Goal: Task Accomplishment & Management: Complete application form

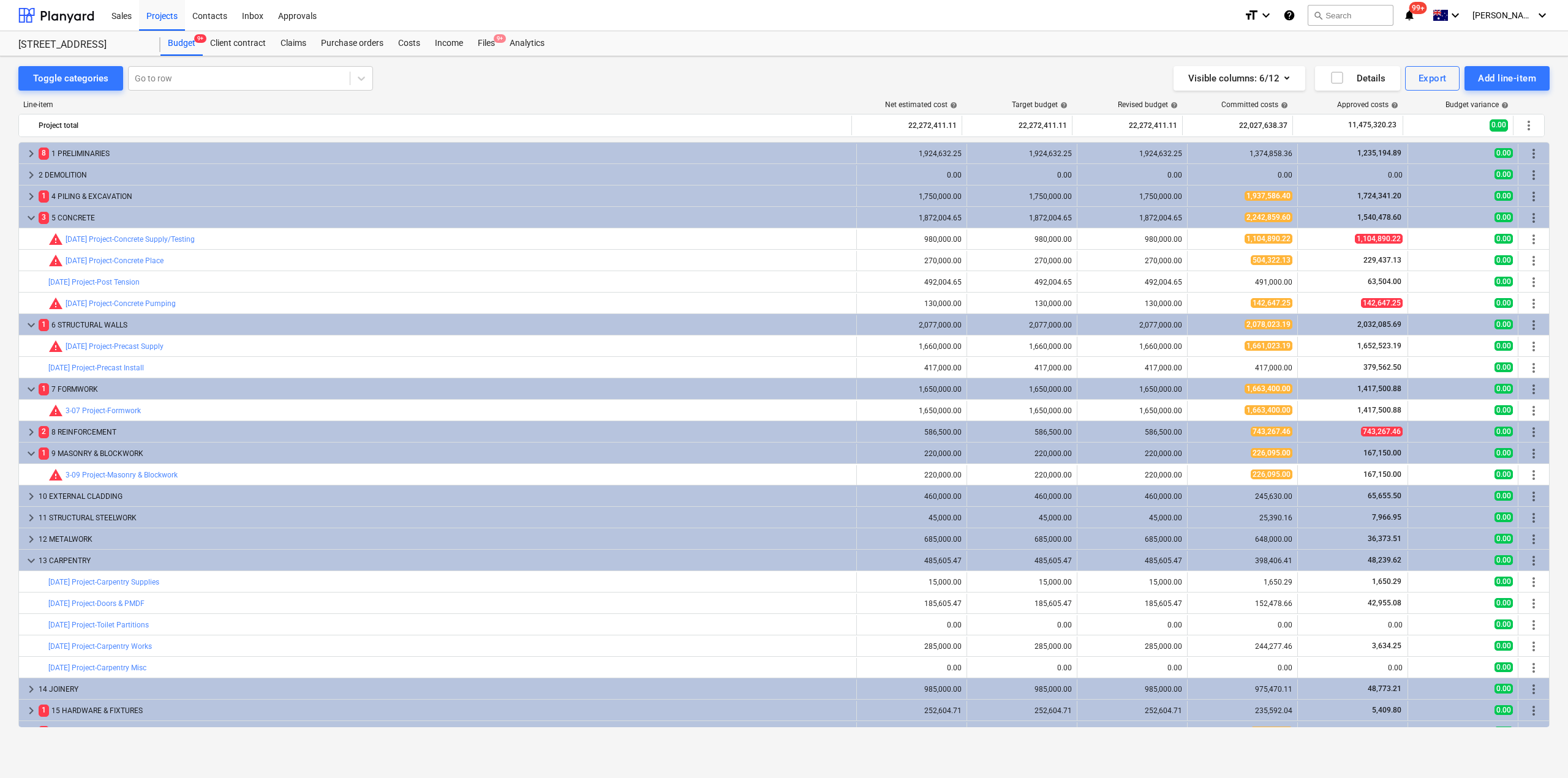
click at [490, 42] on div "Files 9+" at bounding box center [486, 43] width 32 height 24
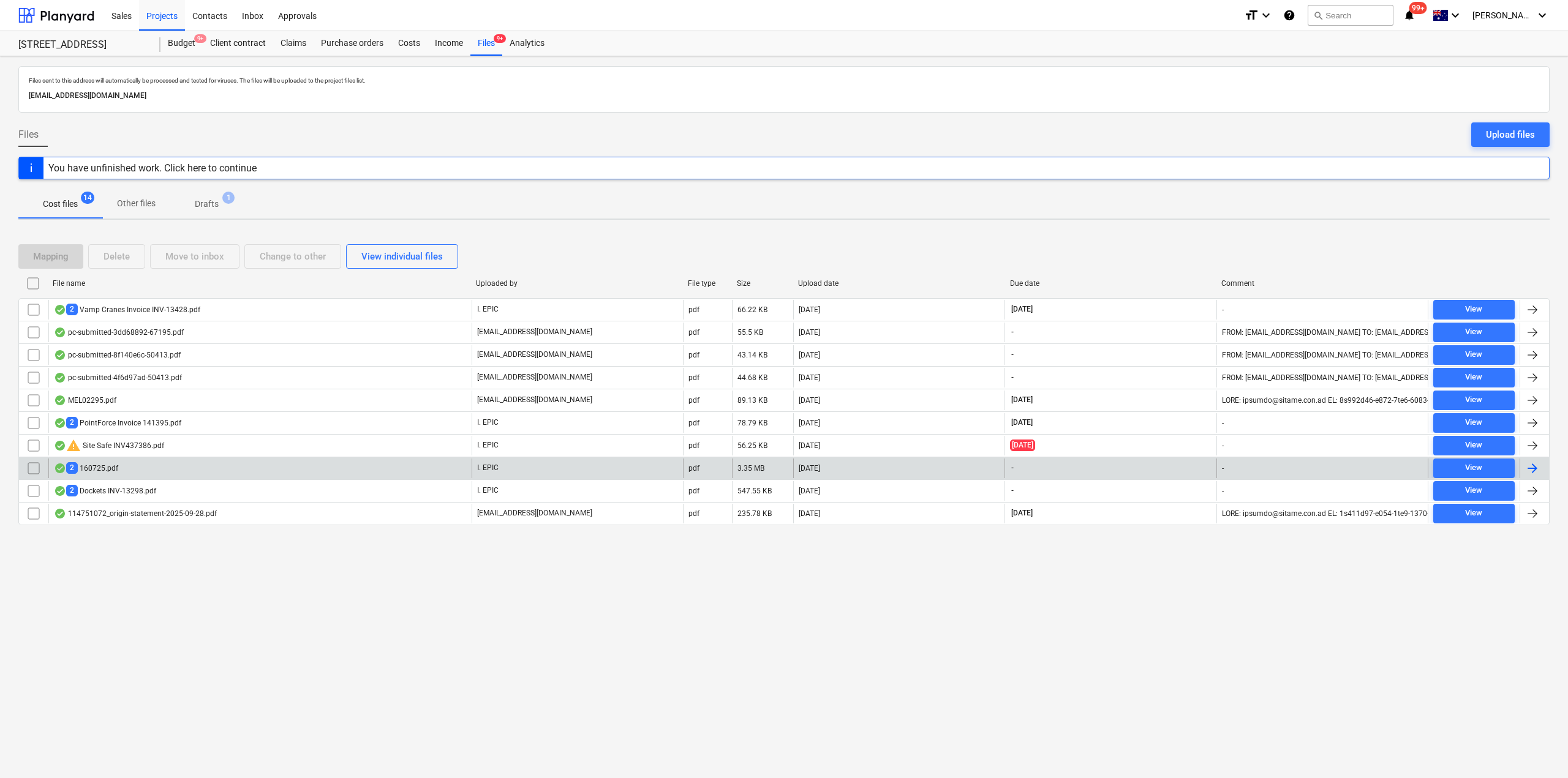
click at [124, 473] on div "2 160725.pdf" at bounding box center [260, 468] width 424 height 19
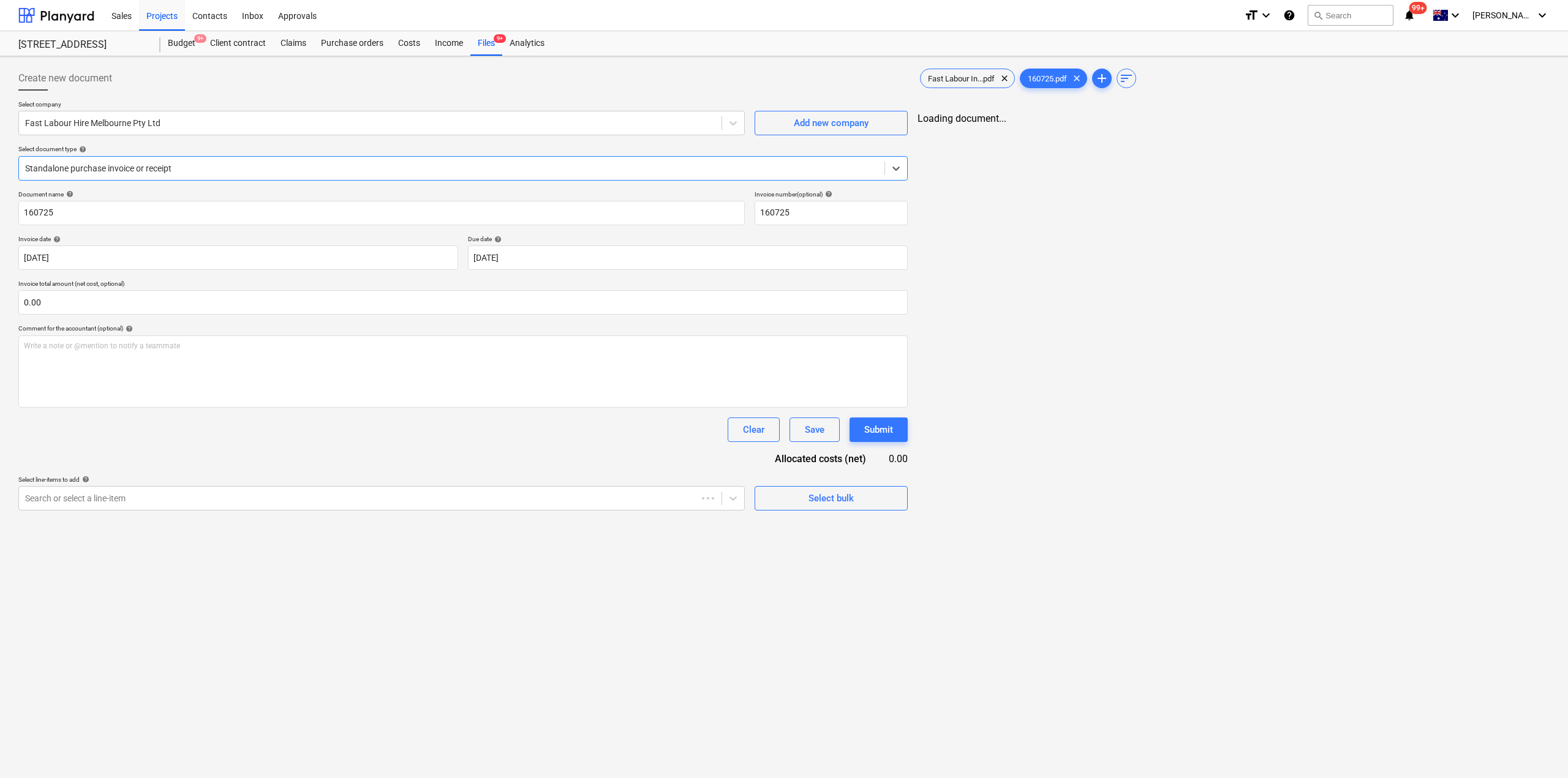
type input "160725"
type input "[DATE]"
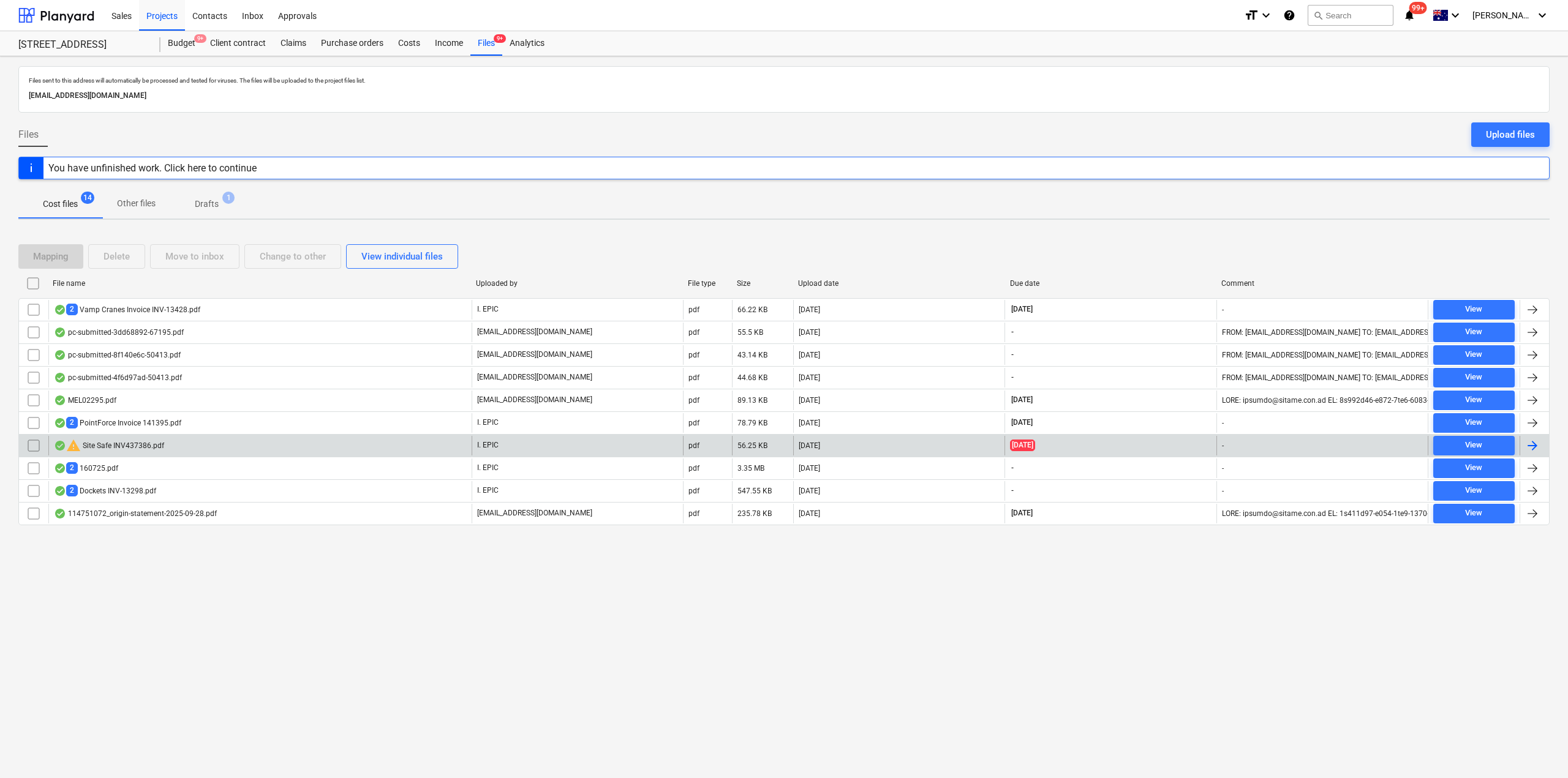
click at [155, 448] on div "warning Site Safe INV437386.pdf" at bounding box center [109, 446] width 110 height 15
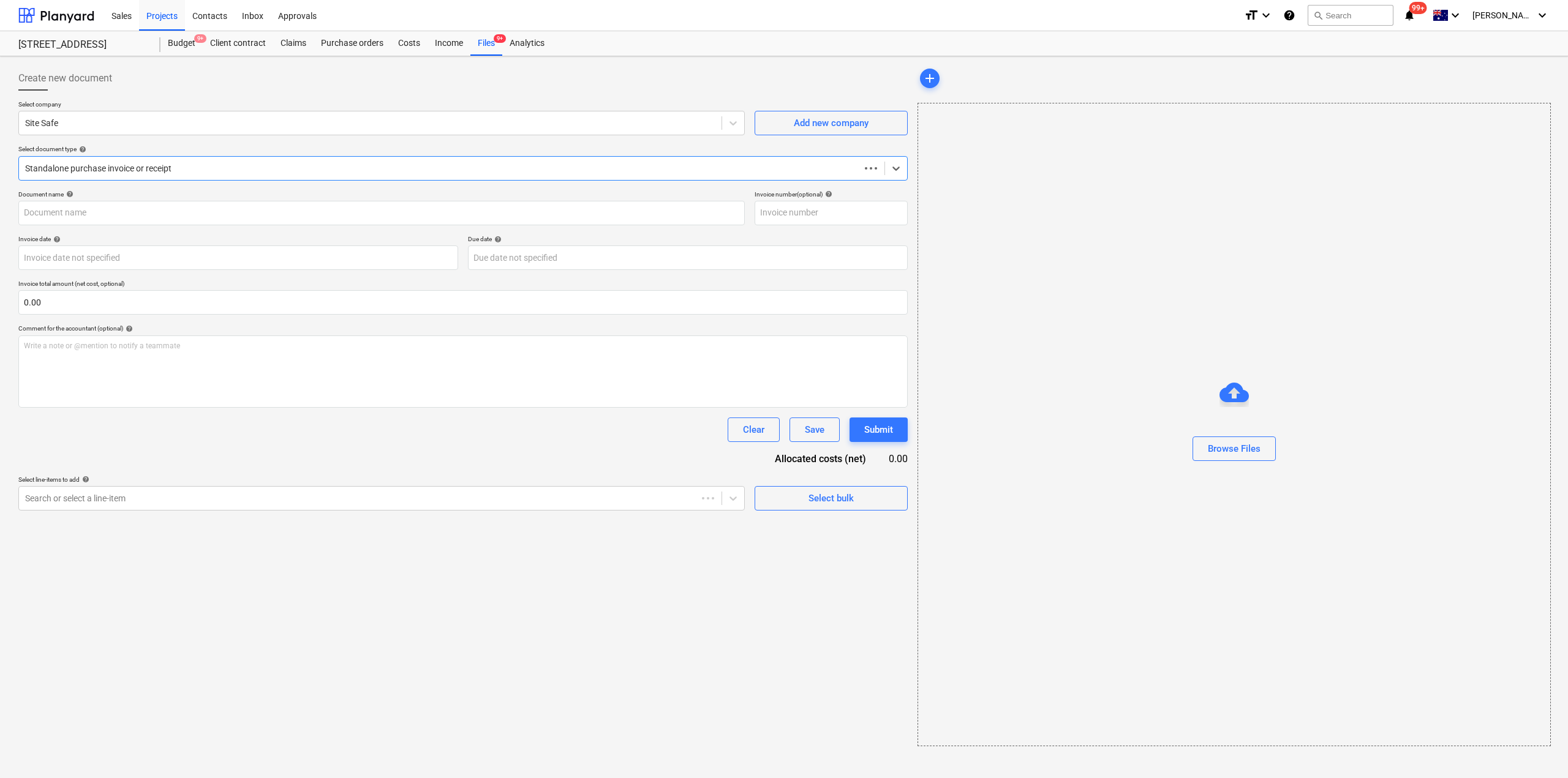
type input "Site Safe 437386"
type input "[DATE]"
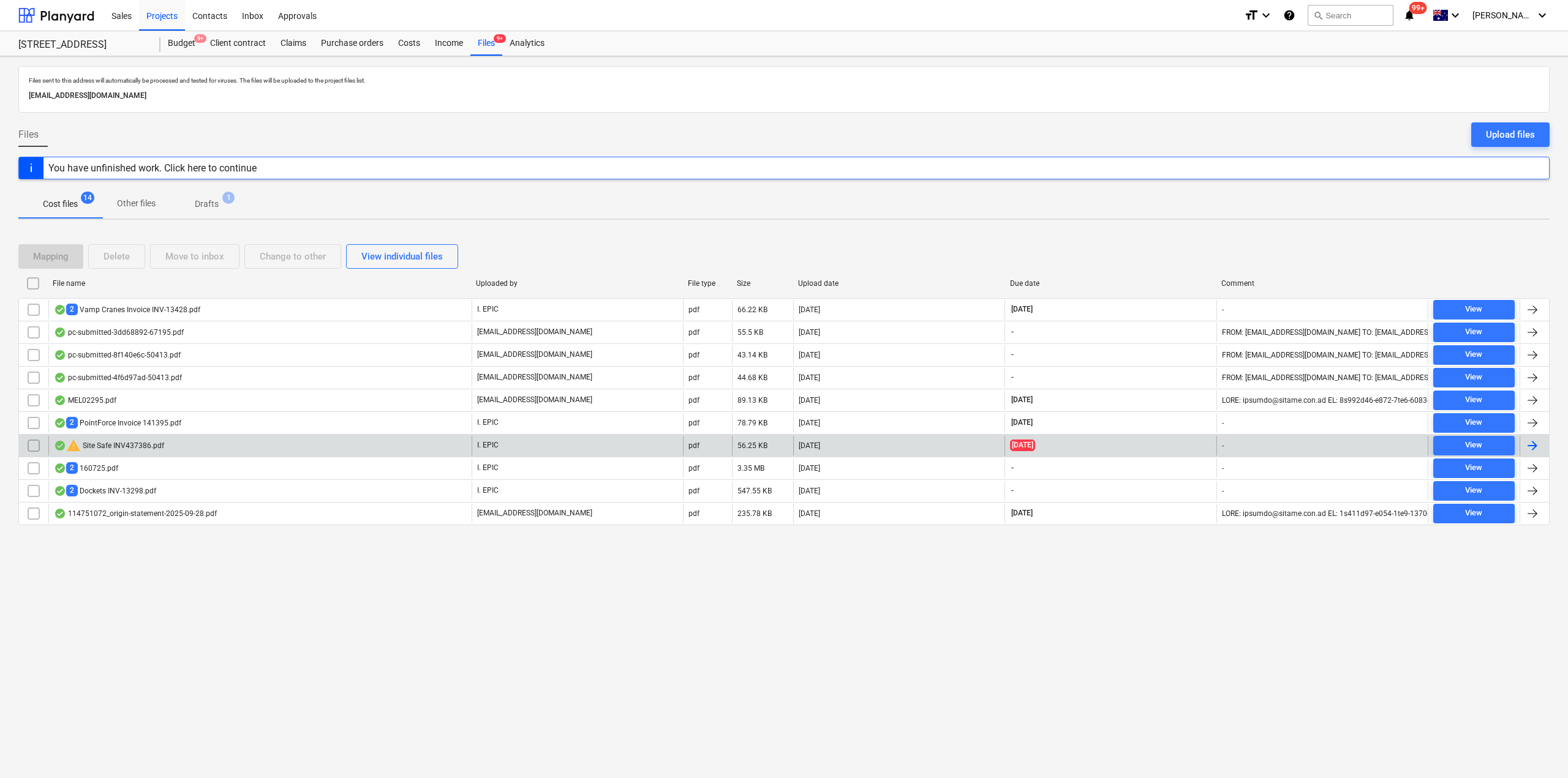
click at [174, 448] on div "warning Site Safe INV437386.pdf" at bounding box center [260, 445] width 424 height 19
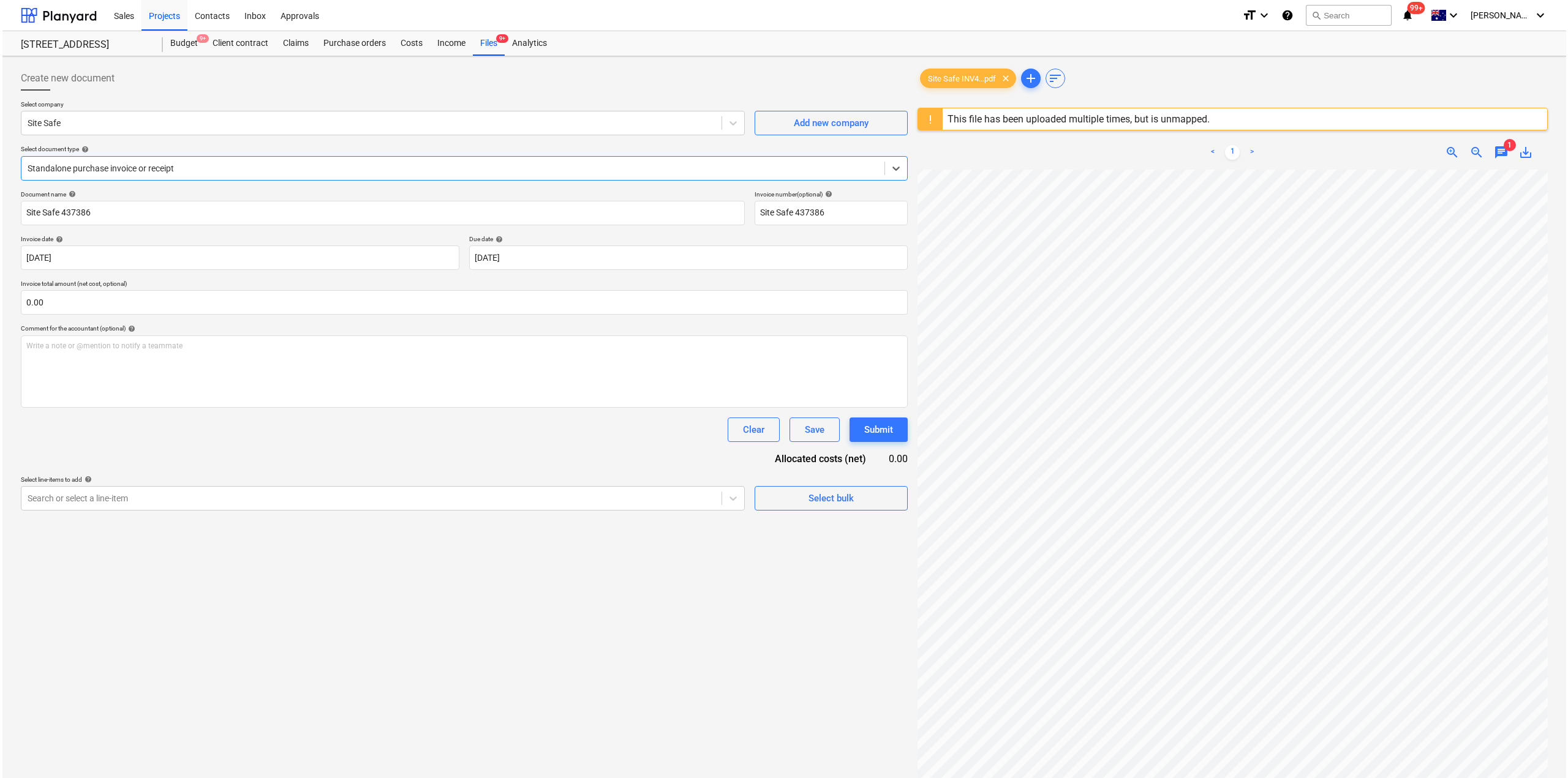
scroll to position [114, 0]
click at [488, 41] on div "Files 9+" at bounding box center [486, 43] width 32 height 24
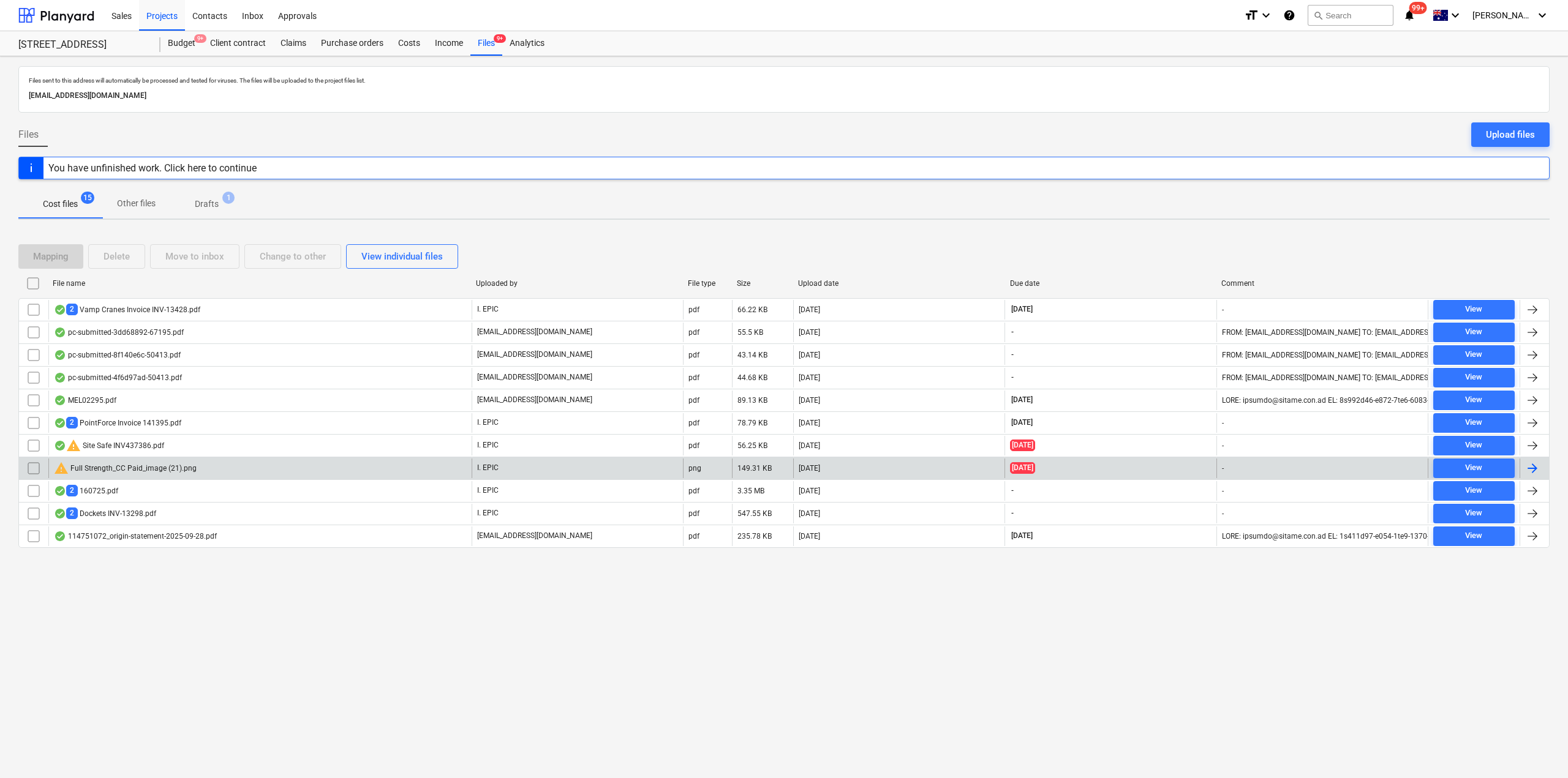
click at [137, 465] on div "warning Full Strength_CC Paid_image (21).png" at bounding box center [125, 468] width 142 height 15
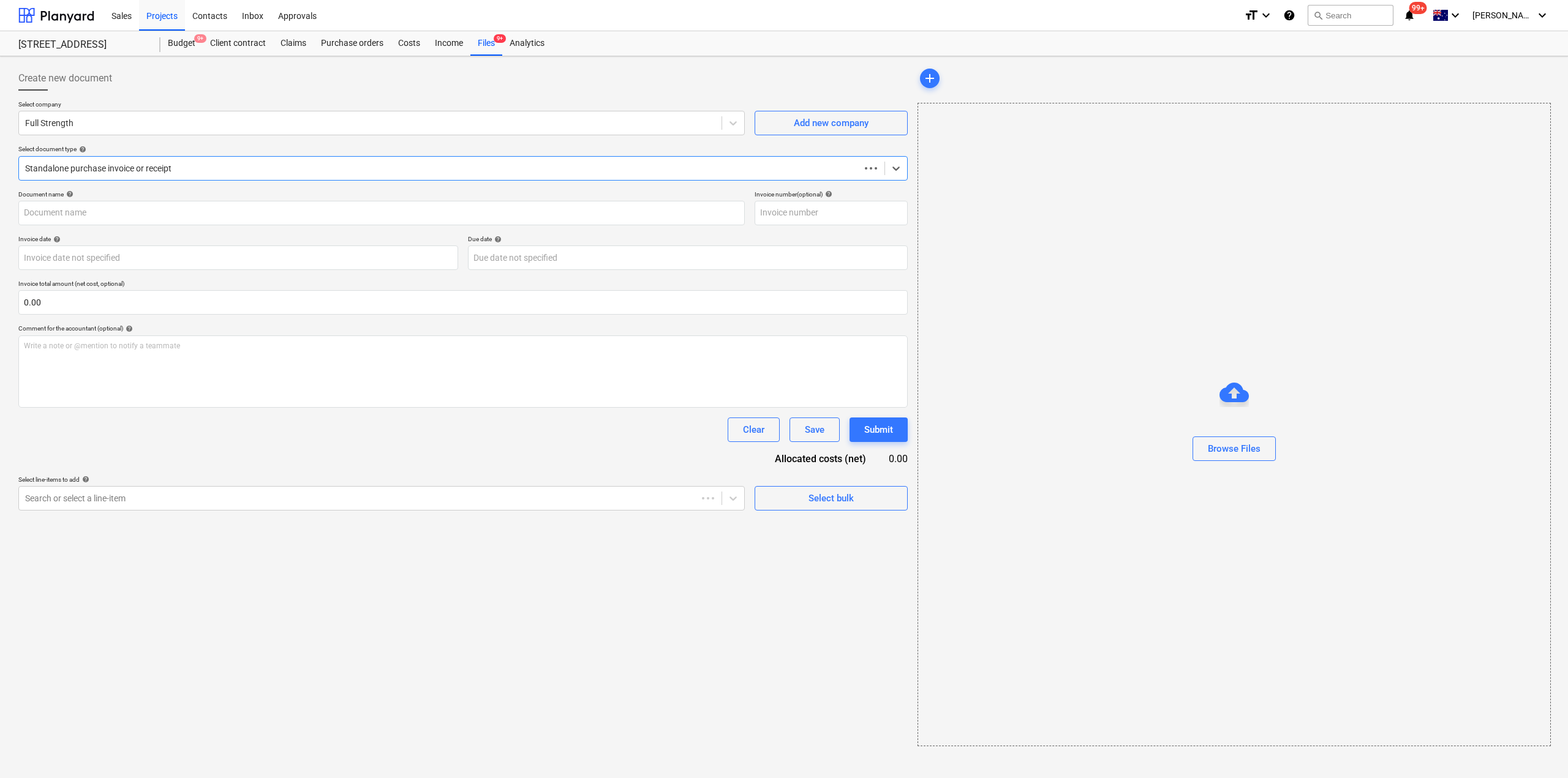
type input "Full Strength_$17.15"
type input "[DATE]"
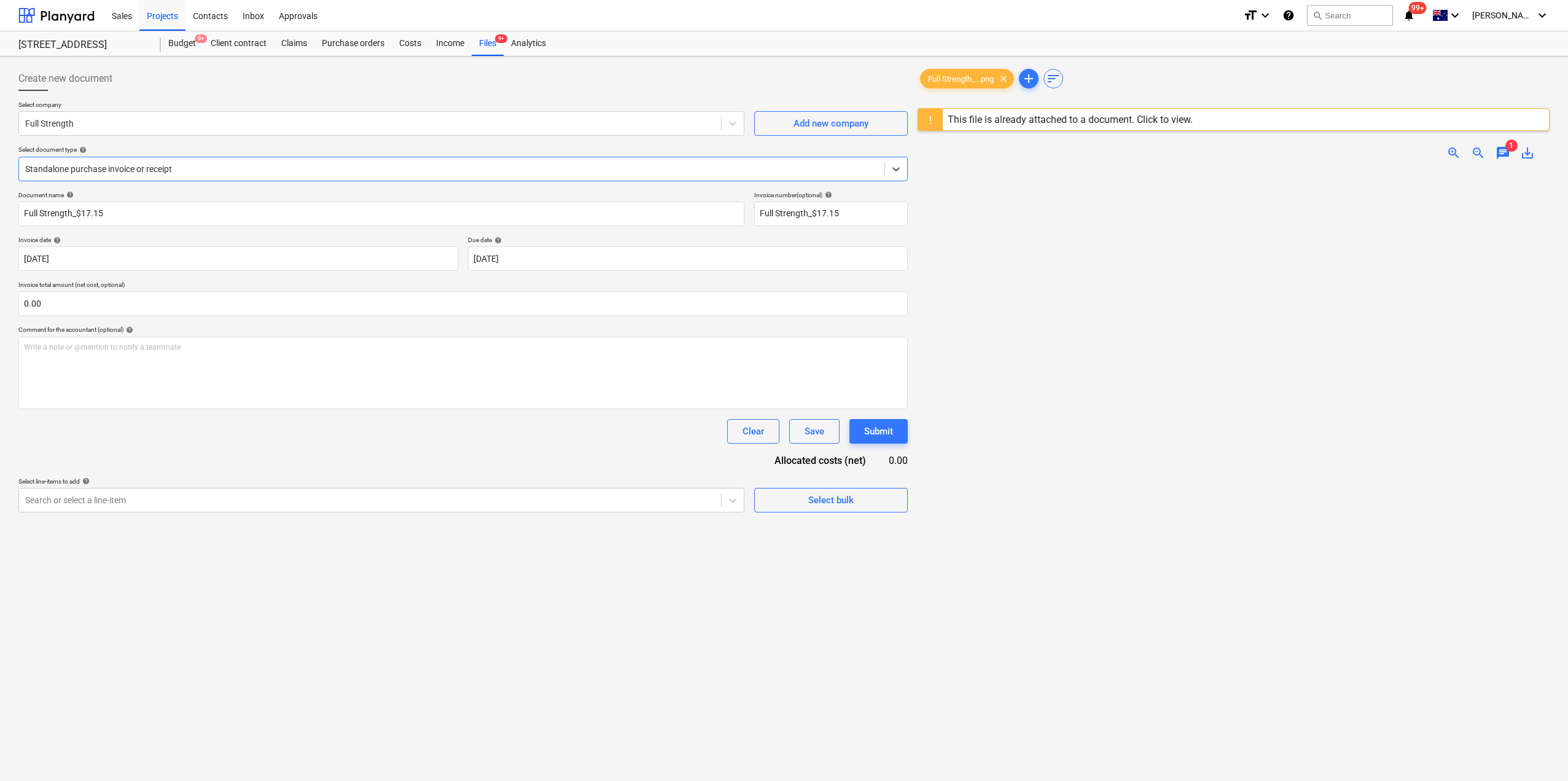
click at [128, 176] on div "Standalone purchase invoice or receipt" at bounding box center [452, 169] width 866 height 17
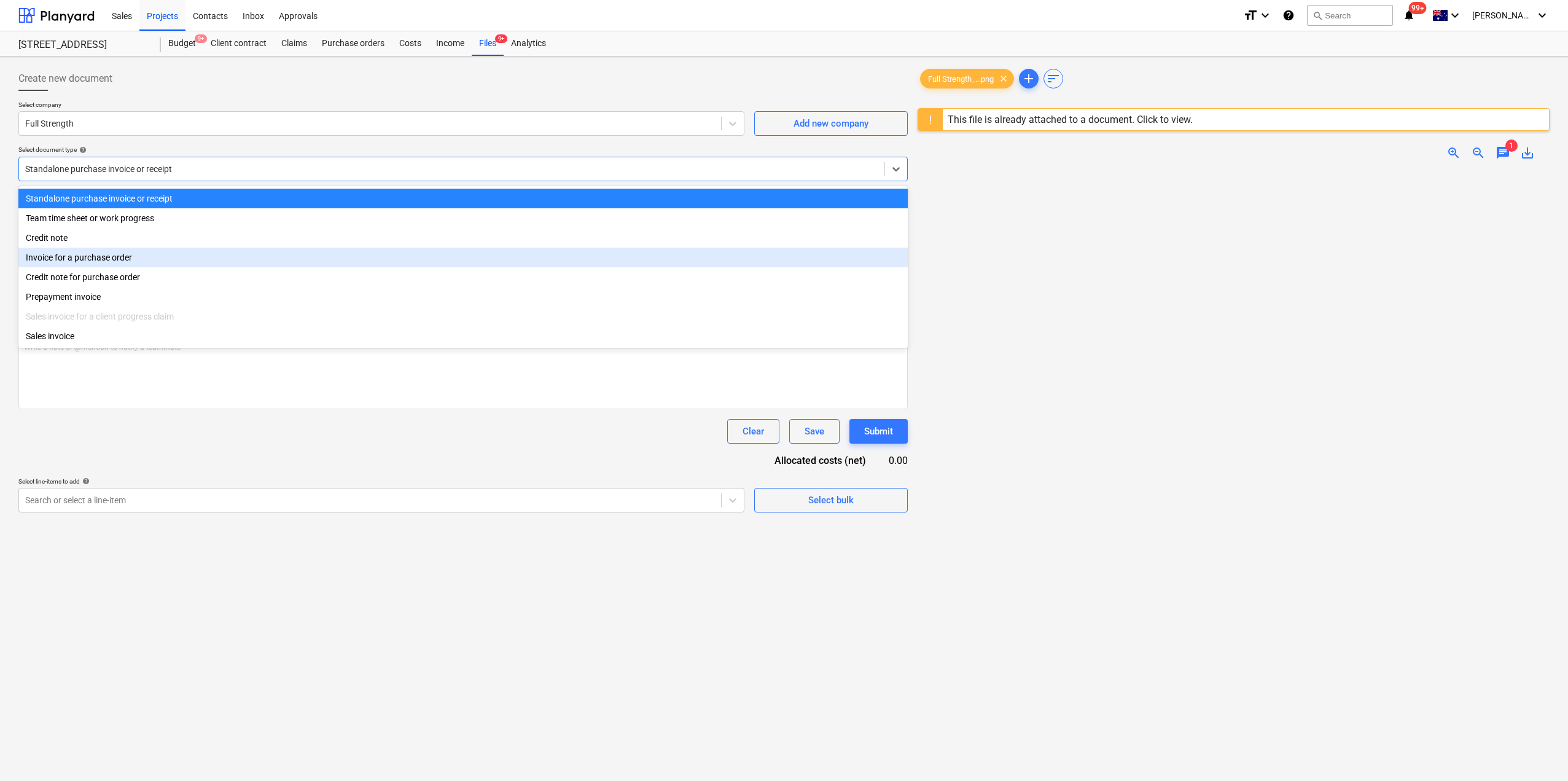
click at [109, 266] on div "Invoice for a purchase order" at bounding box center [463, 257] width 890 height 19
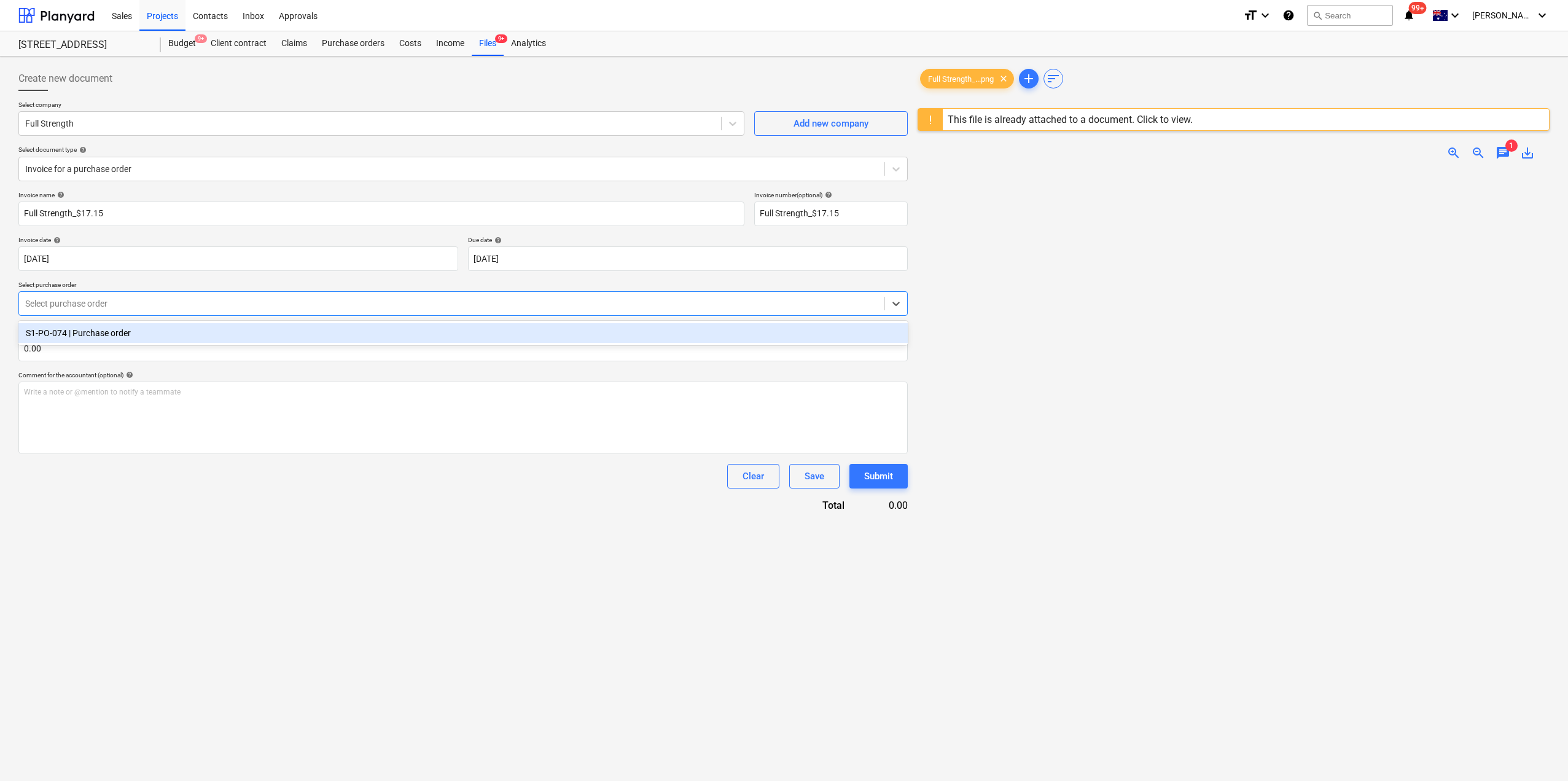
click at [122, 302] on div at bounding box center [452, 304] width 853 height 13
click at [116, 333] on div "S1-PO-074 | Purchase order" at bounding box center [463, 333] width 890 height 19
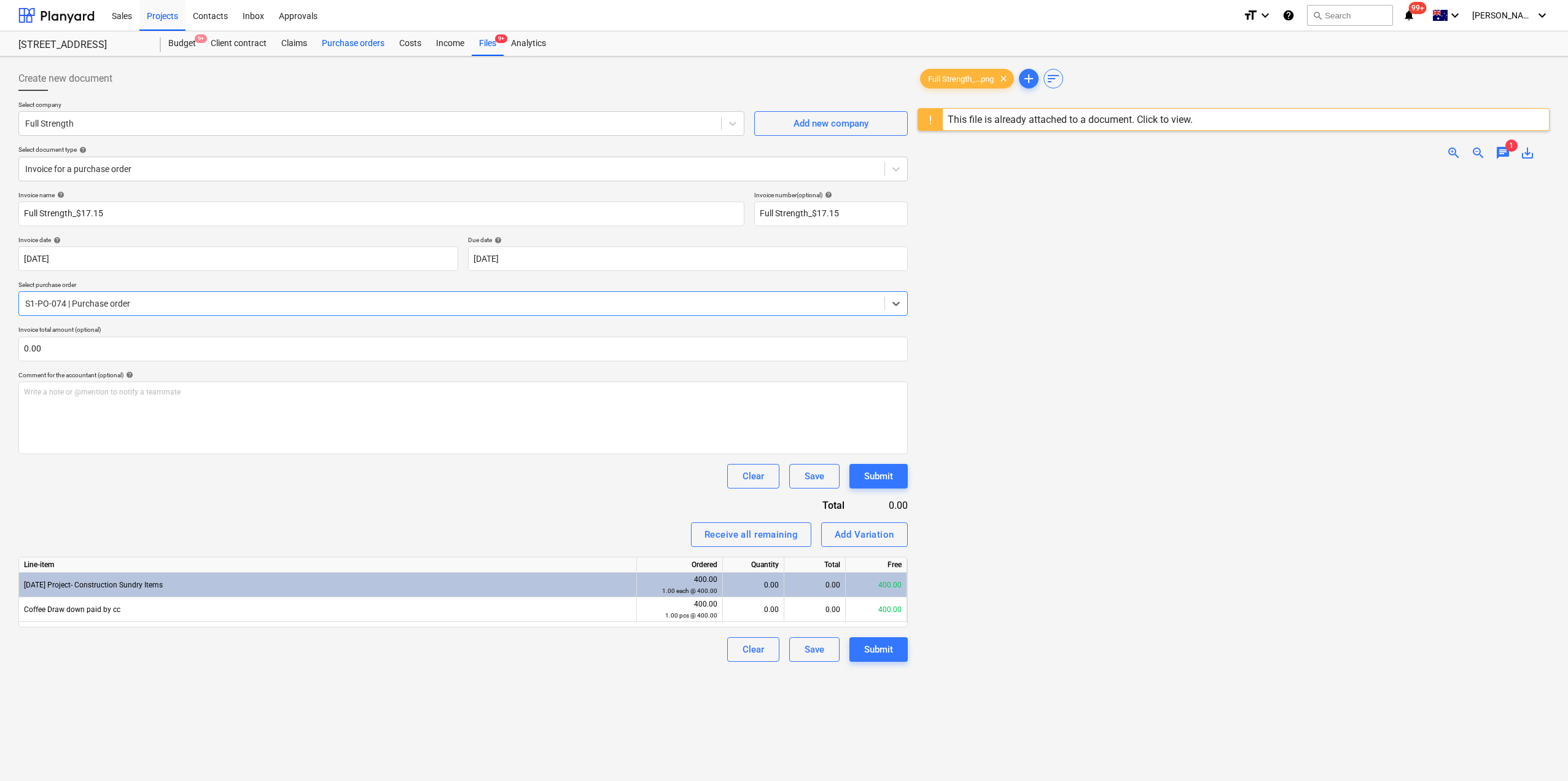
click at [347, 45] on div "Purchase orders" at bounding box center [353, 43] width 78 height 24
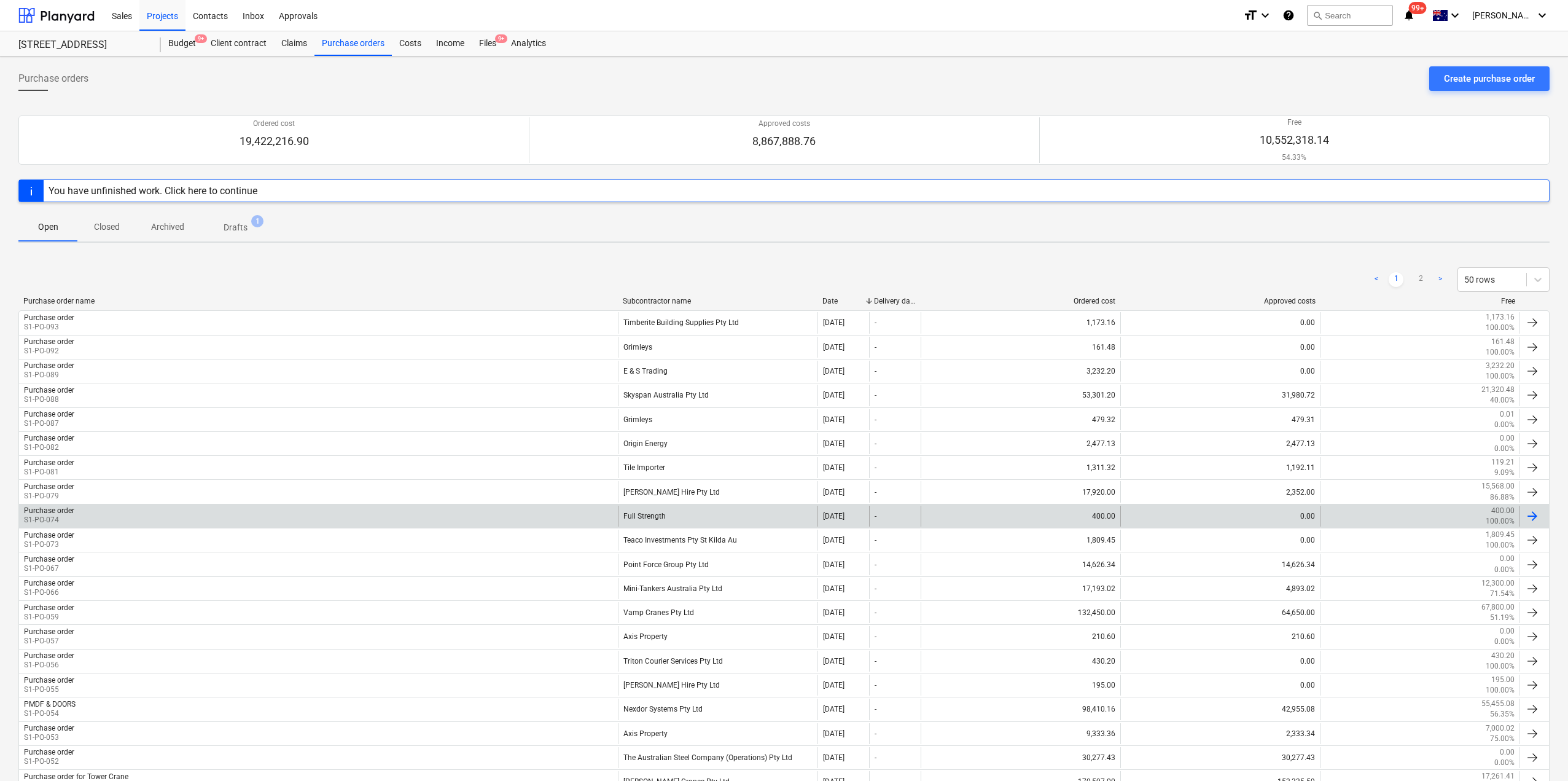
click at [215, 516] on div "Purchase order S1-PO-074" at bounding box center [318, 516] width 599 height 21
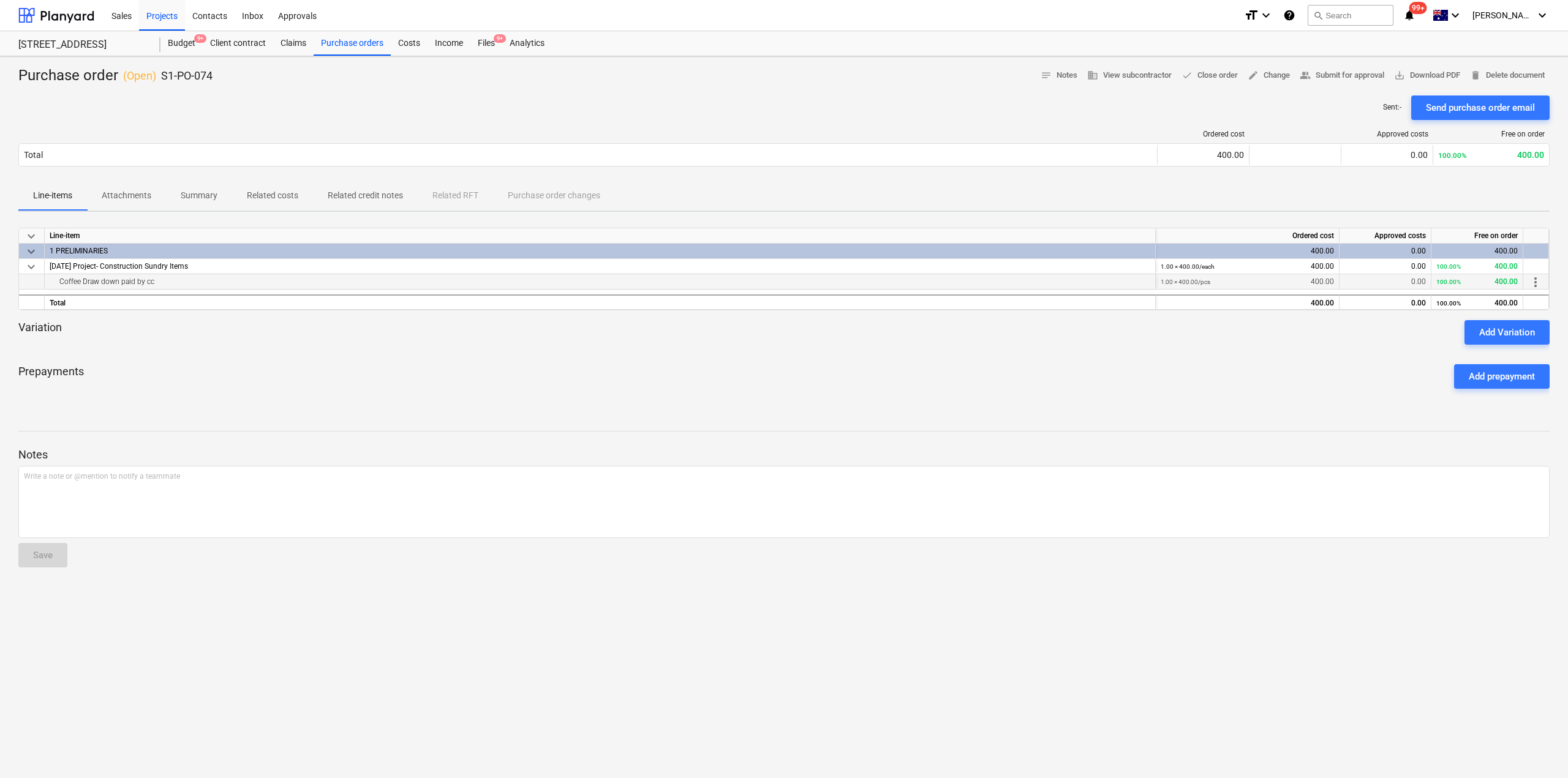
drag, startPoint x: 152, startPoint y: 281, endPoint x: 57, endPoint y: 283, distance: 95.0
click at [57, 283] on div "Coffee Draw down paid by cc" at bounding box center [600, 282] width 1101 height 15
copy div "Coffee Draw down paid by cc"
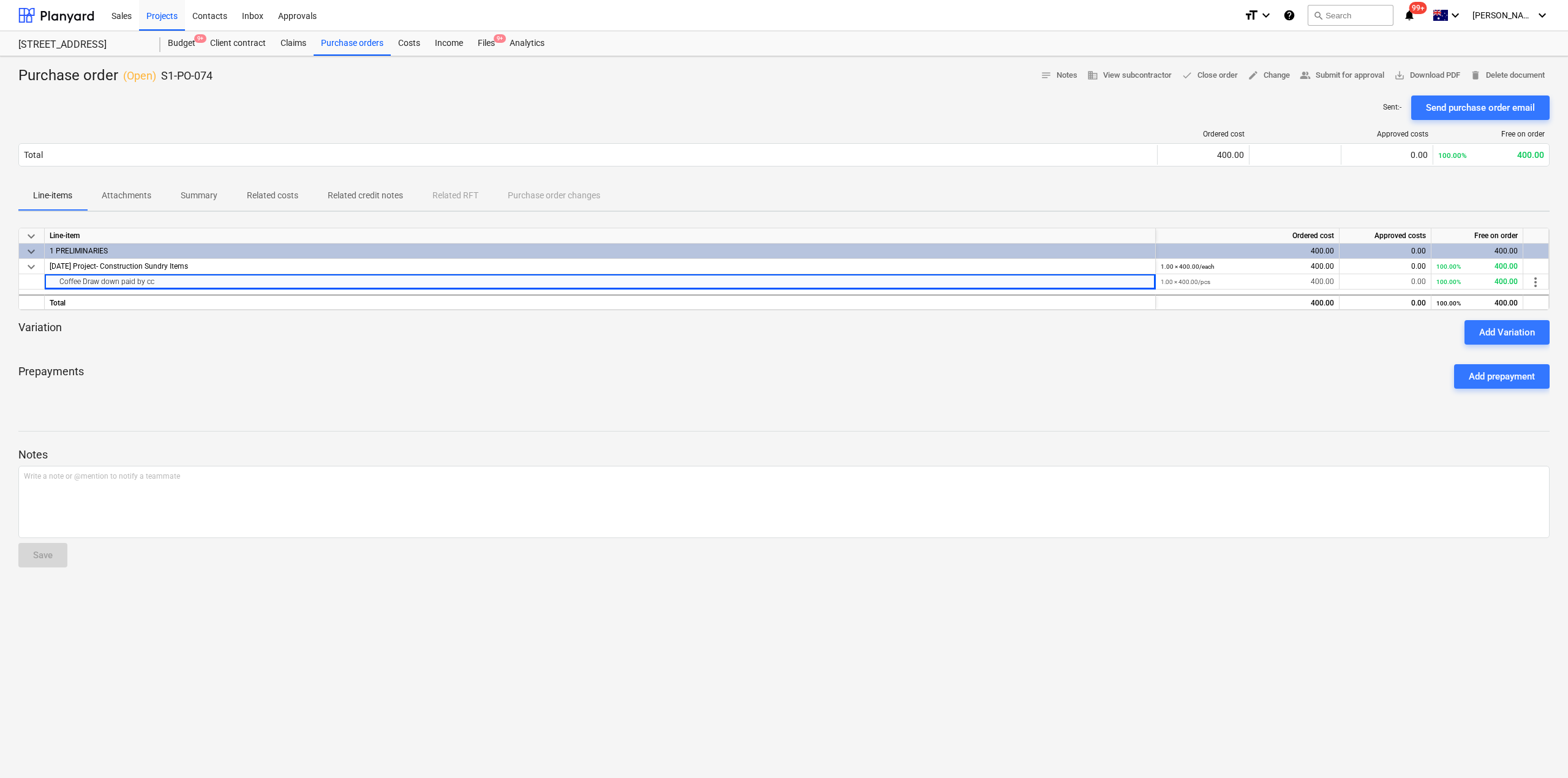
drag, startPoint x: 427, startPoint y: 417, endPoint x: 415, endPoint y: 330, distance: 87.8
click at [427, 417] on div at bounding box center [783, 420] width 1531 height 10
click at [365, 38] on div "Purchase orders" at bounding box center [352, 43] width 77 height 24
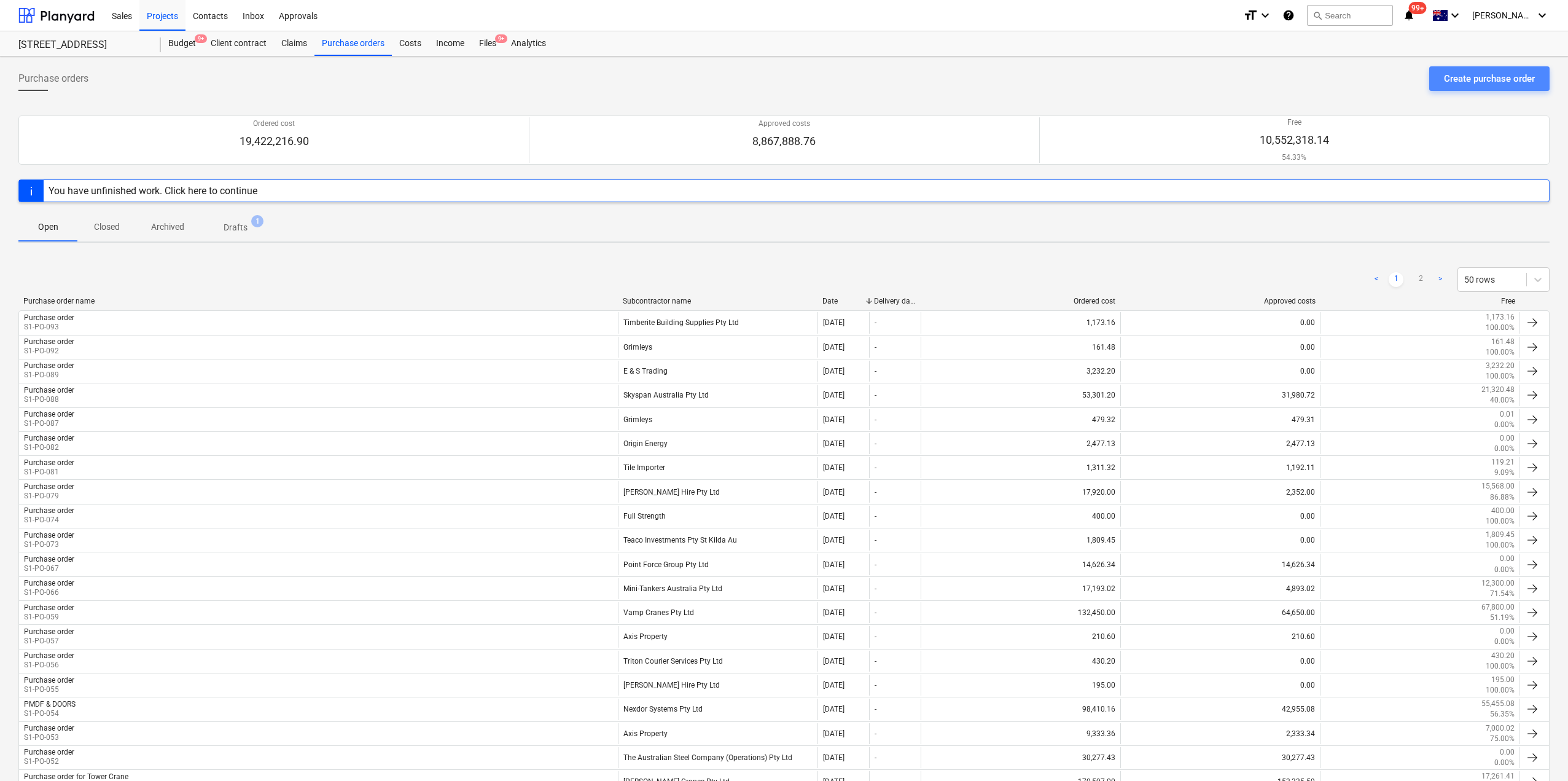
click at [1475, 77] on div "Create purchase order" at bounding box center [1489, 78] width 91 height 16
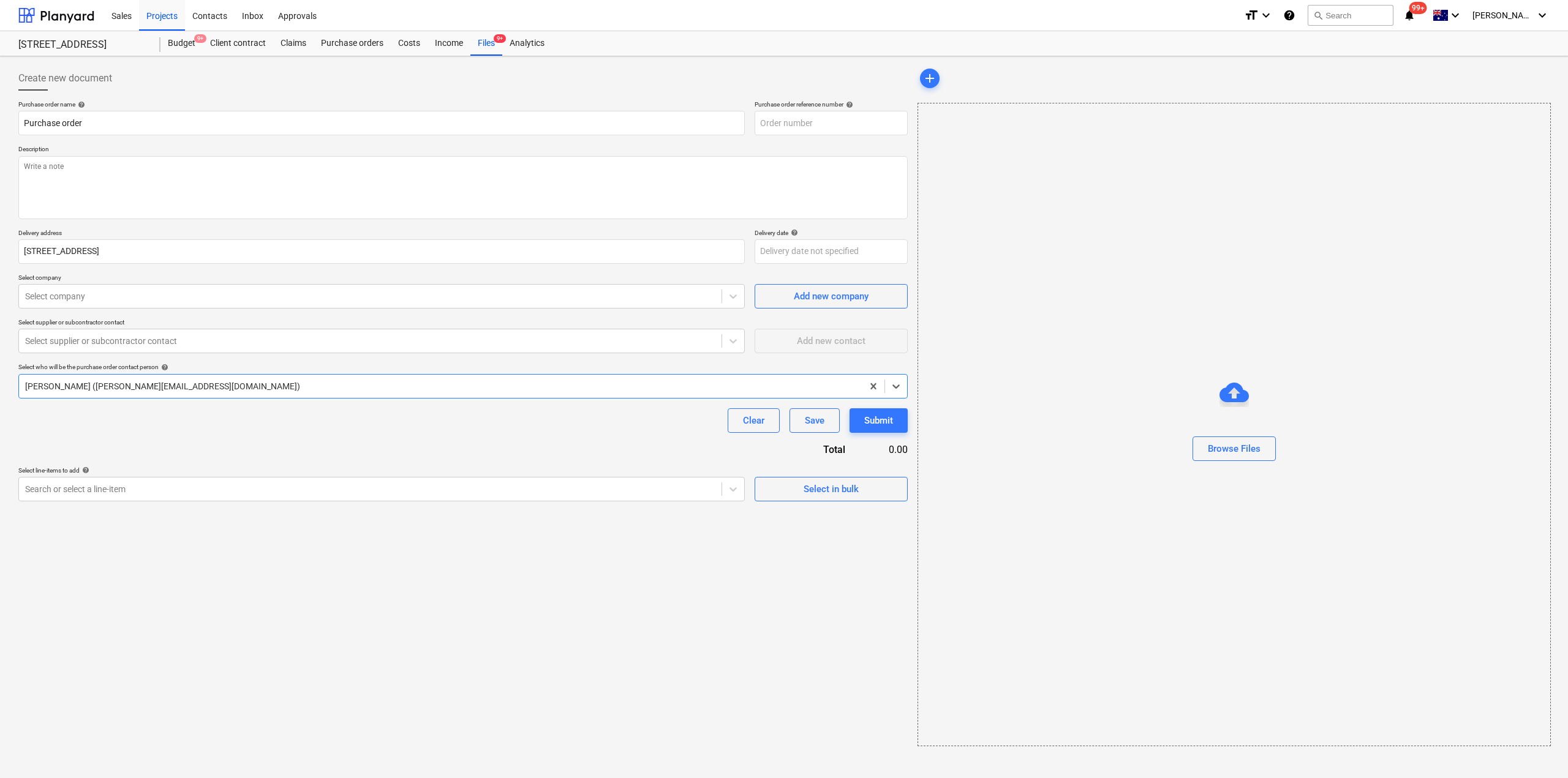
type textarea "x"
type input "S1-PO-096"
click at [107, 165] on textarea at bounding box center [463, 187] width 890 height 63
paste textarea "Coffee Draw down paid by cc"
type textarea "x"
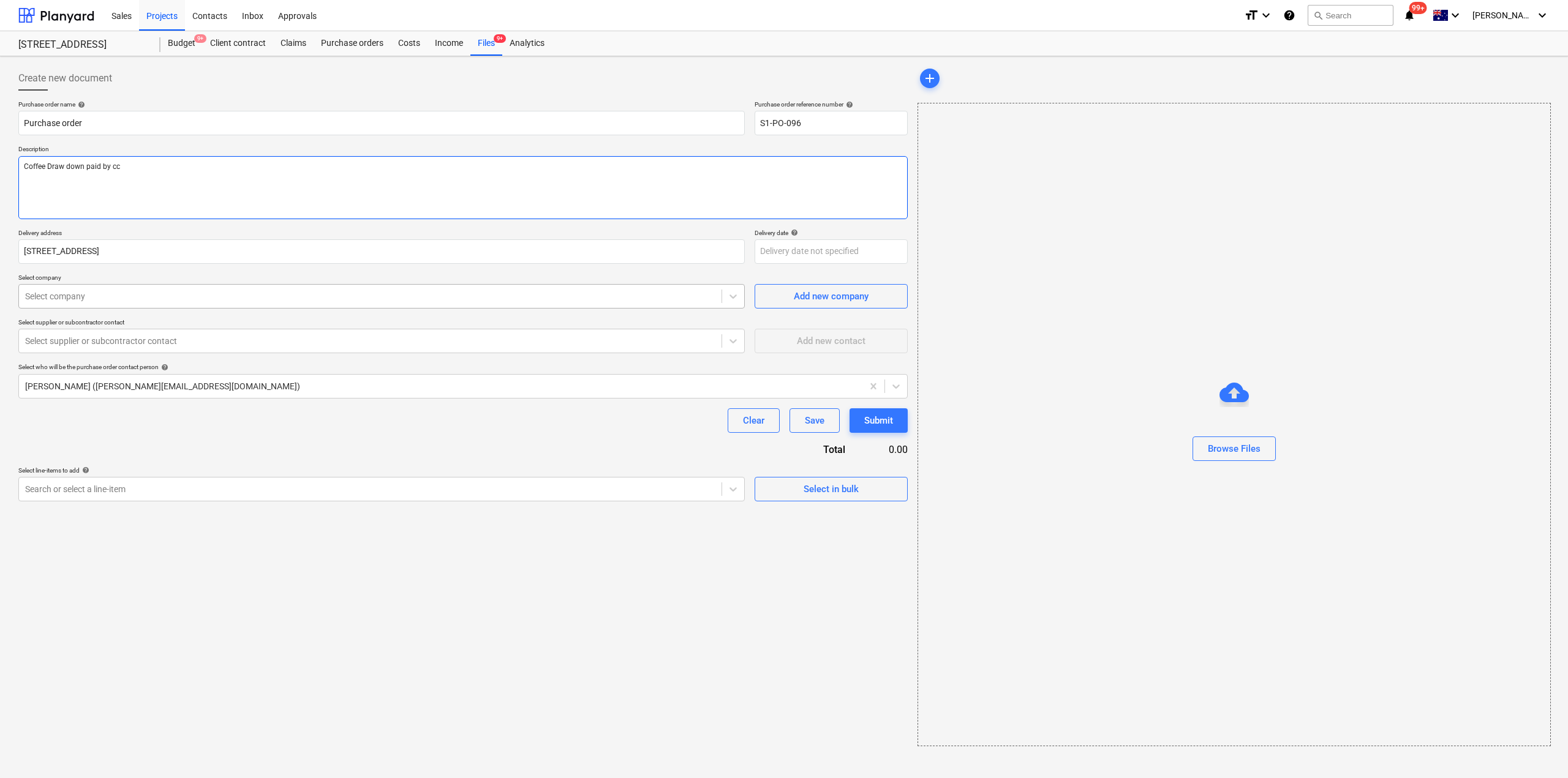
type textarea "Coffee Draw down paid by cc"
type textarea "x"
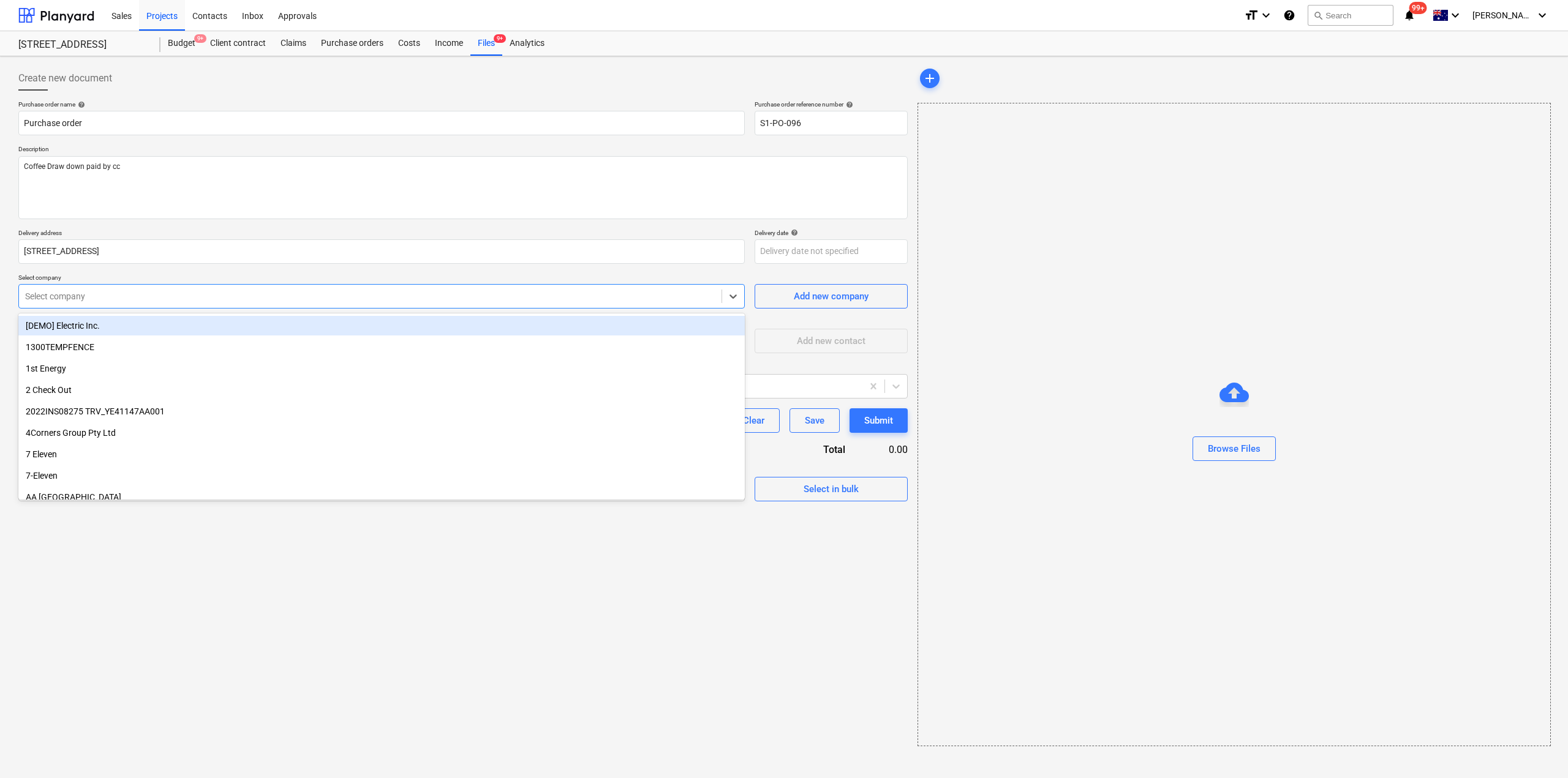
click at [82, 297] on div at bounding box center [370, 297] width 690 height 12
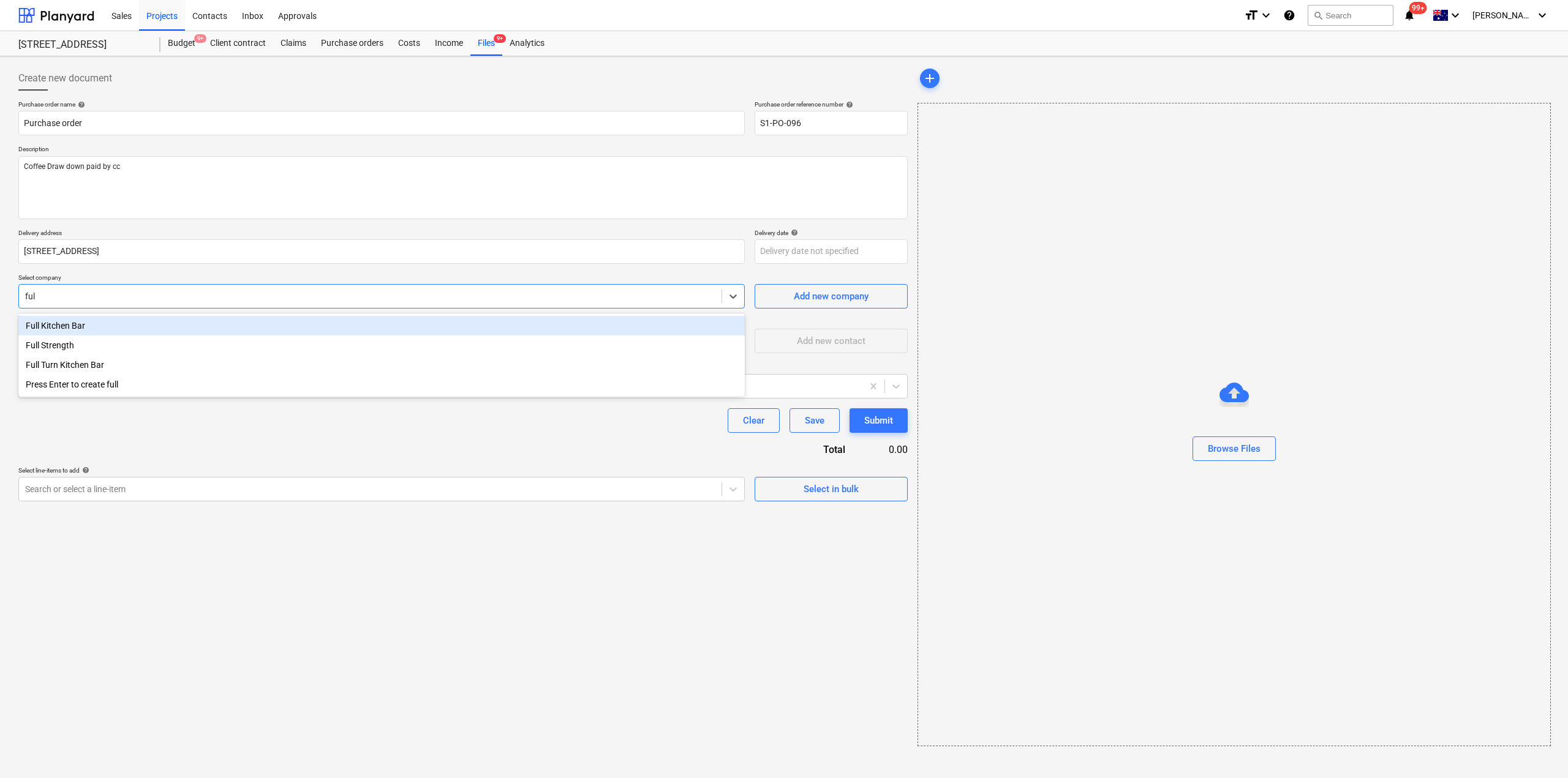
type input "full"
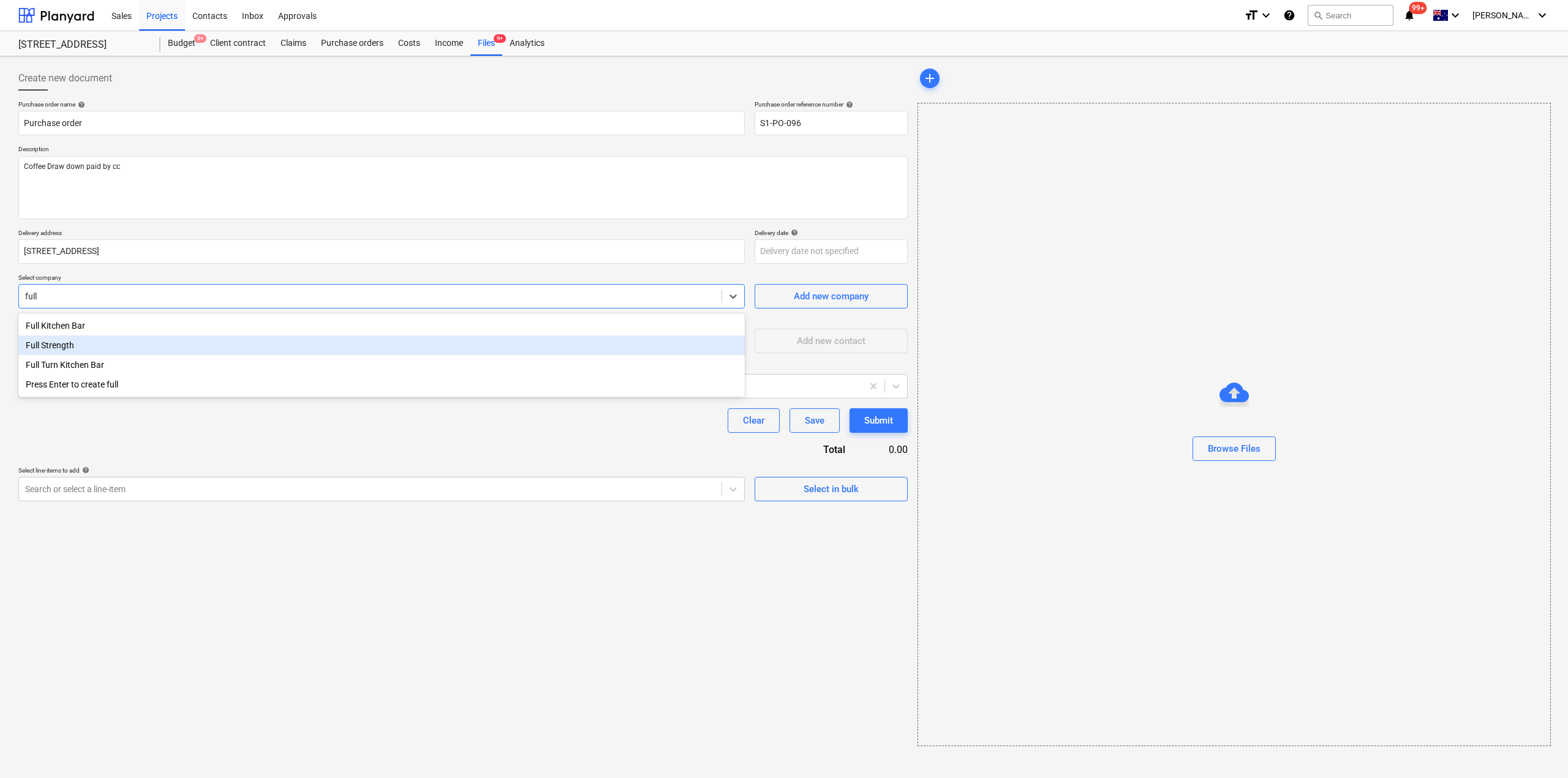
click at [77, 346] on div "Full Strength" at bounding box center [381, 345] width 727 height 19
type textarea "x"
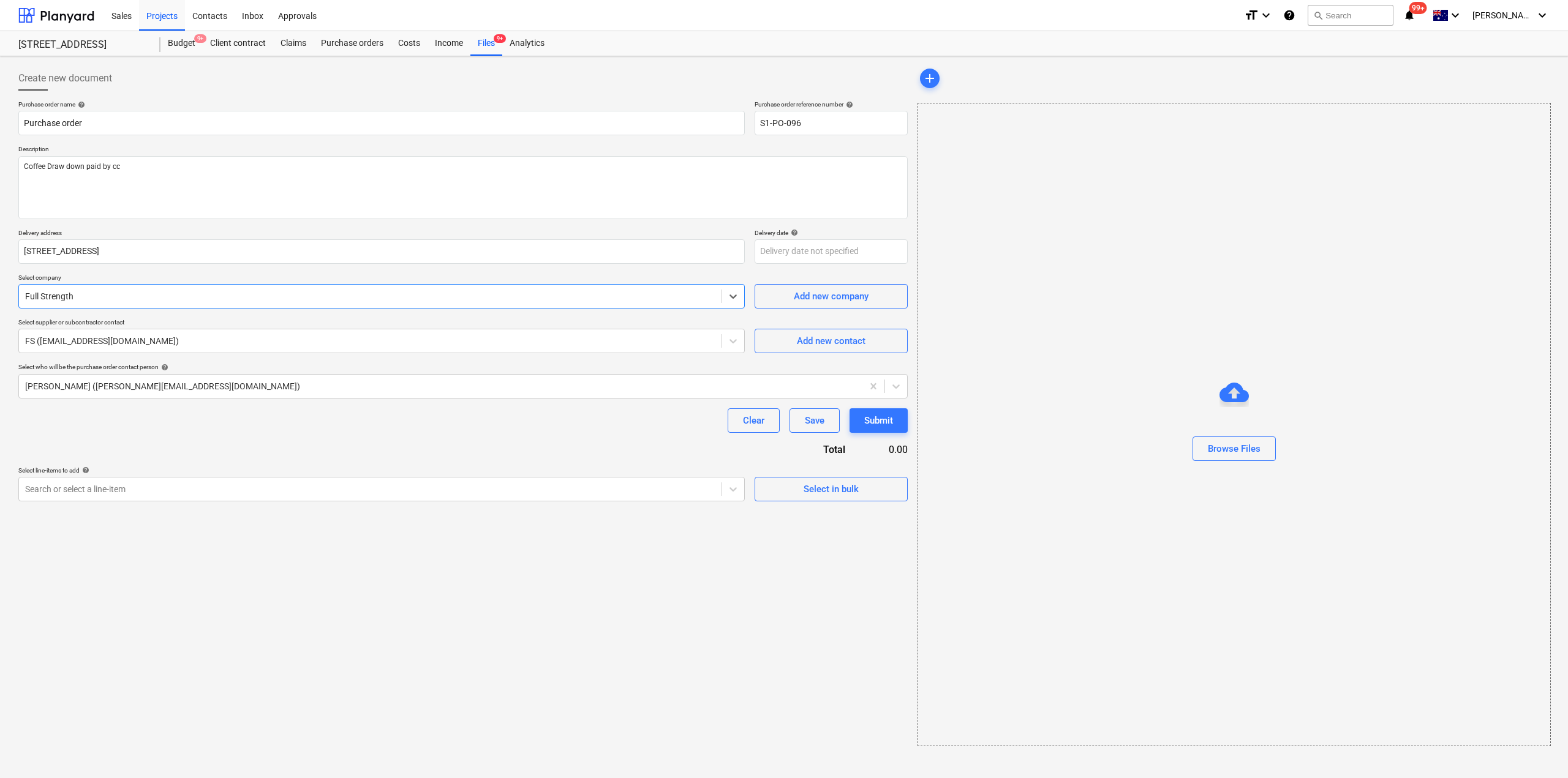
type textarea "x"
click at [149, 446] on div "Purchase order name help Purchase order Purchase order reference number help S1…" at bounding box center [463, 301] width 890 height 401
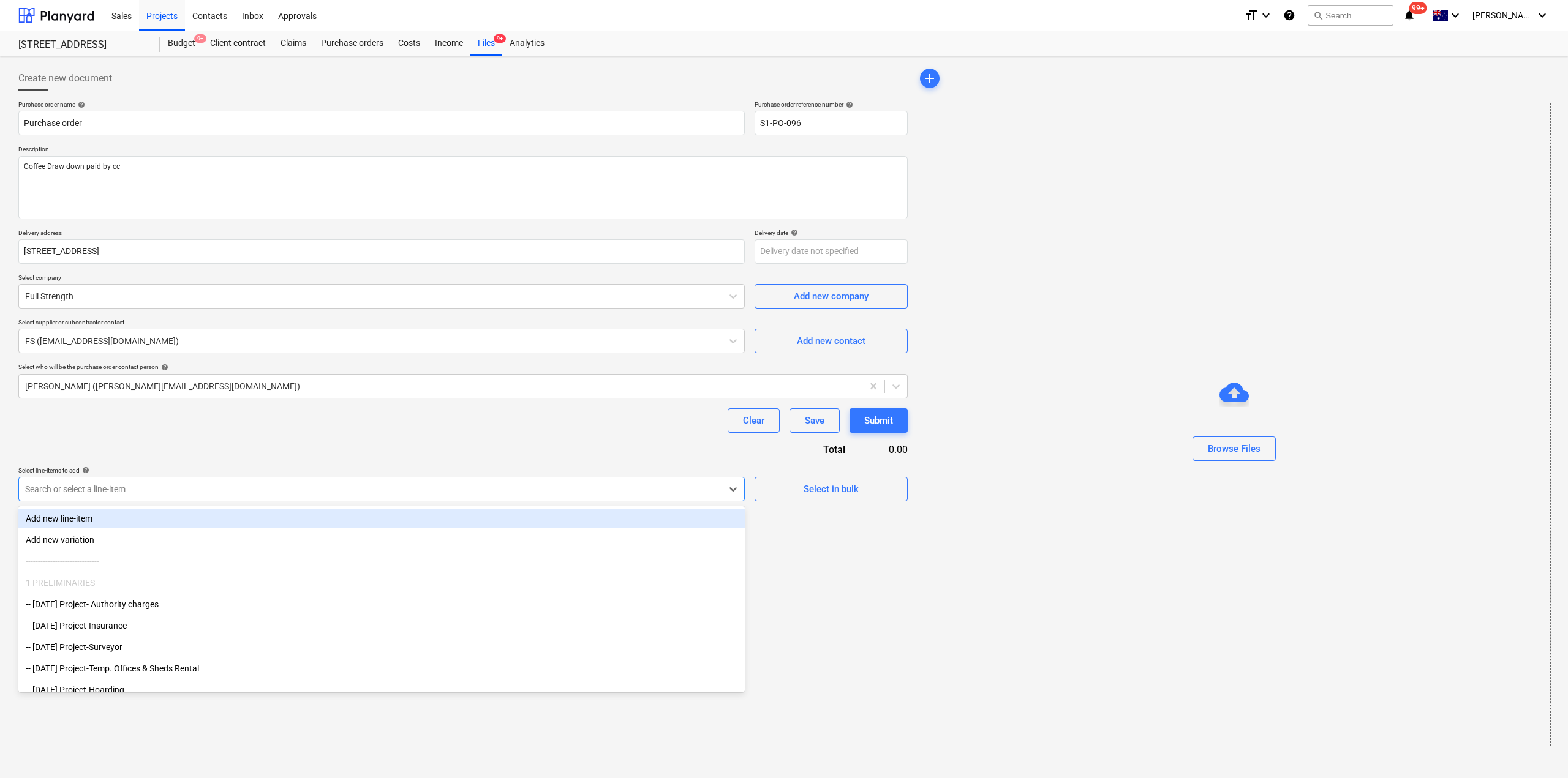
click at [627, 491] on div at bounding box center [370, 490] width 690 height 12
paste input "Coffee Draw down paid by cc"
type input "Coffee Draw down paid by cc"
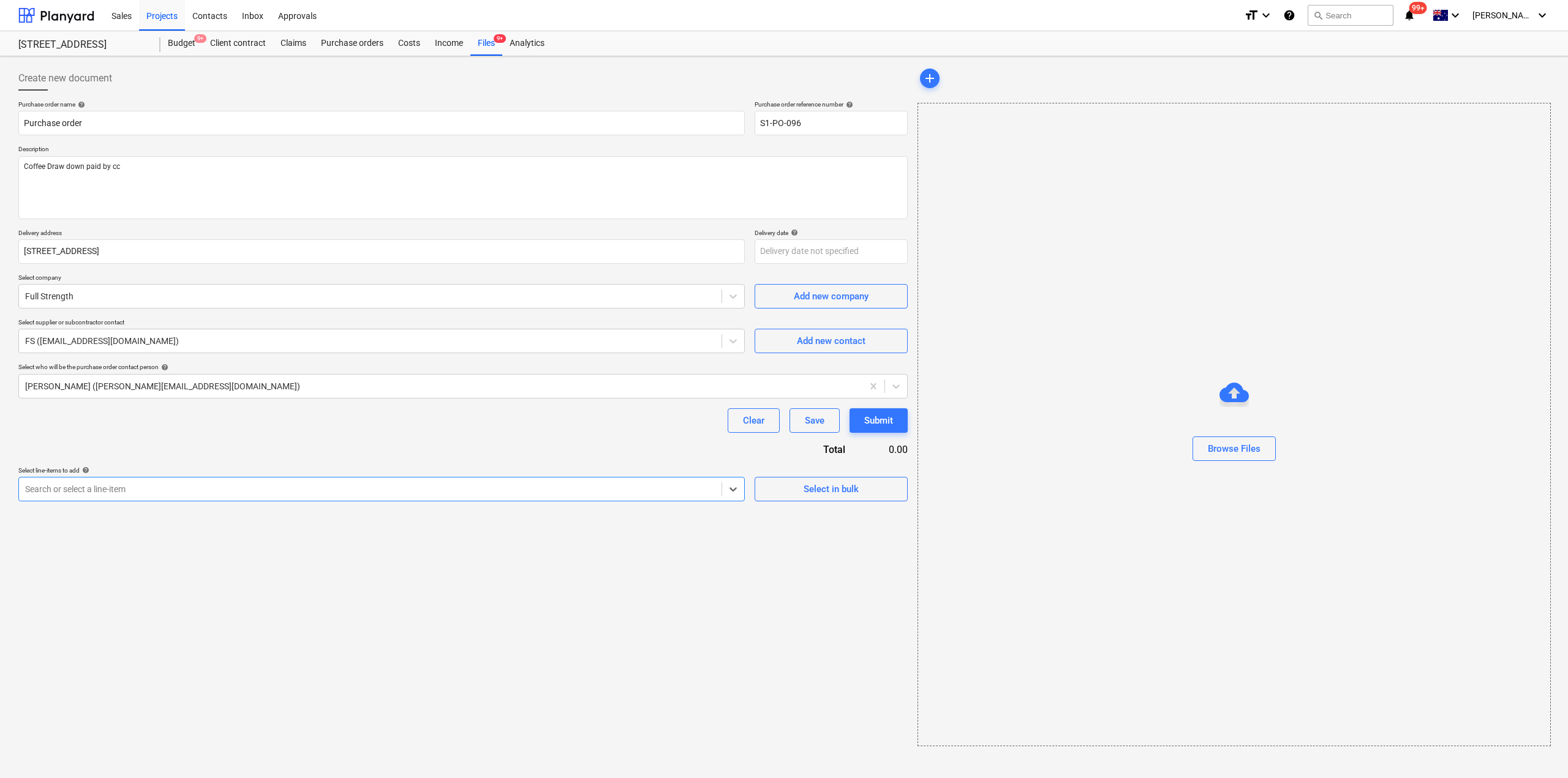
drag, startPoint x: 189, startPoint y: 488, endPoint x: 0, endPoint y: 475, distance: 189.4
click at [0, 475] on div "Create new document Purchase order name help Purchase order Purchase order refe…" at bounding box center [784, 417] width 1568 height 722
type input "d"
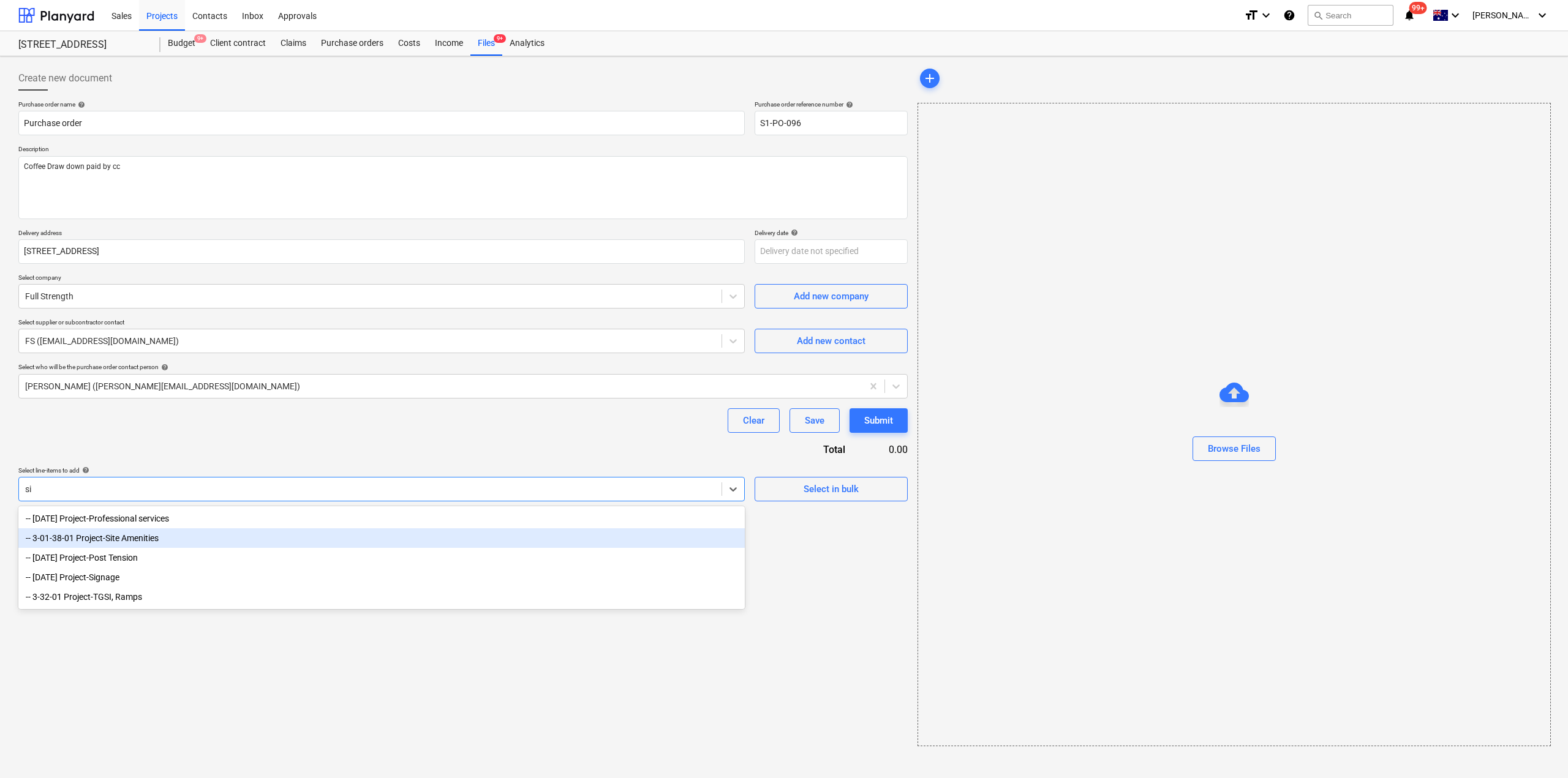
type input "s"
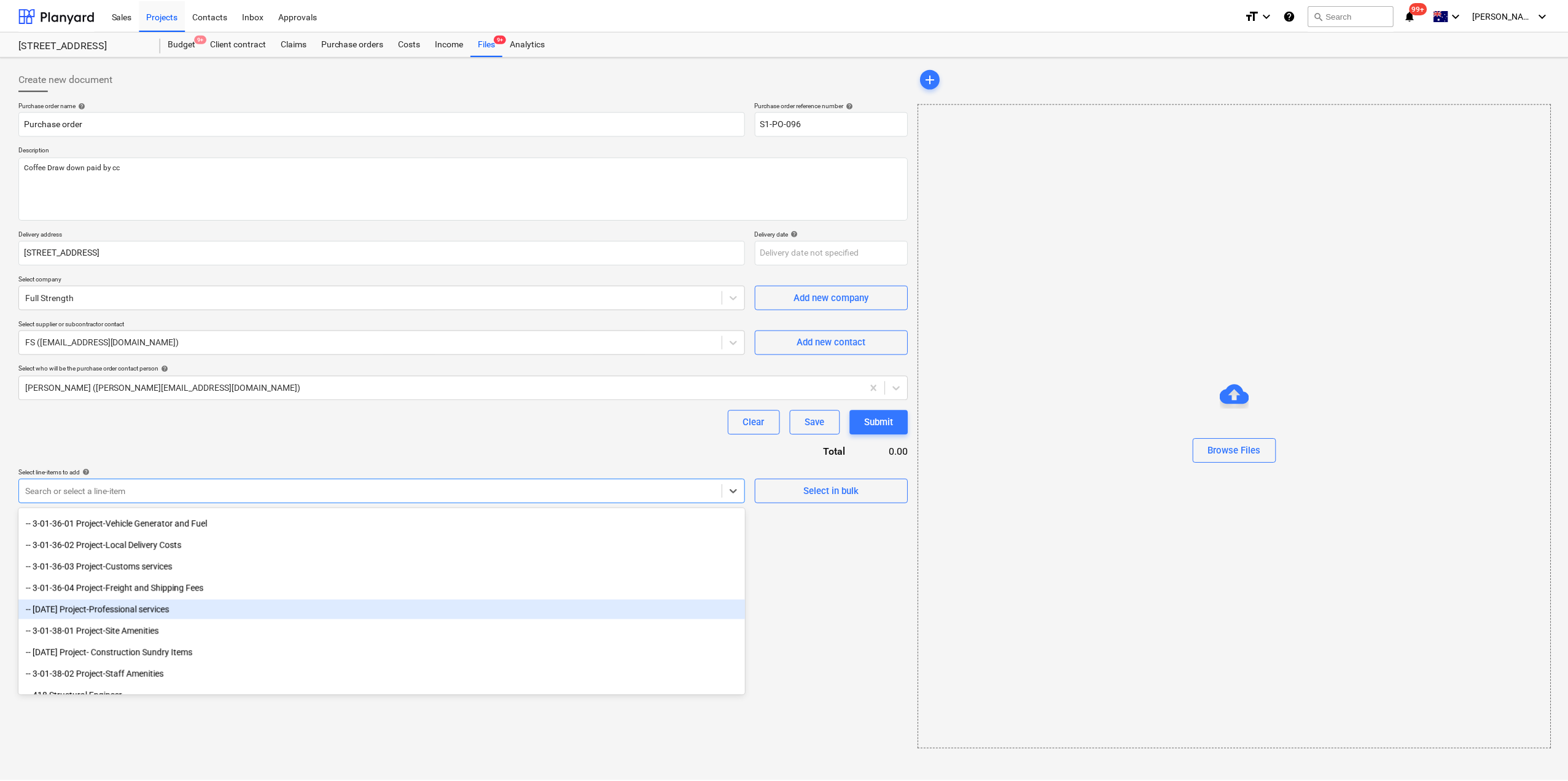
scroll to position [491, 0]
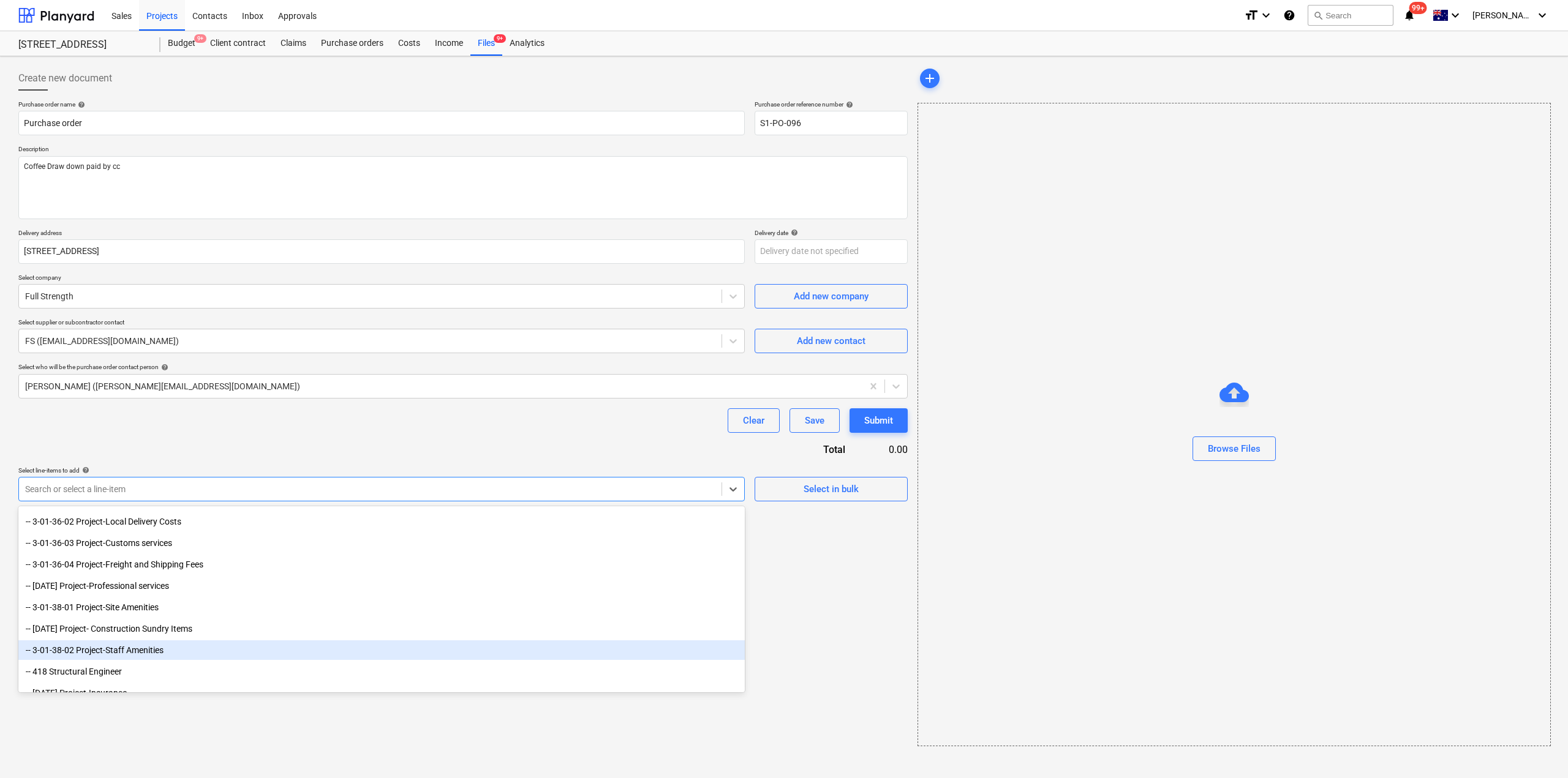
click at [181, 650] on div "-- 3-01-38-02 Project-Staff Amenities" at bounding box center [381, 650] width 727 height 19
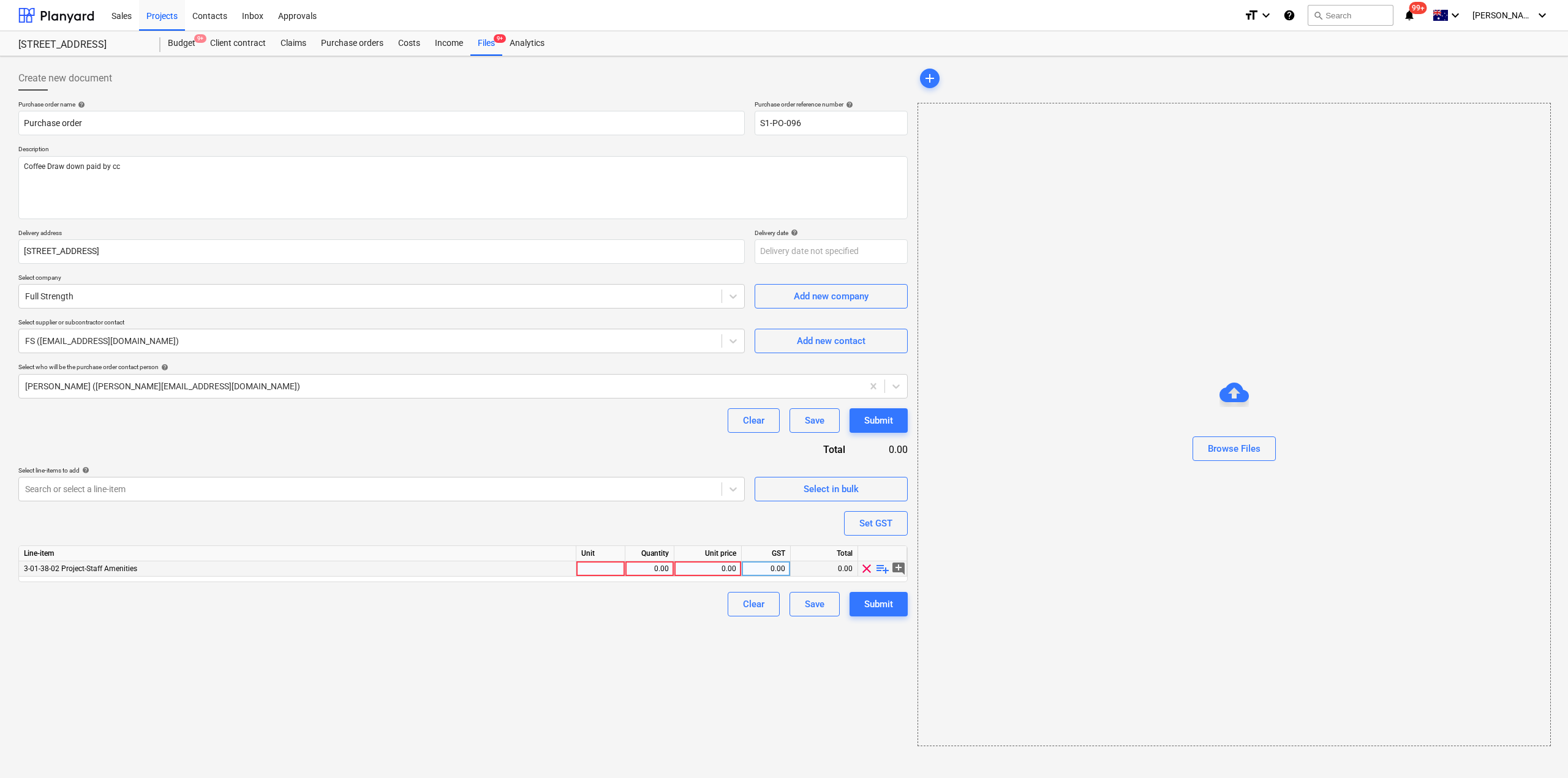
click at [598, 566] on div at bounding box center [601, 569] width 49 height 16
click at [878, 569] on span "playlist_add" at bounding box center [883, 569] width 15 height 15
type textarea "x"
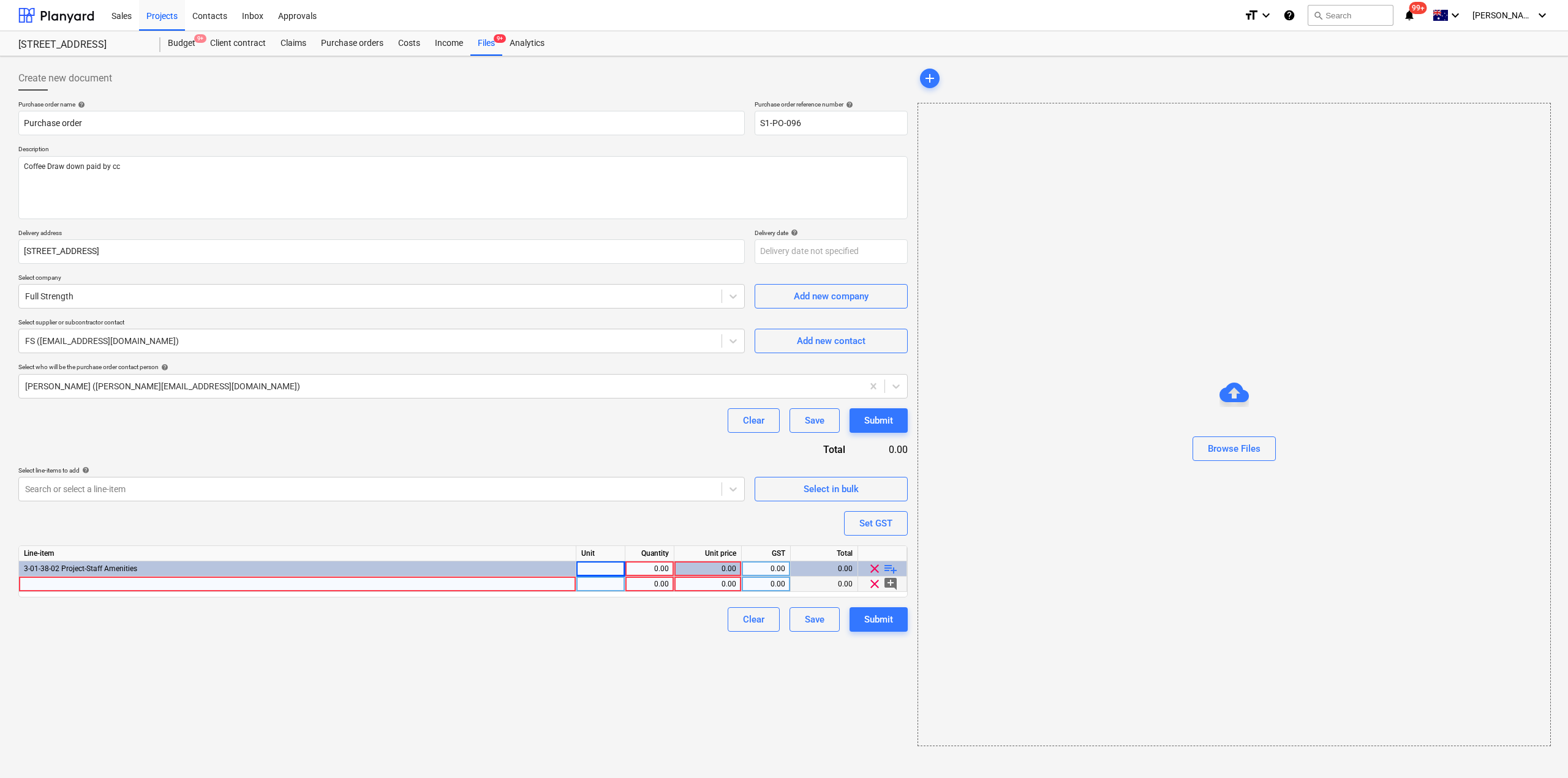
click at [365, 589] on div at bounding box center [297, 584] width 557 height 16
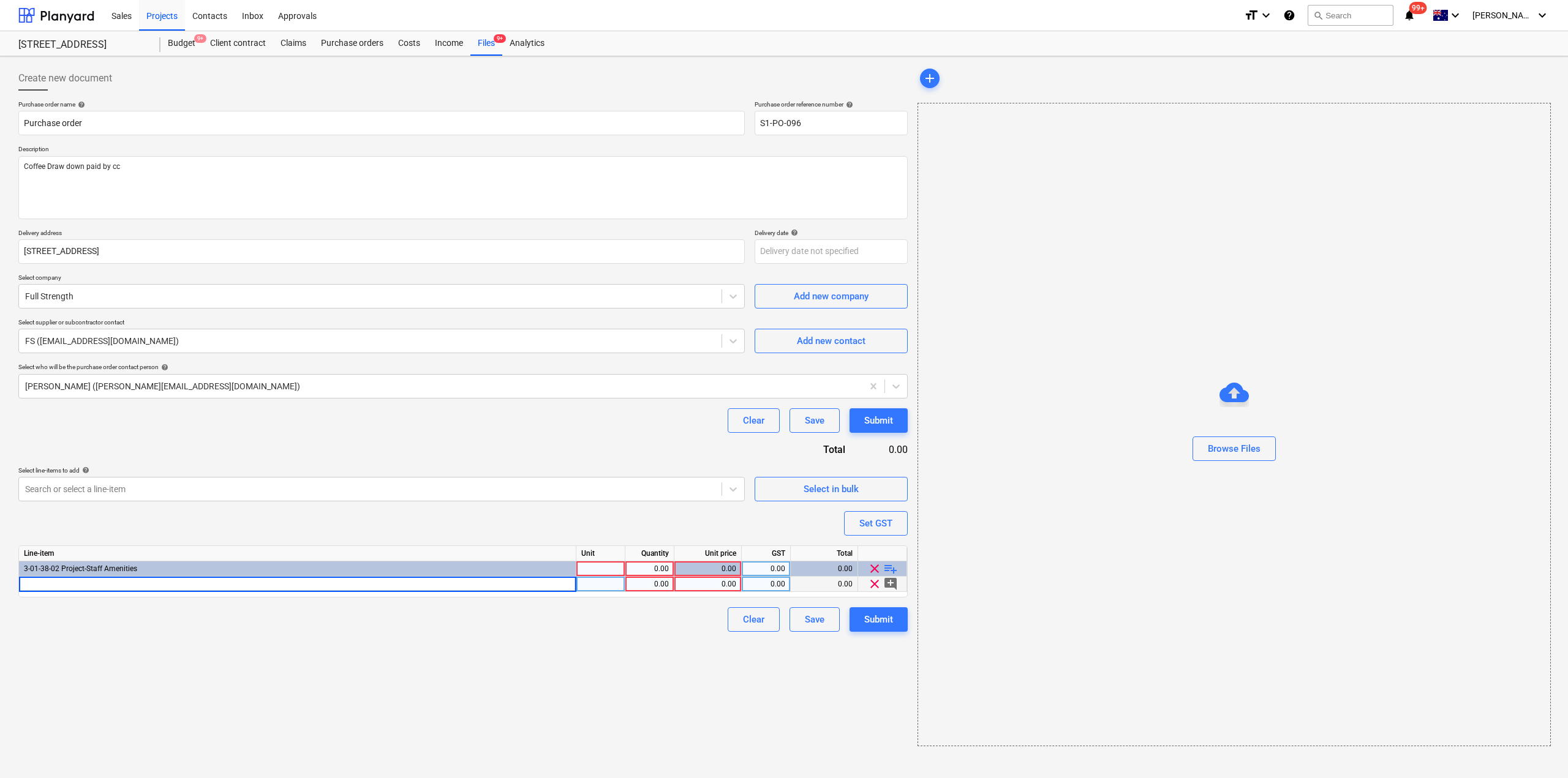
type input "Coffee Draw down paid by cc"
type textarea "x"
click at [606, 584] on div at bounding box center [601, 584] width 49 height 16
click at [702, 584] on div "0.00" at bounding box center [707, 584] width 57 height 16
type input "300"
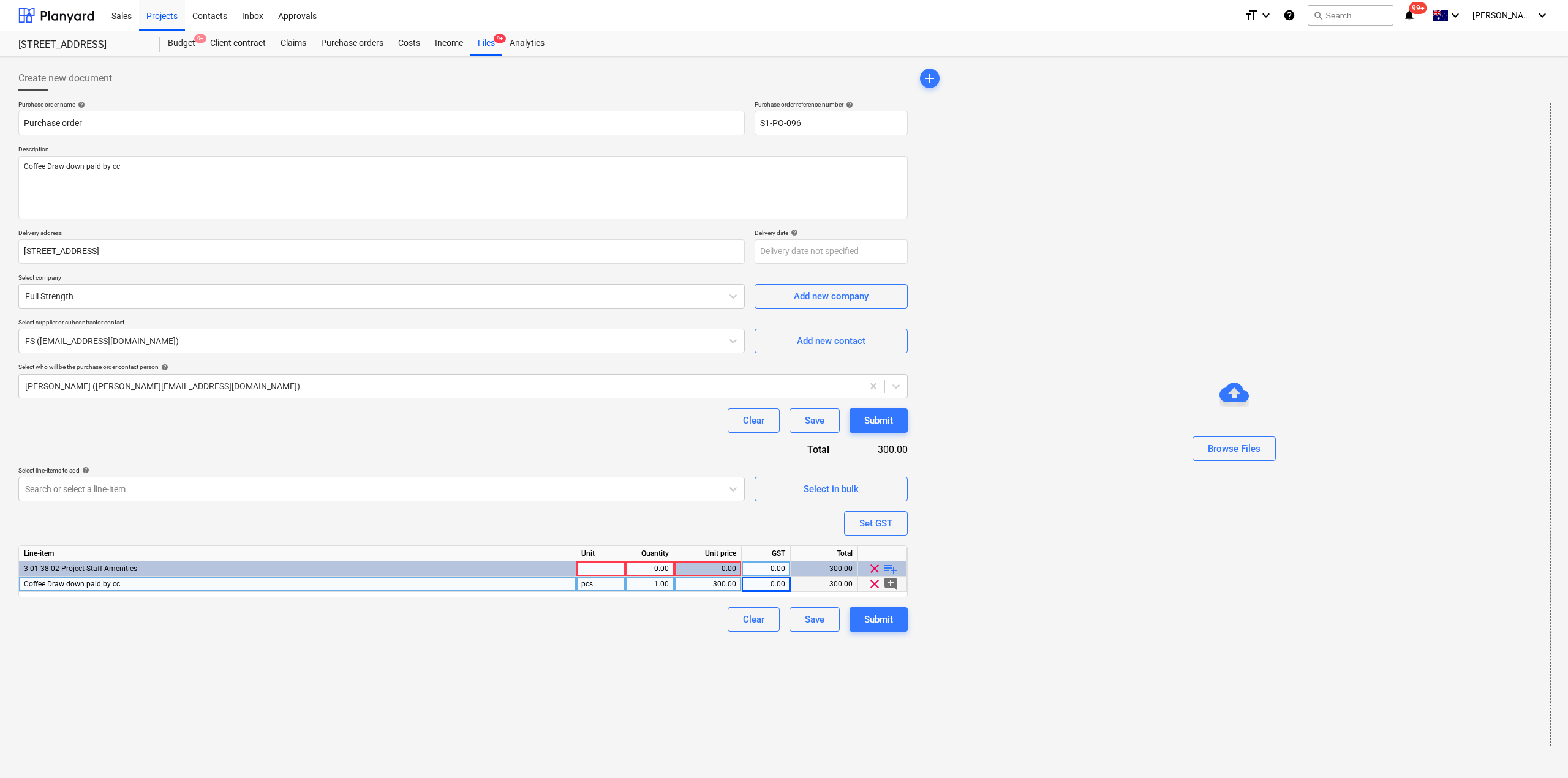
click at [766, 697] on div "Create new document Purchase order name help Purchase order Purchase order refe…" at bounding box center [463, 406] width 899 height 690
click at [877, 621] on div "Submit" at bounding box center [878, 619] width 29 height 16
type textarea "x"
click at [587, 570] on div at bounding box center [601, 569] width 49 height 16
type input "1"
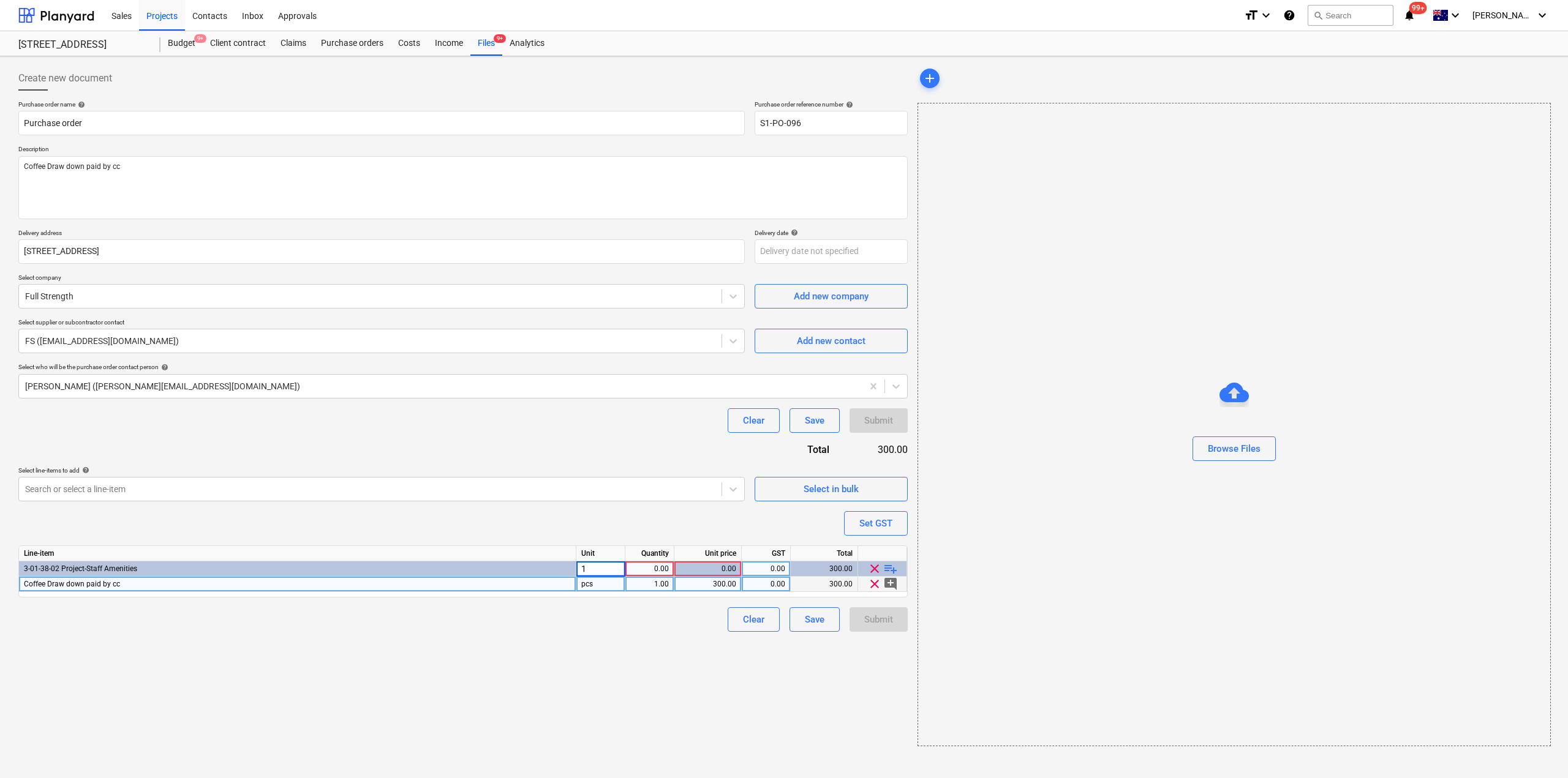
type textarea "x"
click at [699, 571] on div "0.00" at bounding box center [707, 569] width 57 height 16
click at [650, 572] on div "0.00" at bounding box center [650, 569] width 39 height 16
type input "1"
type textarea "x"
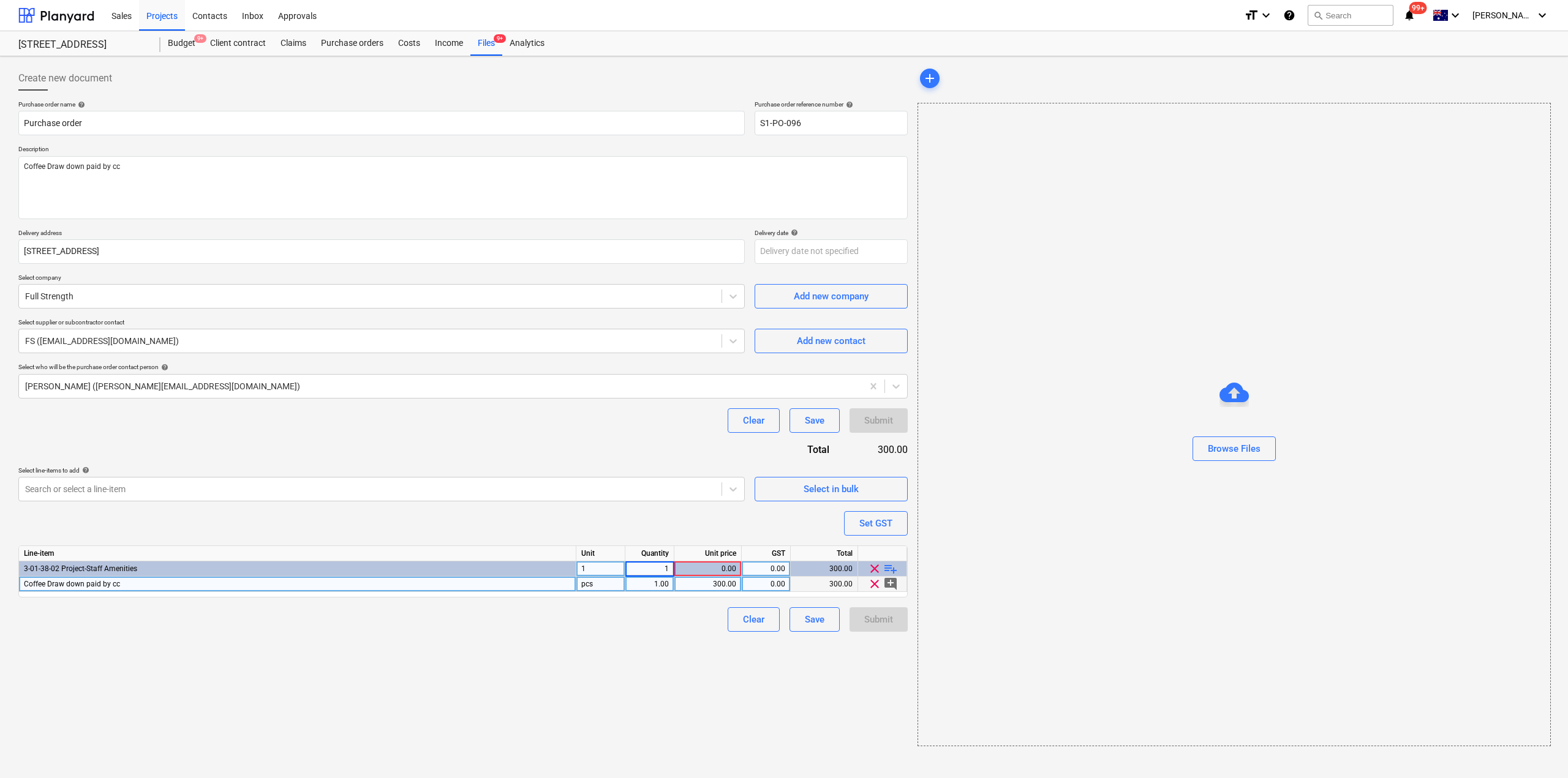
click at [708, 566] on div "0.00" at bounding box center [707, 569] width 57 height 16
click at [592, 568] on div "1" at bounding box center [601, 569] width 49 height 16
type input "ea"
type textarea "x"
click at [601, 587] on div "pcs" at bounding box center [601, 584] width 49 height 16
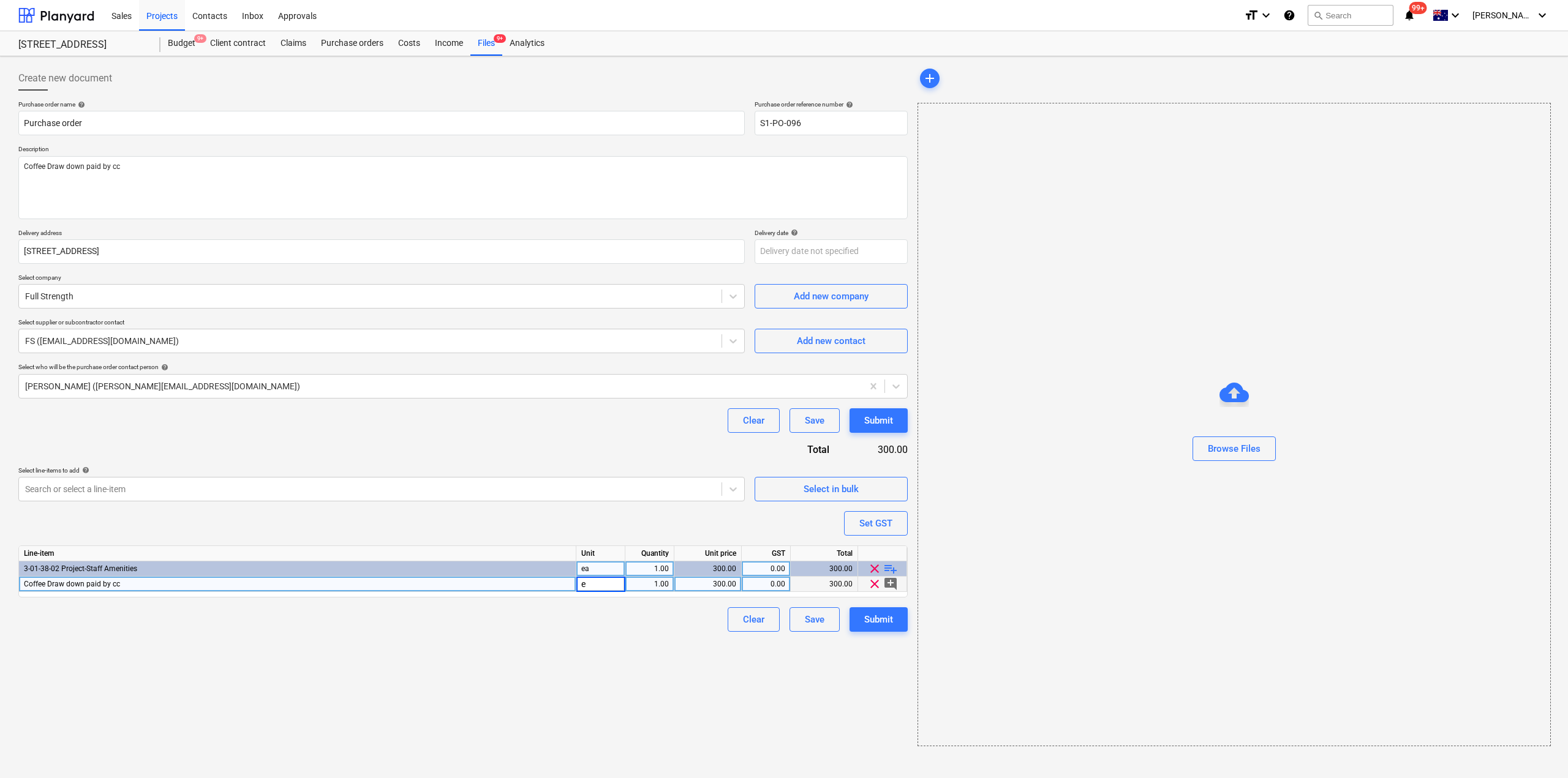
type input "ea"
drag, startPoint x: 653, startPoint y: 647, endPoint x: 672, endPoint y: 649, distance: 19.1
click at [654, 647] on div "Create new document Purchase order name help Purchase order Purchase order refe…" at bounding box center [463, 406] width 899 height 690
click at [873, 629] on button "Submit" at bounding box center [878, 619] width 58 height 24
type textarea "x"
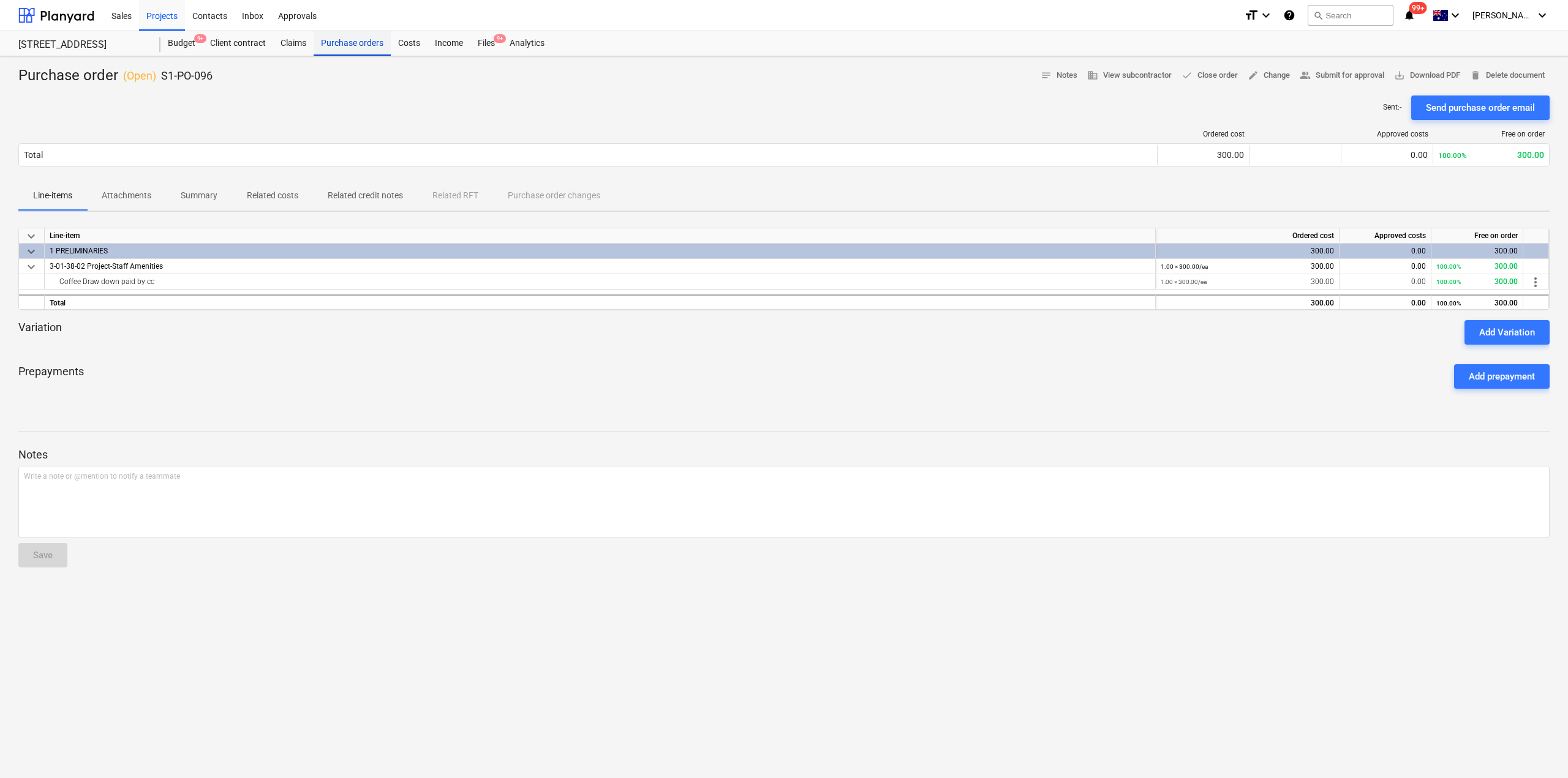
click at [344, 41] on div "Purchase orders" at bounding box center [352, 43] width 77 height 24
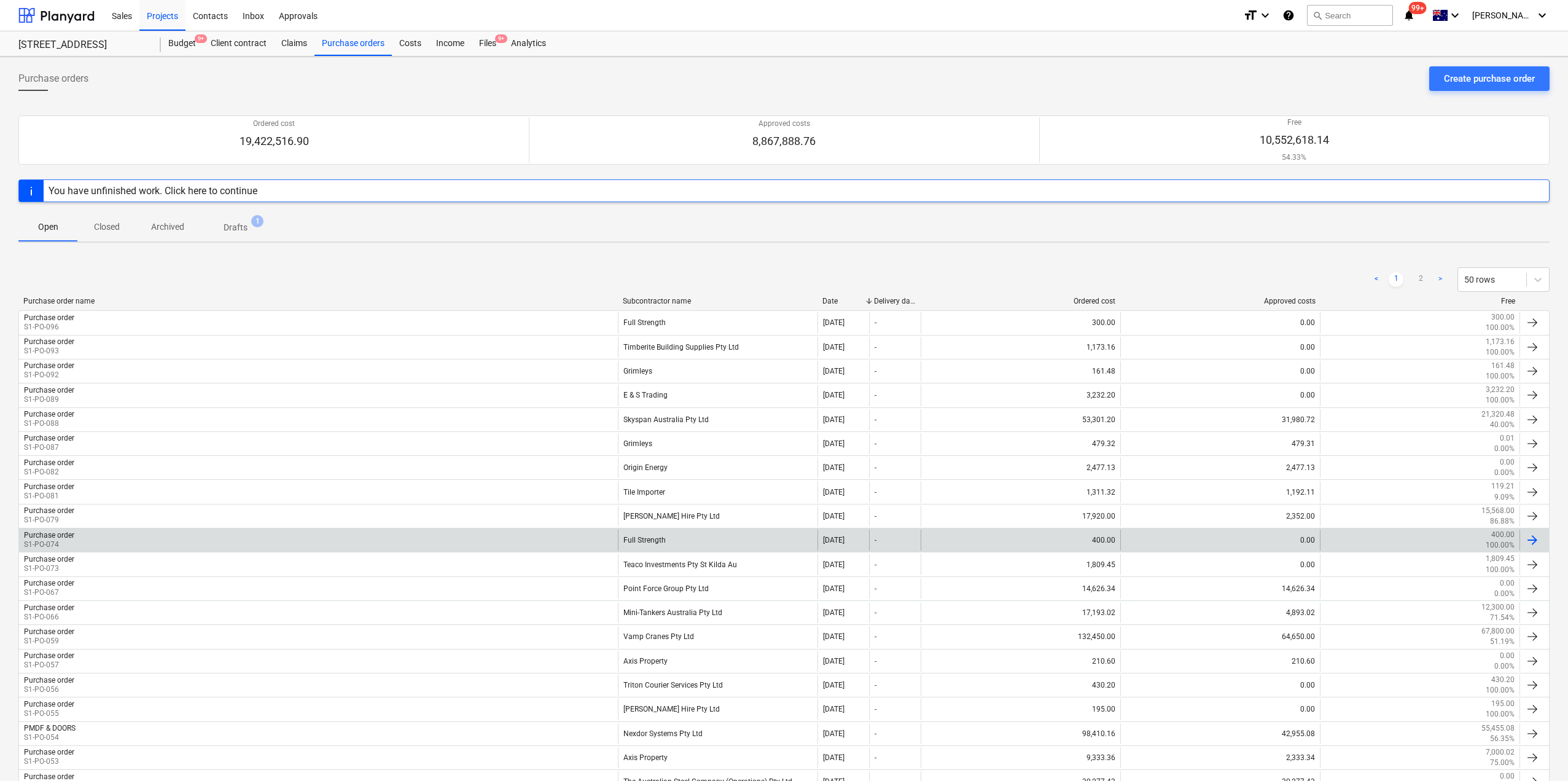
click at [227, 534] on div "Purchase order S1-PO-074" at bounding box center [318, 540] width 599 height 21
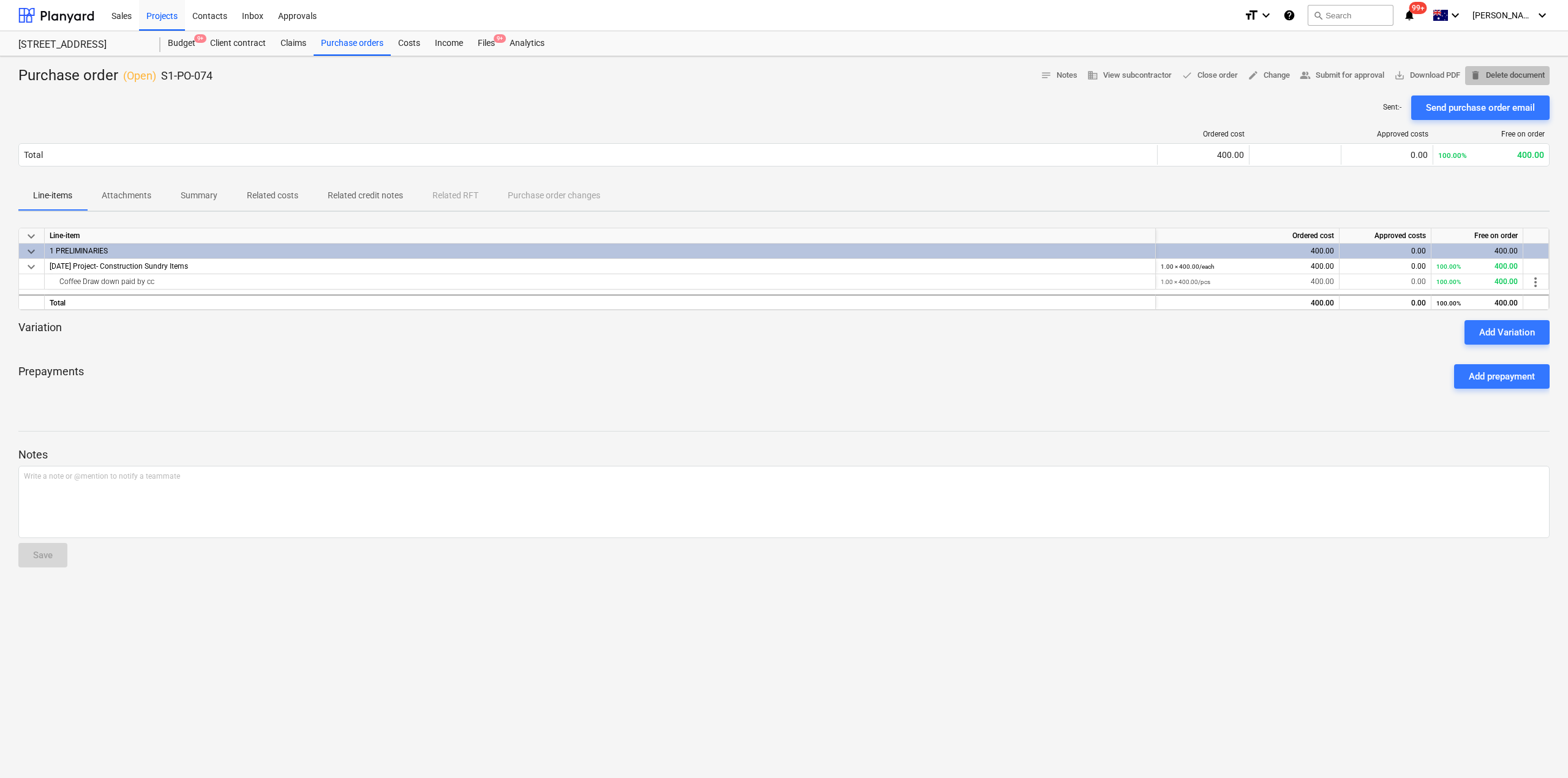
click at [1519, 75] on span "delete Delete document" at bounding box center [1507, 76] width 75 height 14
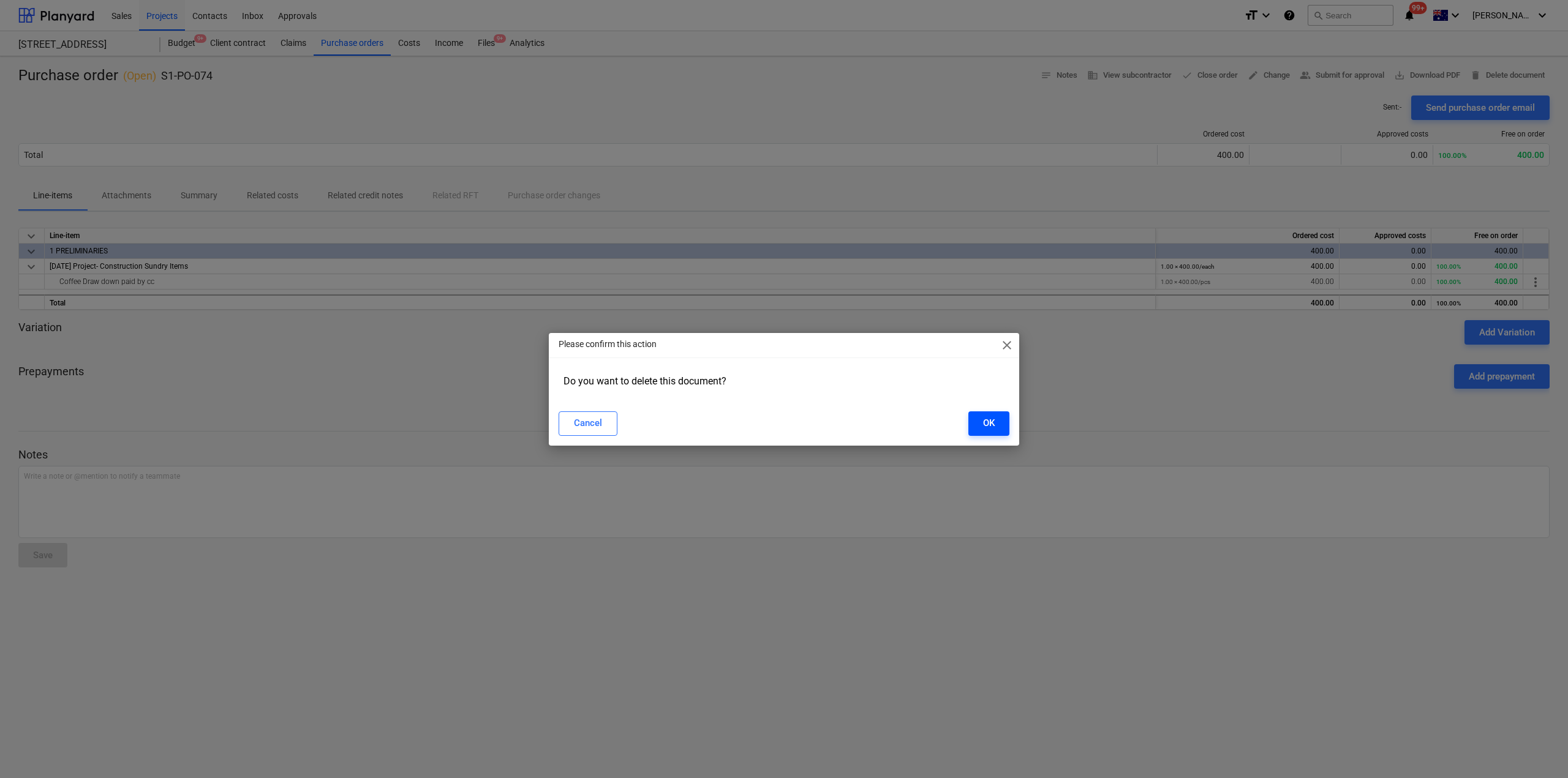
drag, startPoint x: 980, startPoint y: 438, endPoint x: 986, endPoint y: 431, distance: 9.2
click at [984, 434] on div "Cancel OK" at bounding box center [783, 423] width 465 height 34
click at [987, 426] on div "OK" at bounding box center [989, 423] width 12 height 16
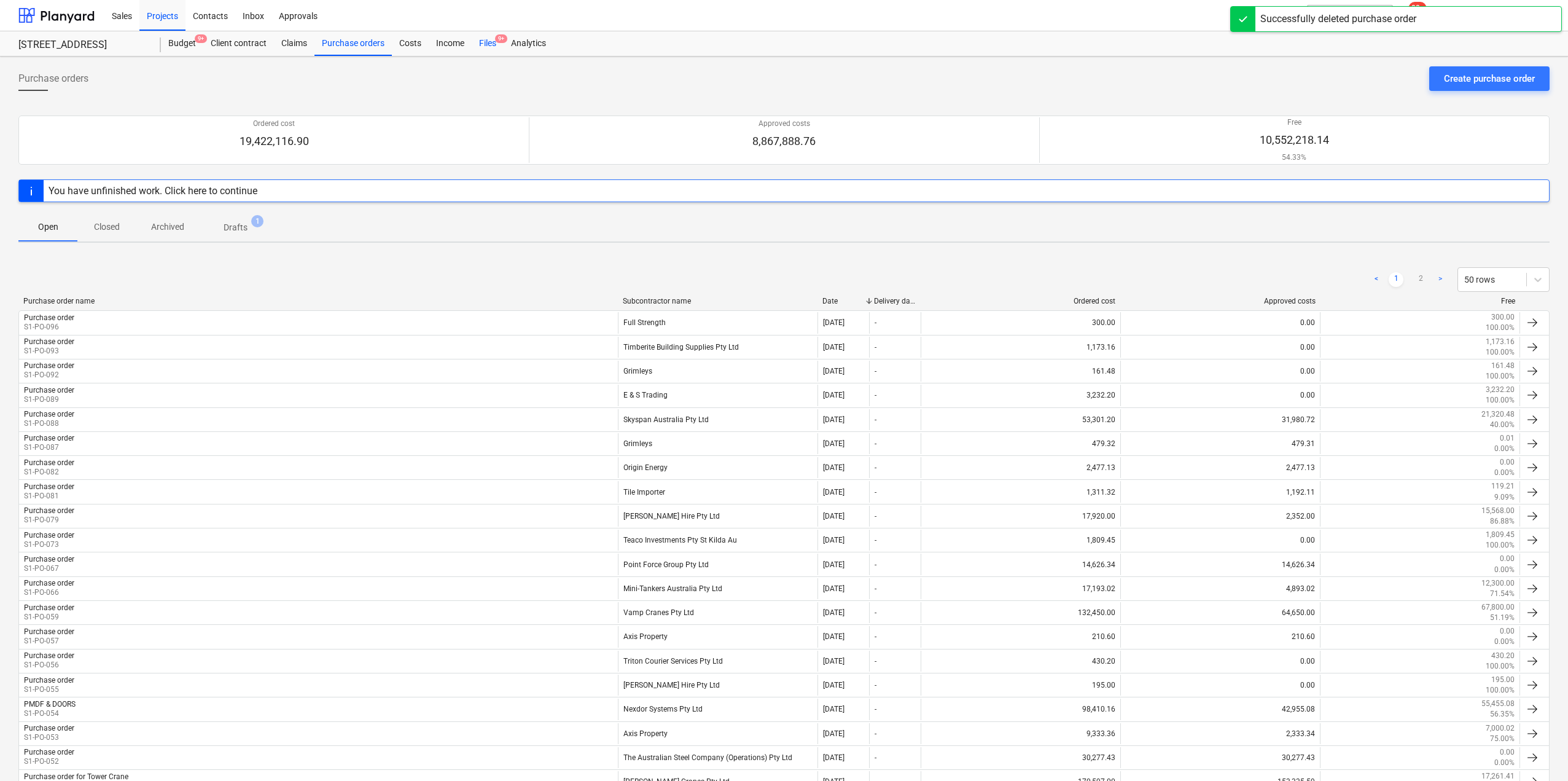
click at [487, 46] on div "Files 9+" at bounding box center [487, 43] width 32 height 24
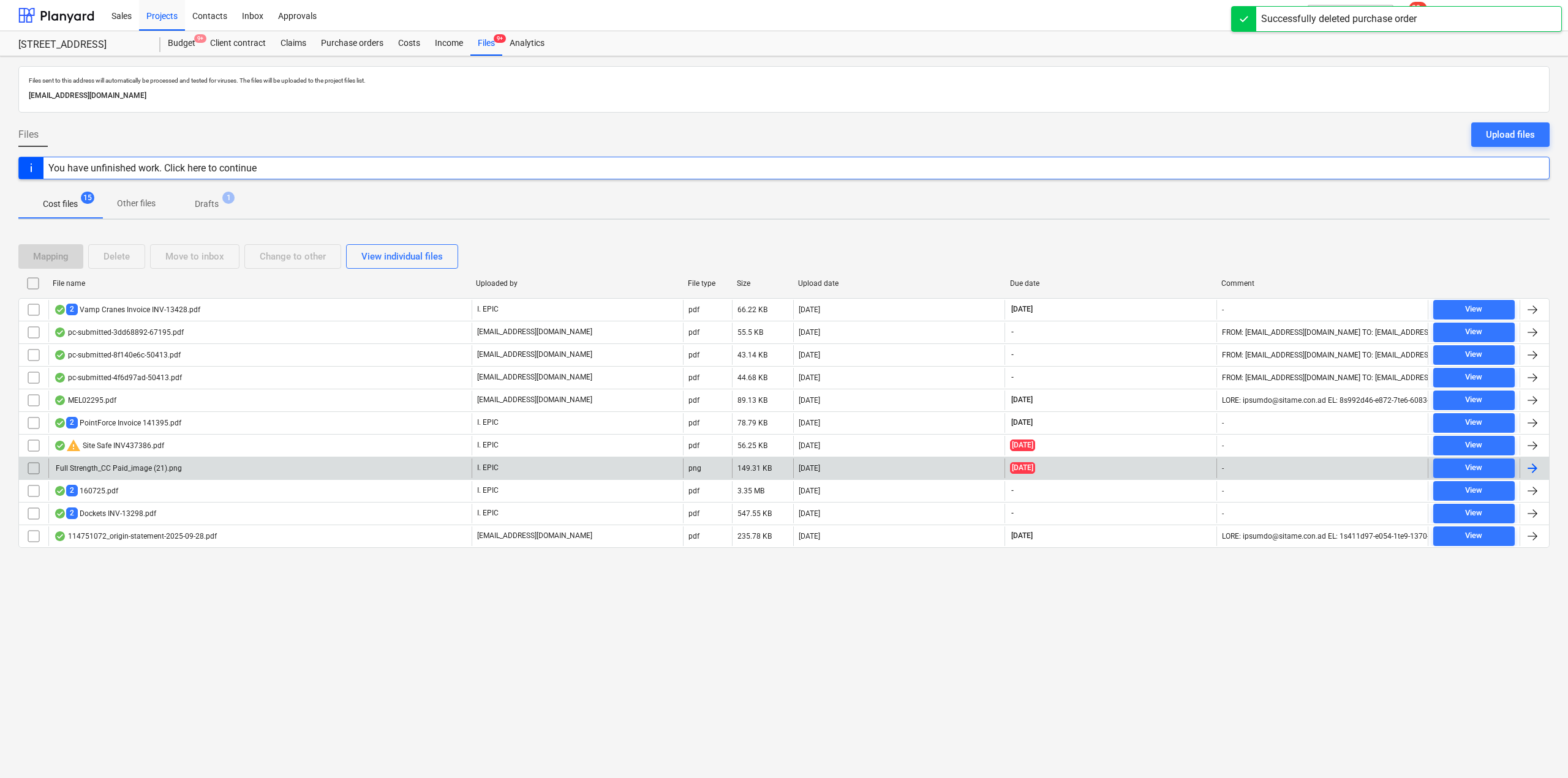
click at [157, 471] on div "Full Strength_CC Paid_image (21).png" at bounding box center [117, 468] width 128 height 9
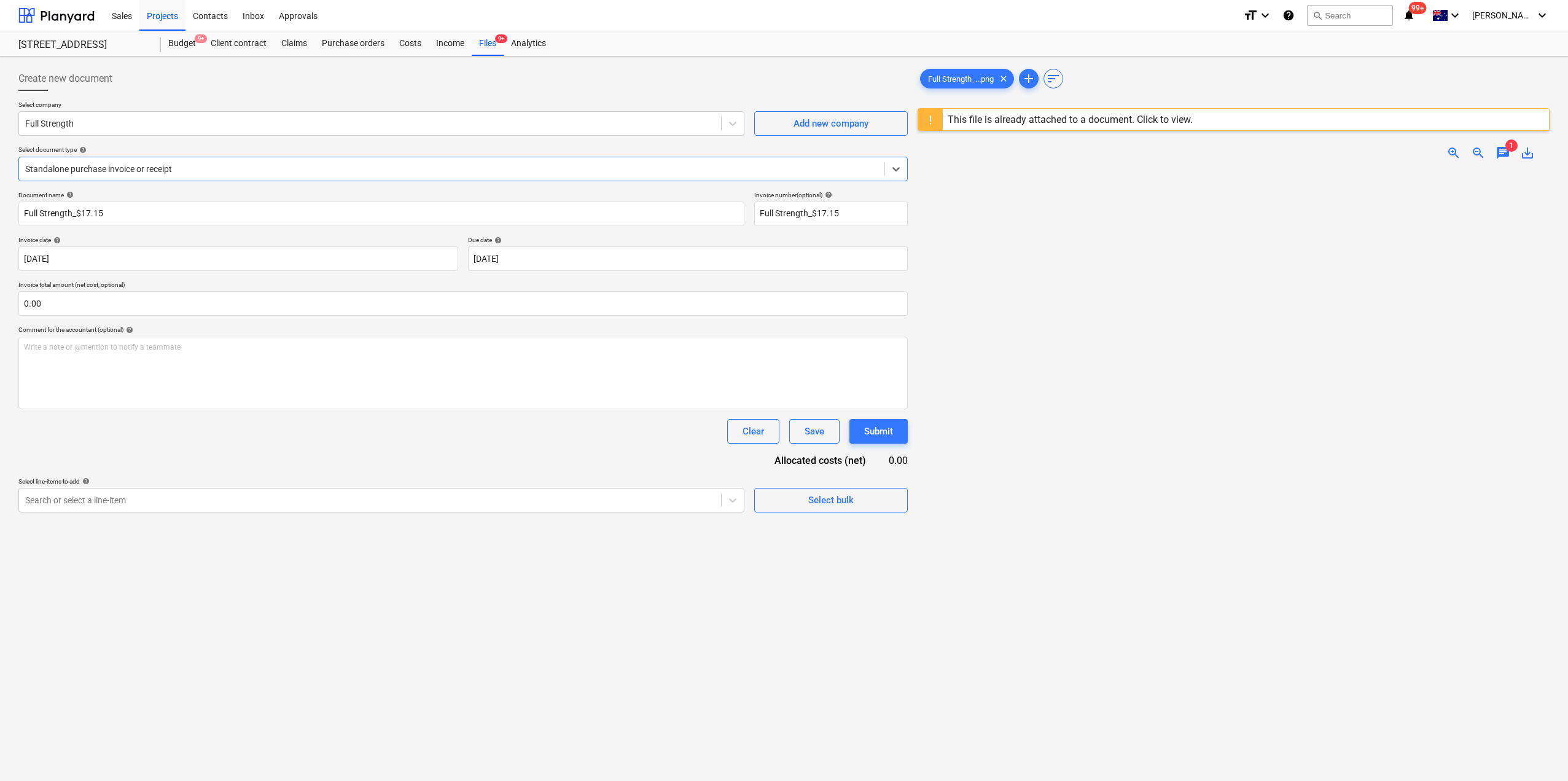
click at [269, 157] on div "Standalone purchase invoice or receipt" at bounding box center [463, 169] width 890 height 24
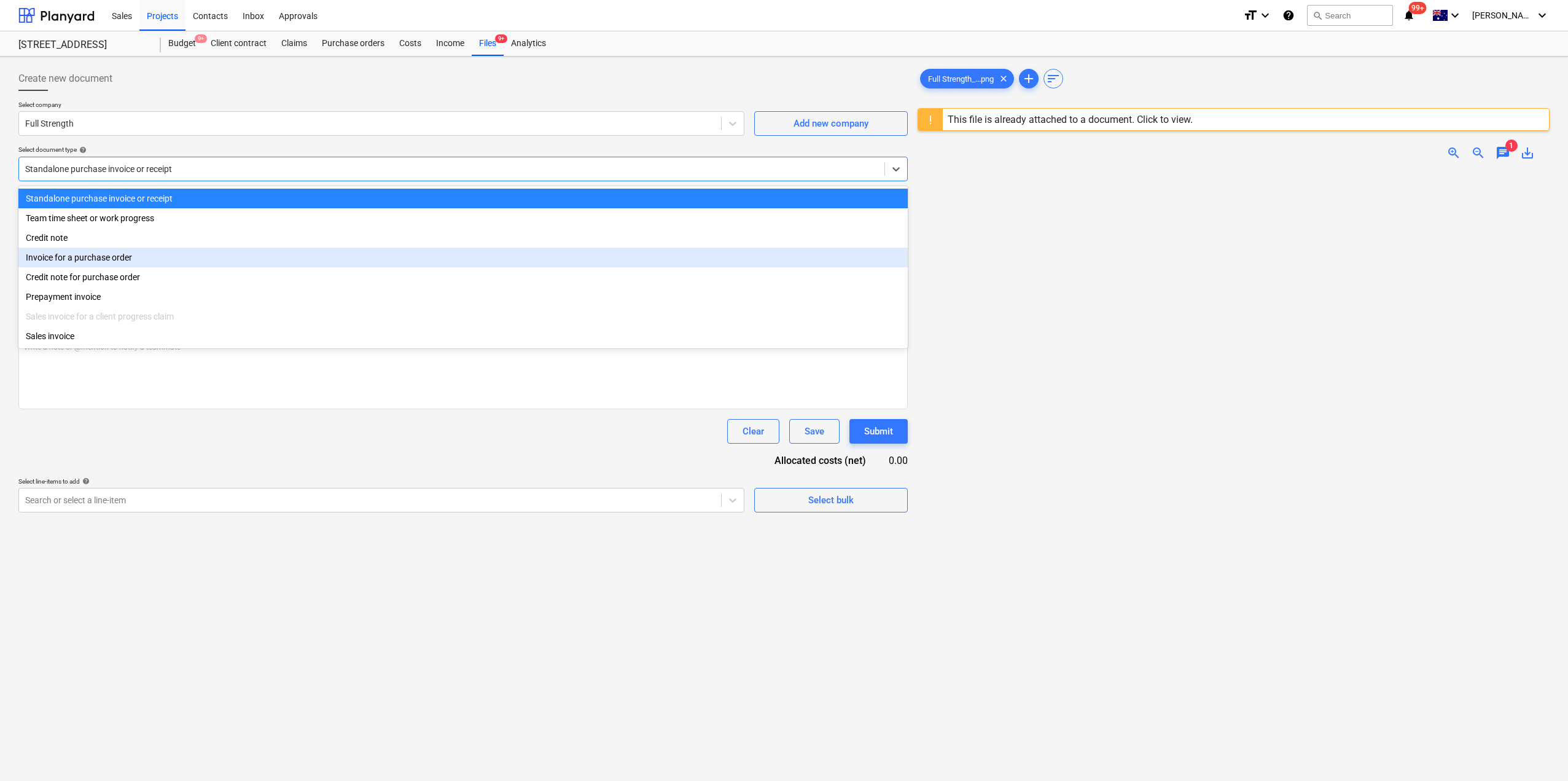
click at [145, 257] on div "Invoice for a purchase order" at bounding box center [463, 257] width 890 height 19
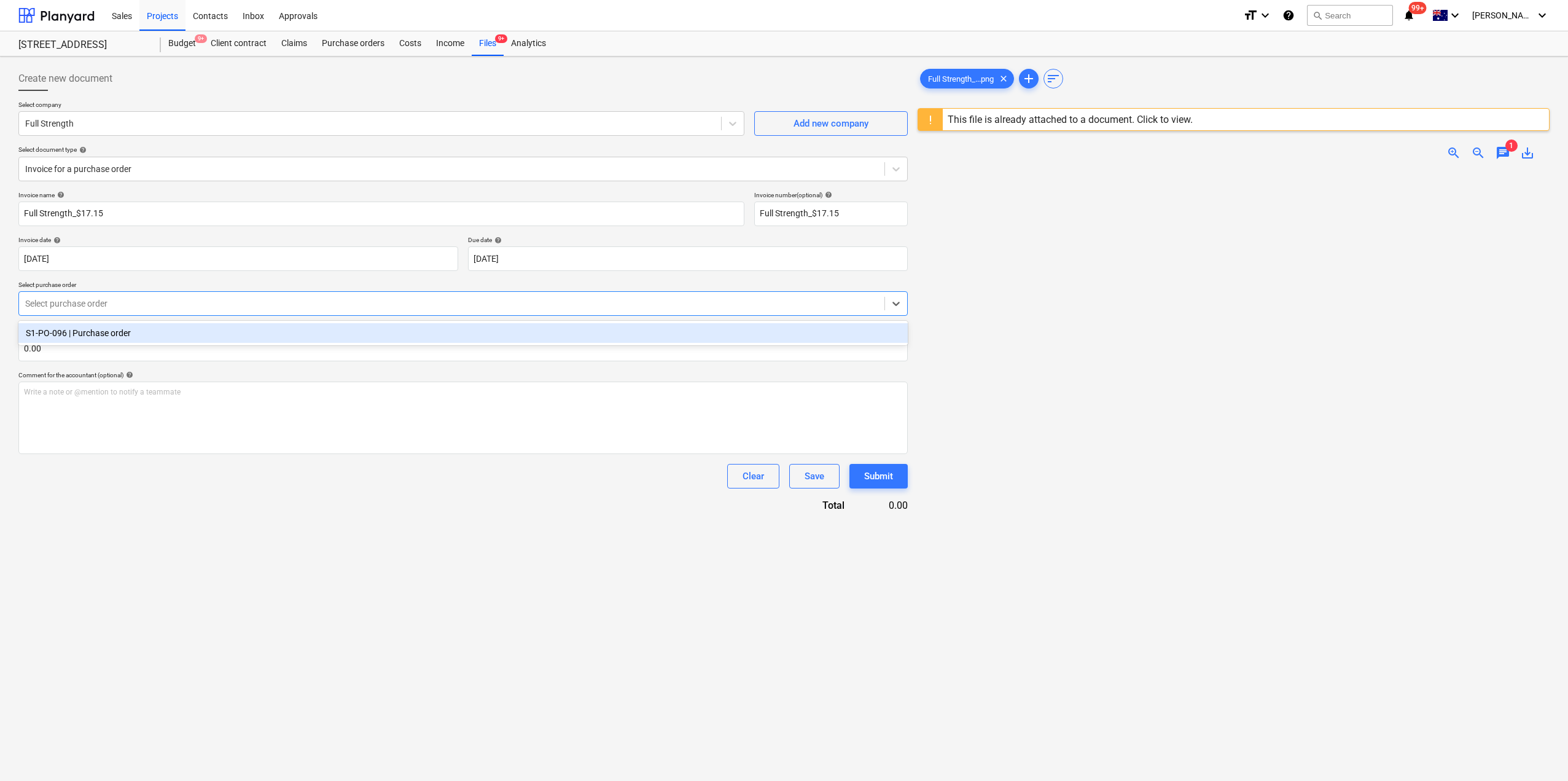
click at [114, 304] on div at bounding box center [452, 304] width 853 height 13
click at [101, 330] on div "S1-PO-096 | Purchase order" at bounding box center [463, 333] width 890 height 19
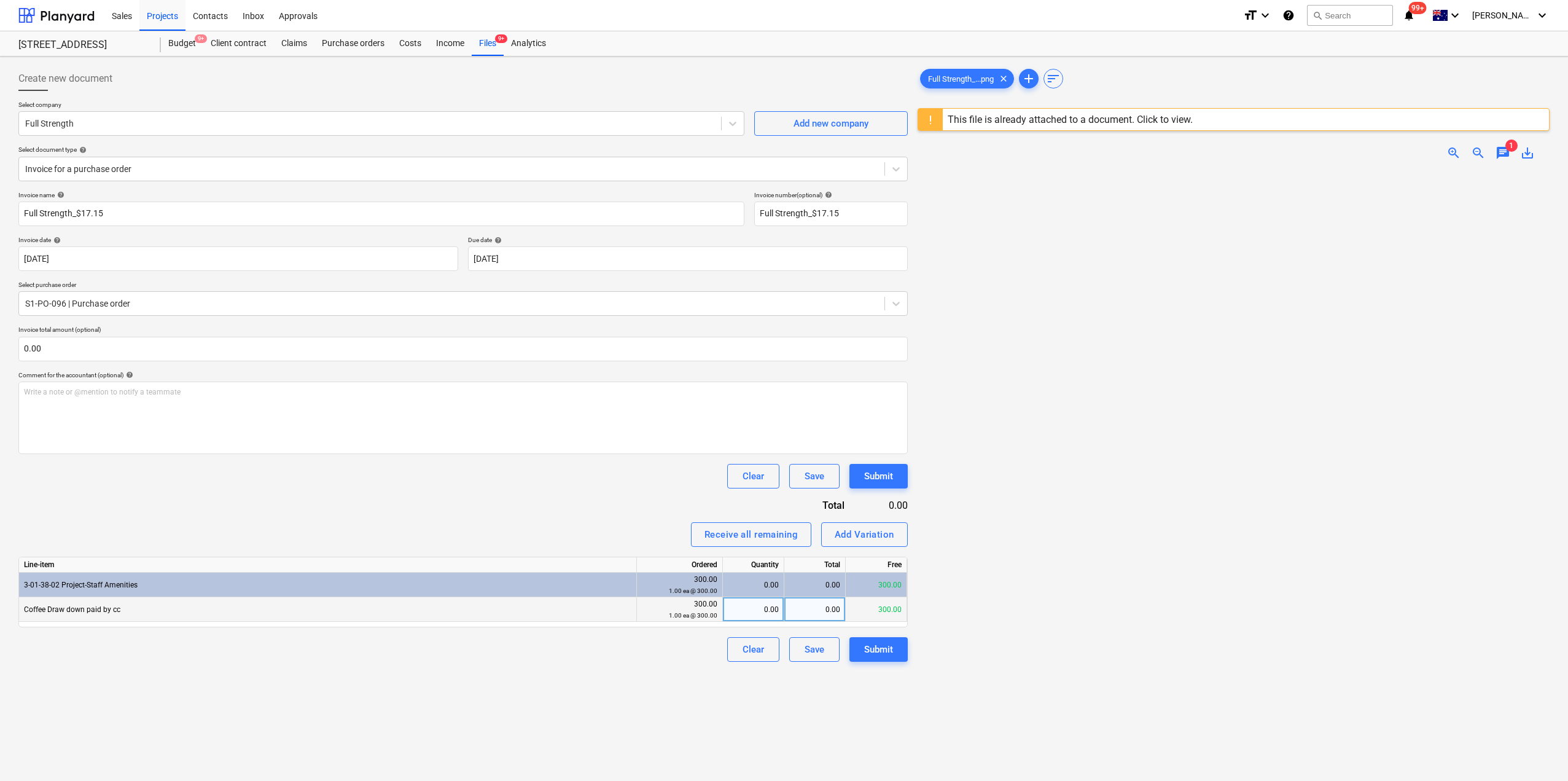
click at [761, 616] on div "0.00" at bounding box center [753, 609] width 51 height 24
click at [810, 619] on div "0.00" at bounding box center [815, 609] width 61 height 24
type input "15.59"
click at [963, 552] on div at bounding box center [1233, 543] width 632 height 747
click at [893, 644] on button "Submit" at bounding box center [878, 649] width 58 height 24
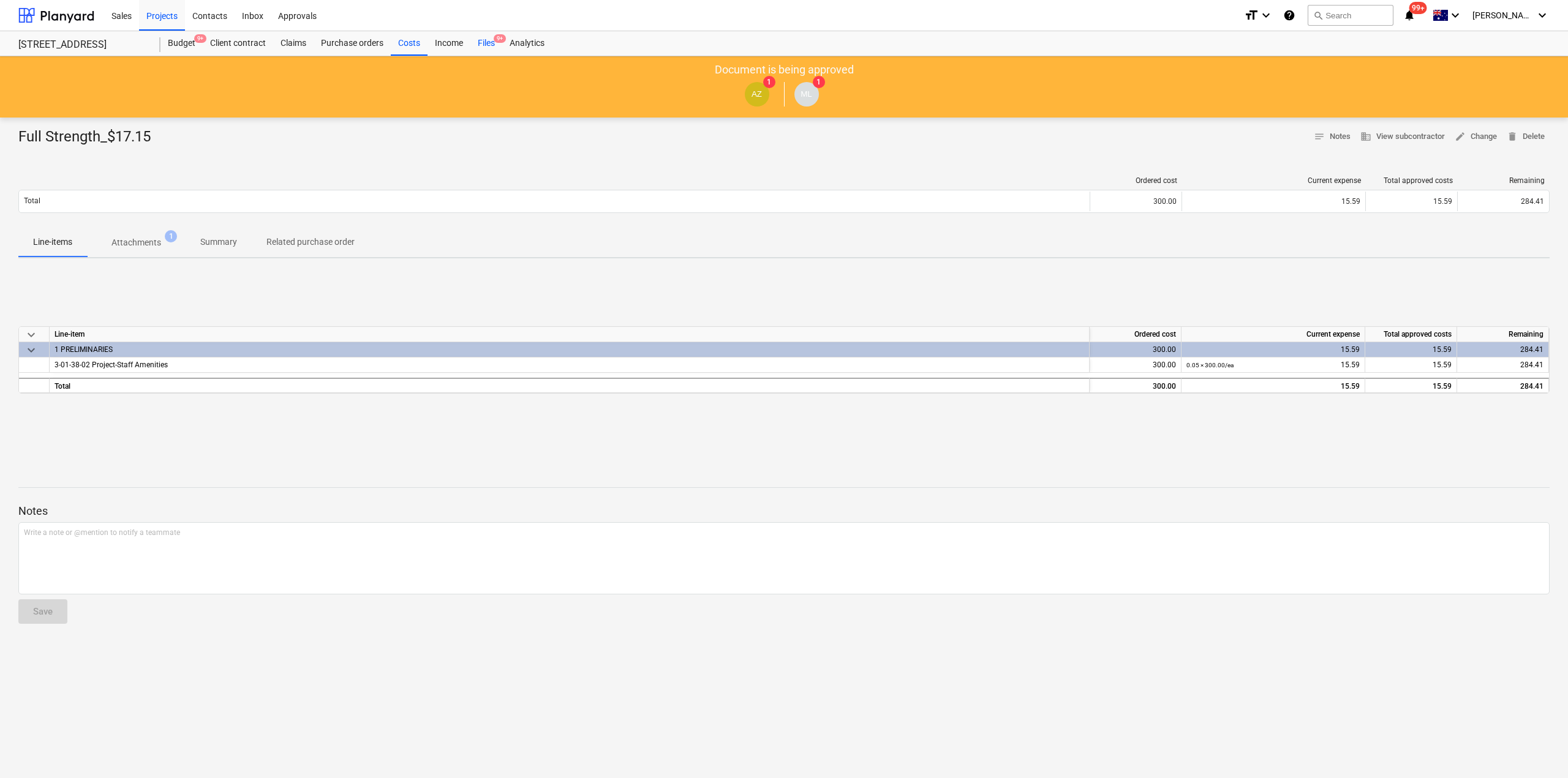
click at [475, 46] on div "Files 9+" at bounding box center [486, 43] width 32 height 24
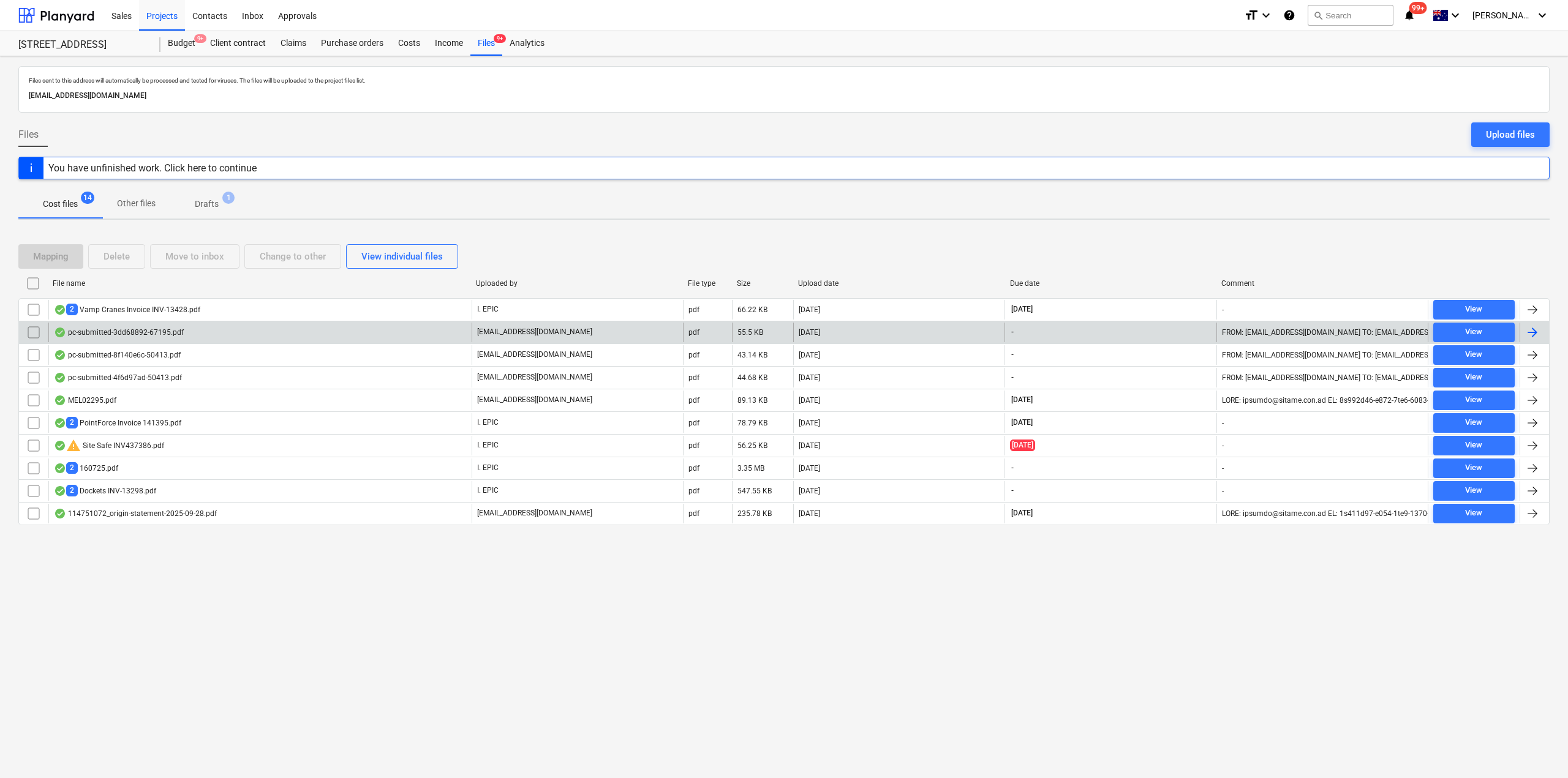
click at [279, 330] on div "pc-submitted-3dd68892-67195.pdf" at bounding box center [260, 332] width 424 height 19
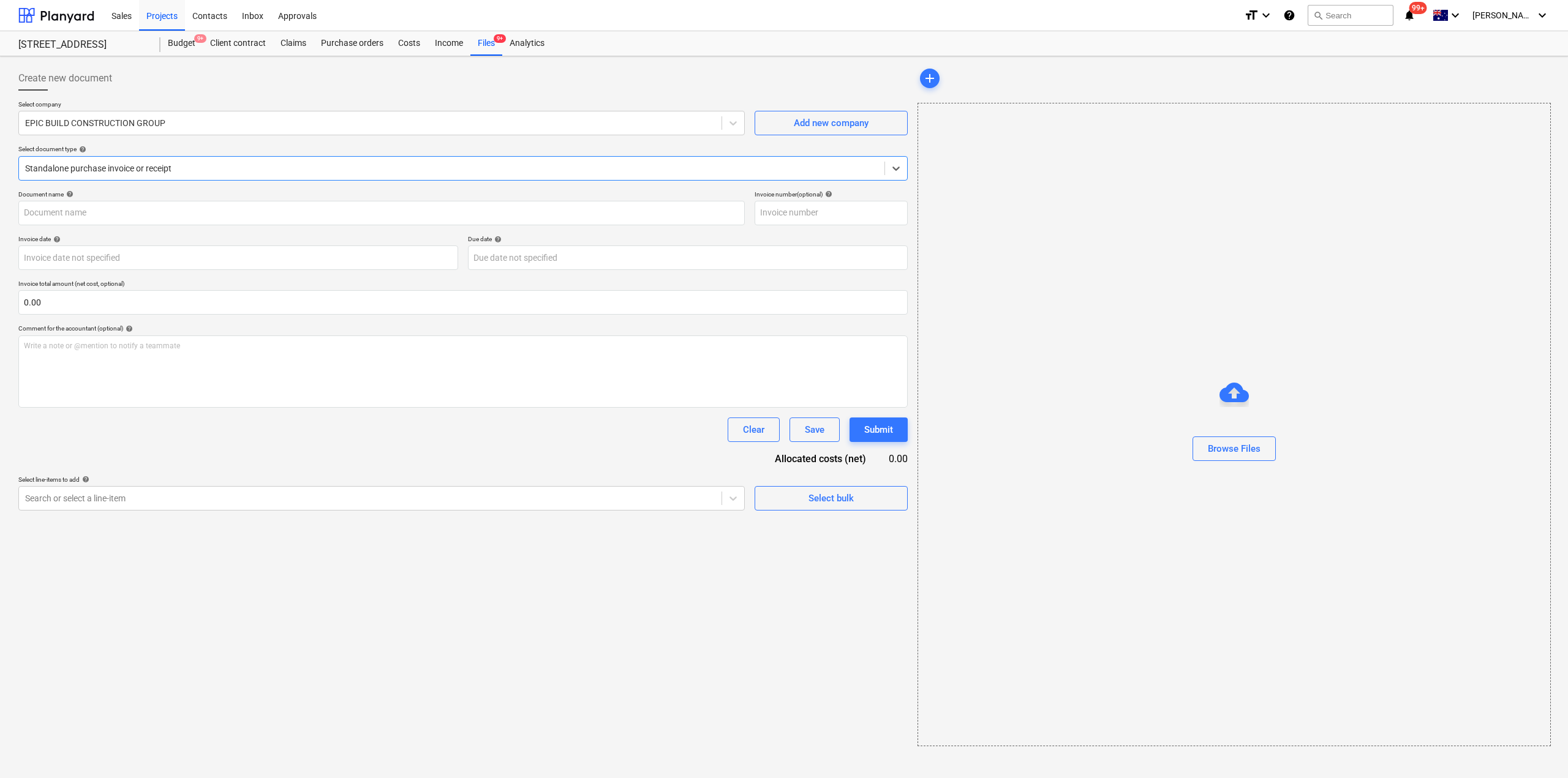
type input "pc-submitted-3dd68892-67195.pdf"
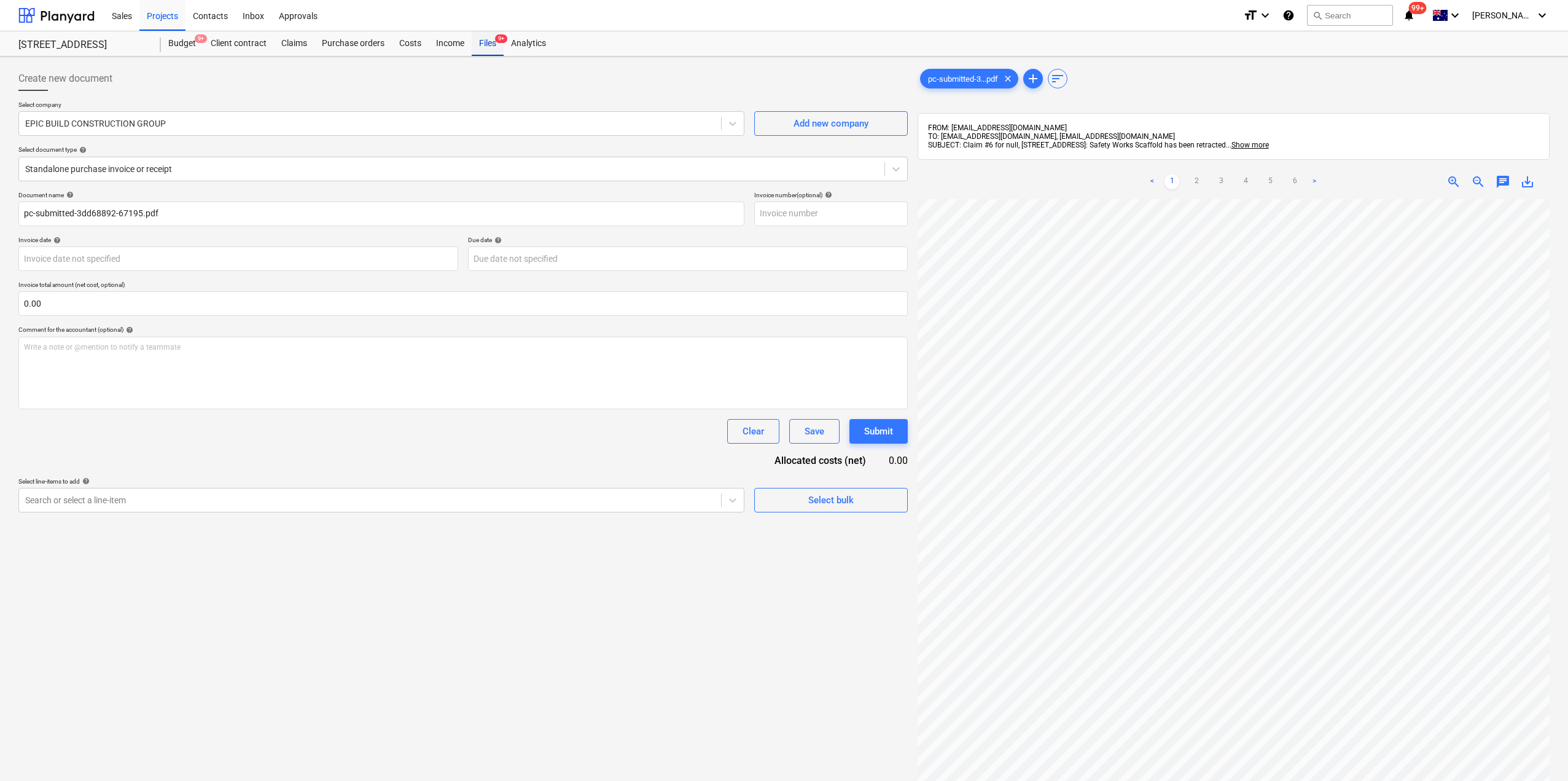
click at [480, 48] on div "Files 9+" at bounding box center [487, 43] width 32 height 24
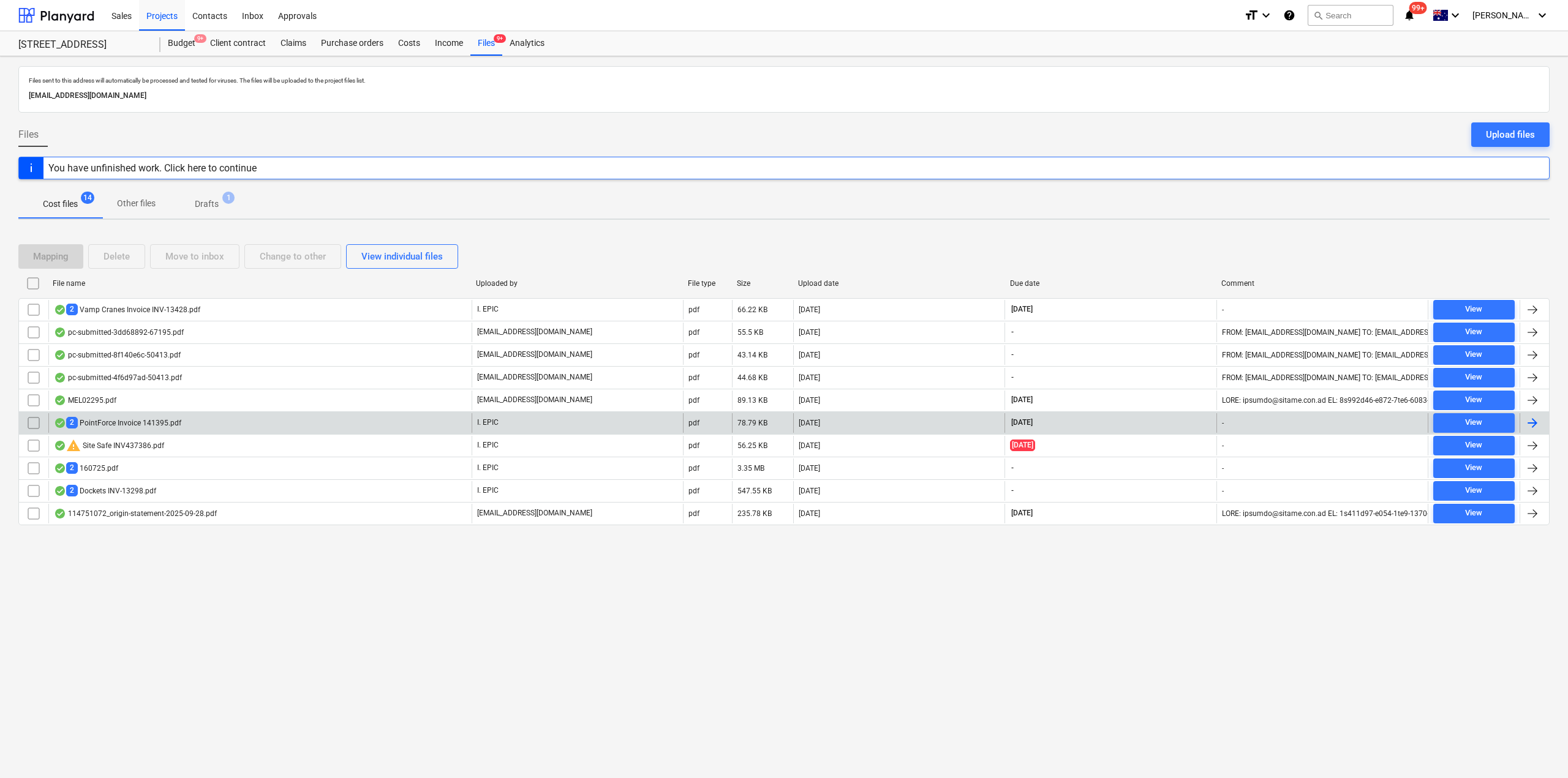
click at [153, 429] on div "2 PointForce Invoice 141395.pdf" at bounding box center [260, 423] width 424 height 19
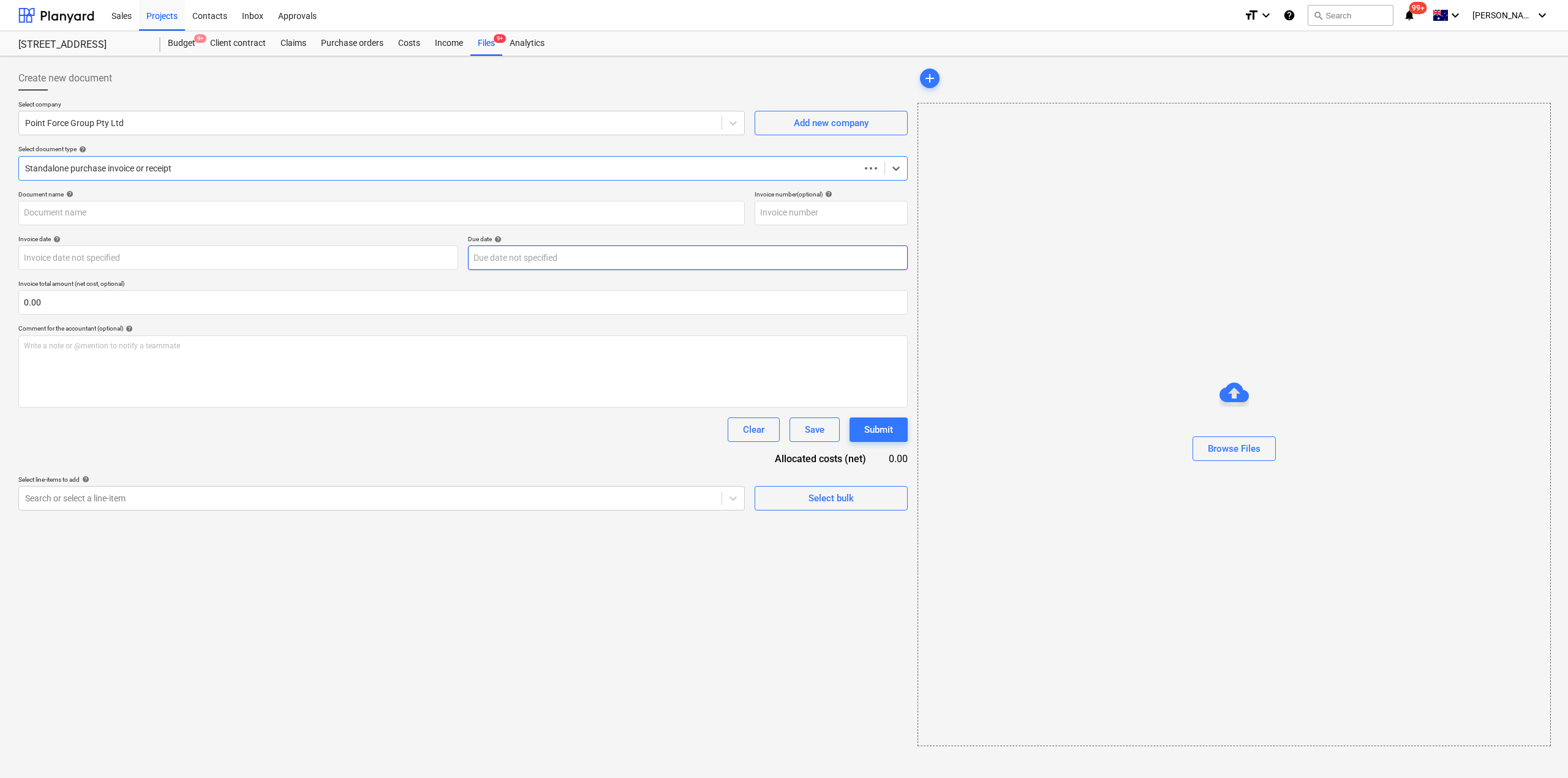
type input "141395"
type input "[DATE]"
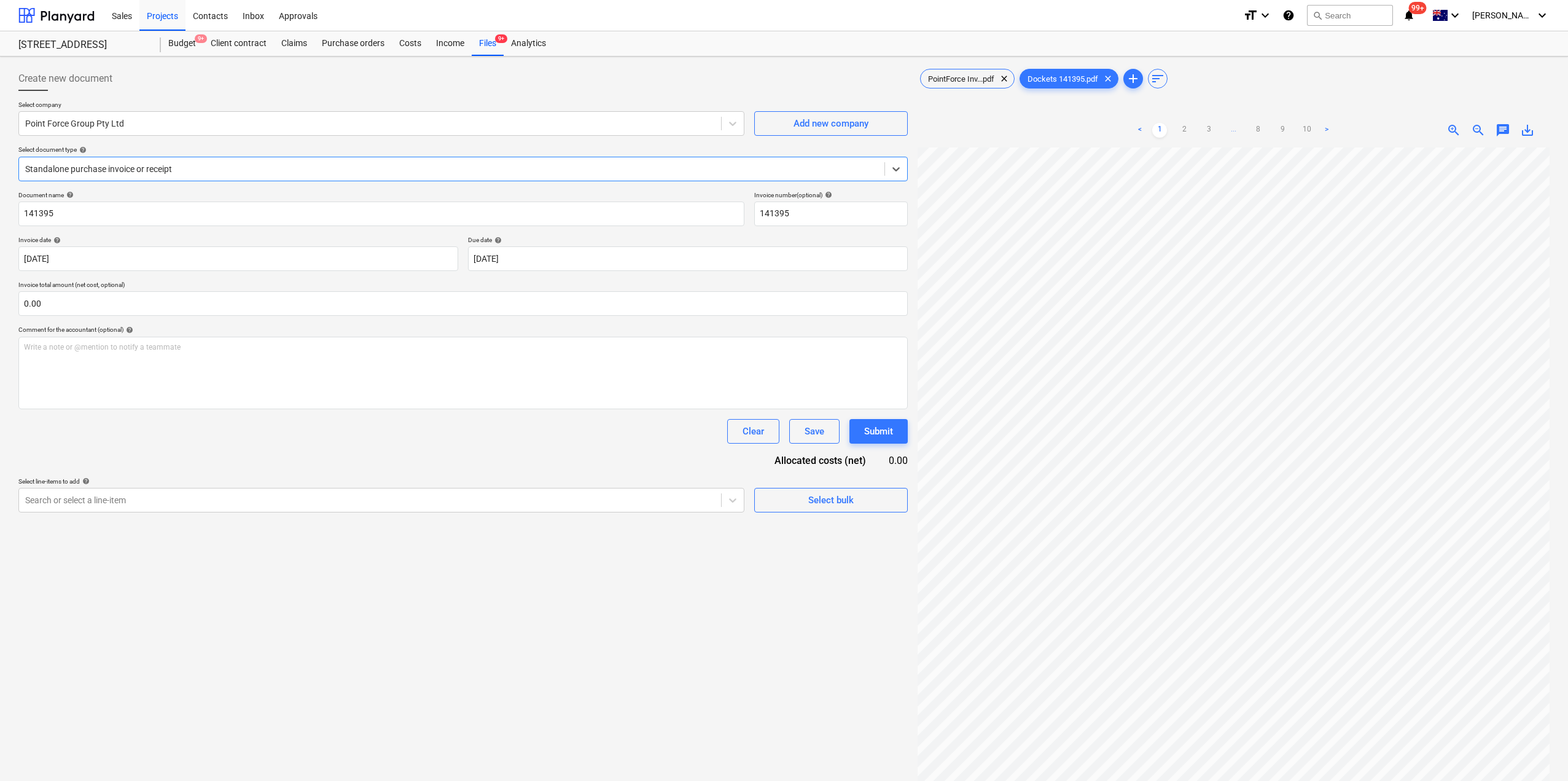
click at [267, 172] on div at bounding box center [452, 169] width 853 height 13
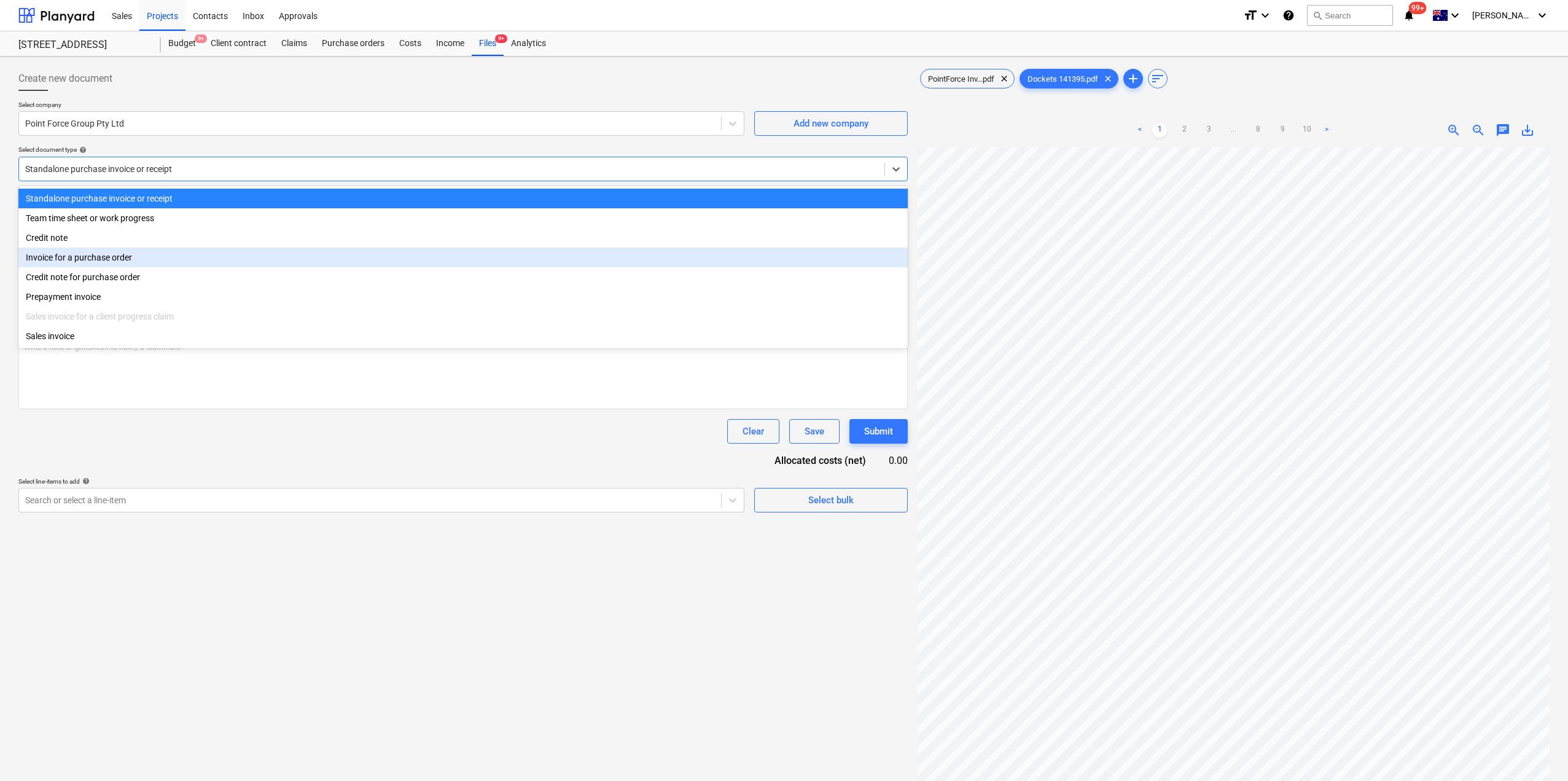
click at [184, 266] on div "Invoice for a purchase order" at bounding box center [463, 257] width 890 height 19
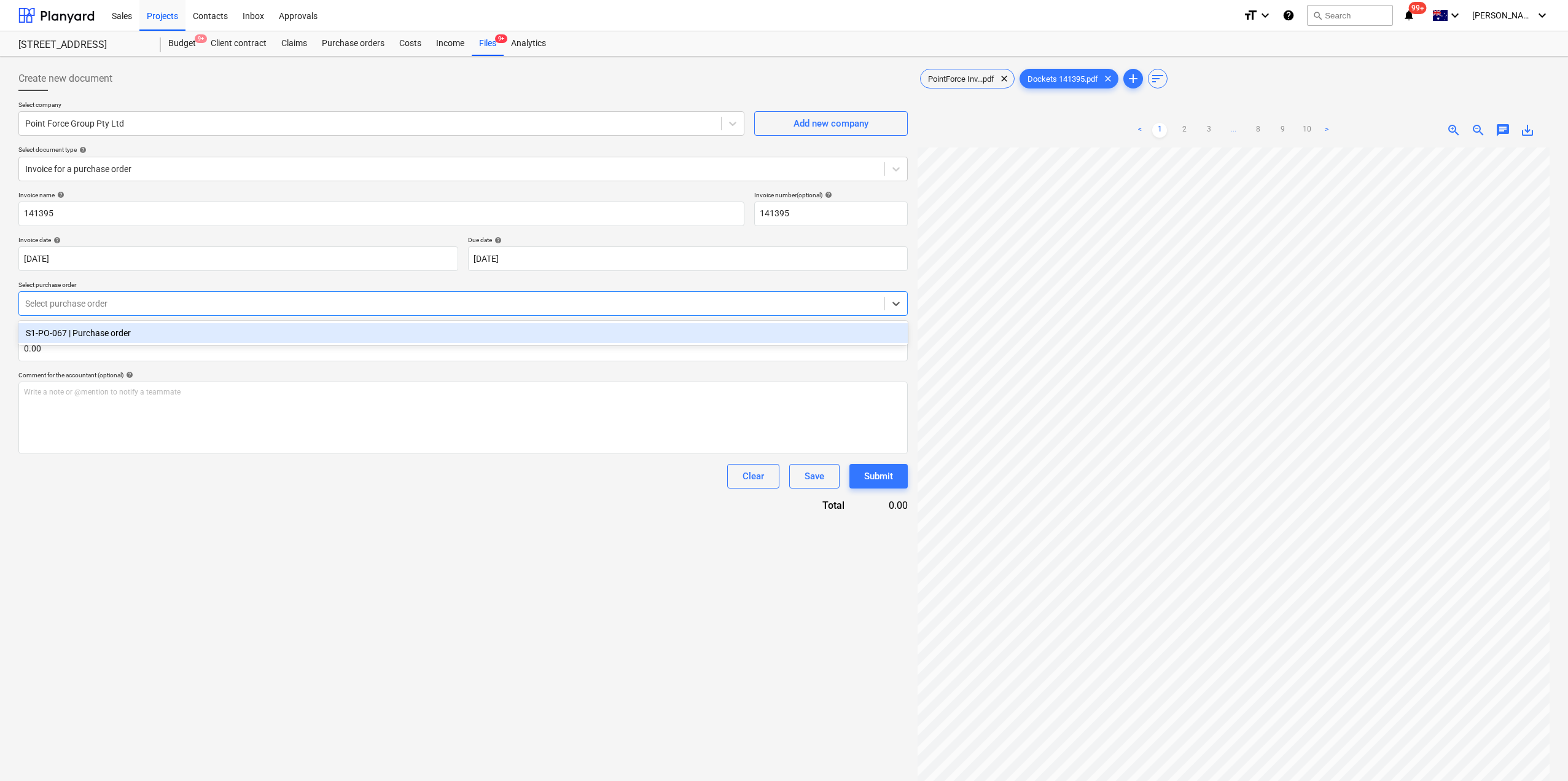
click at [168, 307] on div at bounding box center [452, 304] width 853 height 13
click at [159, 332] on div "S1-PO-067 | Purchase order" at bounding box center [463, 333] width 890 height 19
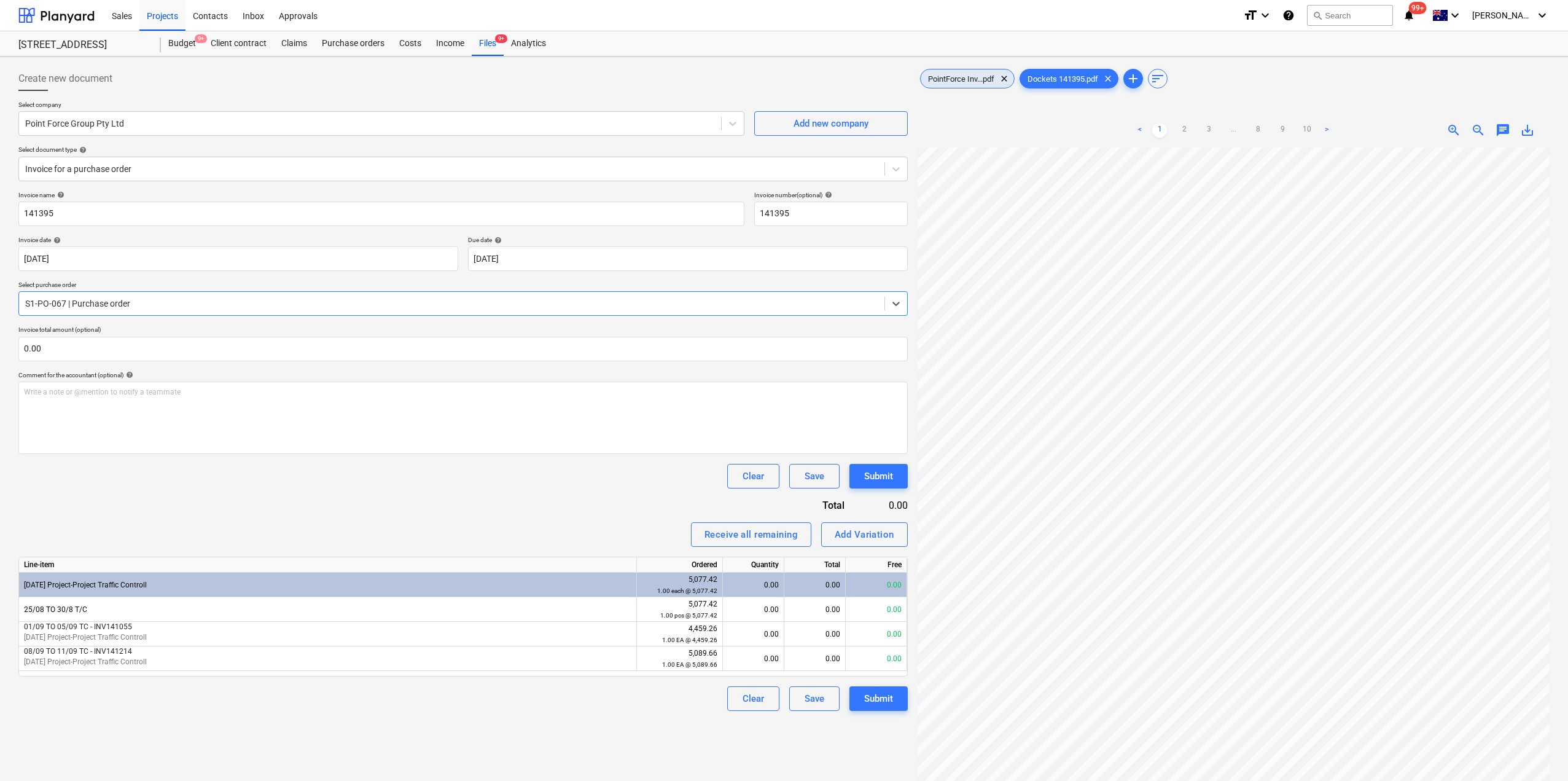
click at [953, 73] on div "PointForce Inv...pdf clear" at bounding box center [967, 78] width 95 height 19
click at [1250, 124] on link "2" at bounding box center [1246, 130] width 15 height 15
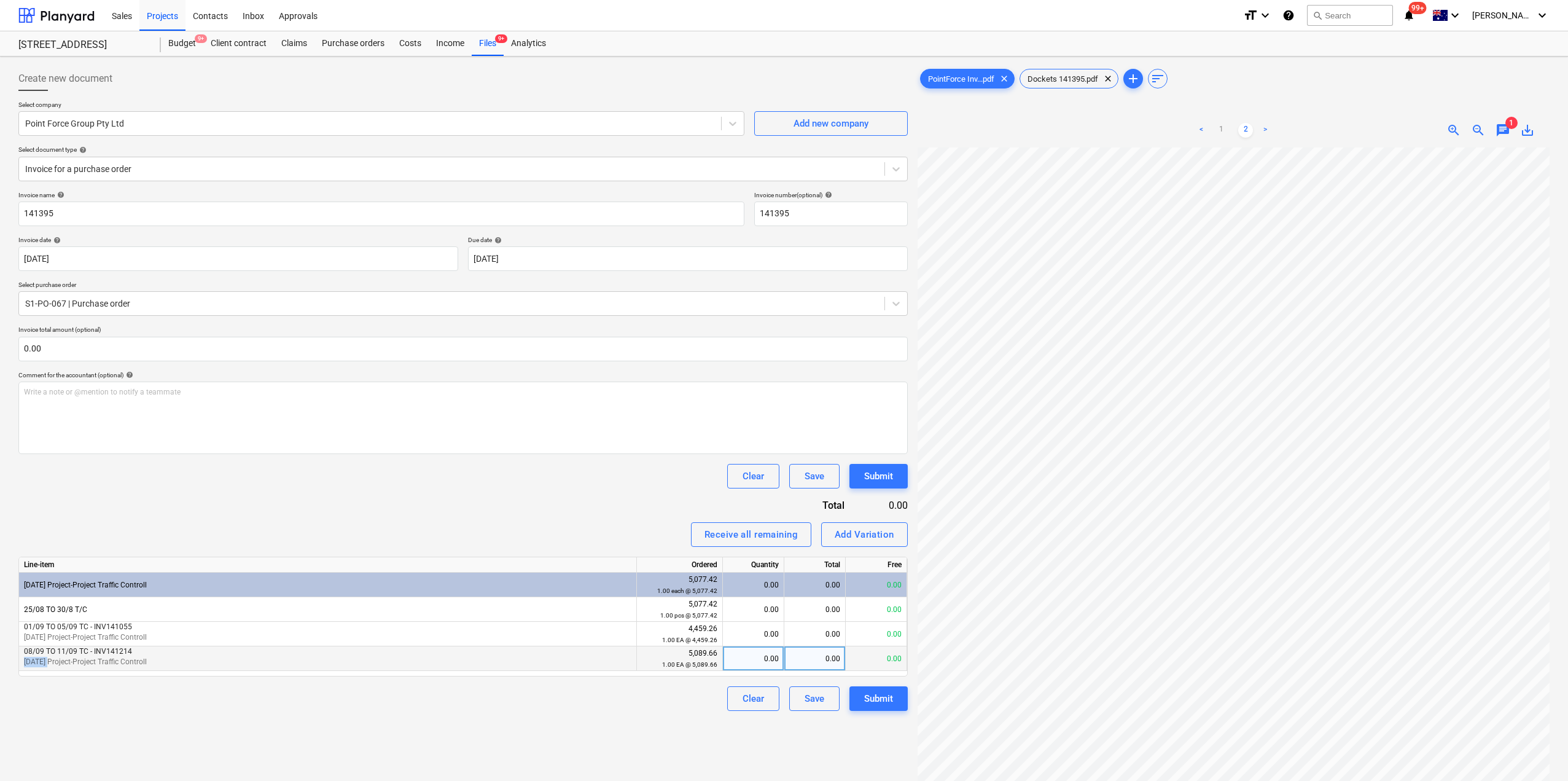
drag, startPoint x: 48, startPoint y: 659, endPoint x: 20, endPoint y: 665, distance: 28.6
click at [20, 665] on div "08/09 TO 11/09 TC - INV141214 [DATE] Project-Project Traffic Controll" at bounding box center [328, 658] width 618 height 24
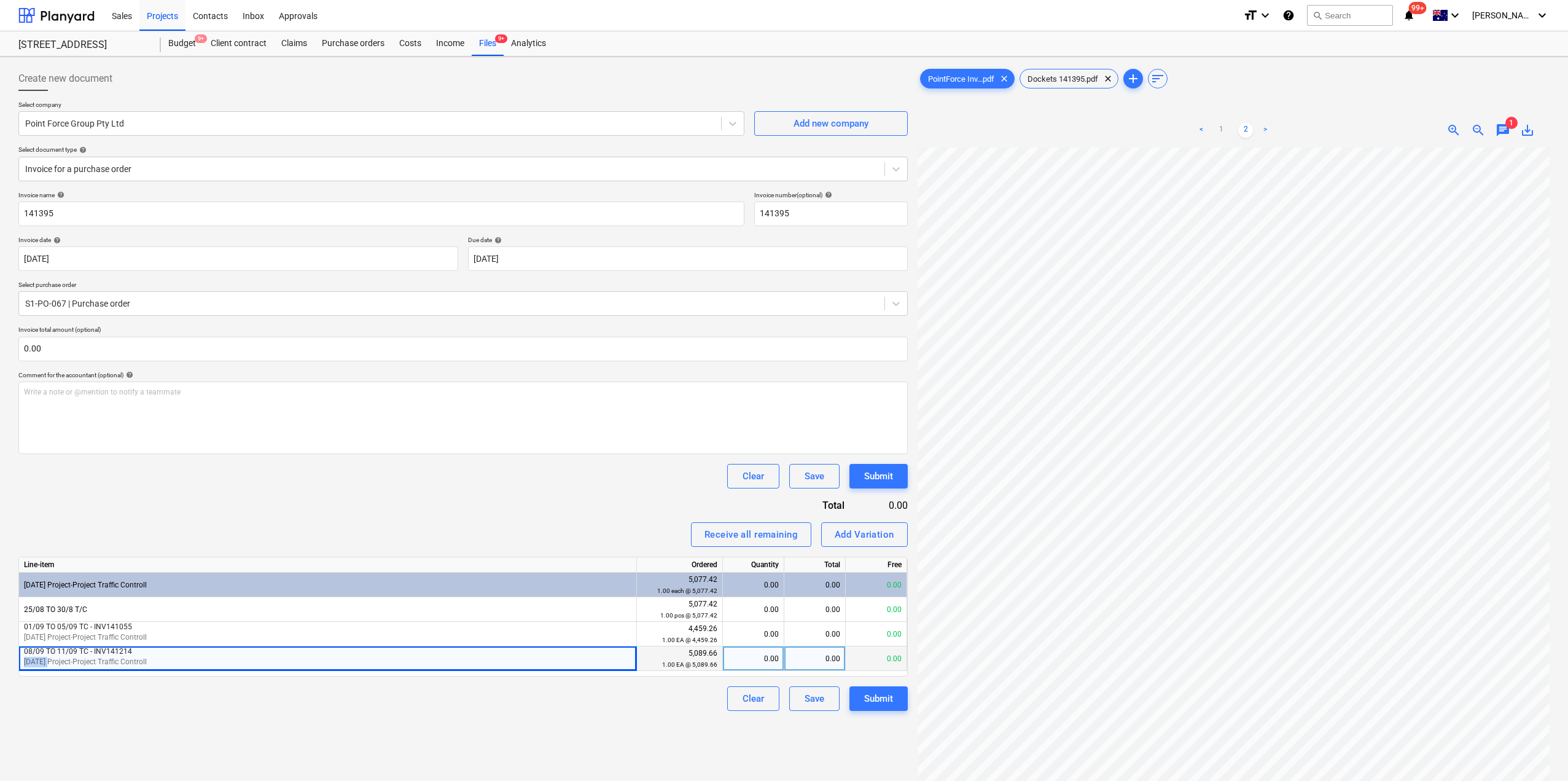
copy span "[DATE]"
click at [888, 535] on div "Add Variation" at bounding box center [864, 534] width 60 height 16
type textarea "x"
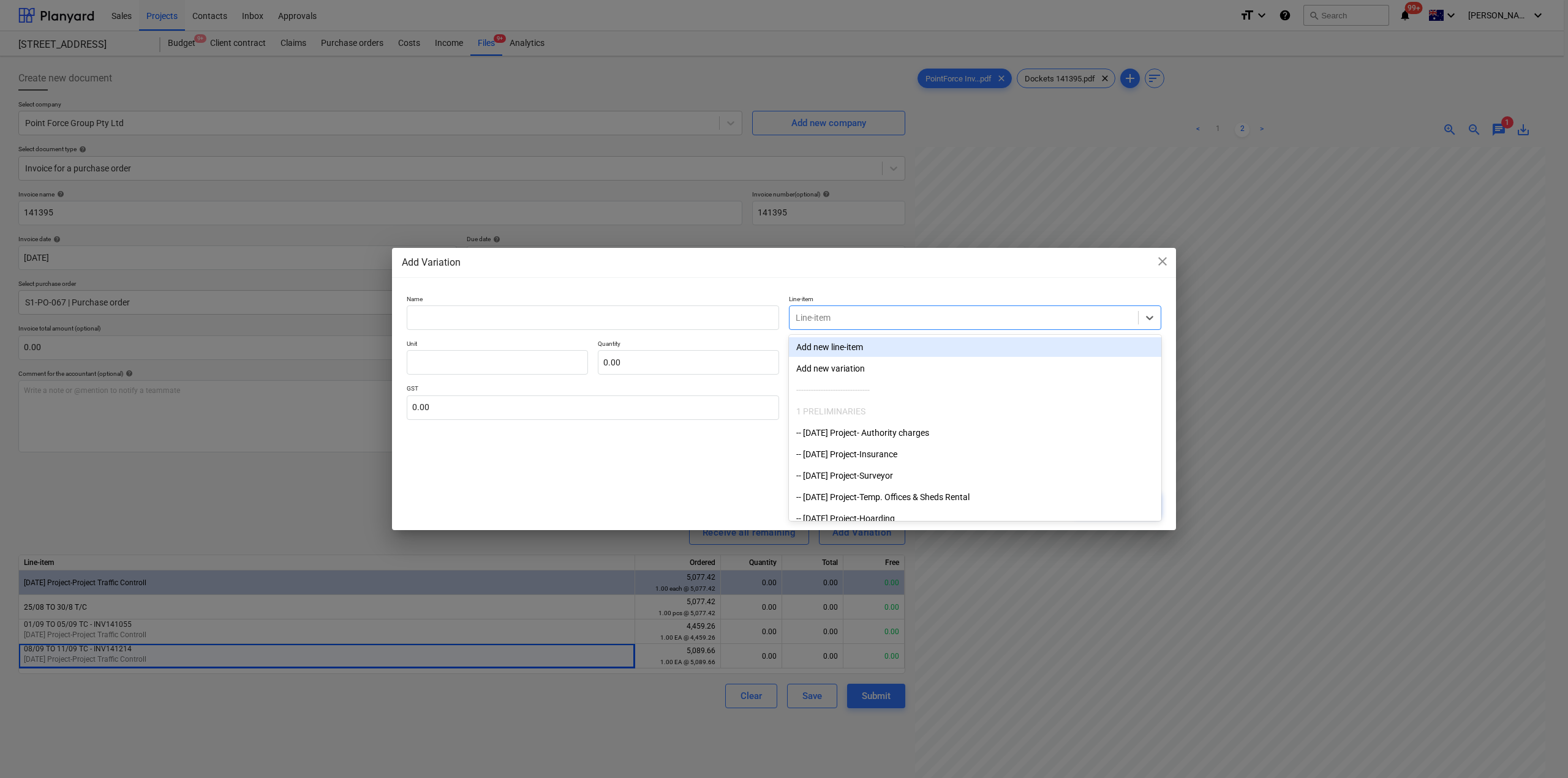
click at [894, 323] on div at bounding box center [964, 318] width 336 height 12
paste input "[DATE]"
type input "[DATE]"
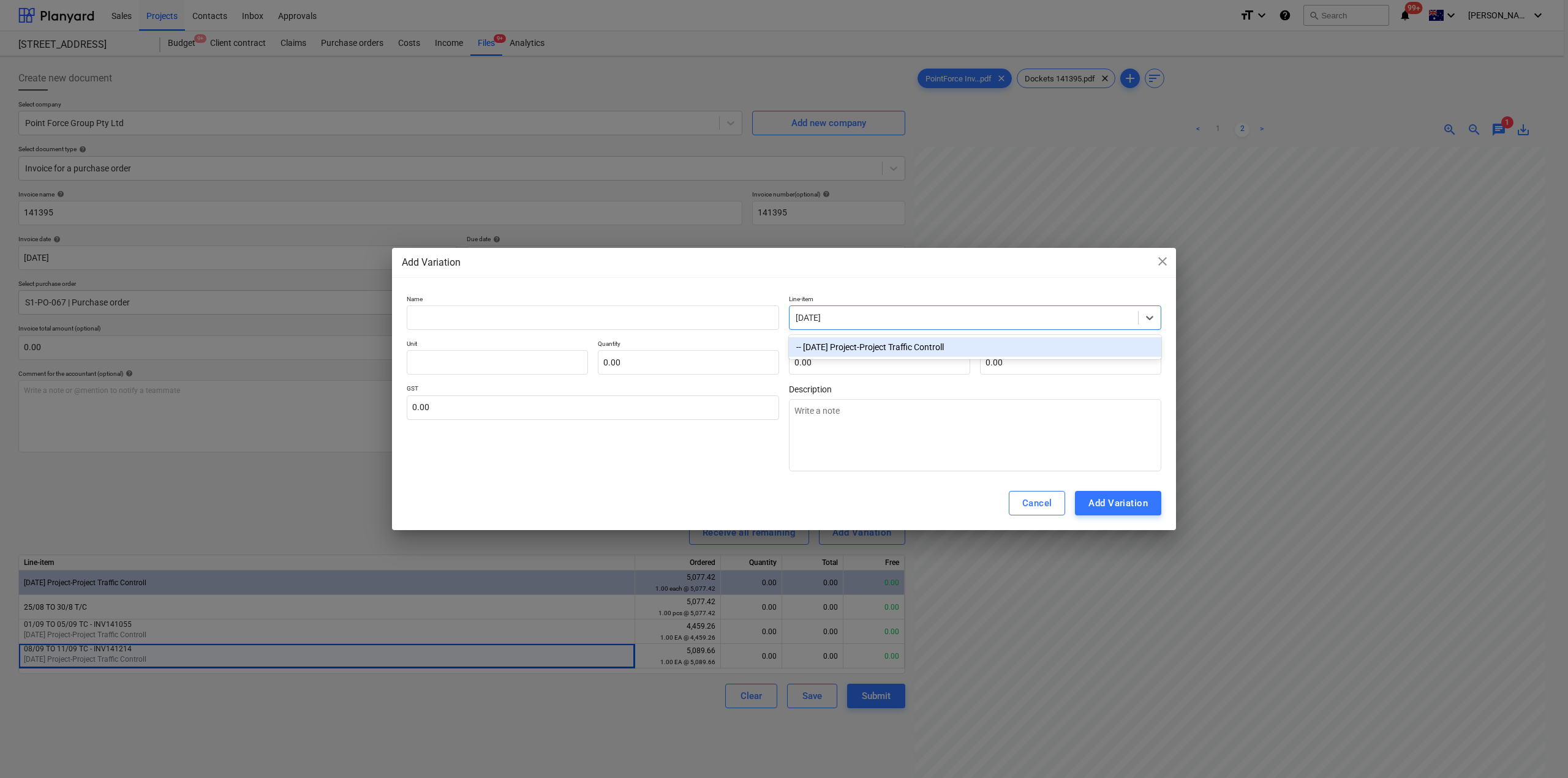
drag, startPoint x: 858, startPoint y: 342, endPoint x: 851, endPoint y: 347, distance: 8.6
click at [857, 342] on div "-- [DATE] Project-Project Traffic Controll" at bounding box center [975, 347] width 372 height 19
type textarea "x"
click at [491, 332] on div "Name Line-item -- [DATE] Project-Project Traffic Controll Unit Quantity 0.00 Un…" at bounding box center [784, 383] width 755 height 177
click at [499, 321] on input "text" at bounding box center [593, 317] width 372 height 24
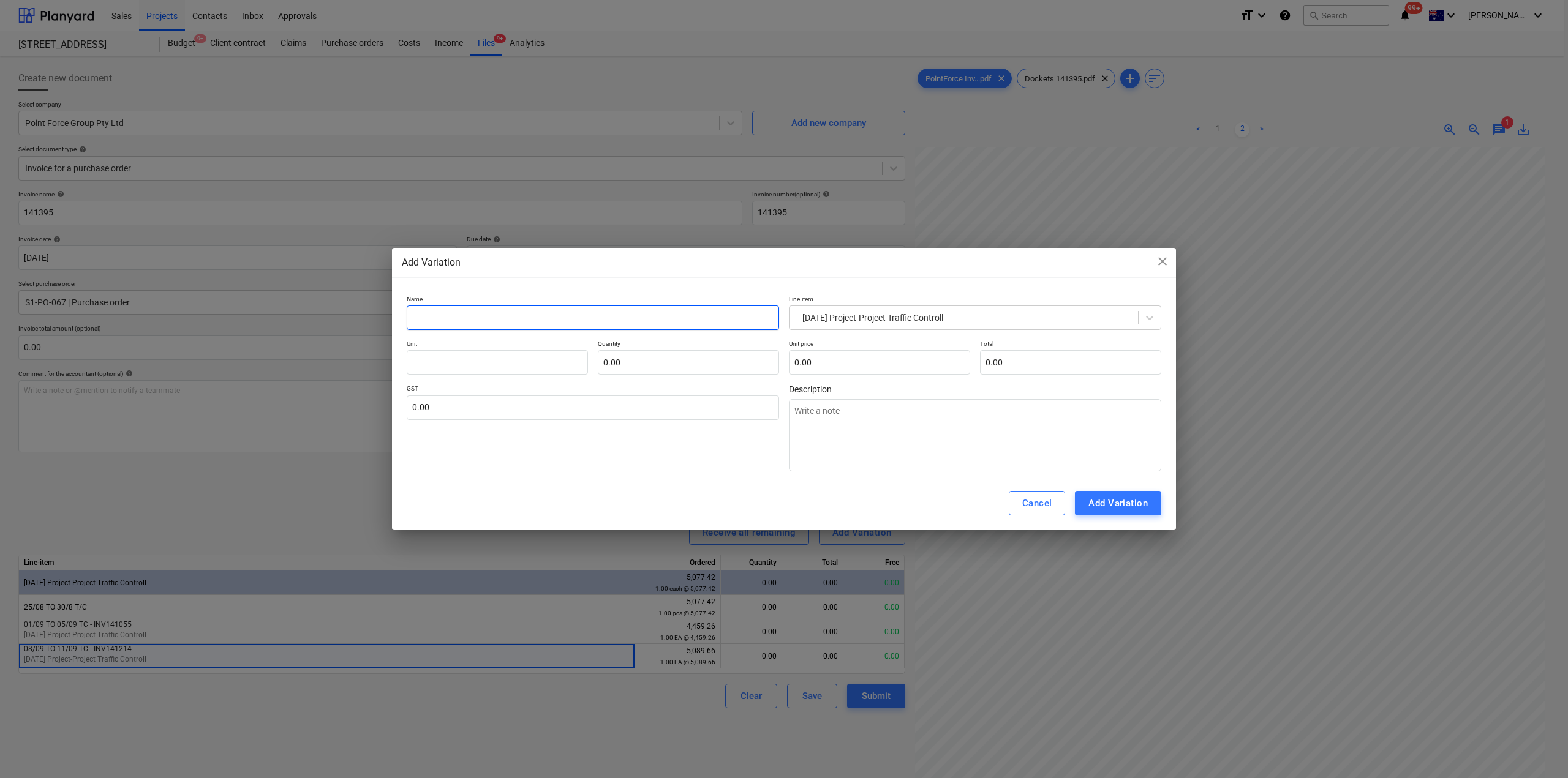
type textarea "x"
type input "1"
type textarea "x"
type input "15"
type textarea "x"
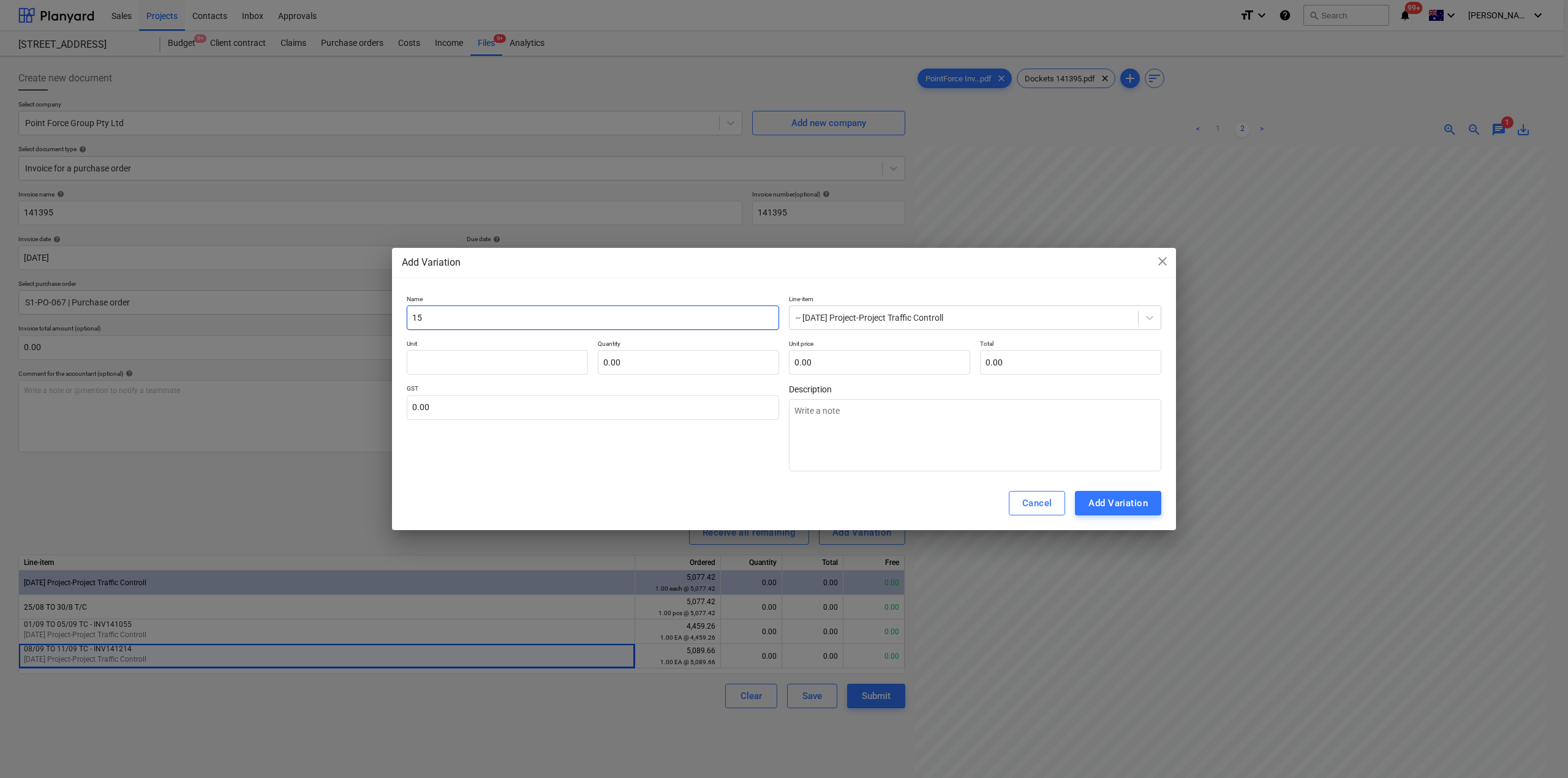
type input "15/"
type textarea "x"
type input "15/9"
type textarea "x"
type input "15/9"
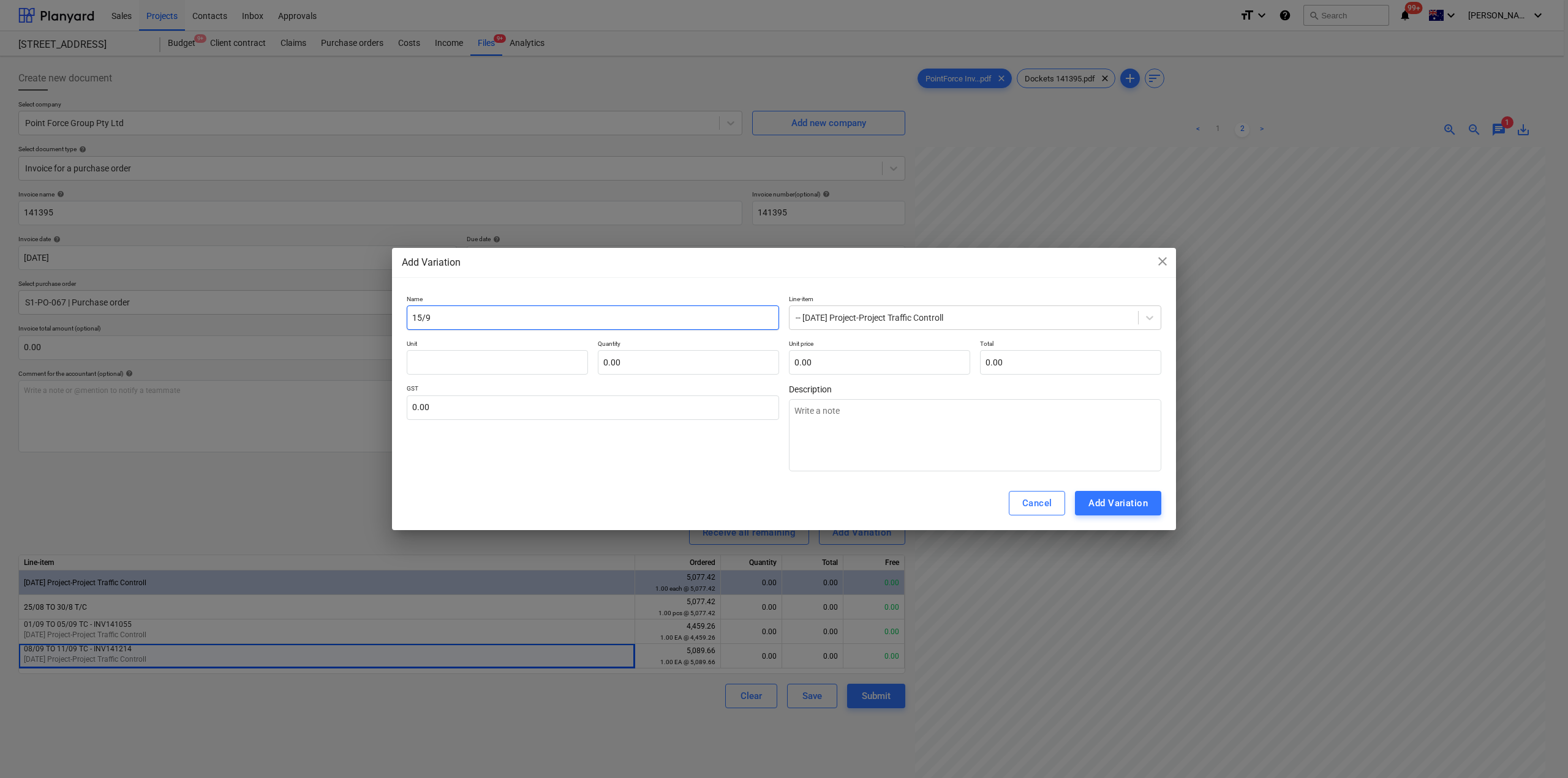
type textarea "x"
type input "15/9 T"
type textarea "x"
type input "15/9 TO"
type textarea "x"
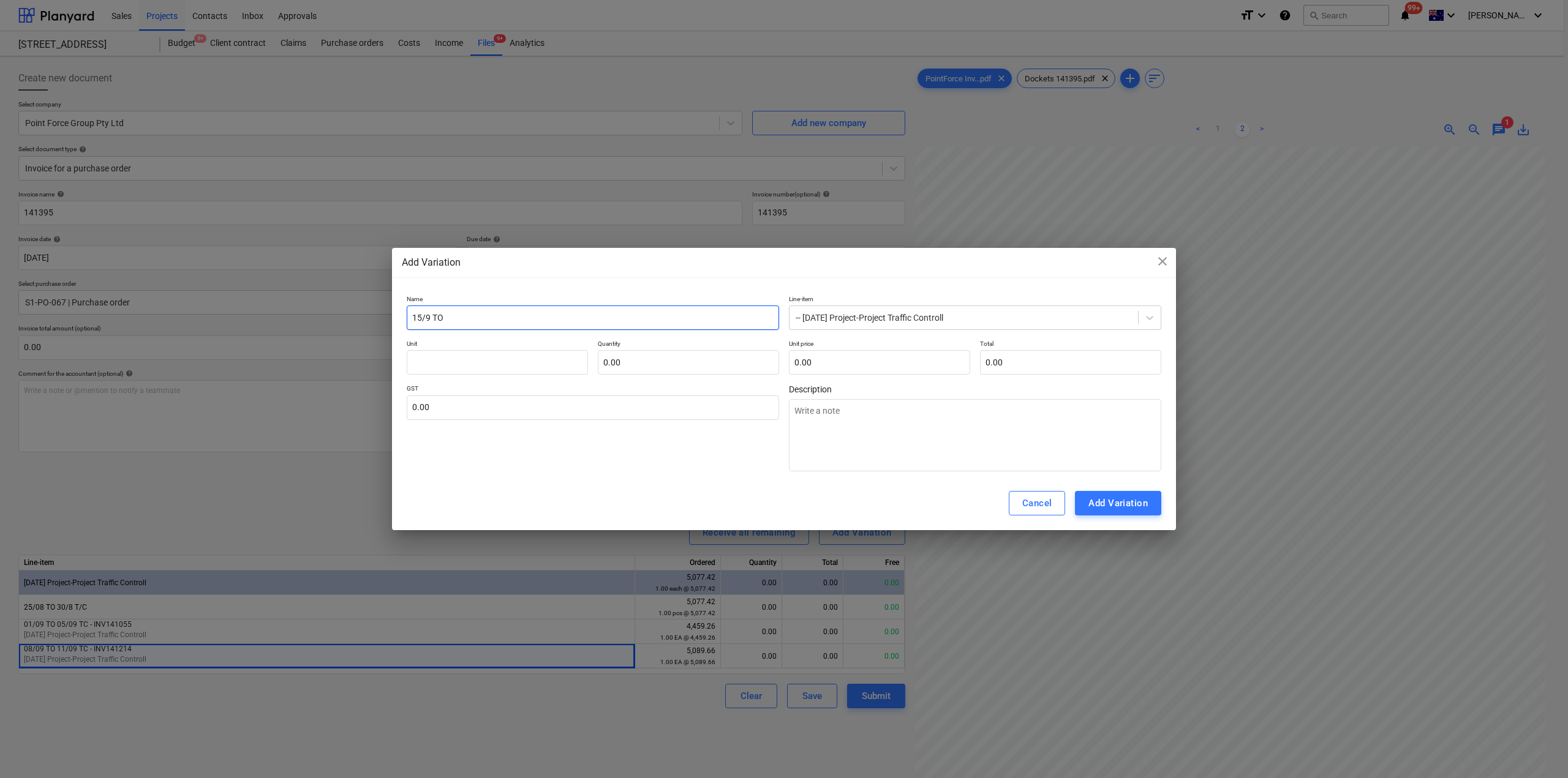
type input "15/9 TO"
type textarea "x"
type input "15/9 TO 1"
type textarea "x"
type input "15/9 TO 19"
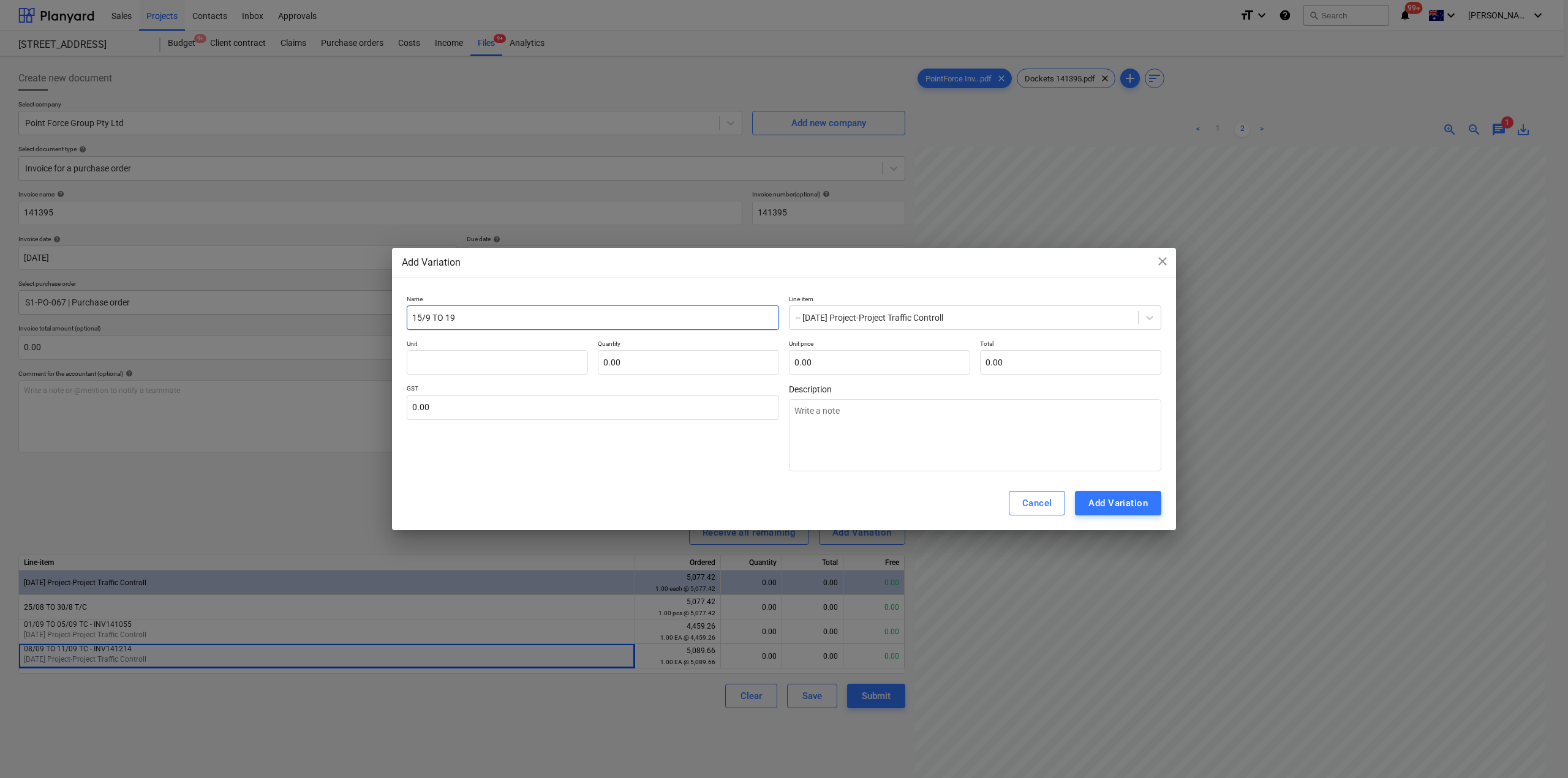
type textarea "x"
type input "15/9 TO 19/"
type textarea "x"
type input "15/9 TO 19/9"
type textarea "x"
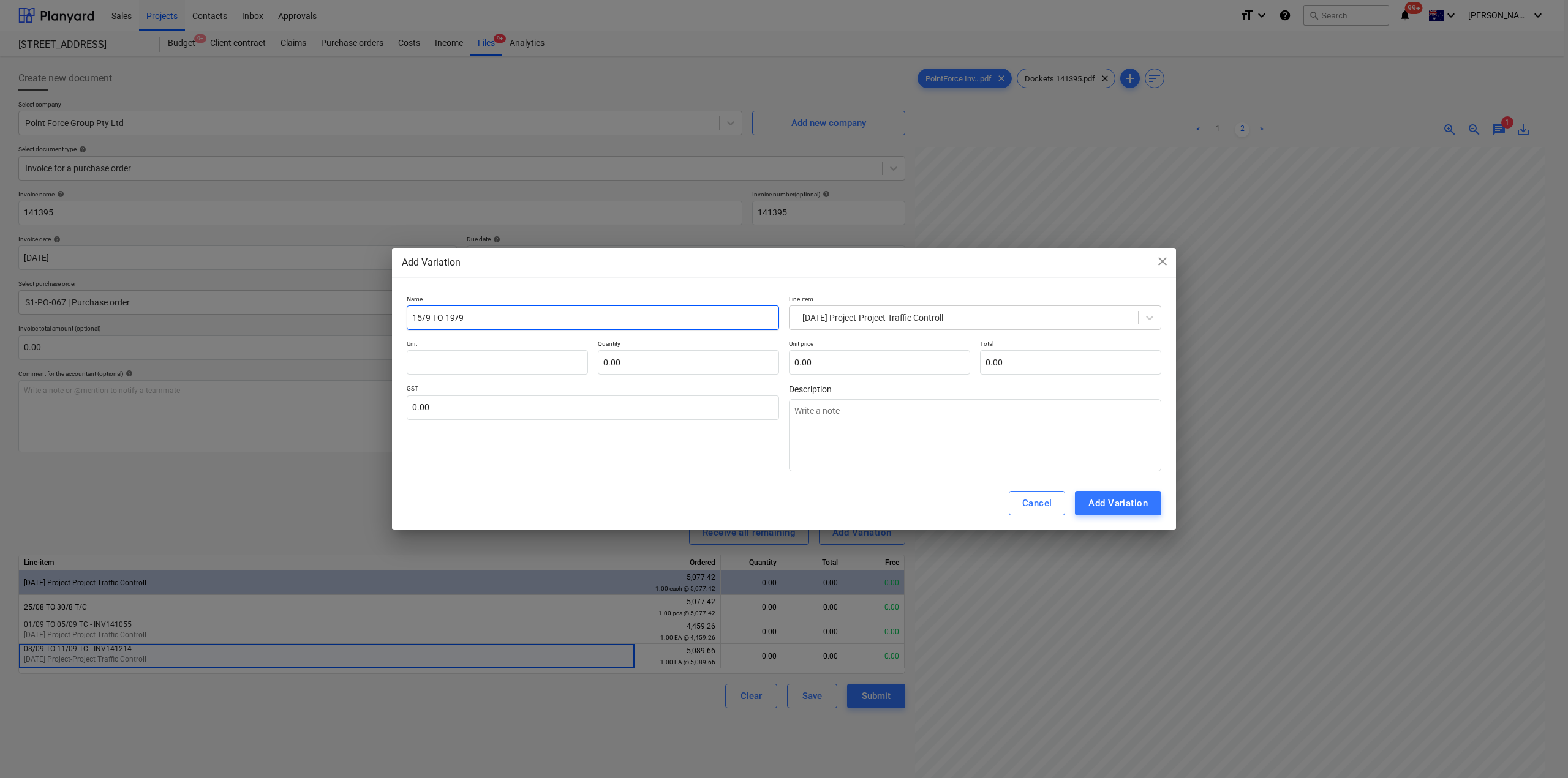
type input "15/9 TO 19/9"
type textarea "x"
type input "15/9 TO 19/9 T"
type textarea "x"
type input "15/9 TO 19/9 TC"
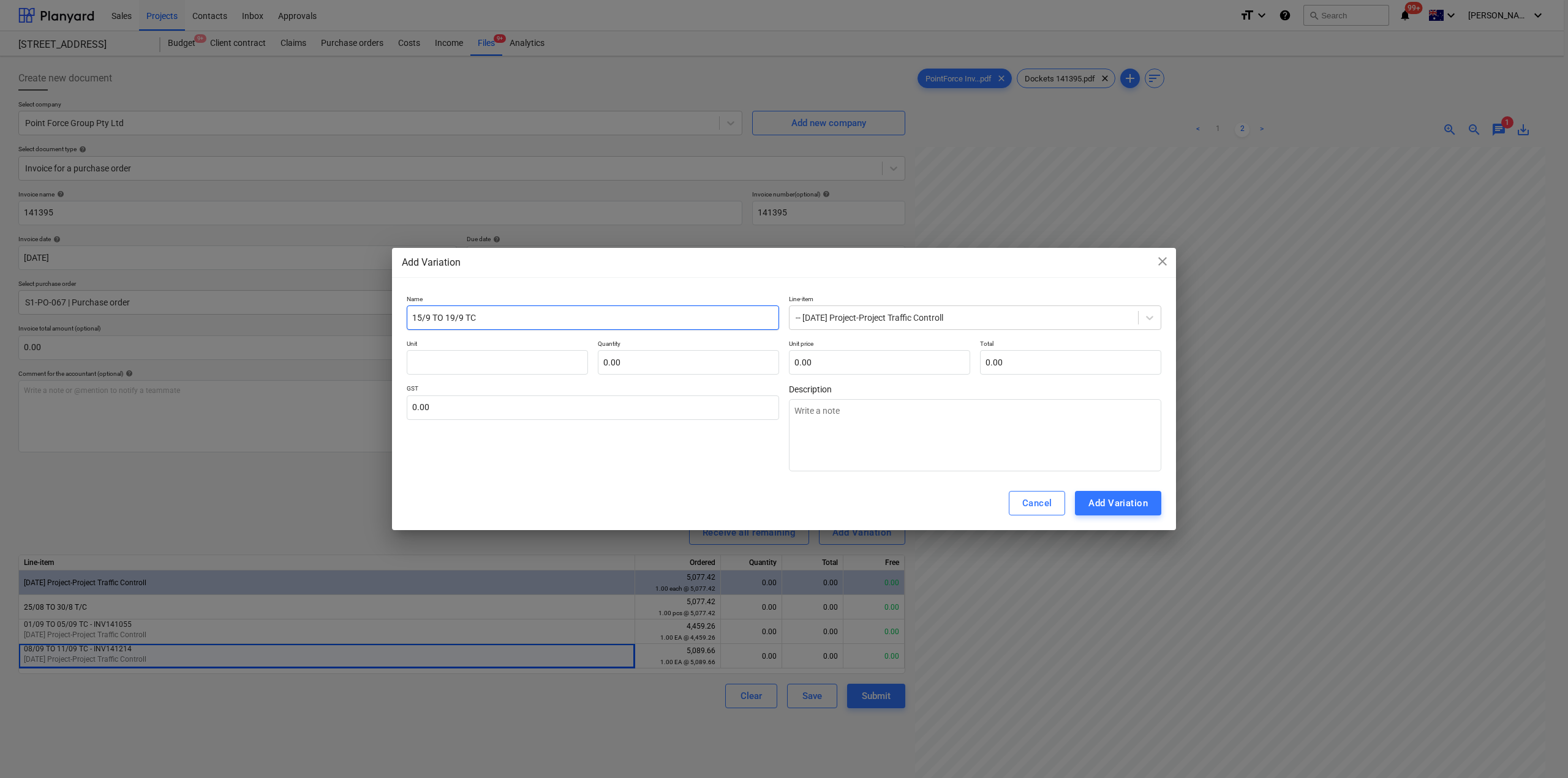
type textarea "x"
type input "15/9 TO 19/9 TC"
type textarea "x"
type input "15/9 TO 19/9 TC -"
type textarea "x"
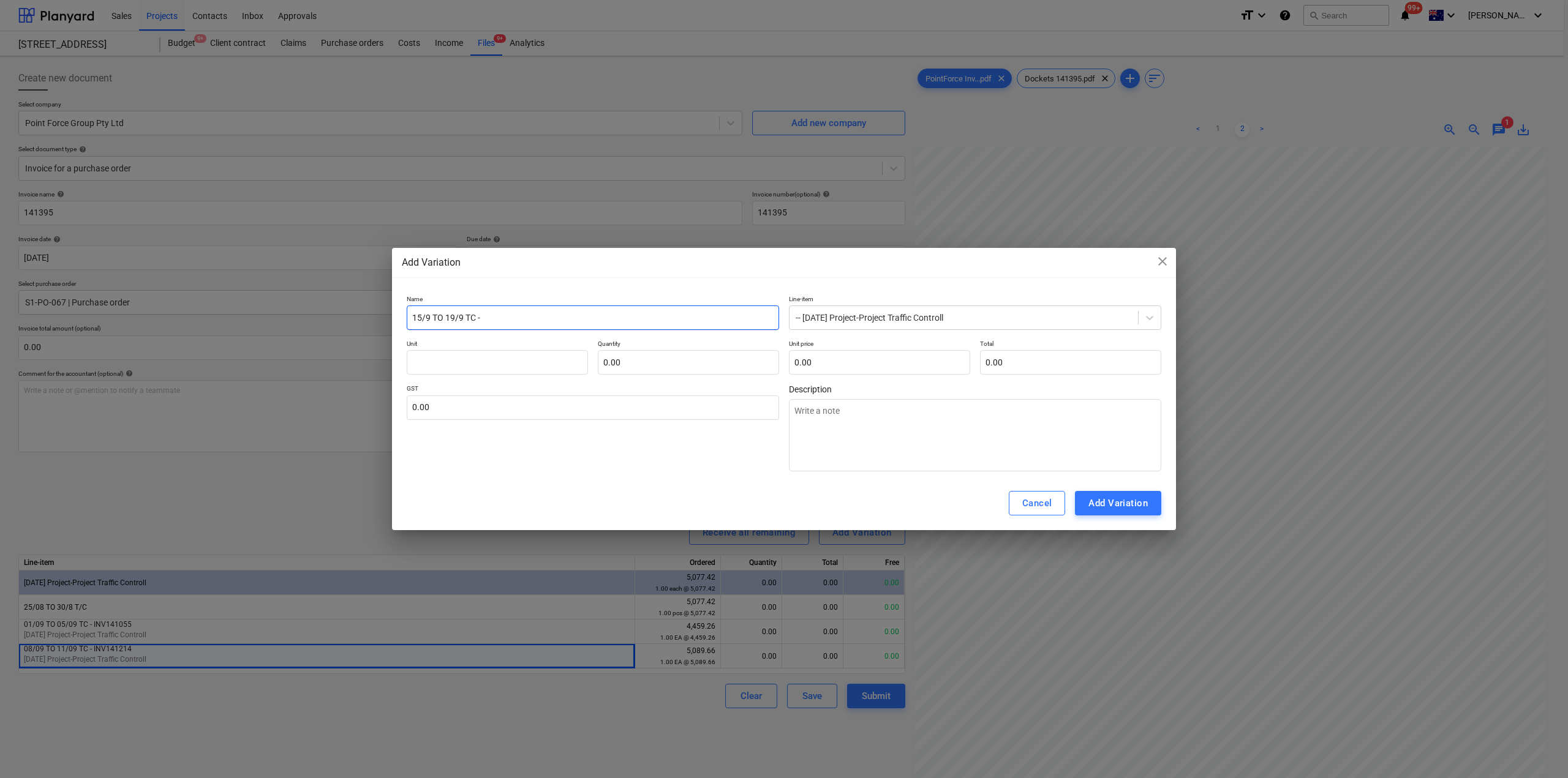
type input "15/9 TO 19/9 TC -"
type textarea "x"
type input "15/9 TO 19/9 TC -"
type textarea "x"
type input "15/9 TO 19/9 TC"
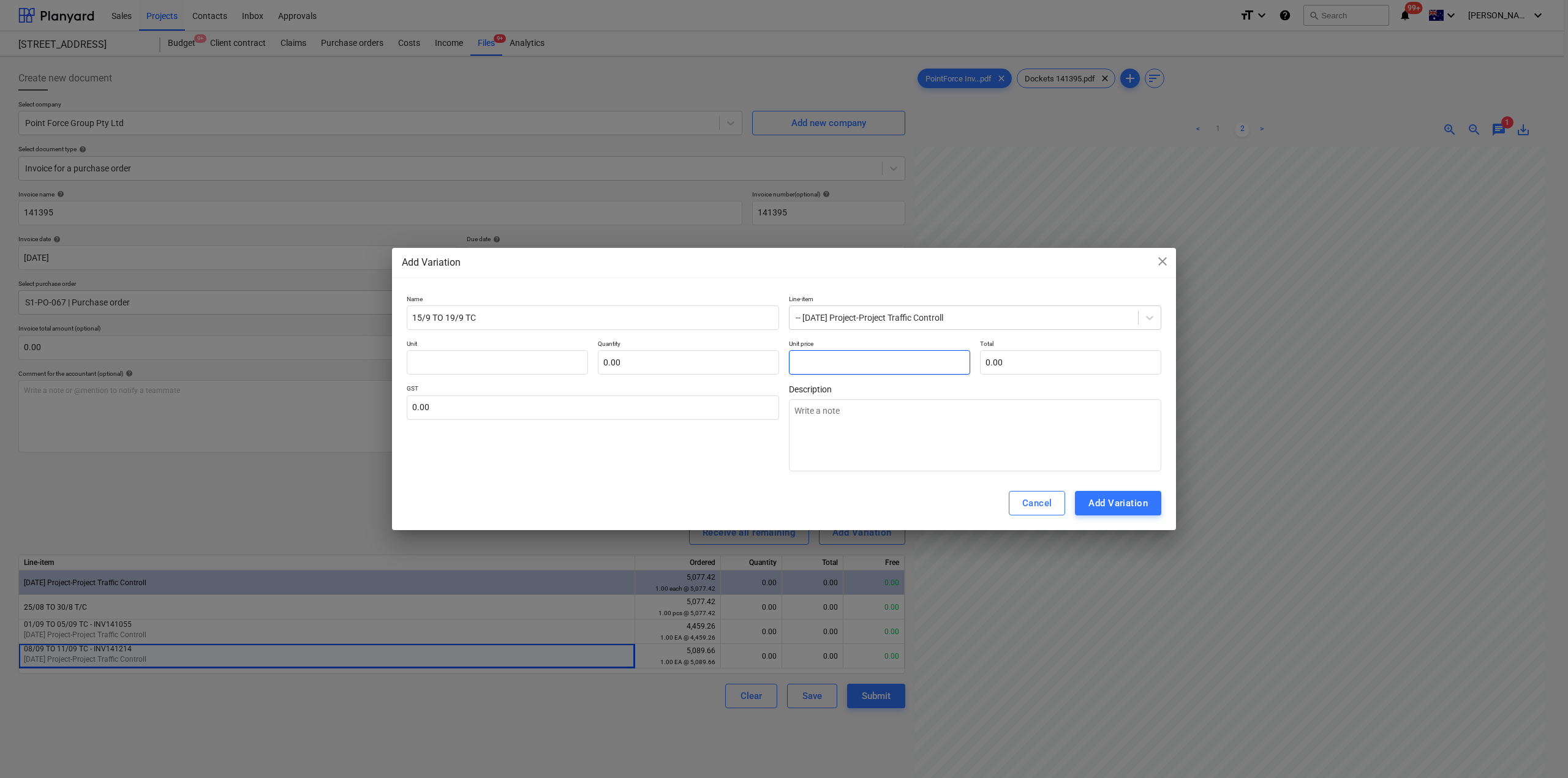
click at [830, 367] on input "text" at bounding box center [880, 362] width 181 height 24
type input "0.00"
click at [675, 365] on input "text" at bounding box center [688, 362] width 181 height 24
type textarea "x"
type input "1.00"
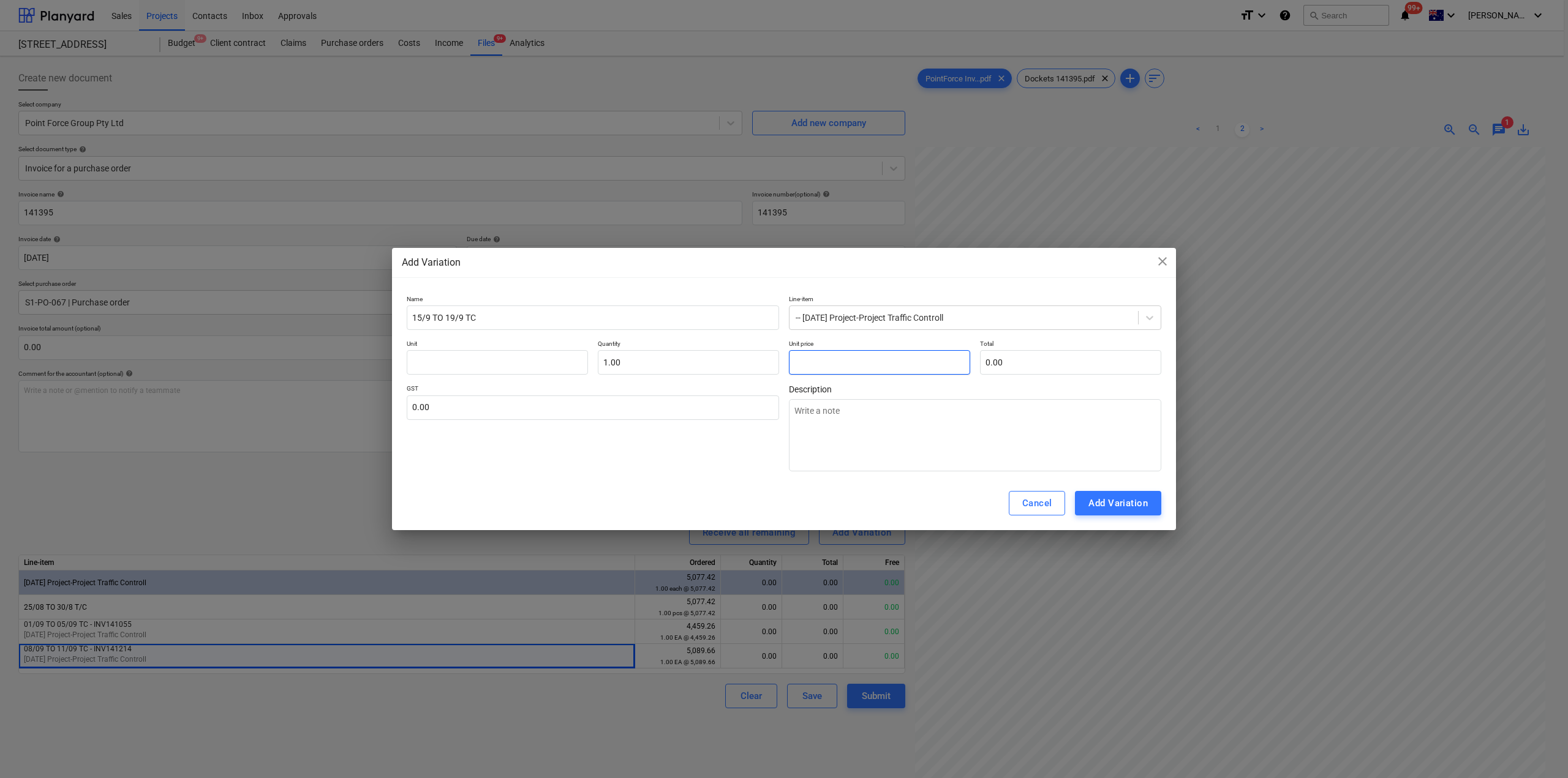
click at [855, 368] on input "text" at bounding box center [880, 362] width 181 height 24
type textarea "x"
type input "3"
type input "3.00"
type textarea "x"
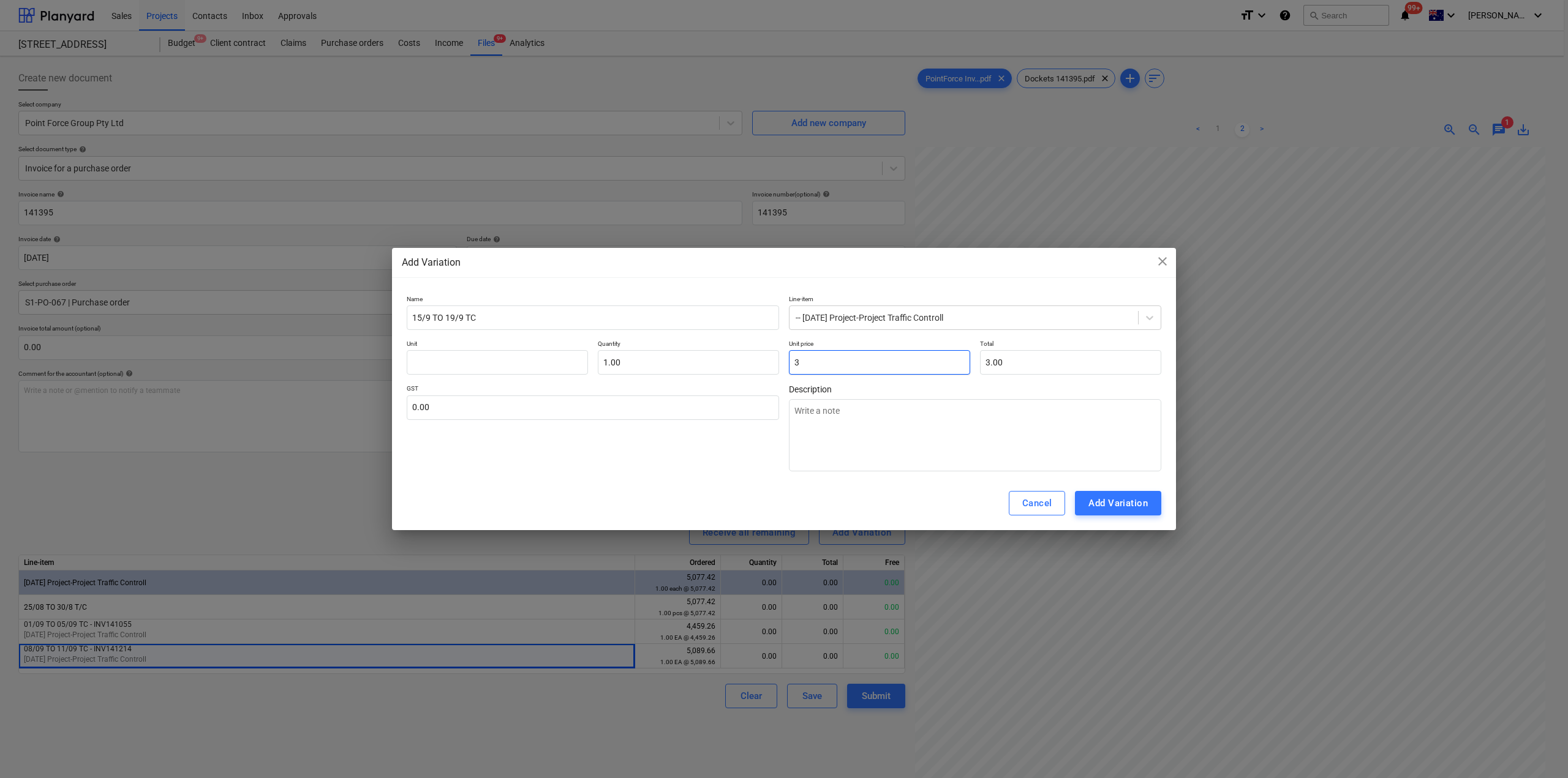
type input "31"
type input "31.00"
type textarea "x"
type input "318"
type input "318.00"
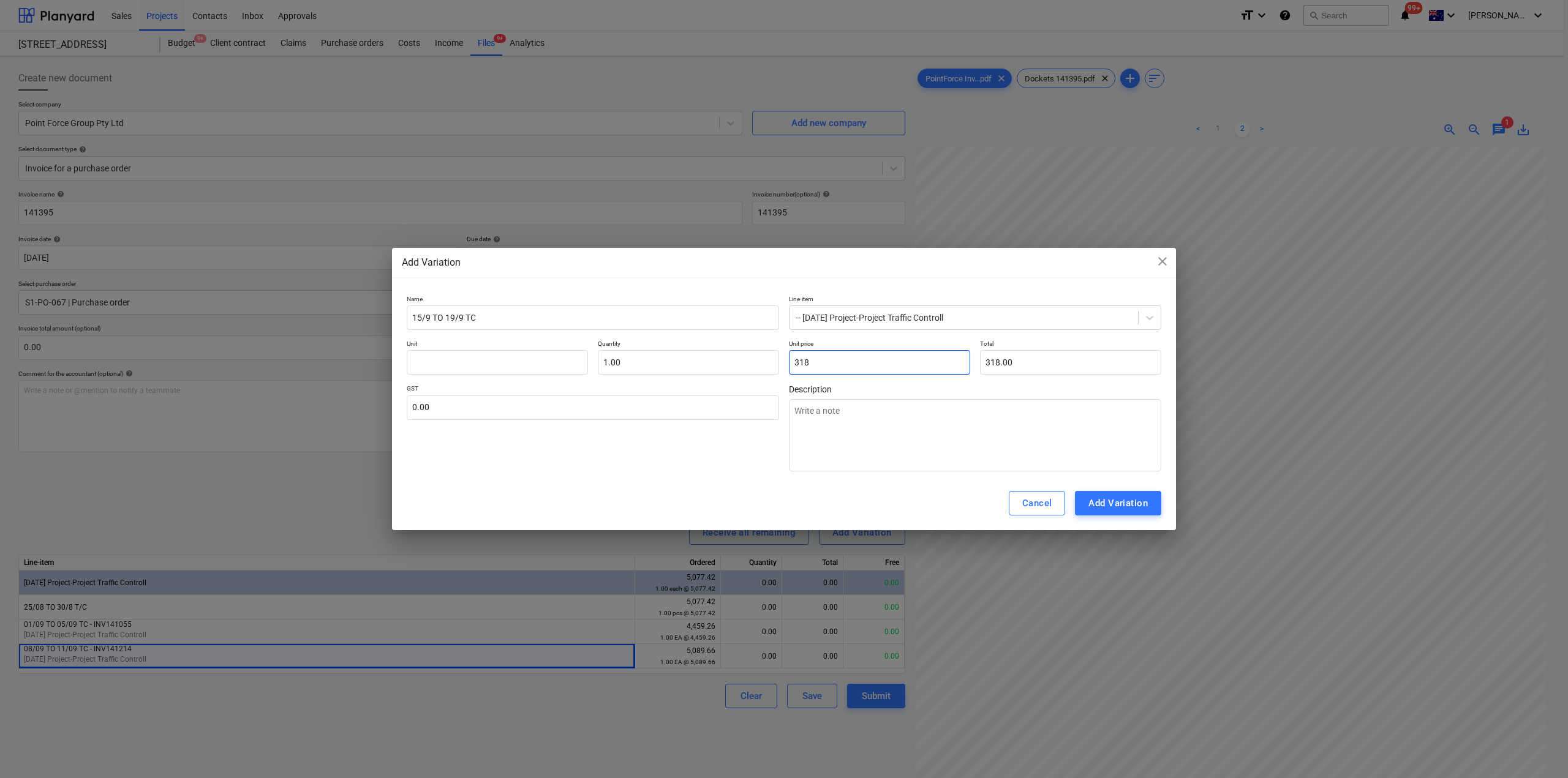
type textarea "x"
type input "3189"
type input "3,189.00"
type textarea "x"
type input "3189."
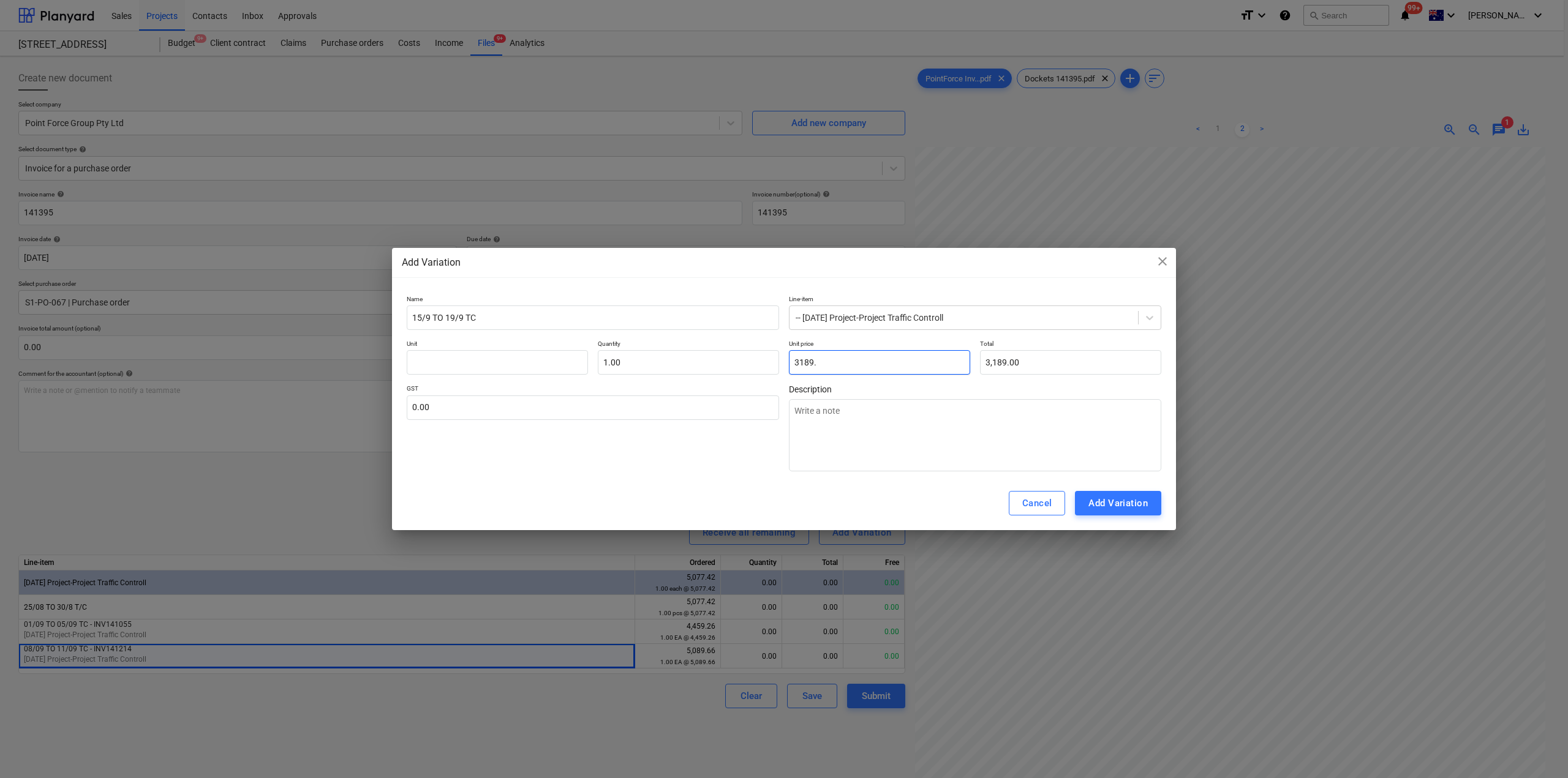
type textarea "x"
type input "3189.2"
type input "3,189.20"
type textarea "x"
type input "3189.29"
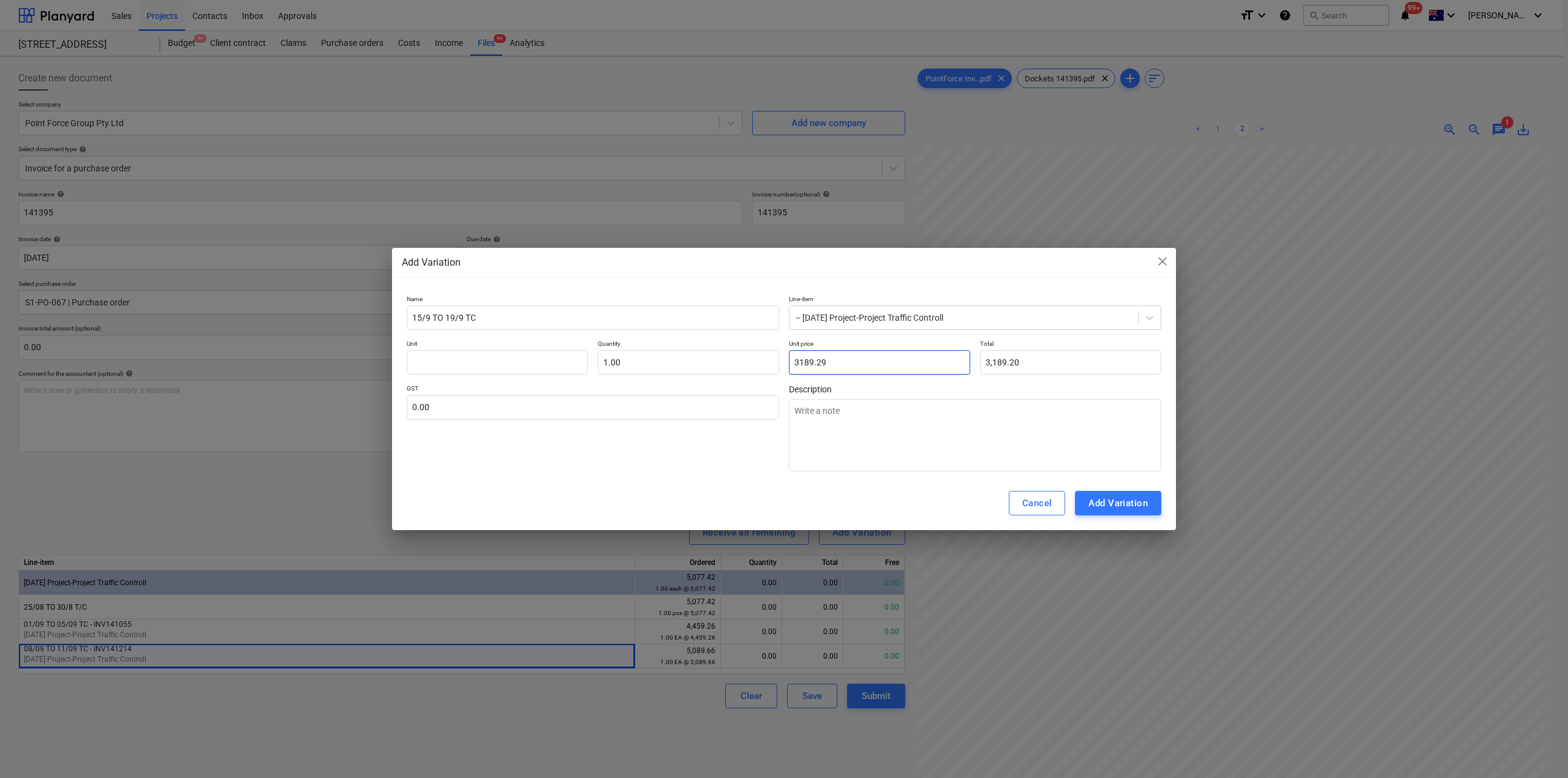
type input "3,189.29"
click at [1108, 505] on div "Add Variation" at bounding box center [1118, 503] width 59 height 16
click at [1109, 505] on div "Add Variation" at bounding box center [1118, 503] width 59 height 16
click at [528, 365] on input "text" at bounding box center [497, 362] width 181 height 24
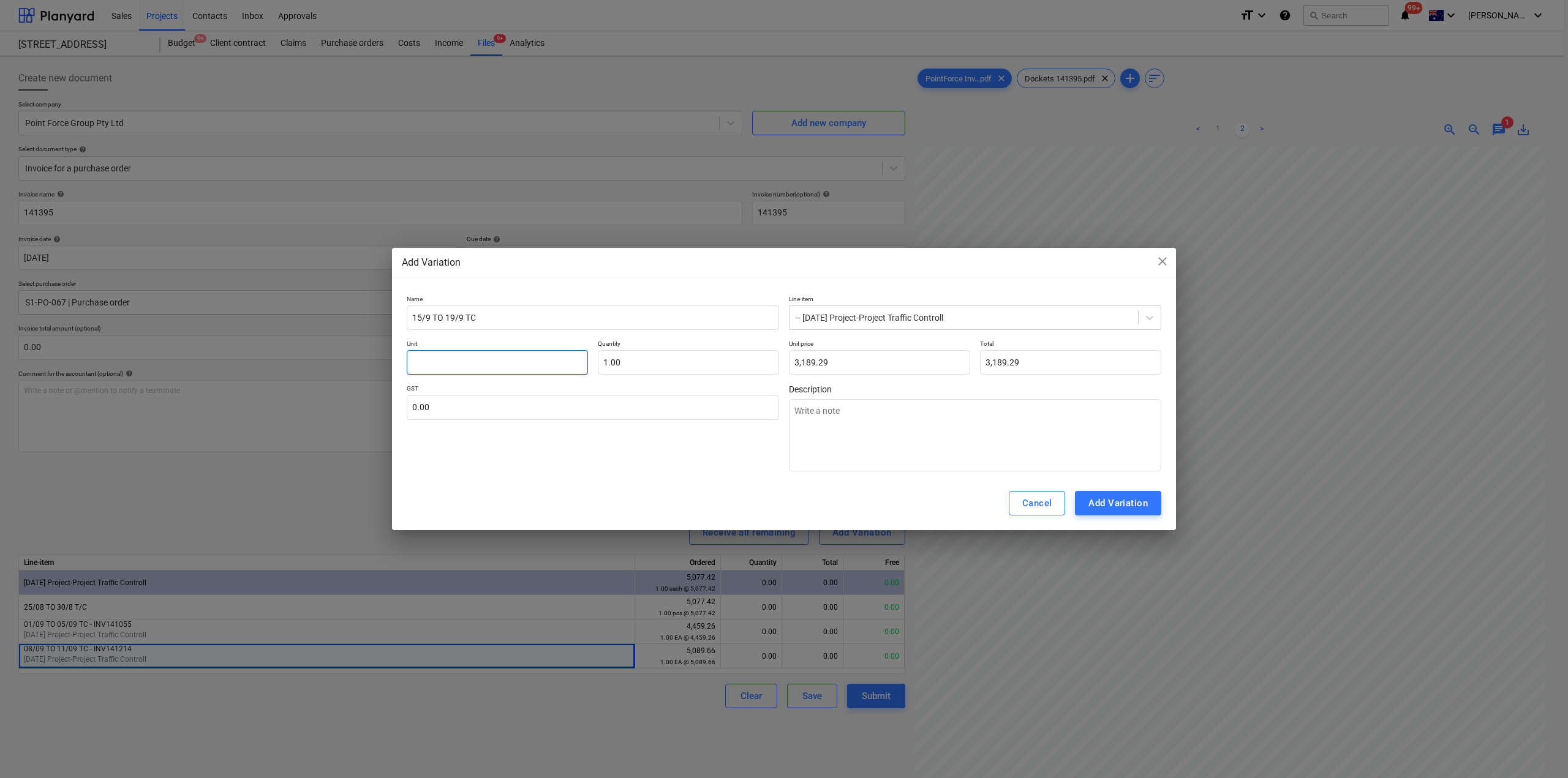
type textarea "x"
type input "E"
type textarea "x"
type input "EA"
click at [1148, 509] on button "Add Variation" at bounding box center [1118, 503] width 86 height 24
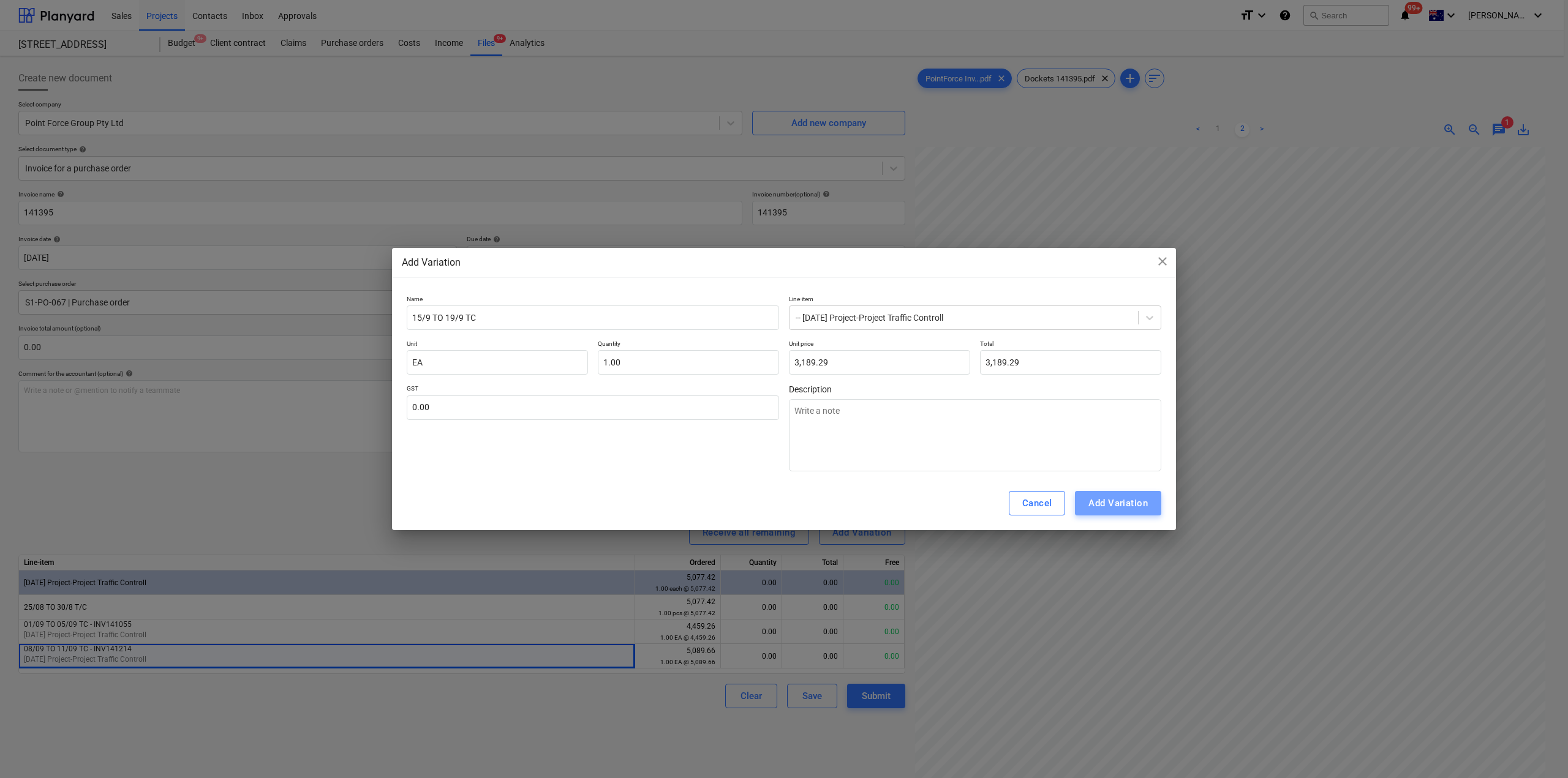
type textarea "x"
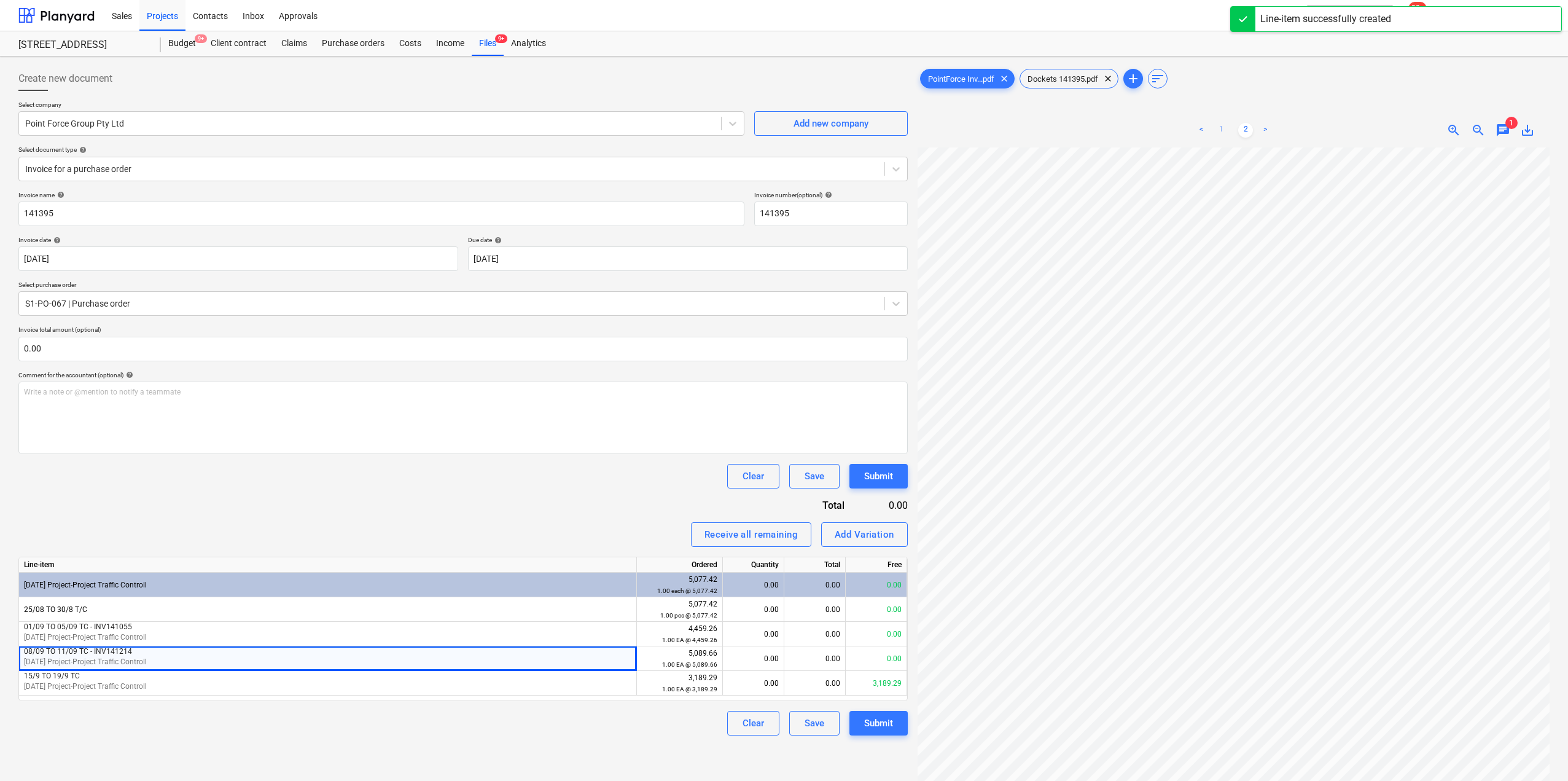
click at [1222, 137] on div "< 1 2 >" at bounding box center [1233, 130] width 204 height 34
click at [1216, 128] on link "1" at bounding box center [1221, 130] width 15 height 15
click at [405, 689] on p "[DATE] Project-Project Traffic Controll" at bounding box center [328, 686] width 608 height 11
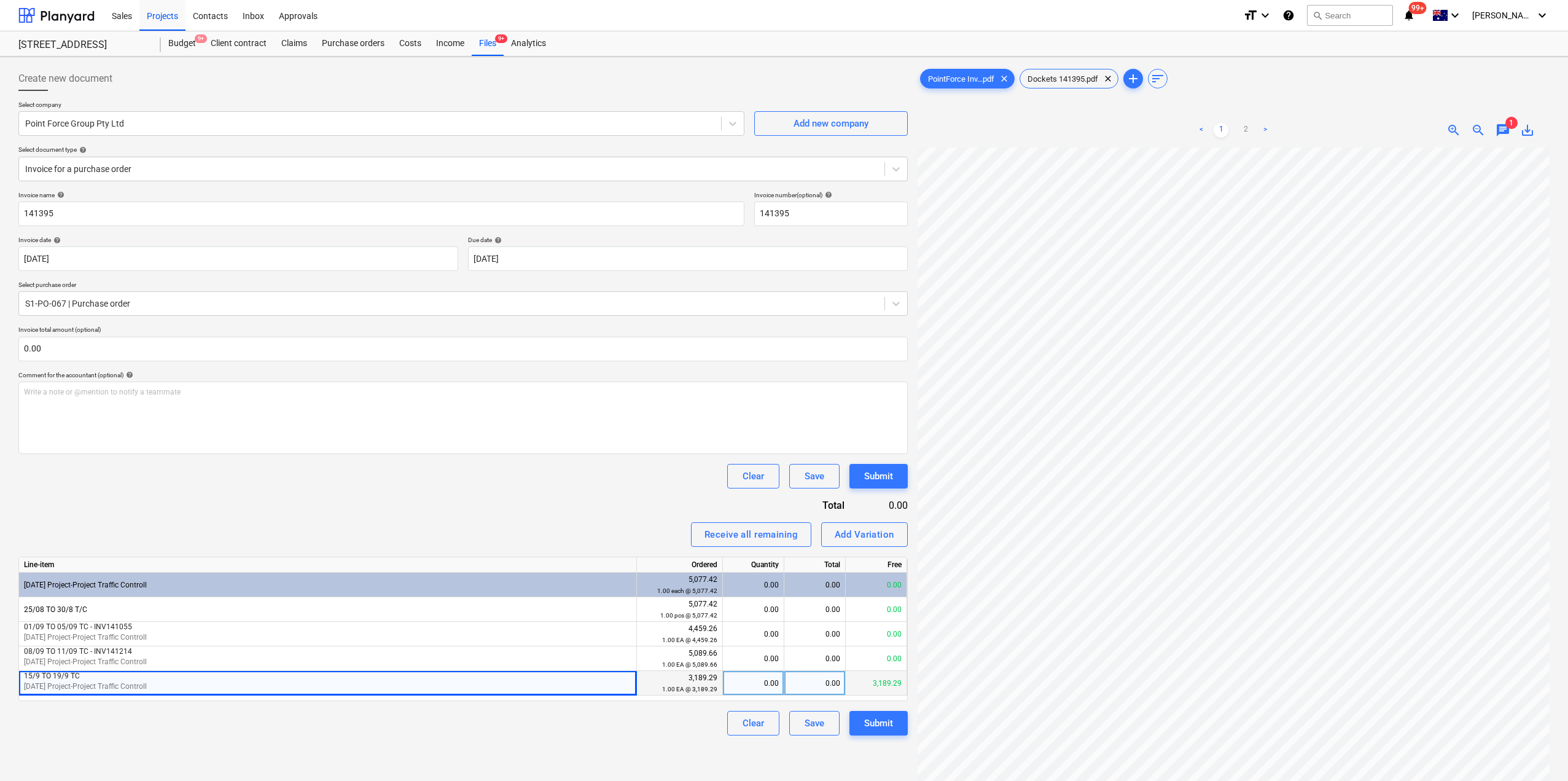
click at [80, 681] on p "[DATE] Project-Project Traffic Controll" at bounding box center [328, 686] width 608 height 11
click at [56, 687] on span "[DATE] Project-Project Traffic Controll" at bounding box center [85, 686] width 123 height 9
drag, startPoint x: 56, startPoint y: 687, endPoint x: 44, endPoint y: 703, distance: 20.0
click at [44, 703] on div "Invoice name help 141395 Invoice number (optional) help 141395 Invoice date hel…" at bounding box center [463, 463] width 890 height 545
click at [761, 687] on div "0.00" at bounding box center [753, 683] width 51 height 24
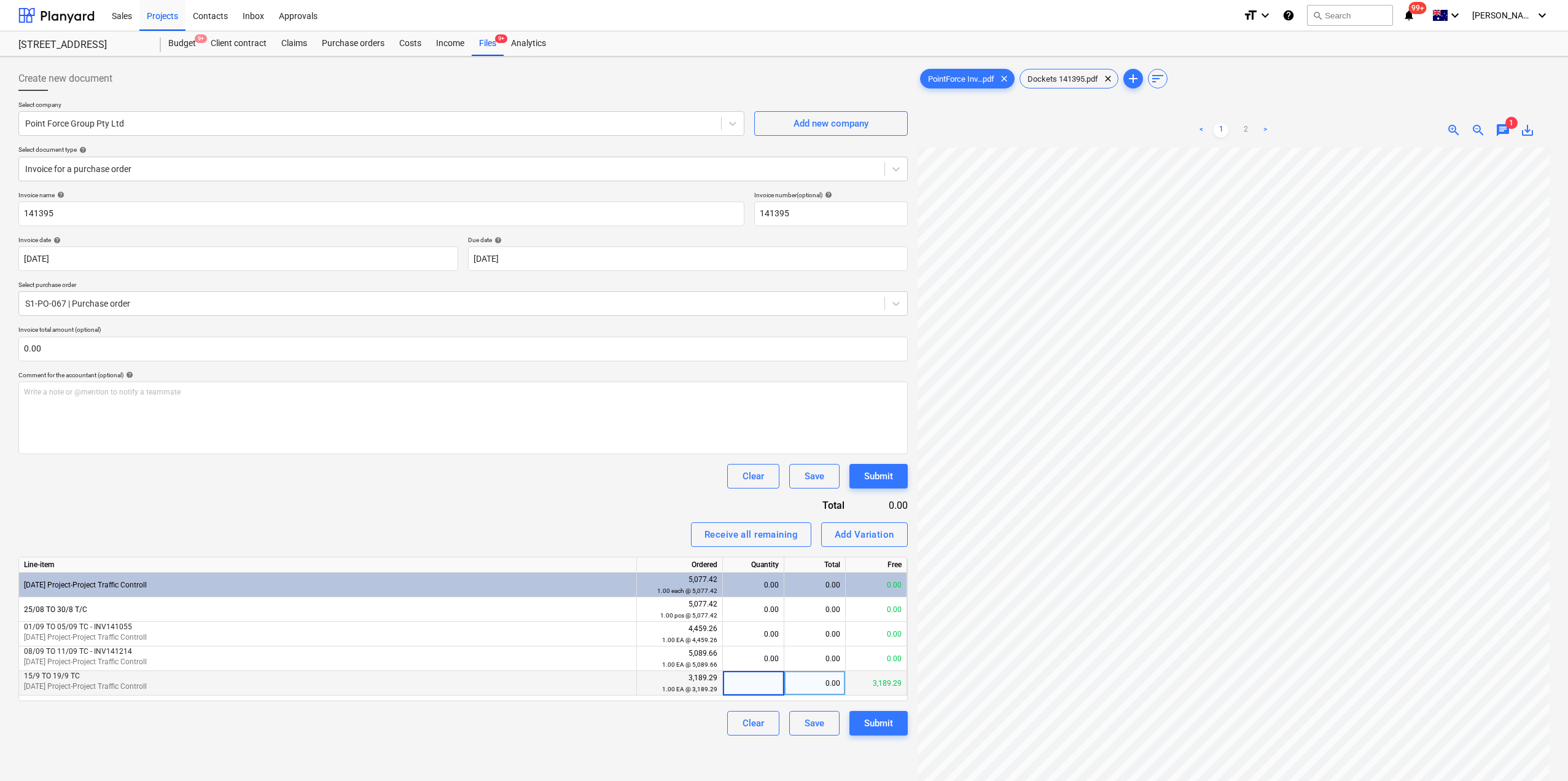
click at [841, 683] on div "0.00" at bounding box center [815, 683] width 61 height 24
type input "3189.29"
click at [1247, 127] on link "2" at bounding box center [1246, 130] width 15 height 15
click at [868, 725] on div "Submit" at bounding box center [879, 723] width 29 height 16
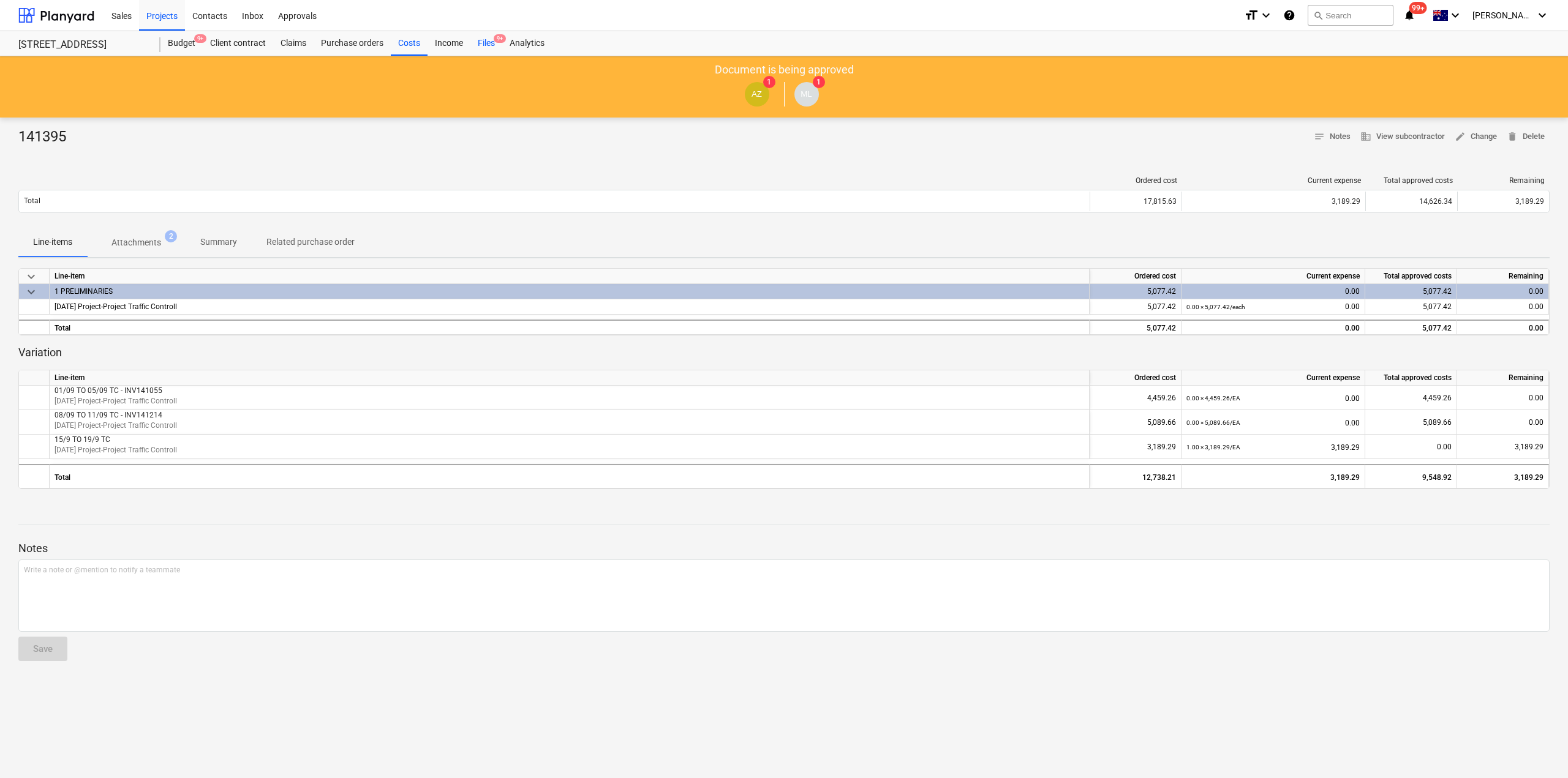
click at [481, 44] on div "Files 9+" at bounding box center [486, 43] width 32 height 24
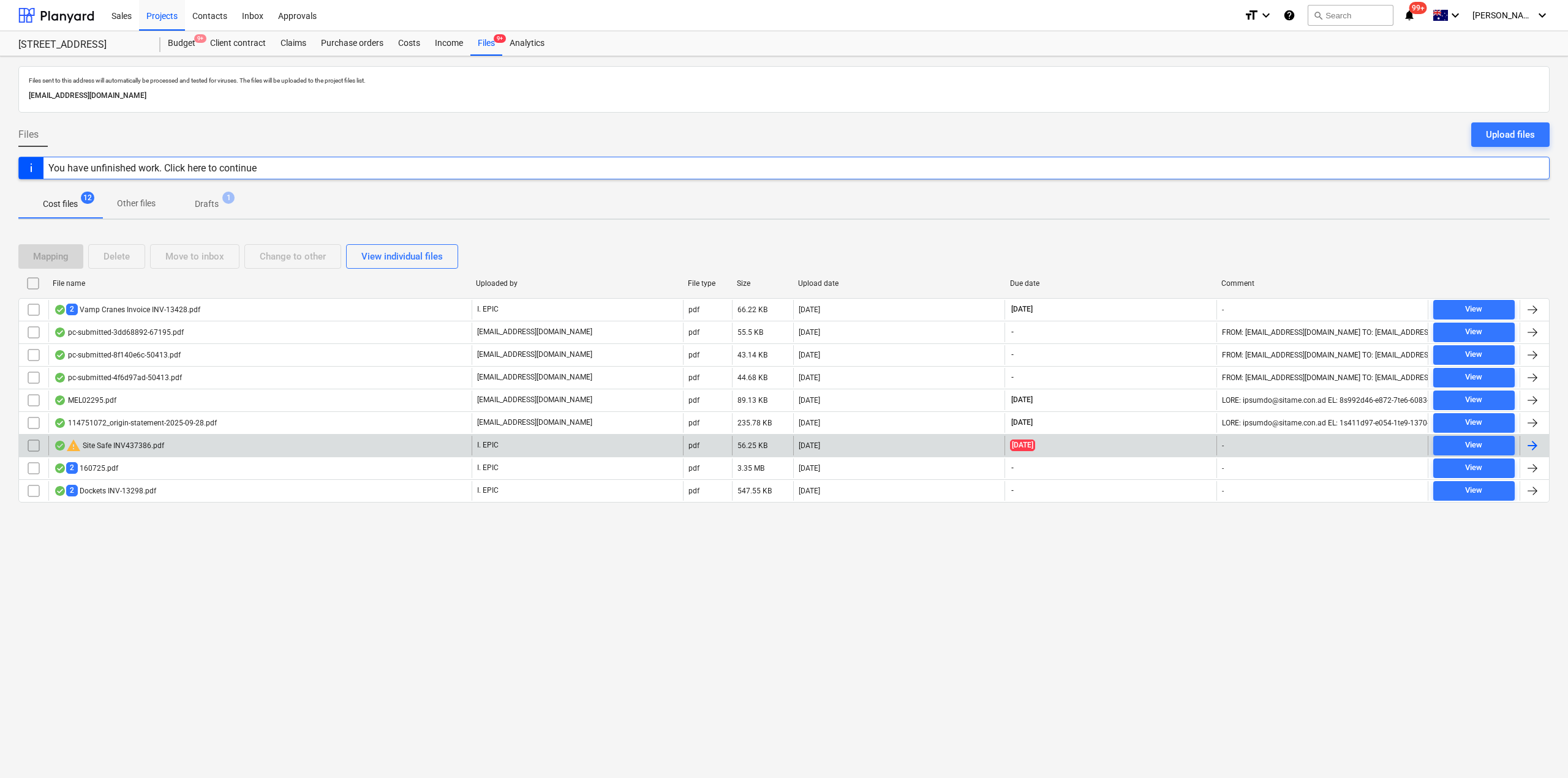
click at [149, 447] on div "warning Site Safe INV437386.pdf" at bounding box center [109, 446] width 110 height 15
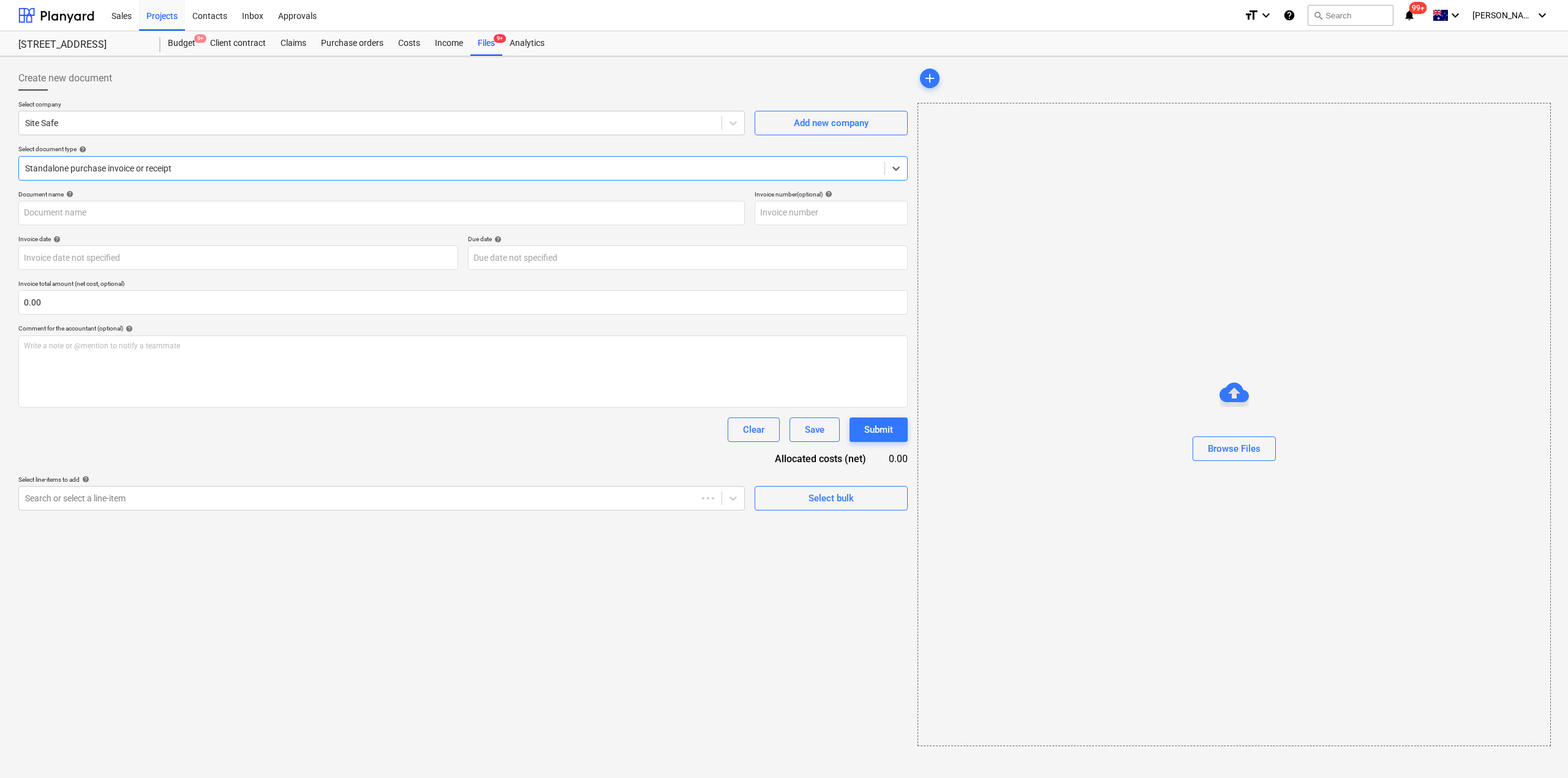
type input "Site Safe 437386"
type input "[DATE]"
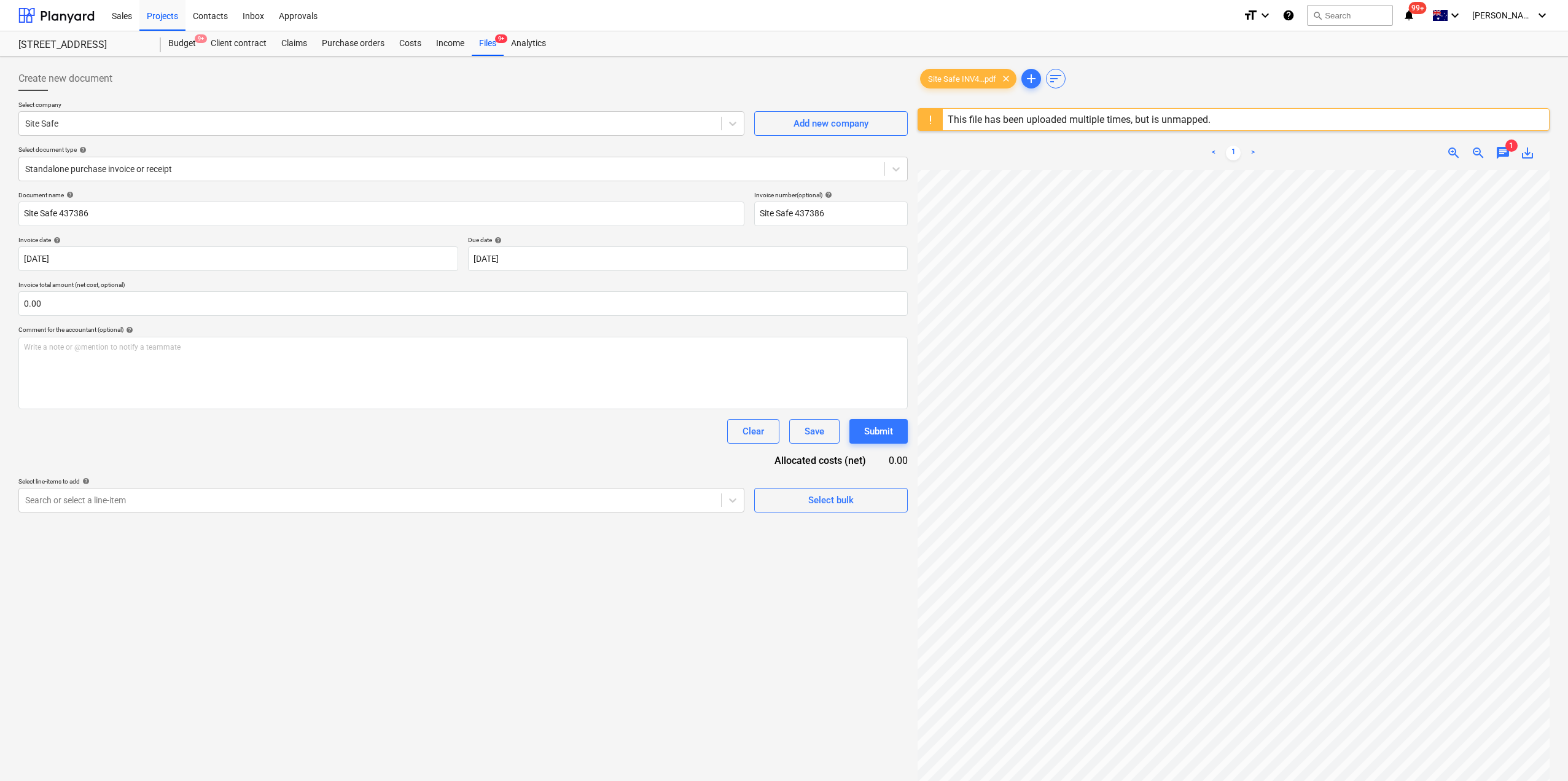
scroll to position [57, 3]
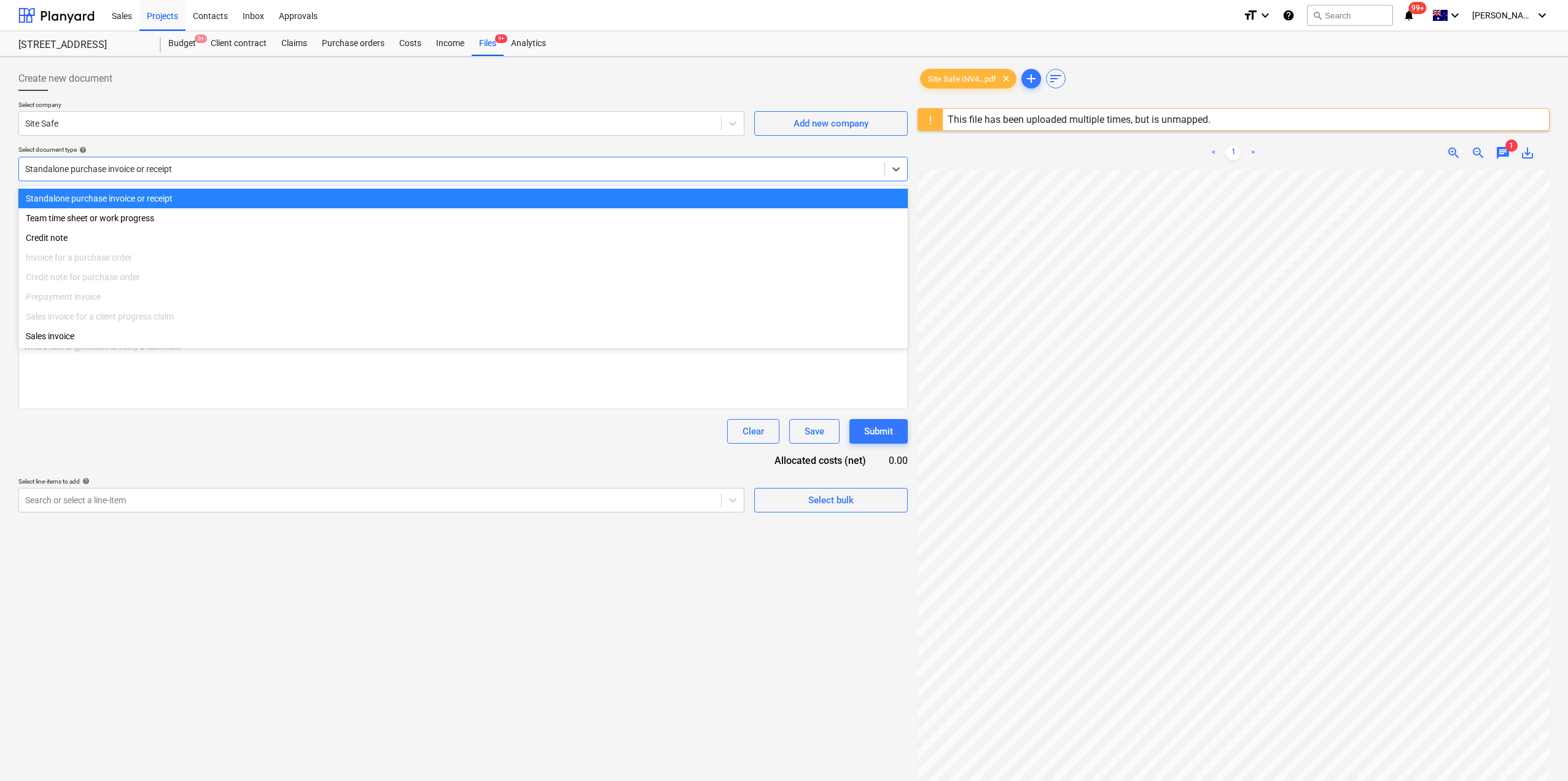
click at [139, 176] on div "Standalone purchase invoice or receipt" at bounding box center [452, 169] width 866 height 17
click at [423, 459] on div "Document name help Site Safe 437386 Invoice number (optional) help Site Safe 43…" at bounding box center [463, 352] width 890 height 322
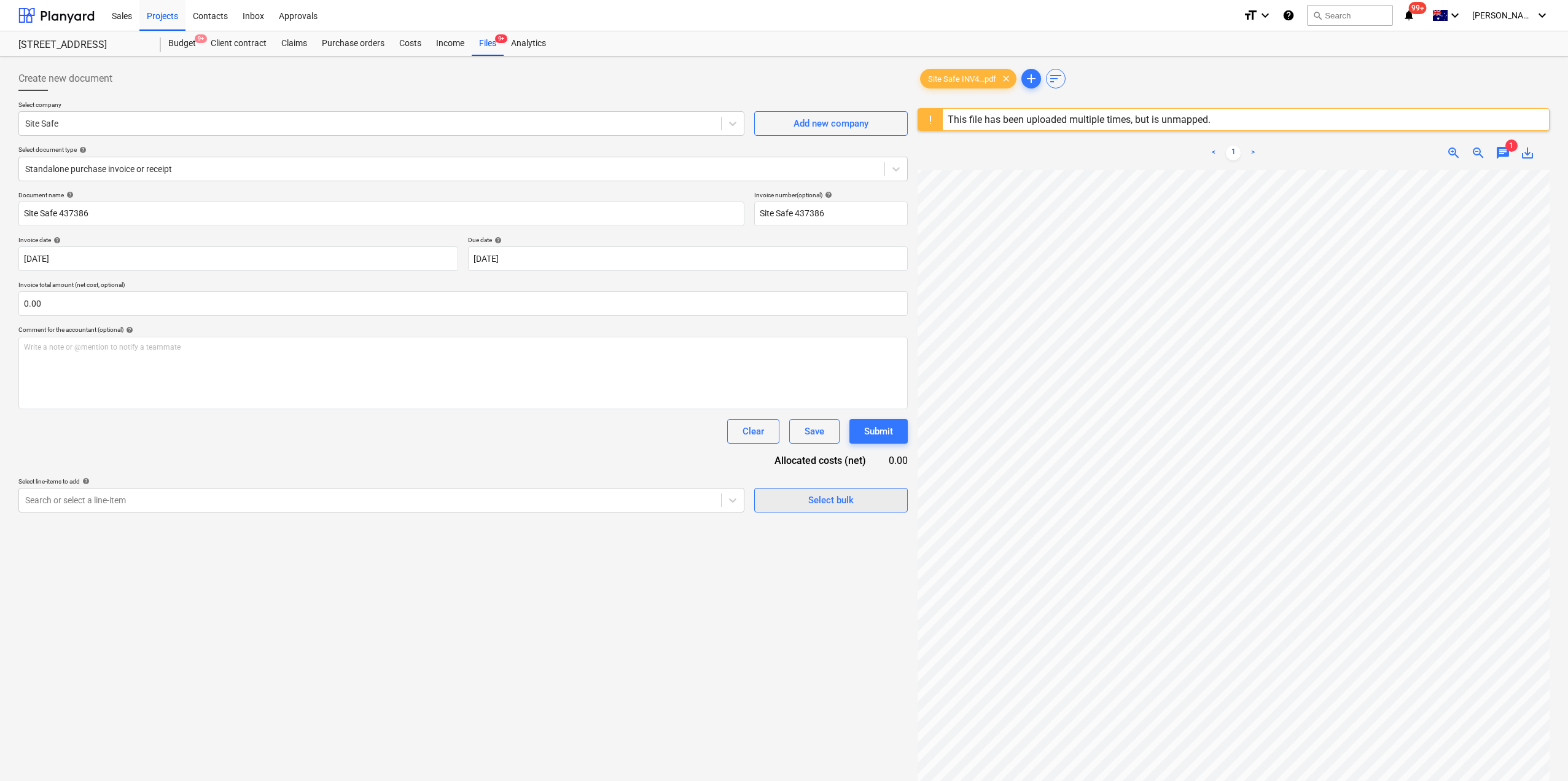
scroll to position [114, 3]
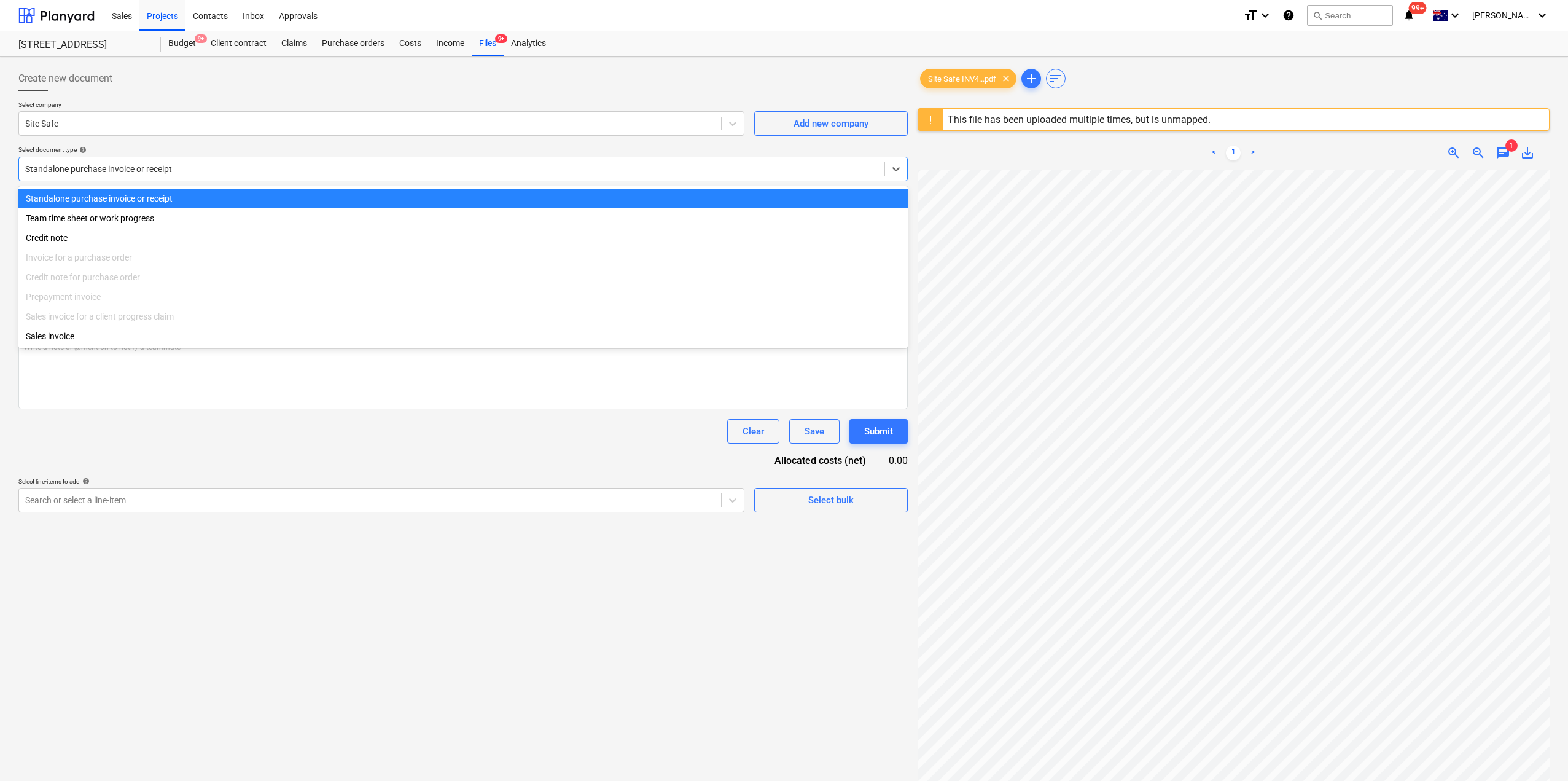
click at [133, 167] on div at bounding box center [452, 169] width 853 height 13
click at [103, 239] on div "Credit note" at bounding box center [463, 238] width 890 height 19
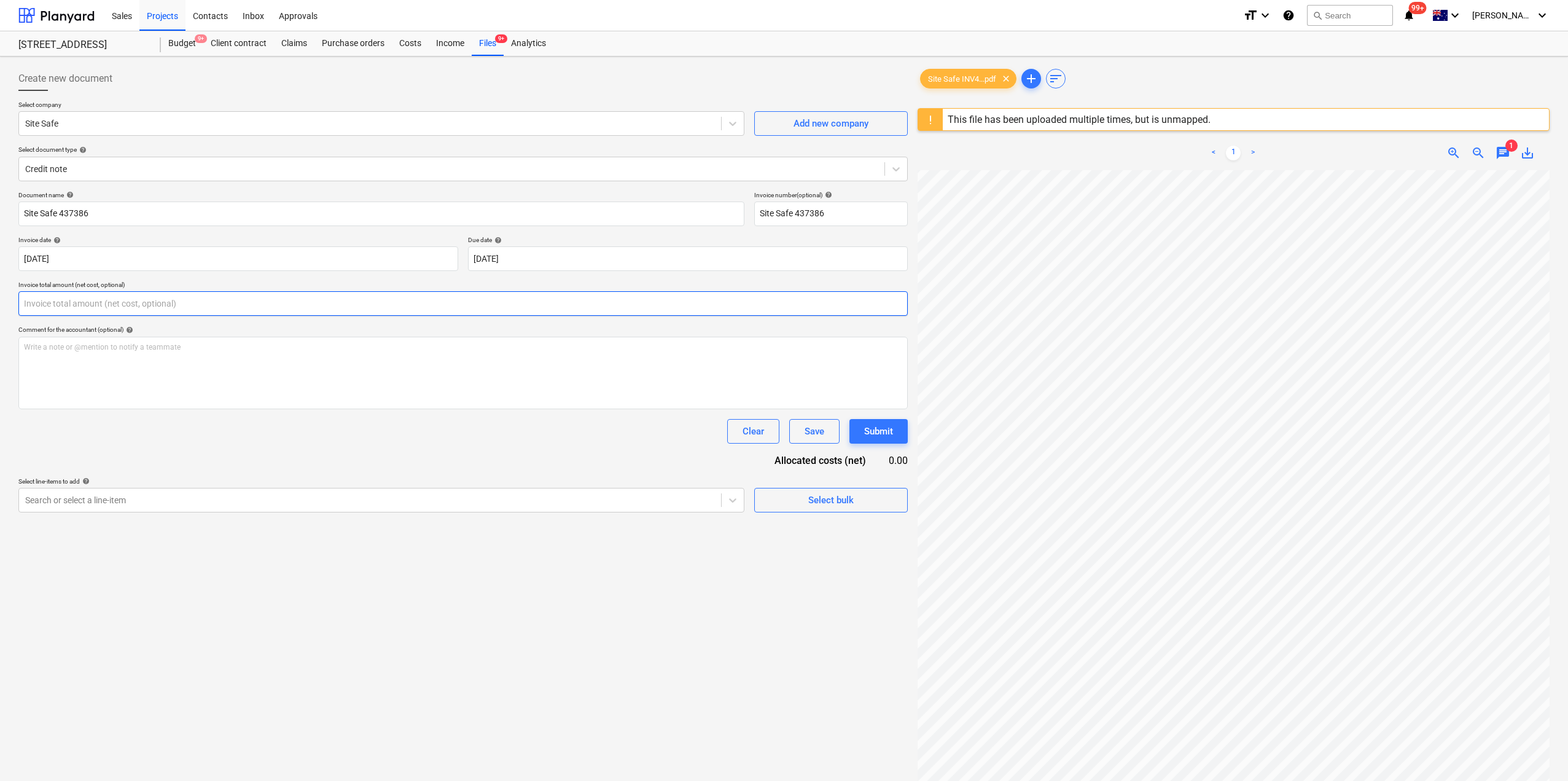
click at [103, 312] on input "text" at bounding box center [463, 303] width 890 height 24
type input "0.00"
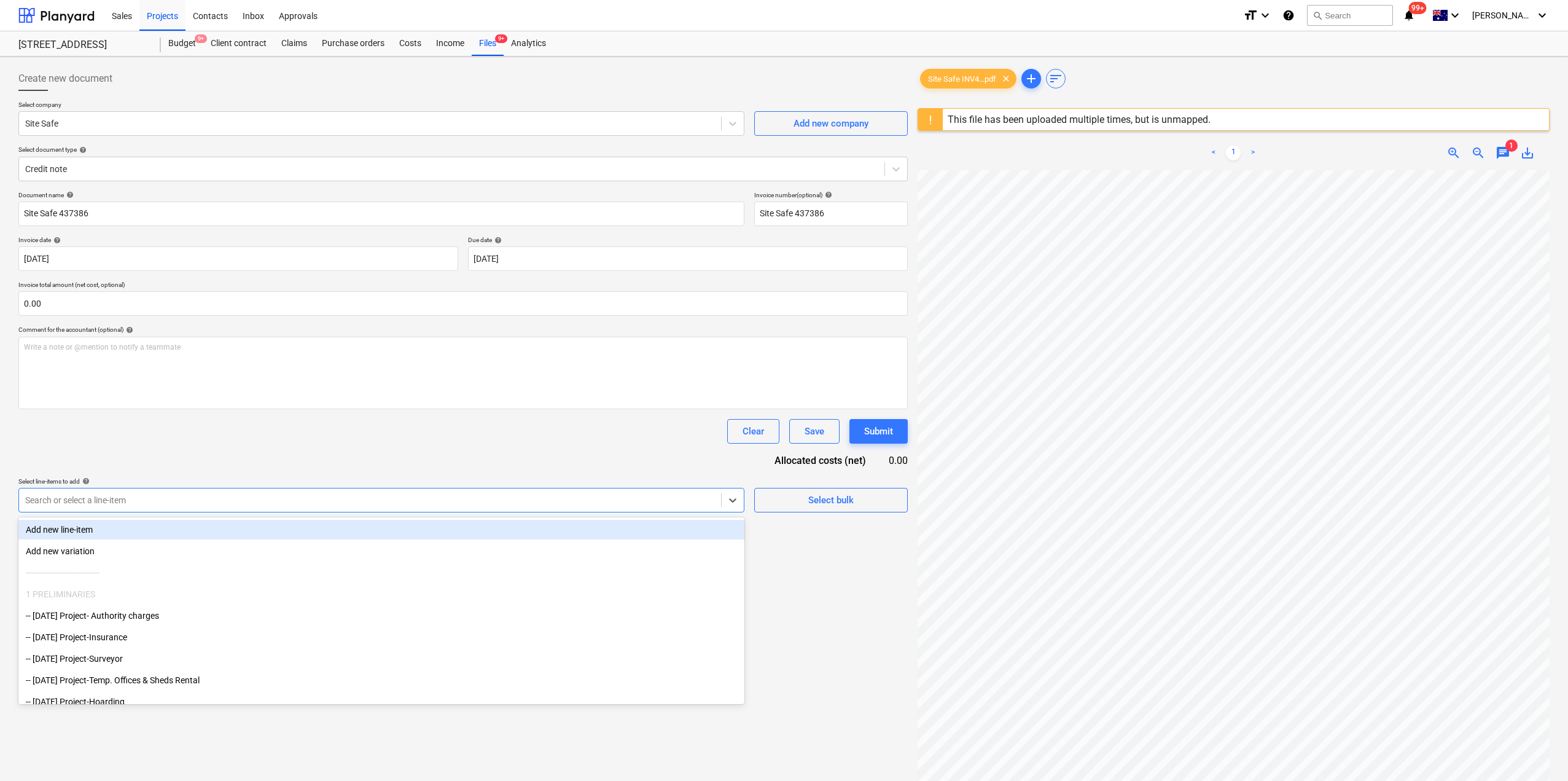
click at [166, 501] on div at bounding box center [370, 500] width 690 height 13
click at [82, 299] on input "text" at bounding box center [463, 303] width 890 height 24
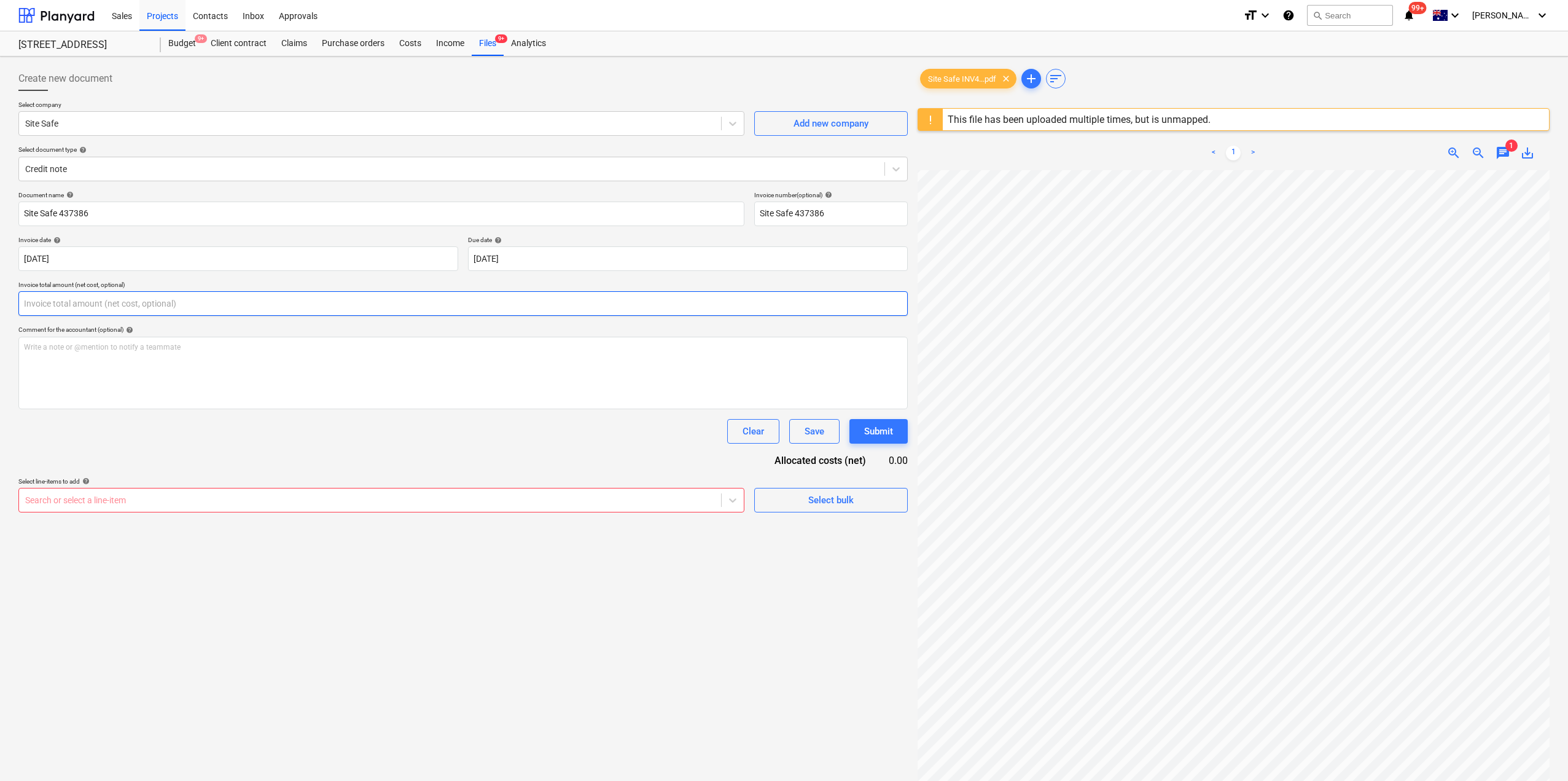
scroll to position [114, 3]
type input "0.00"
click at [78, 301] on input "text" at bounding box center [463, 303] width 890 height 24
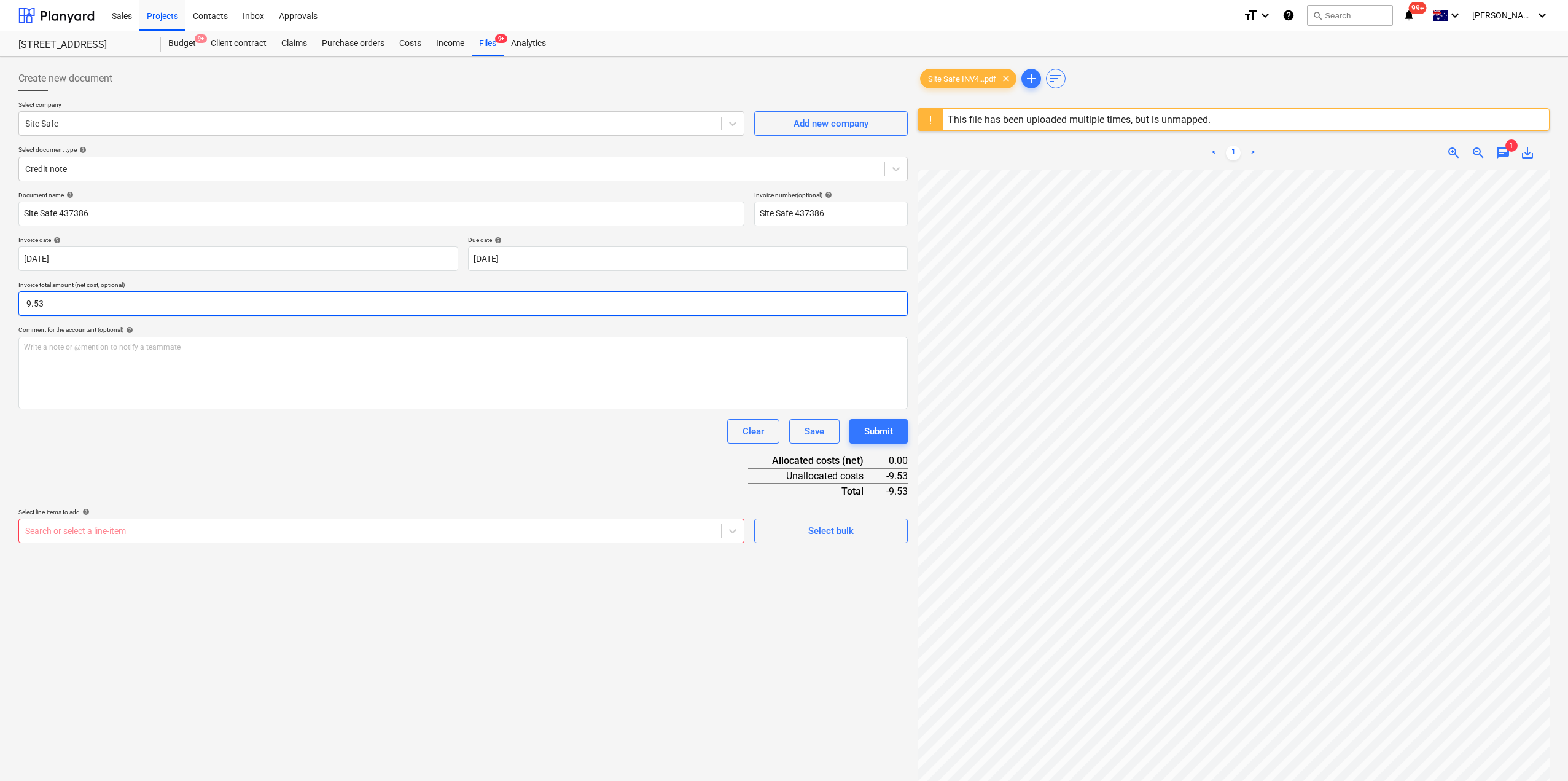
type input "-9.53"
click at [199, 530] on div at bounding box center [370, 531] width 690 height 13
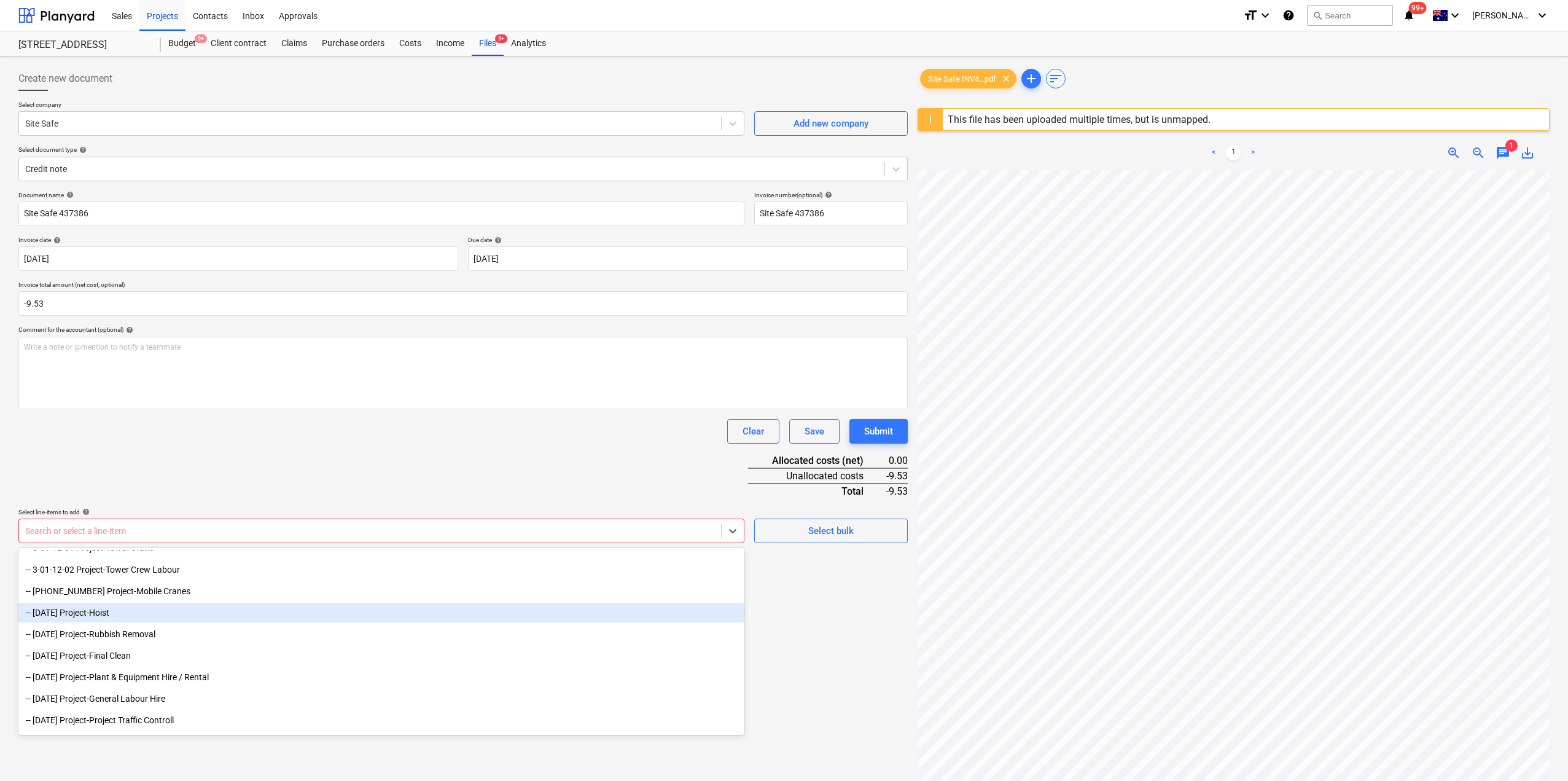
scroll to position [369, 0]
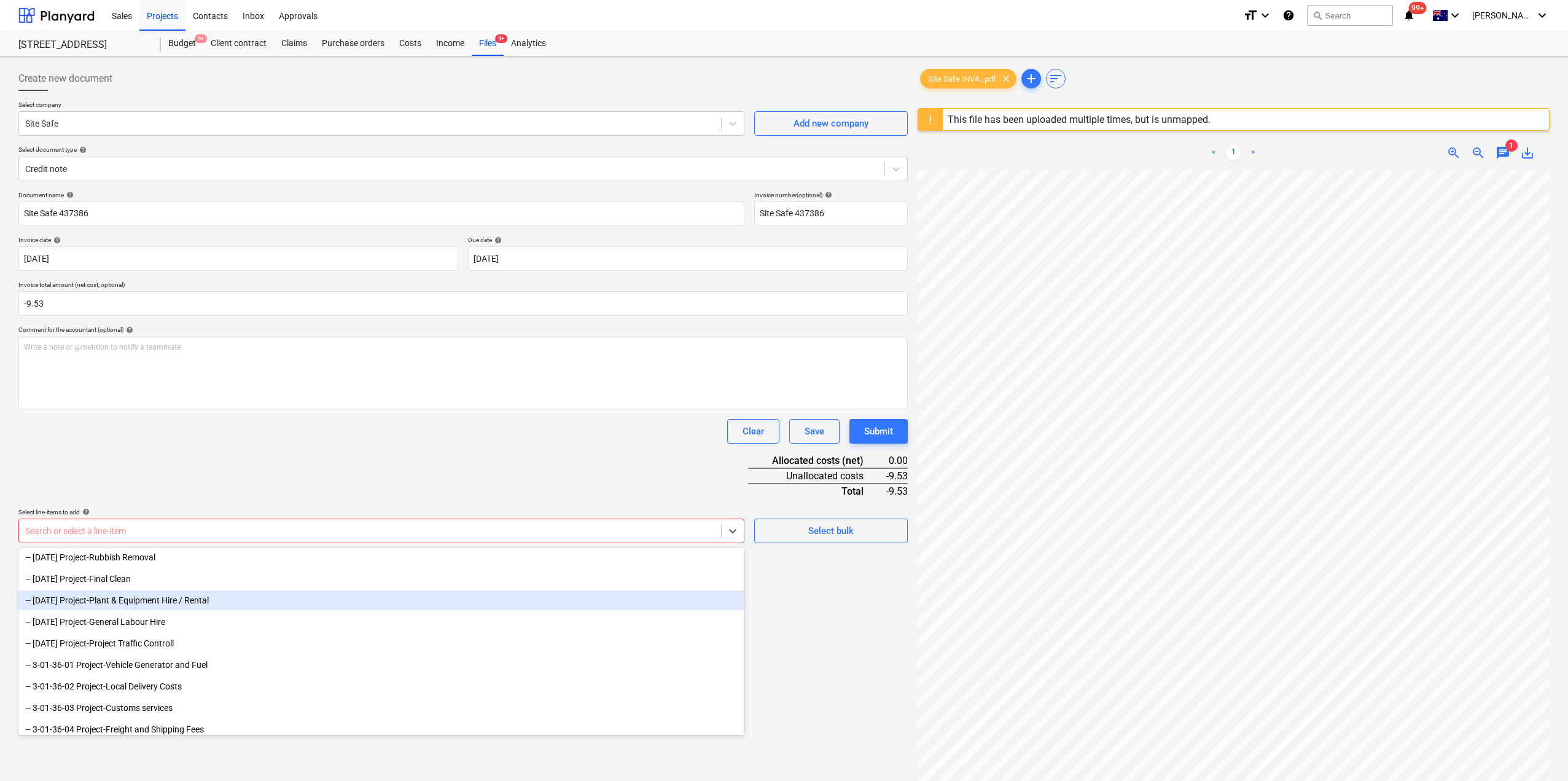
click at [179, 606] on div "-- [DATE] Project-Plant & Equipment Hire / Rental" at bounding box center [381, 600] width 726 height 19
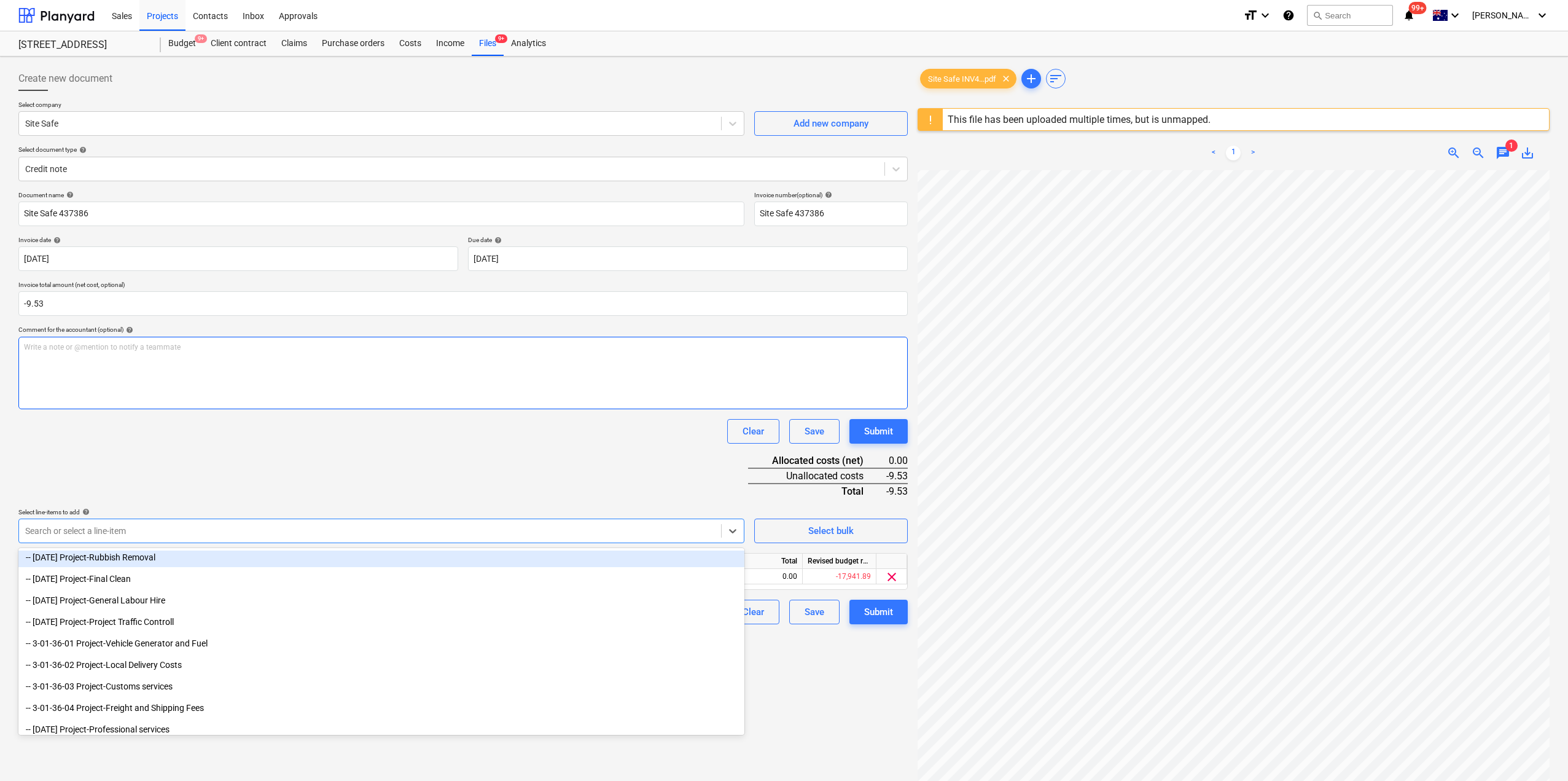
drag, startPoint x: 584, startPoint y: 380, endPoint x: 586, endPoint y: 388, distance: 8.2
click at [584, 380] on div "Write a note or @mention to notify a teammate [PERSON_NAME]" at bounding box center [463, 373] width 890 height 73
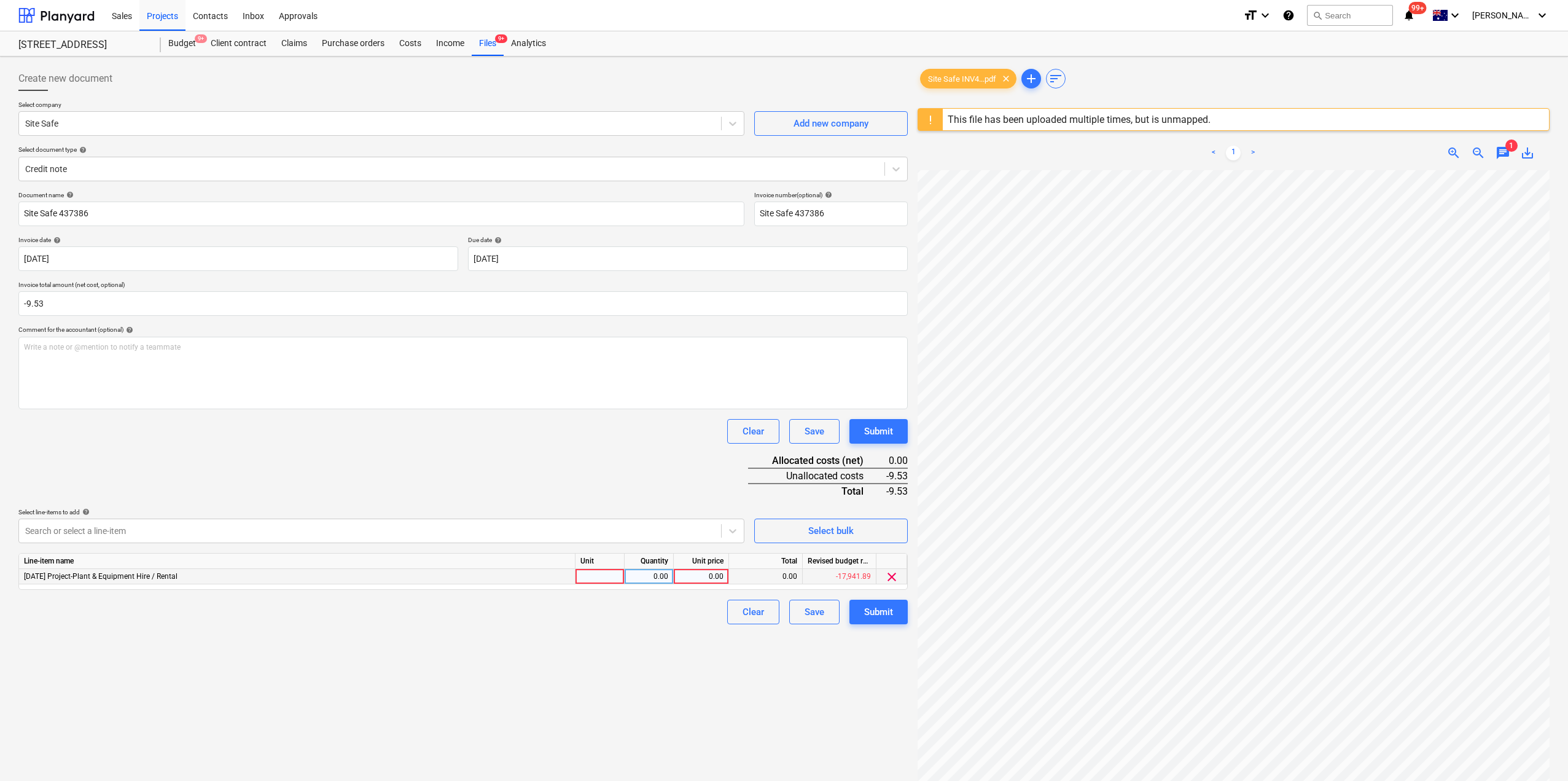
click at [603, 576] on div at bounding box center [600, 577] width 49 height 16
type input "1"
click at [704, 584] on div "0.00" at bounding box center [701, 577] width 45 height 16
type input "9.53"
click at [642, 579] on div "0.00" at bounding box center [649, 577] width 39 height 16
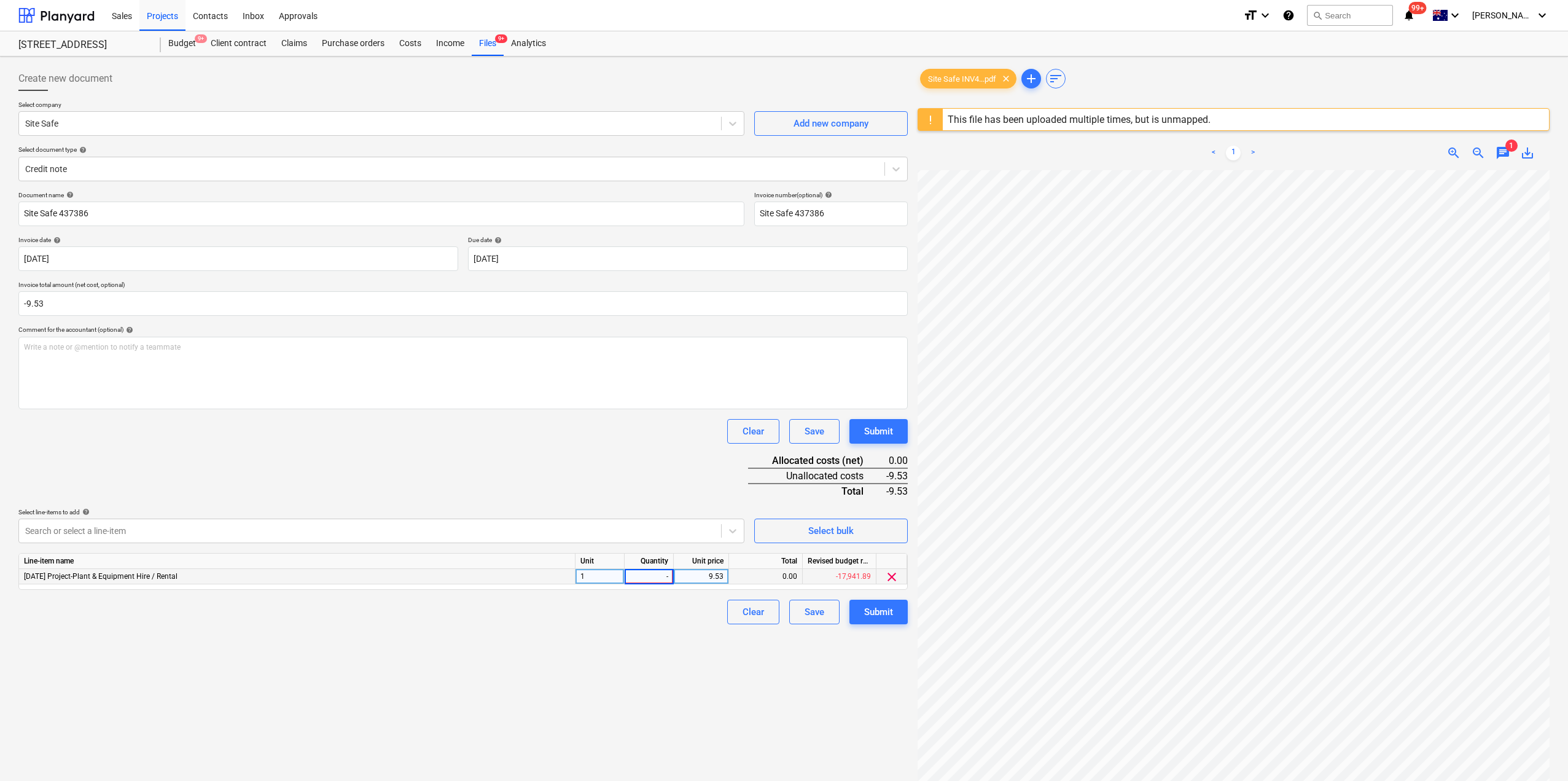
type input "-1"
click at [606, 577] on div "1" at bounding box center [600, 577] width 49 height 16
type input "EA"
click at [647, 677] on div "Create new document Select company Site Safe Add new company Select document ty…" at bounding box center [463, 491] width 899 height 861
click at [524, 468] on div "Document name help Site Safe 437386 Invoice number (optional) help Site Safe 43…" at bounding box center [463, 407] width 890 height 433
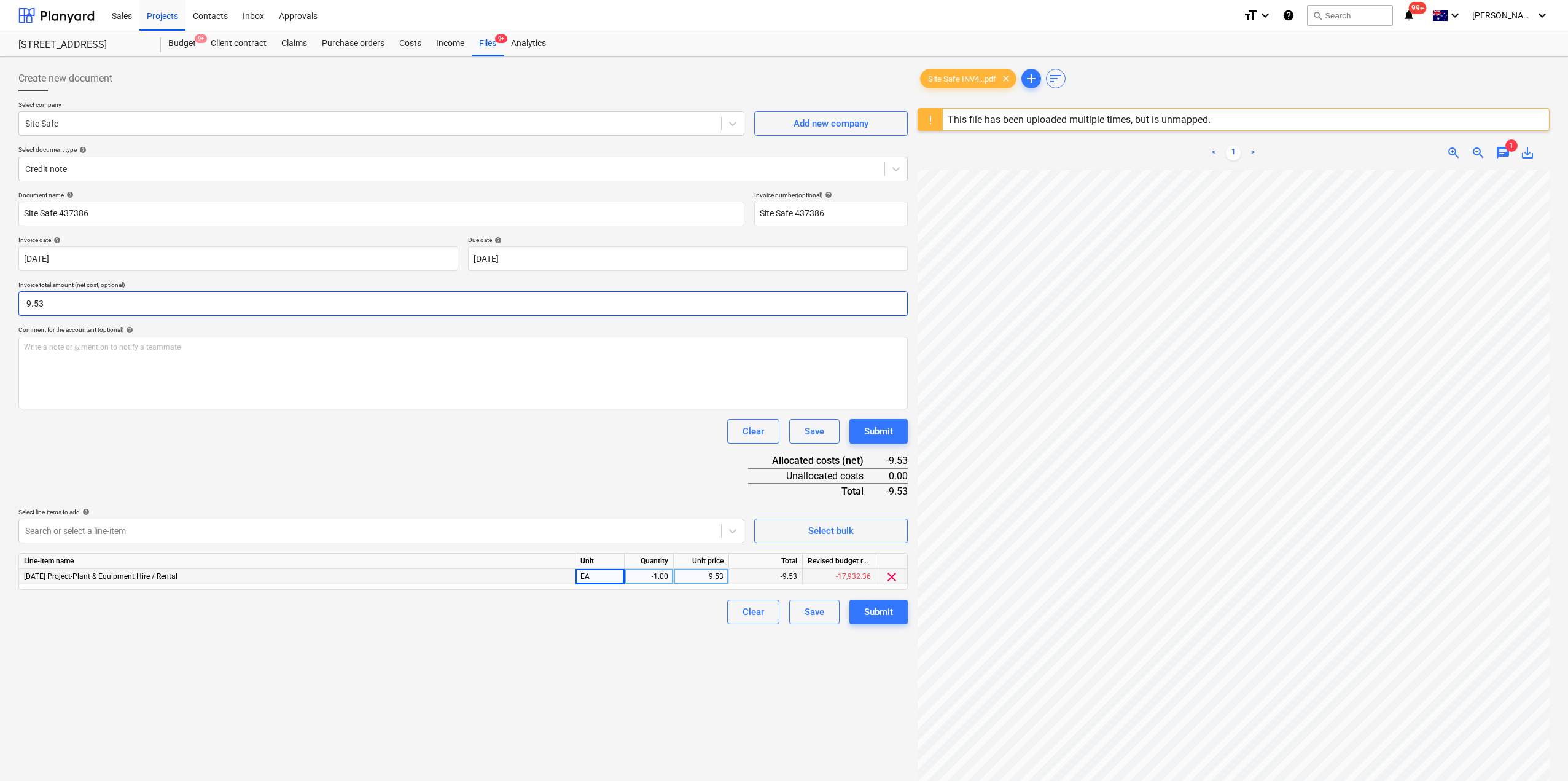
click at [59, 308] on input "-9.53" at bounding box center [463, 303] width 890 height 24
drag, startPoint x: 64, startPoint y: 304, endPoint x: 0, endPoint y: 303, distance: 64.0
click at [0, 303] on div "Create new document Select company Site Safe Add new company Select document ty…" at bounding box center [784, 491] width 1568 height 870
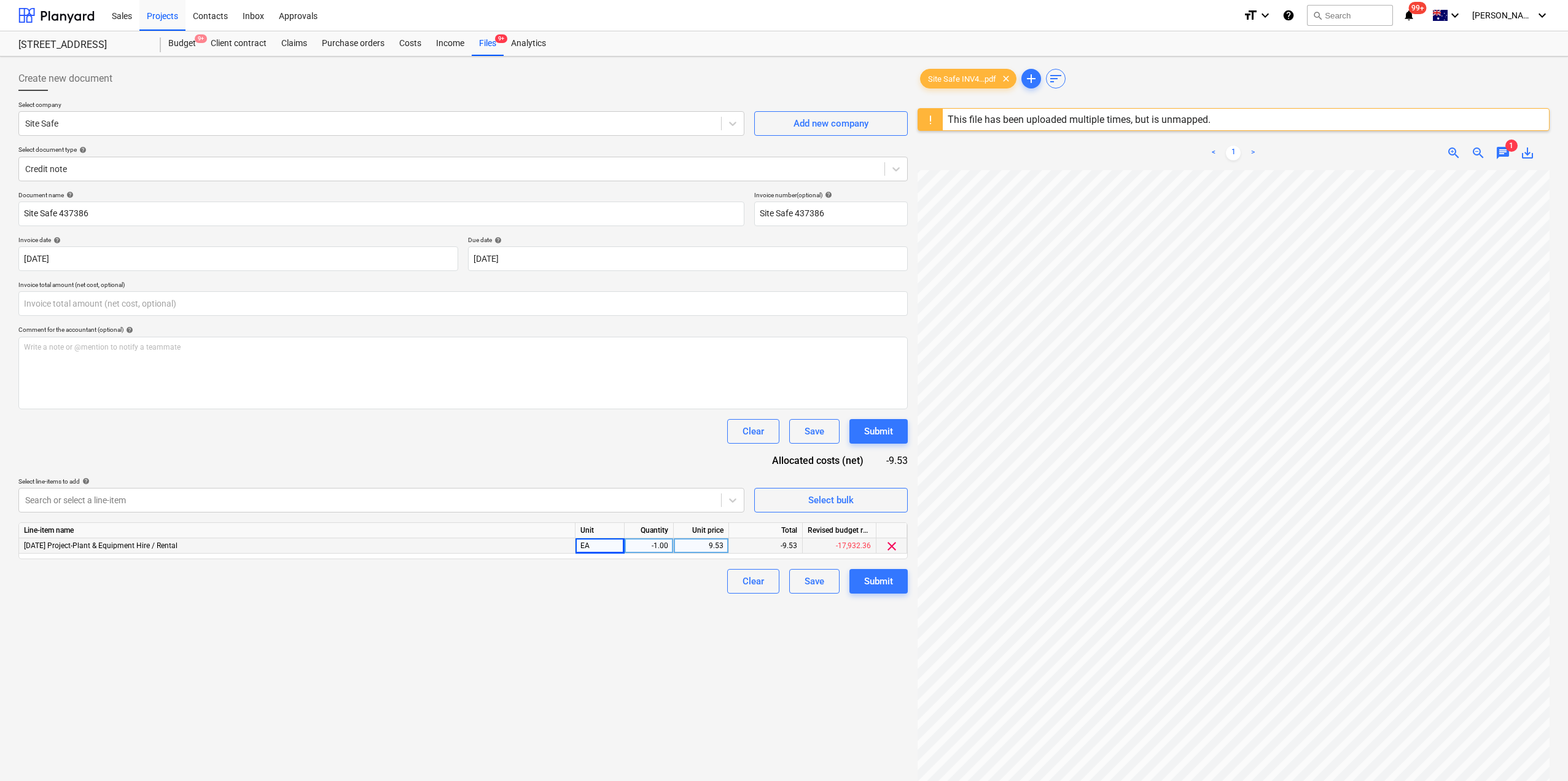
type input "0.00"
click at [213, 444] on div "Document name help Site Safe 437386 Invoice number (optional) help Site Safe 43…" at bounding box center [463, 392] width 890 height 402
click at [860, 584] on button "Submit" at bounding box center [878, 581] width 58 height 24
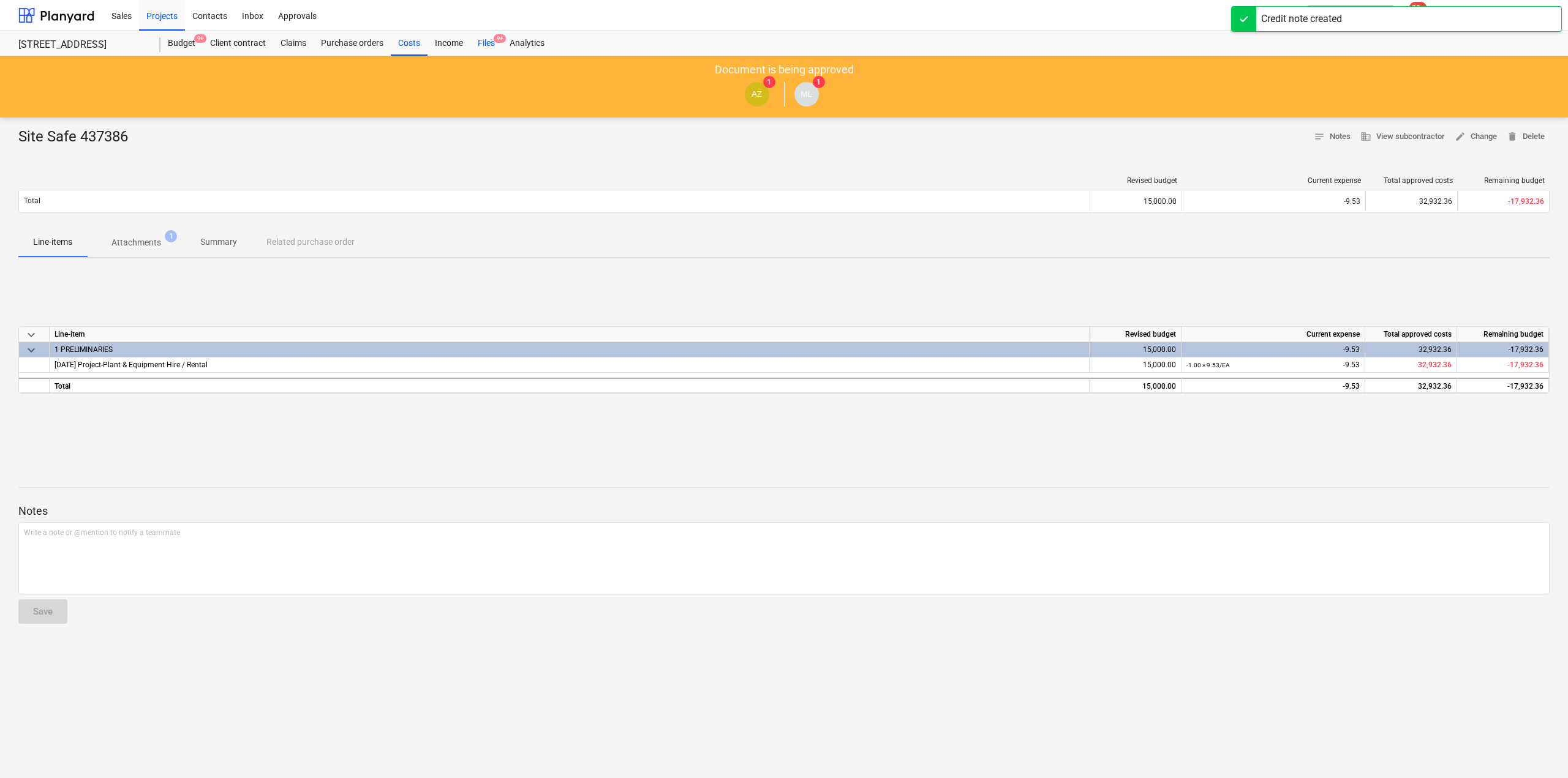
click at [485, 44] on div "Files 9+" at bounding box center [486, 43] width 32 height 24
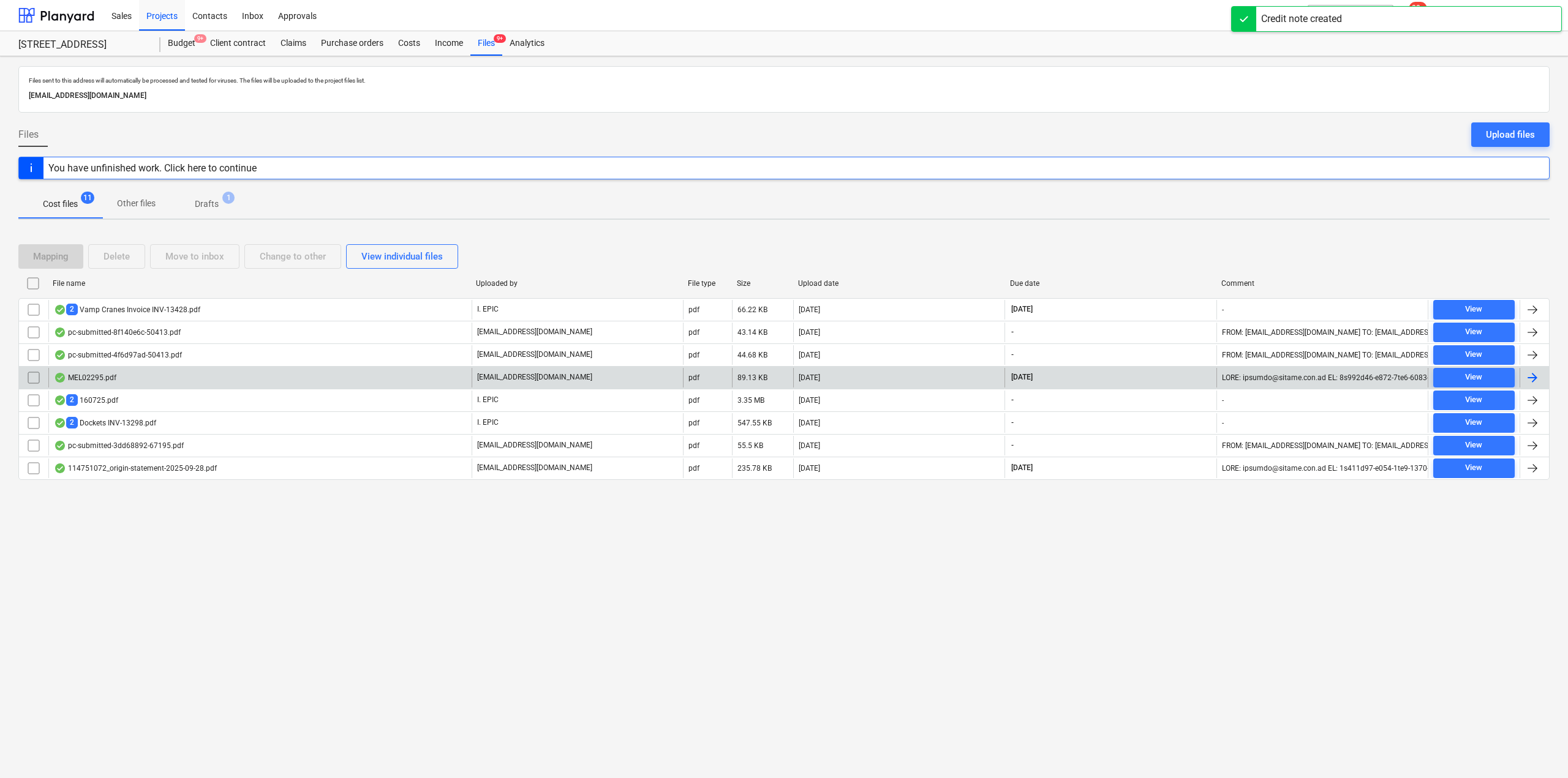
click at [157, 383] on div "MEL02295.pdf" at bounding box center [260, 377] width 424 height 19
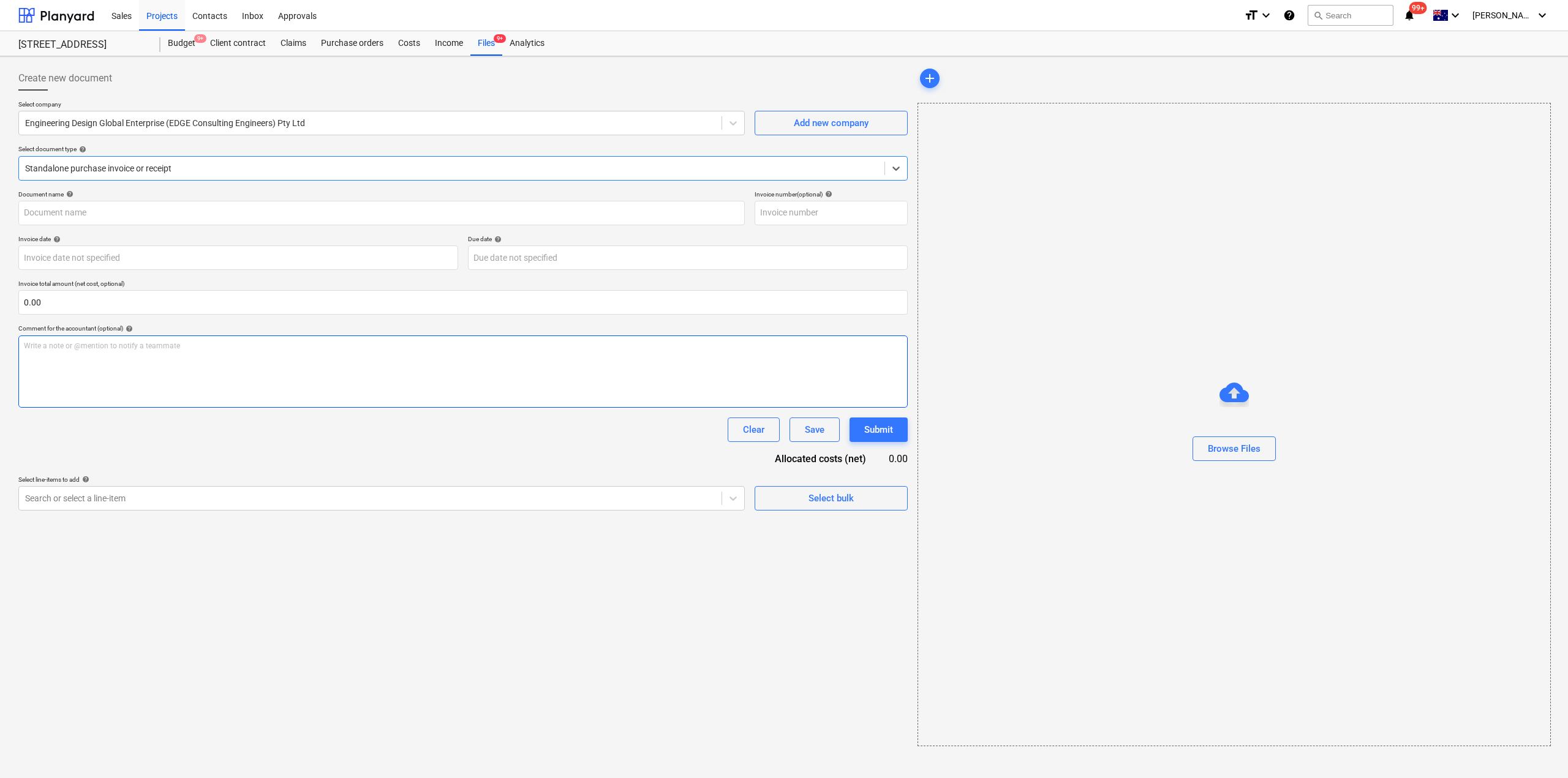
type input "MEL02295"
type input "[DATE]"
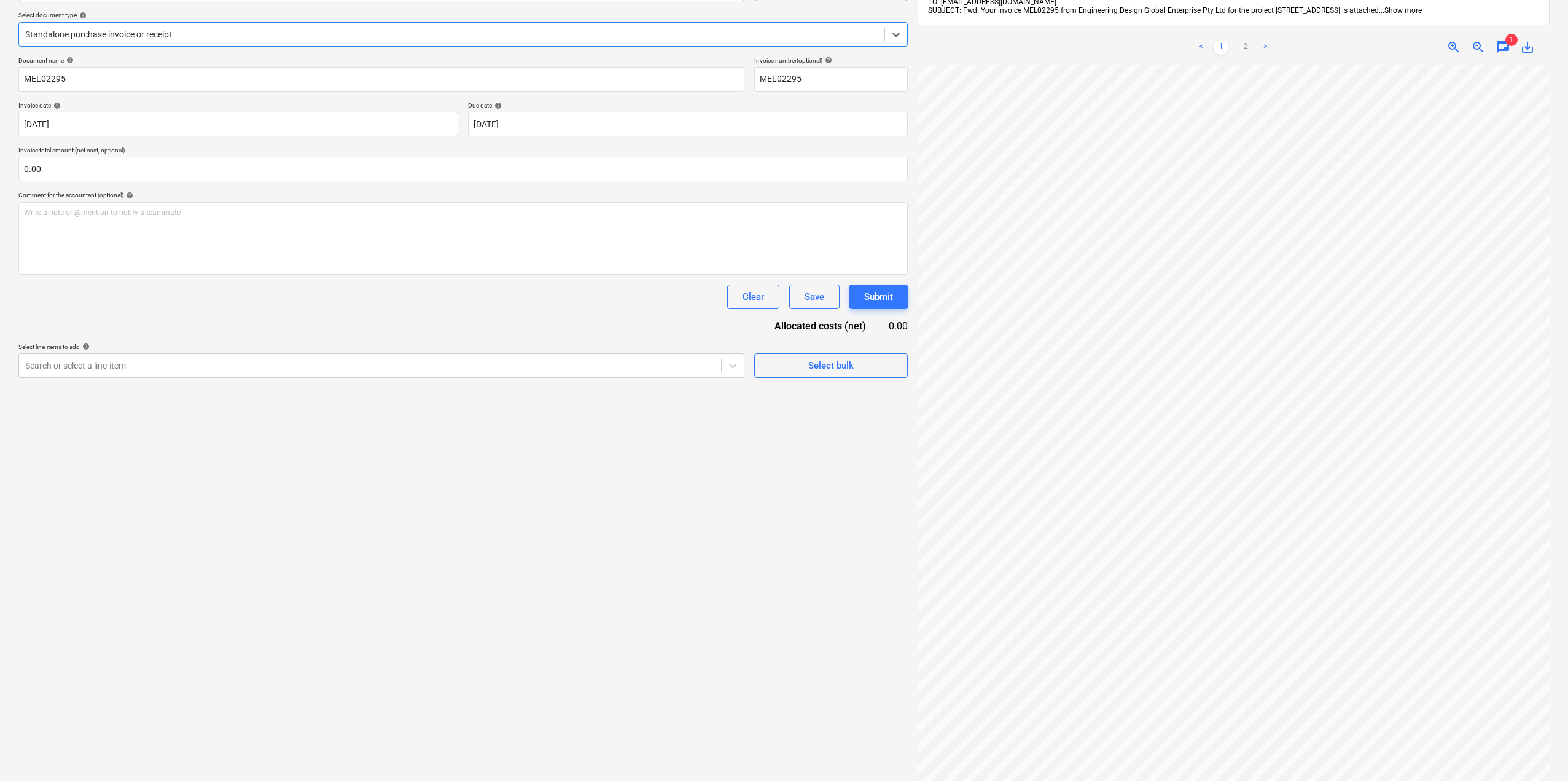
scroll to position [113, 0]
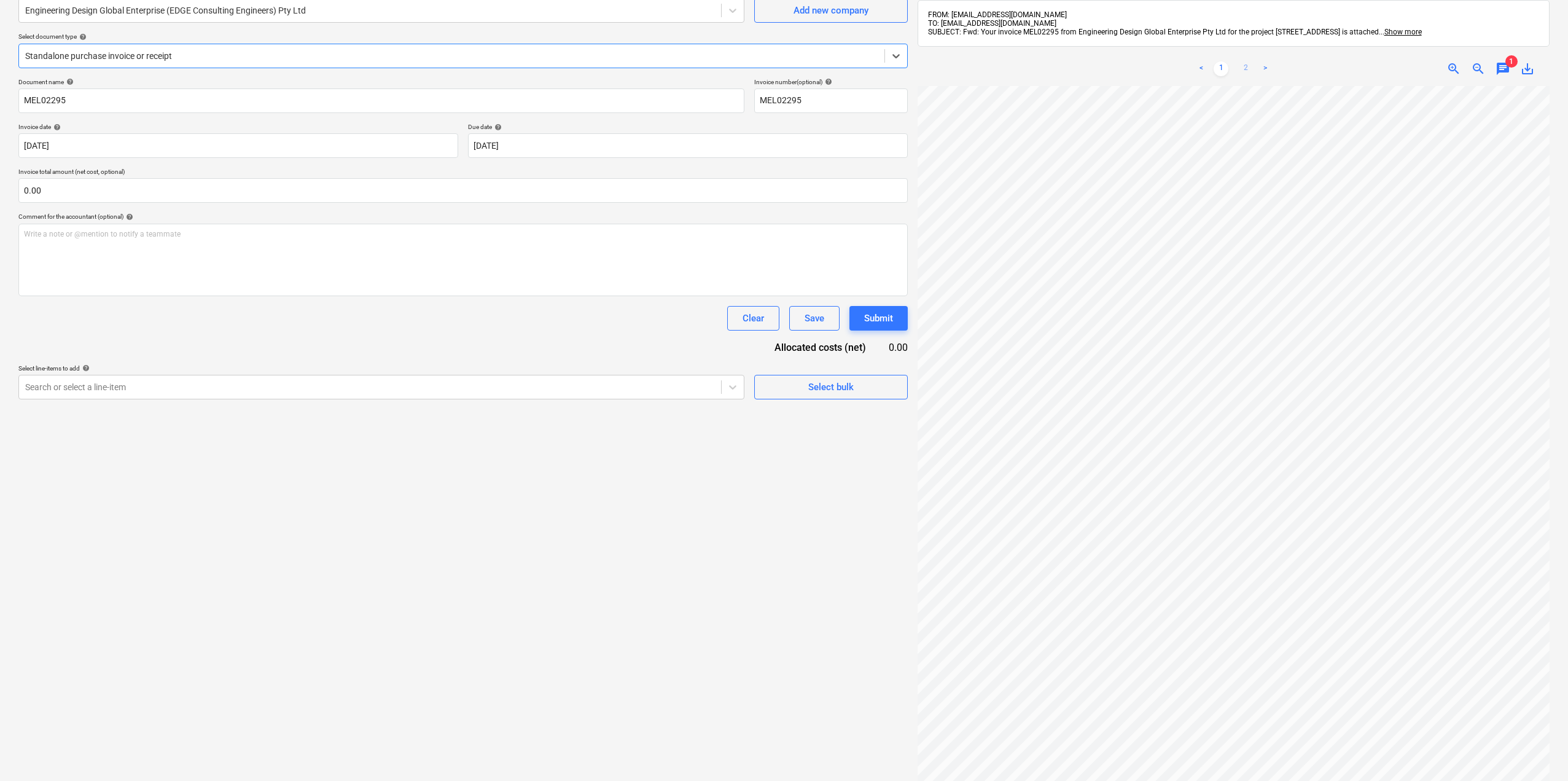
click at [1239, 62] on link "2" at bounding box center [1246, 69] width 15 height 15
click at [1225, 69] on link "1" at bounding box center [1221, 69] width 15 height 15
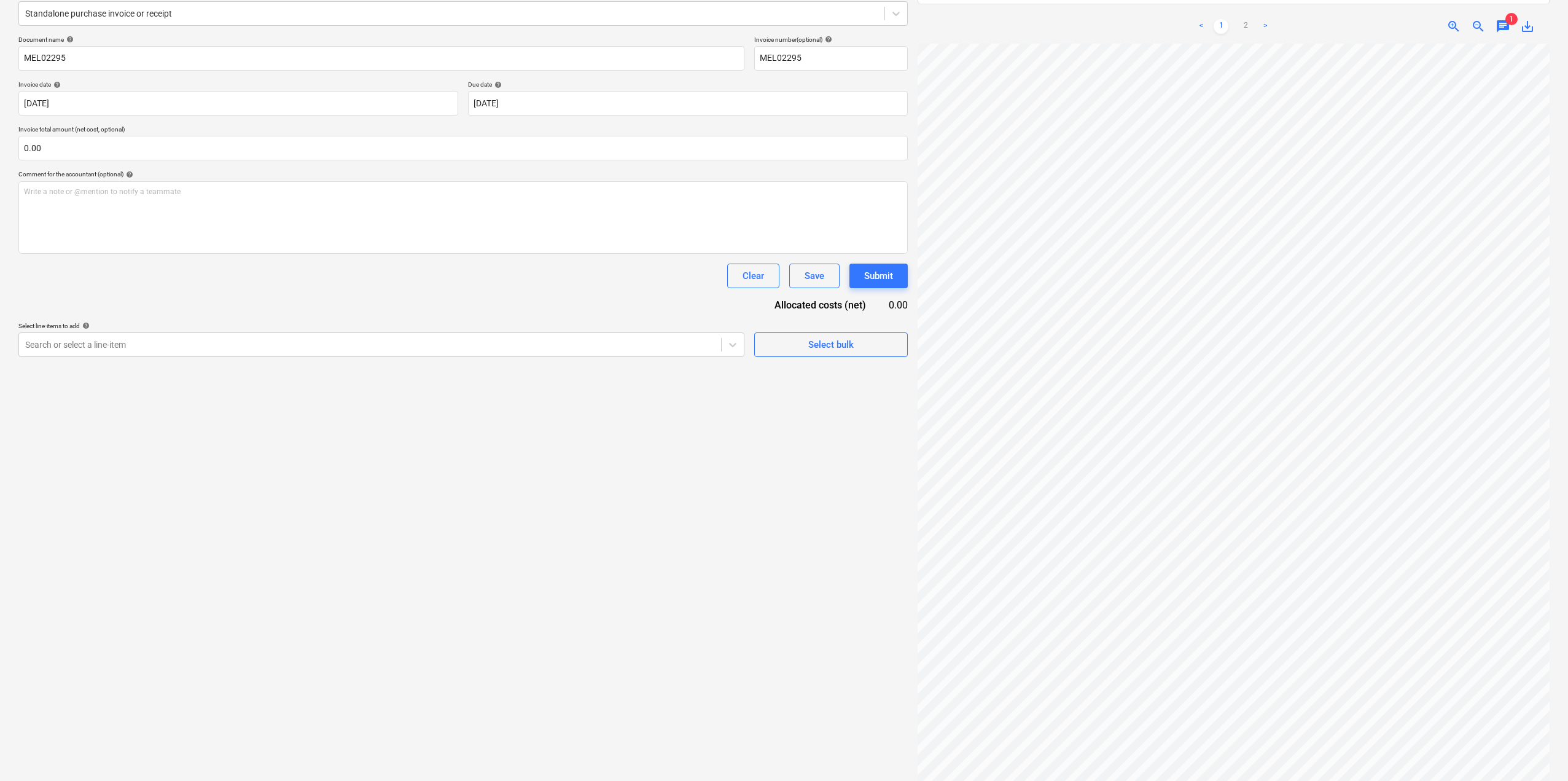
scroll to position [174, 0]
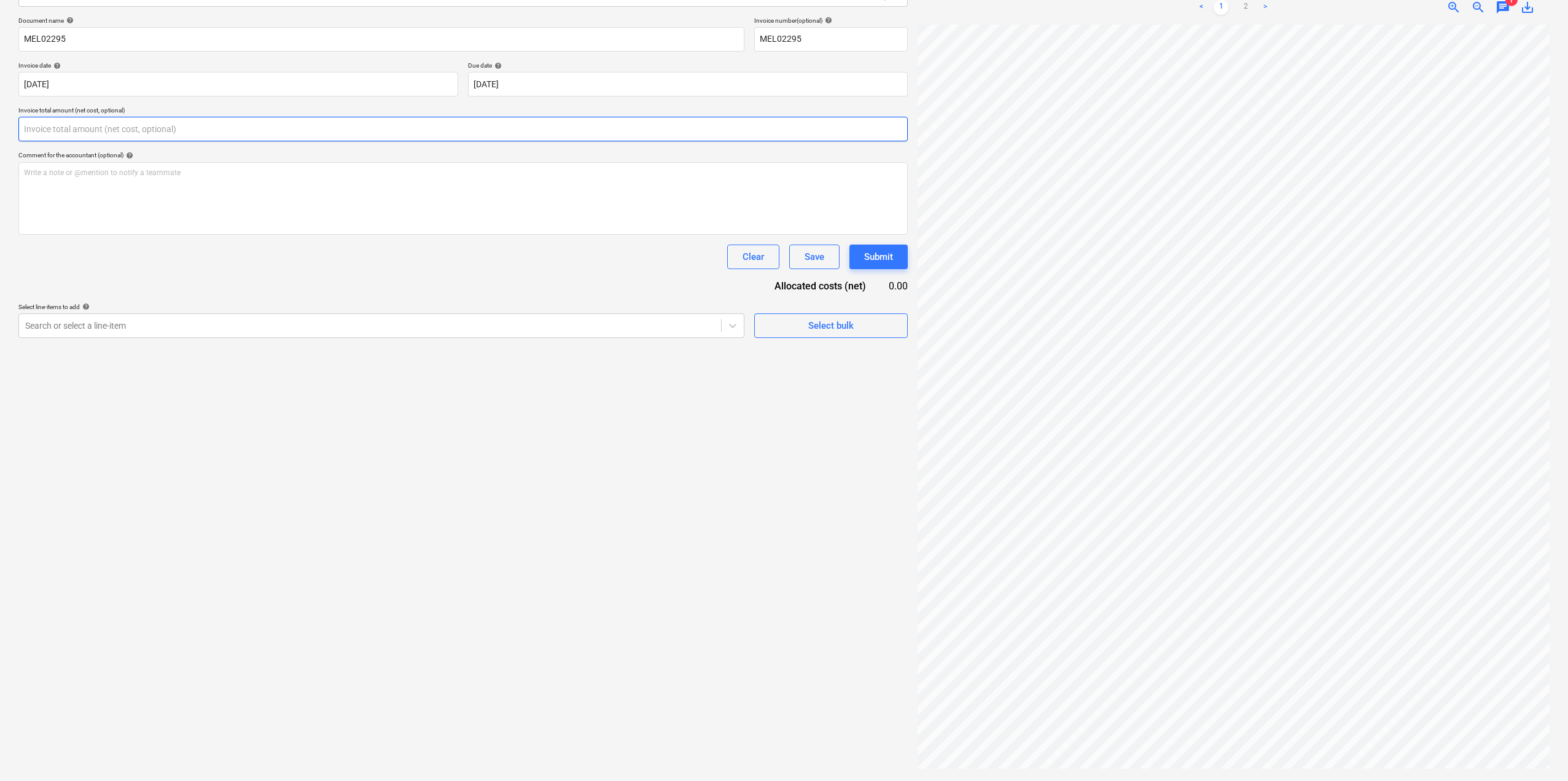
click at [164, 122] on input "text" at bounding box center [463, 128] width 890 height 24
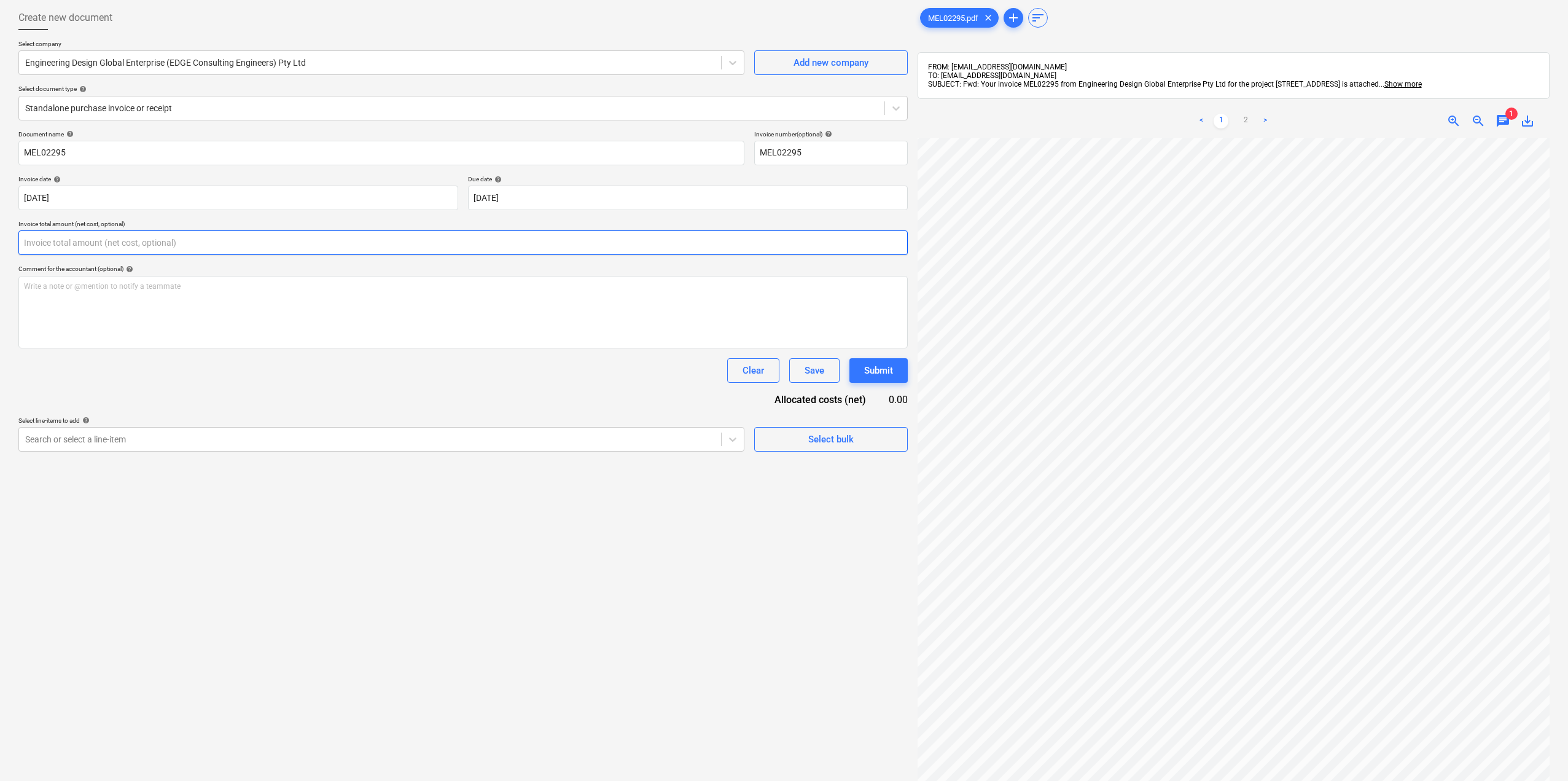
scroll to position [51, 0]
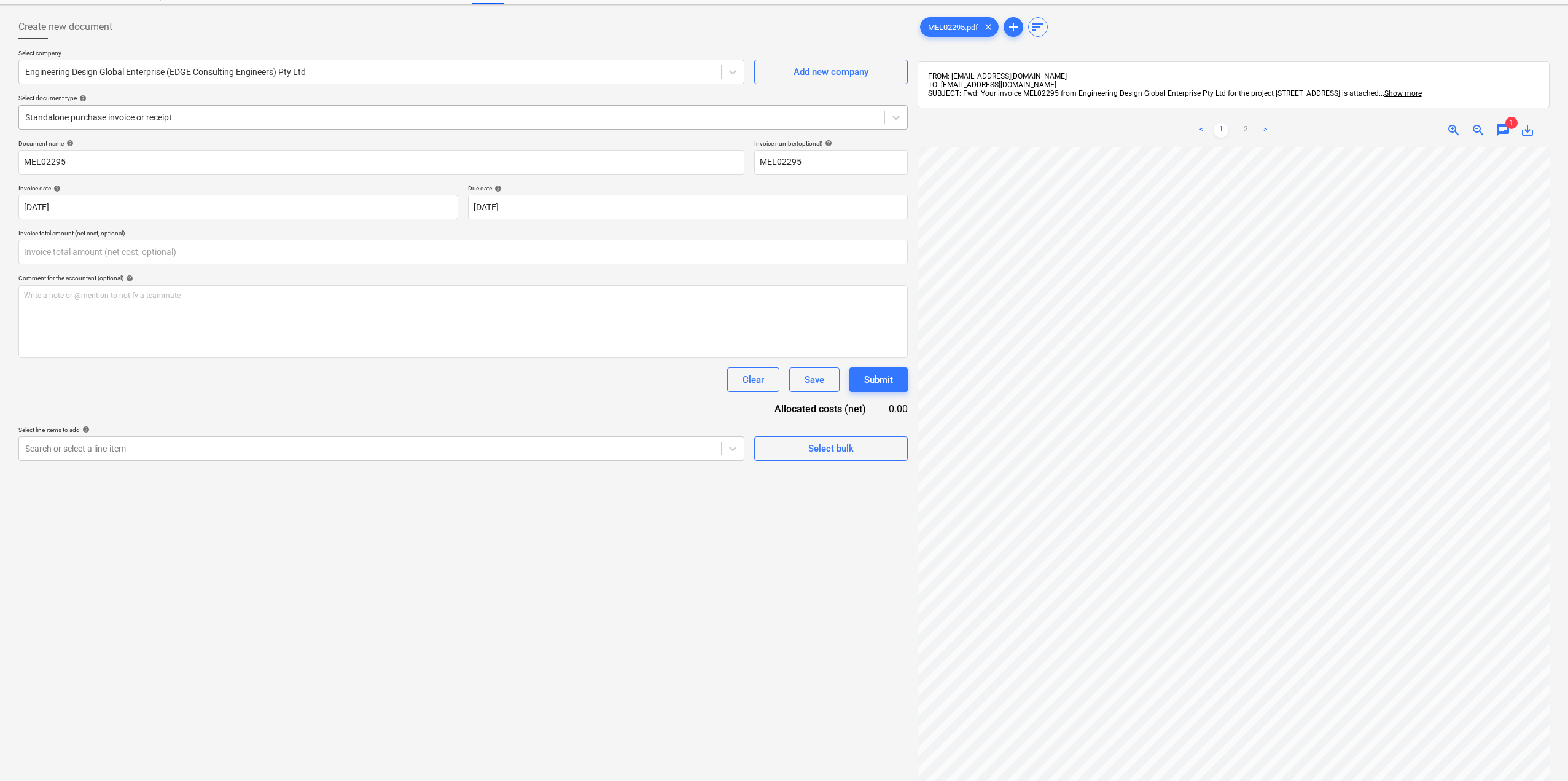
type input "0.00"
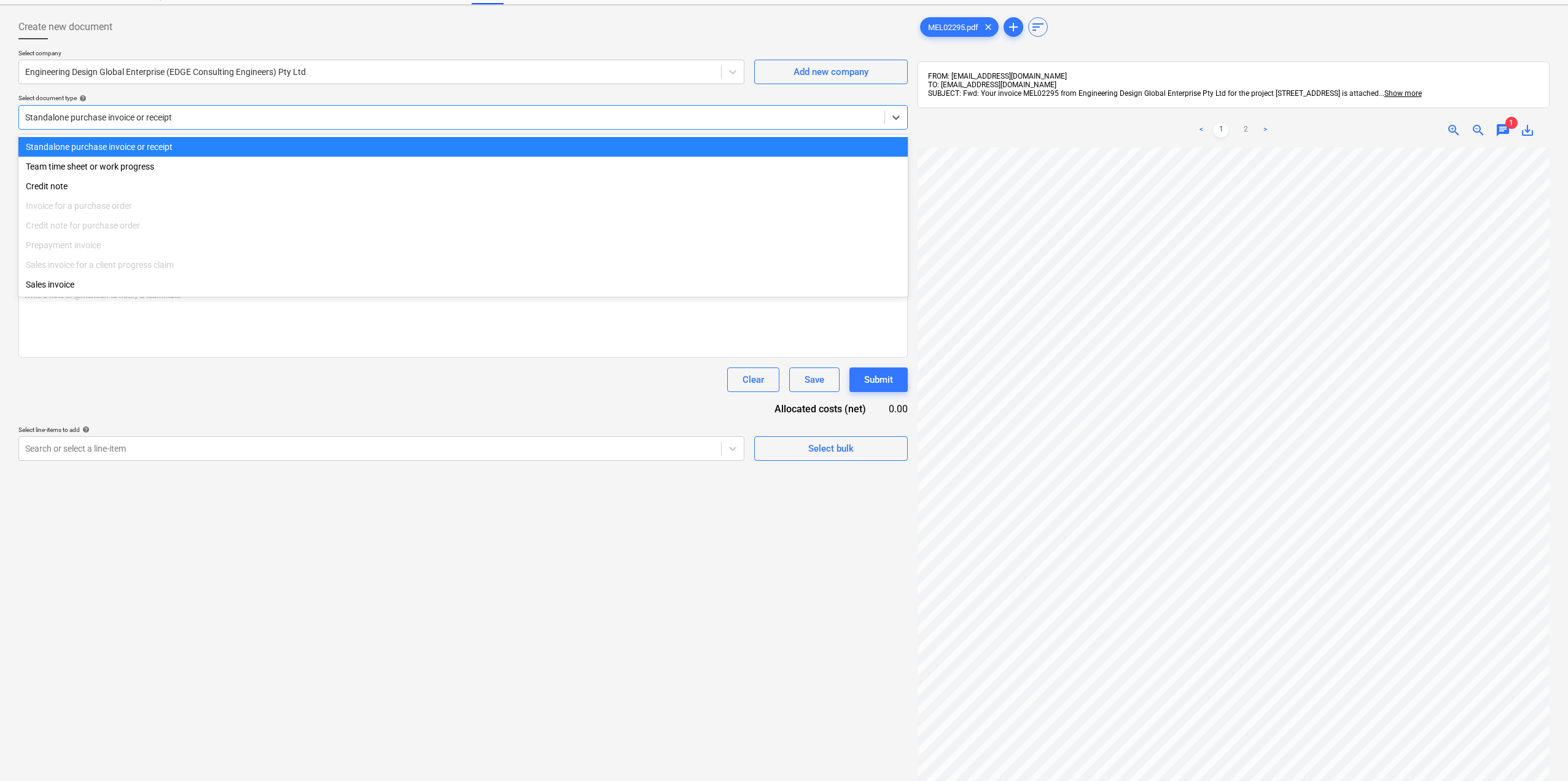
click at [180, 122] on div at bounding box center [452, 117] width 853 height 13
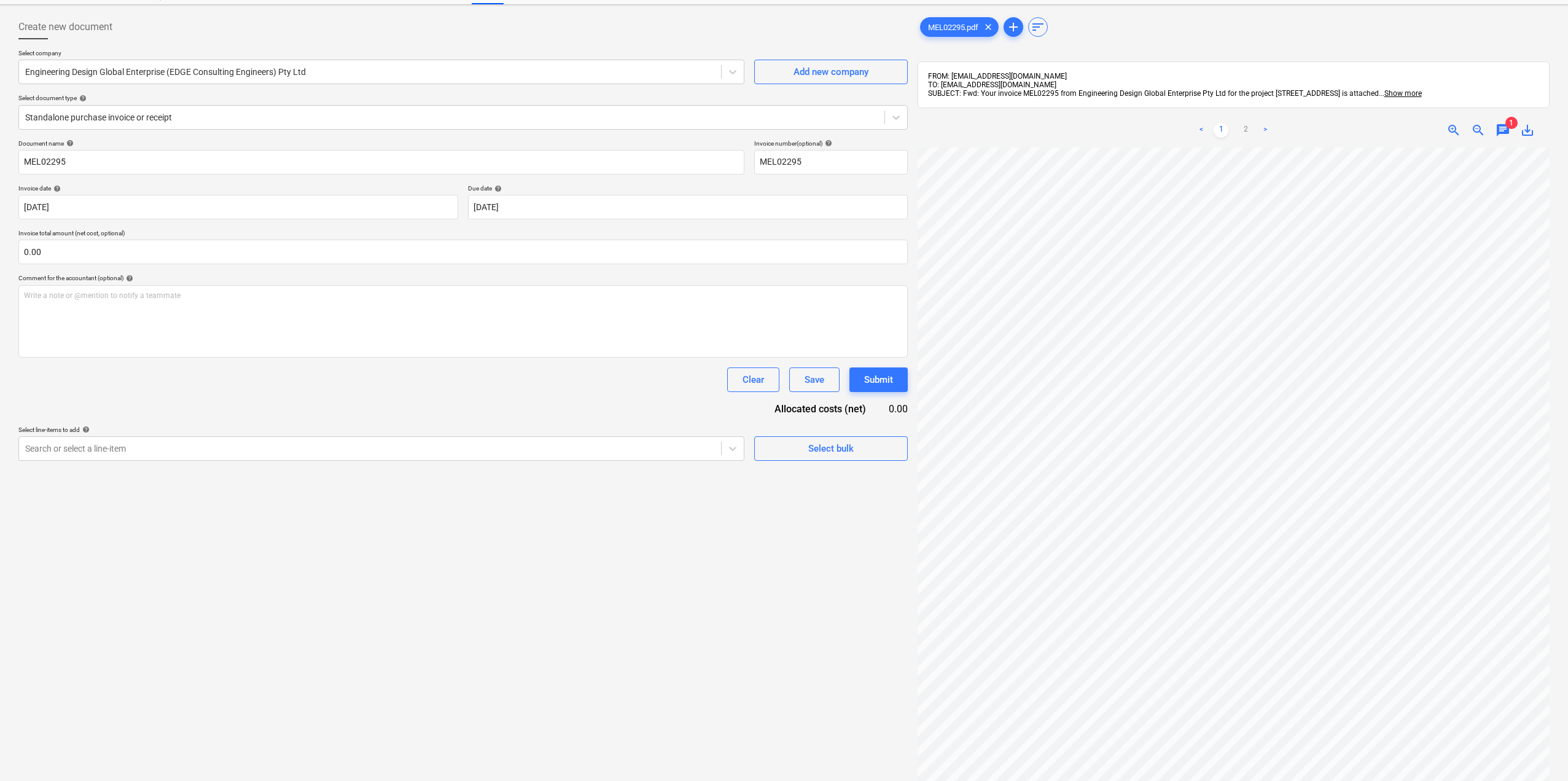
drag, startPoint x: 495, startPoint y: 393, endPoint x: 543, endPoint y: 417, distance: 53.7
click at [495, 392] on div "Document name help MEL02295 Invoice number (optional) help MEL02295 Invoice dat…" at bounding box center [463, 300] width 890 height 322
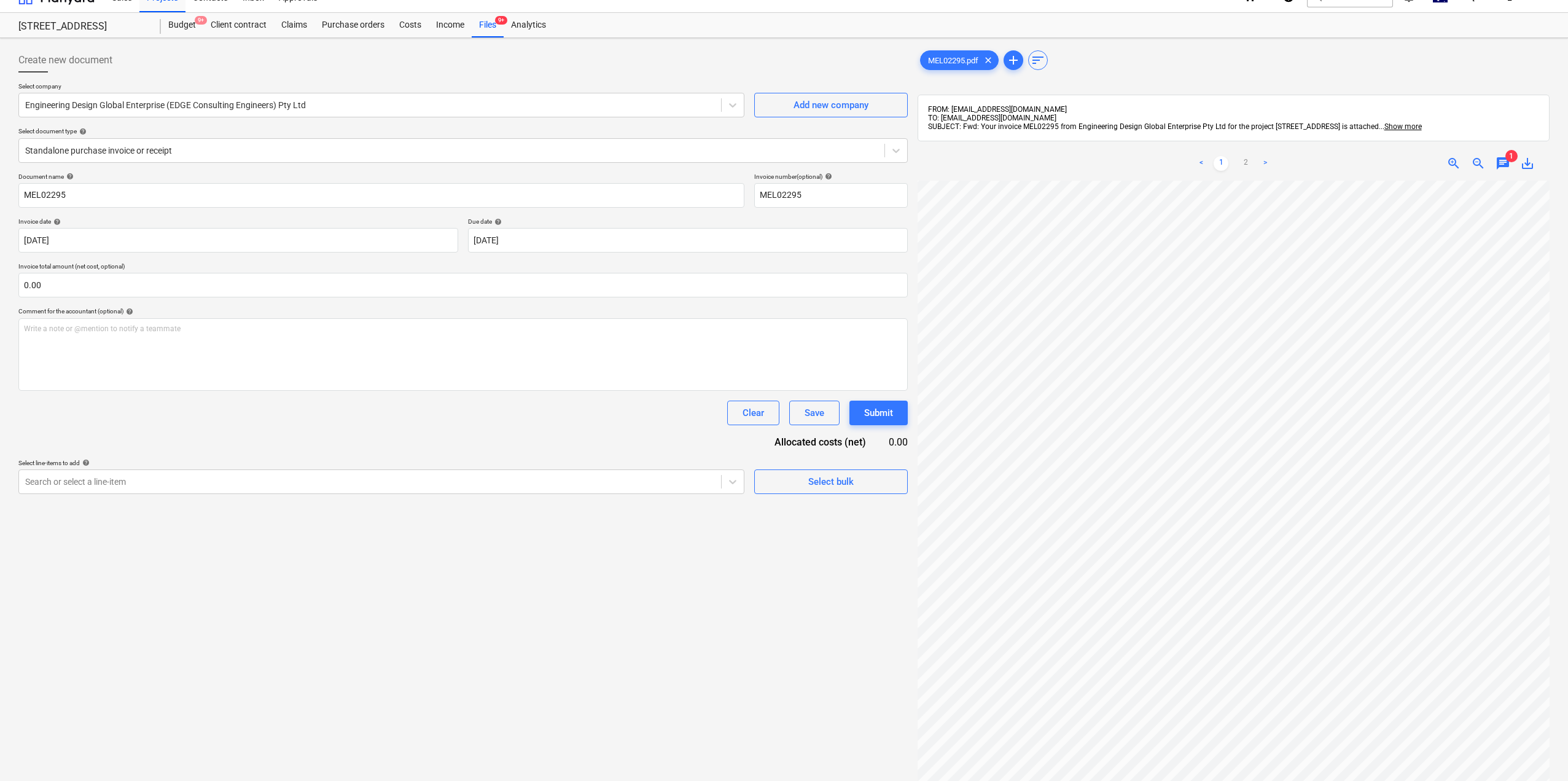
scroll to position [0, 0]
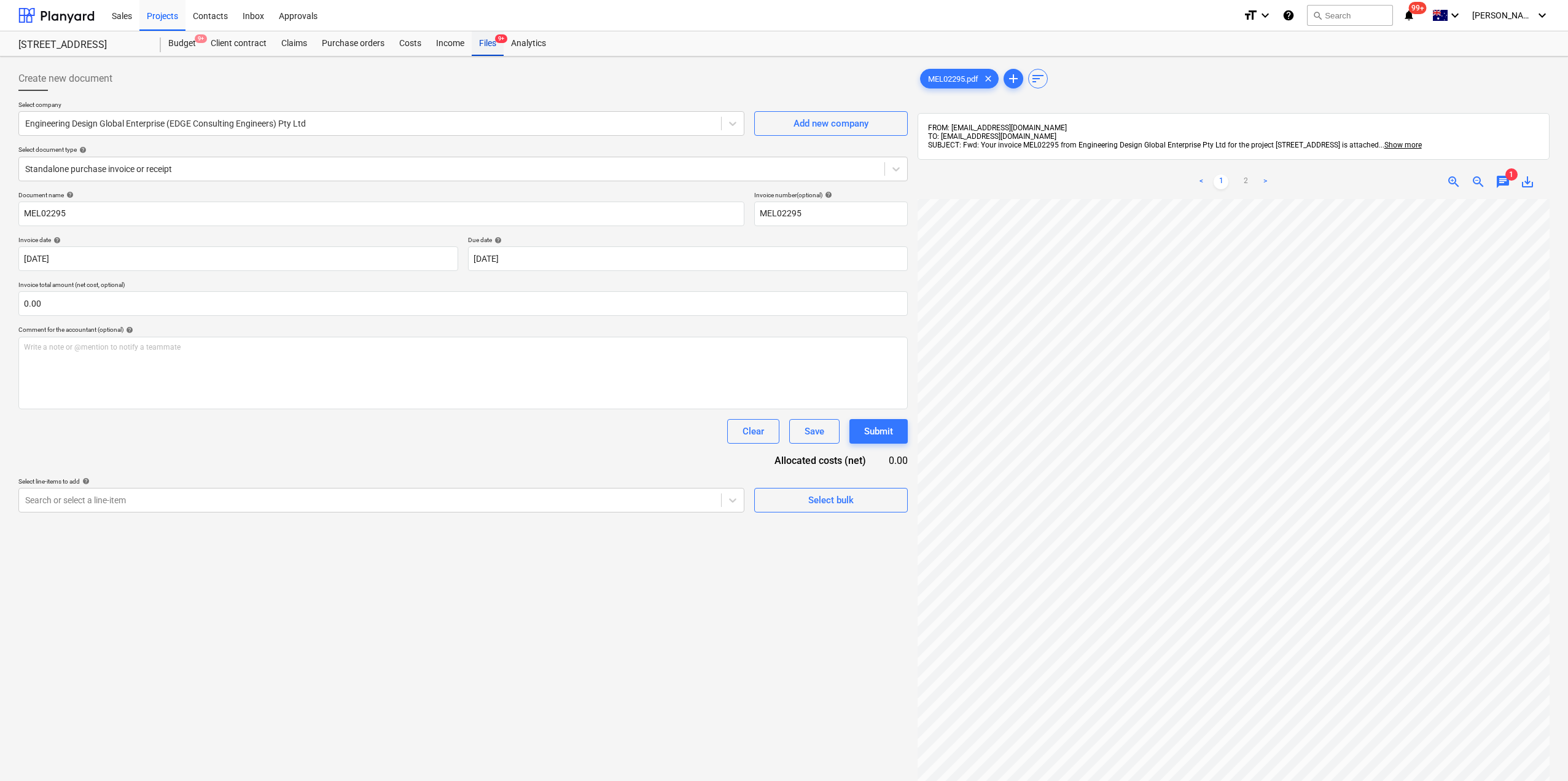
click at [489, 43] on div "Files 9+" at bounding box center [487, 43] width 32 height 24
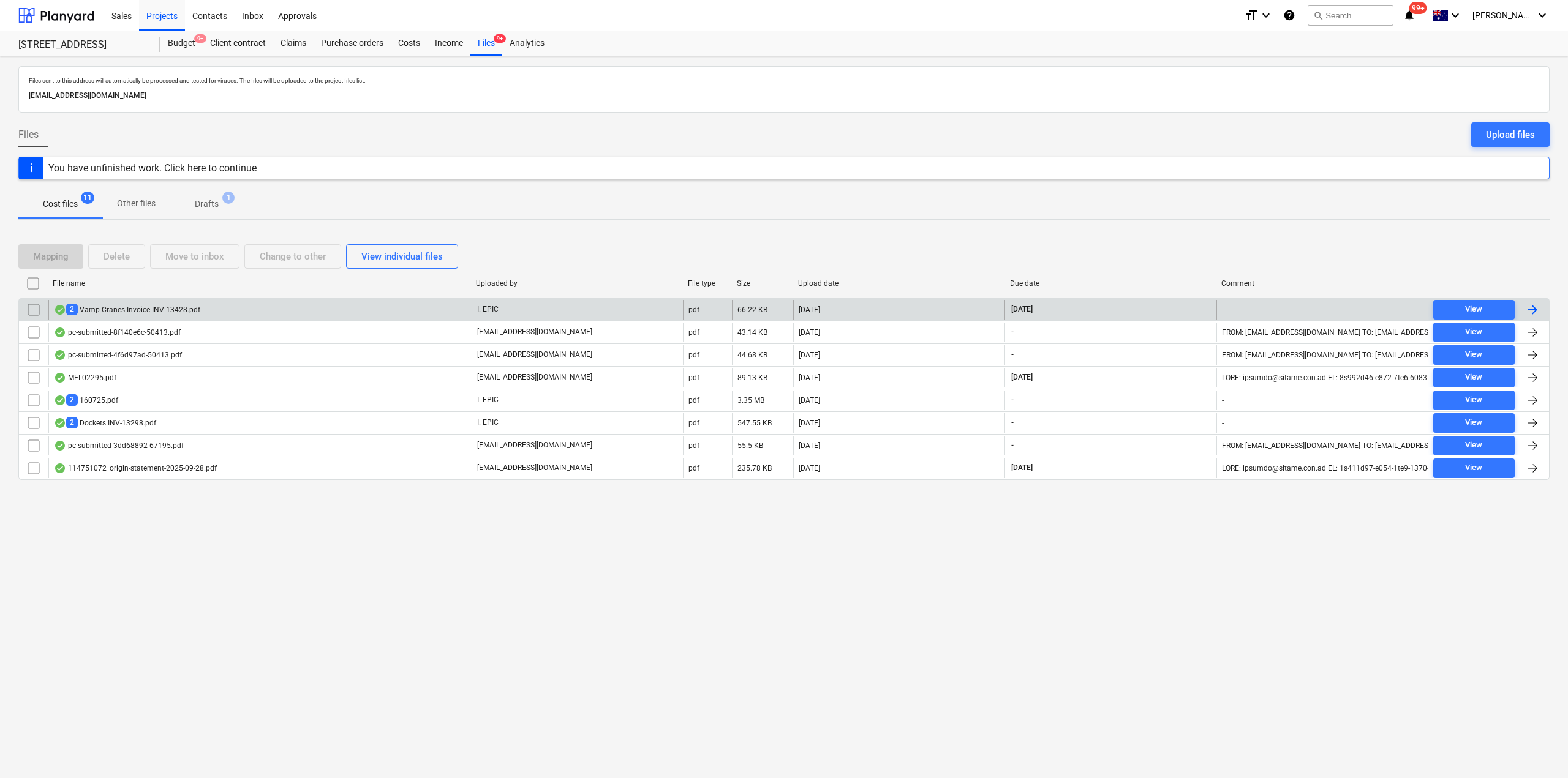
click at [192, 307] on div "2 Vamp Cranes Invoice INV-13428.pdf" at bounding box center [127, 309] width 146 height 12
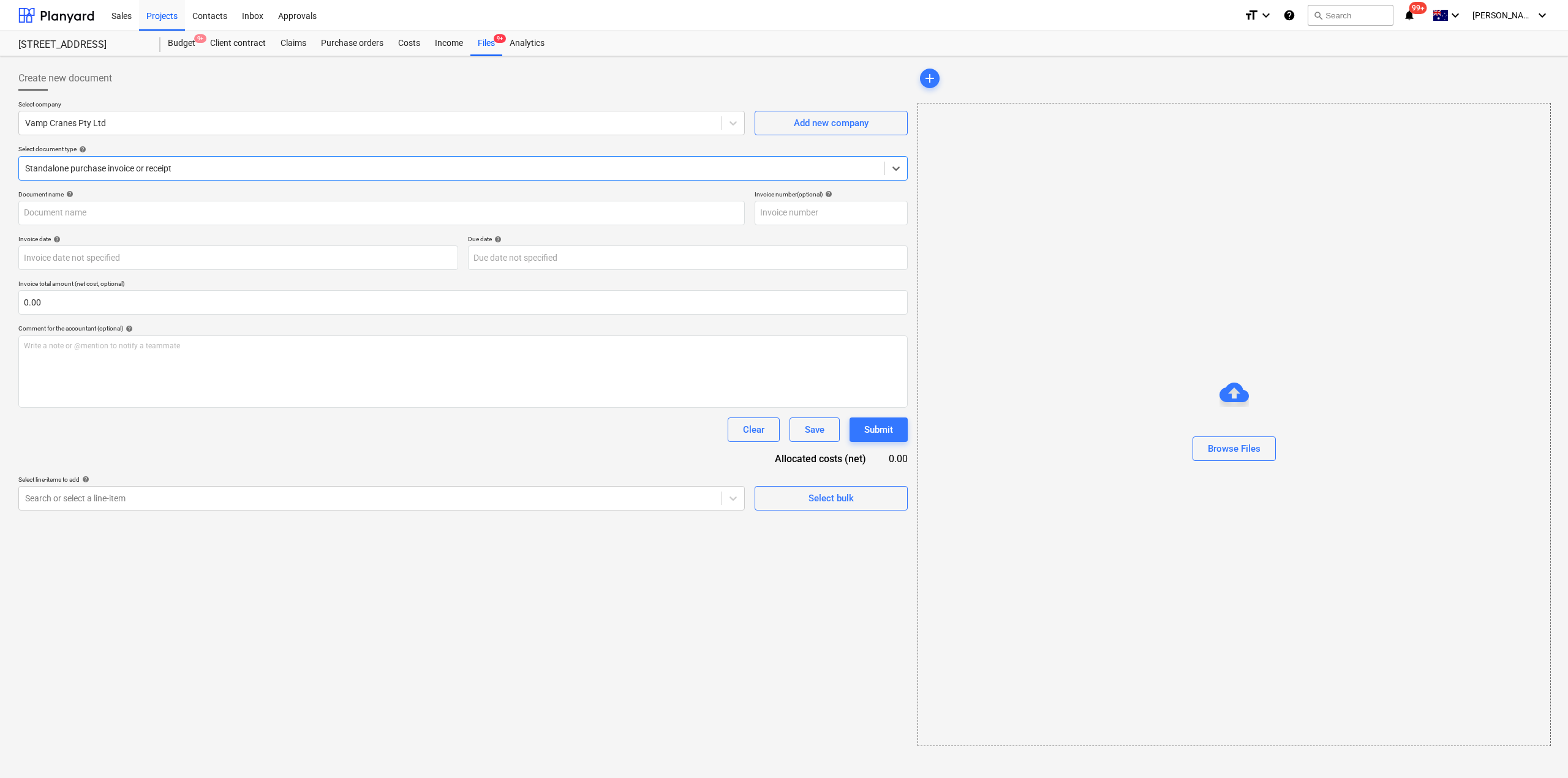
type input "INV-13428"
type input "[DATE]"
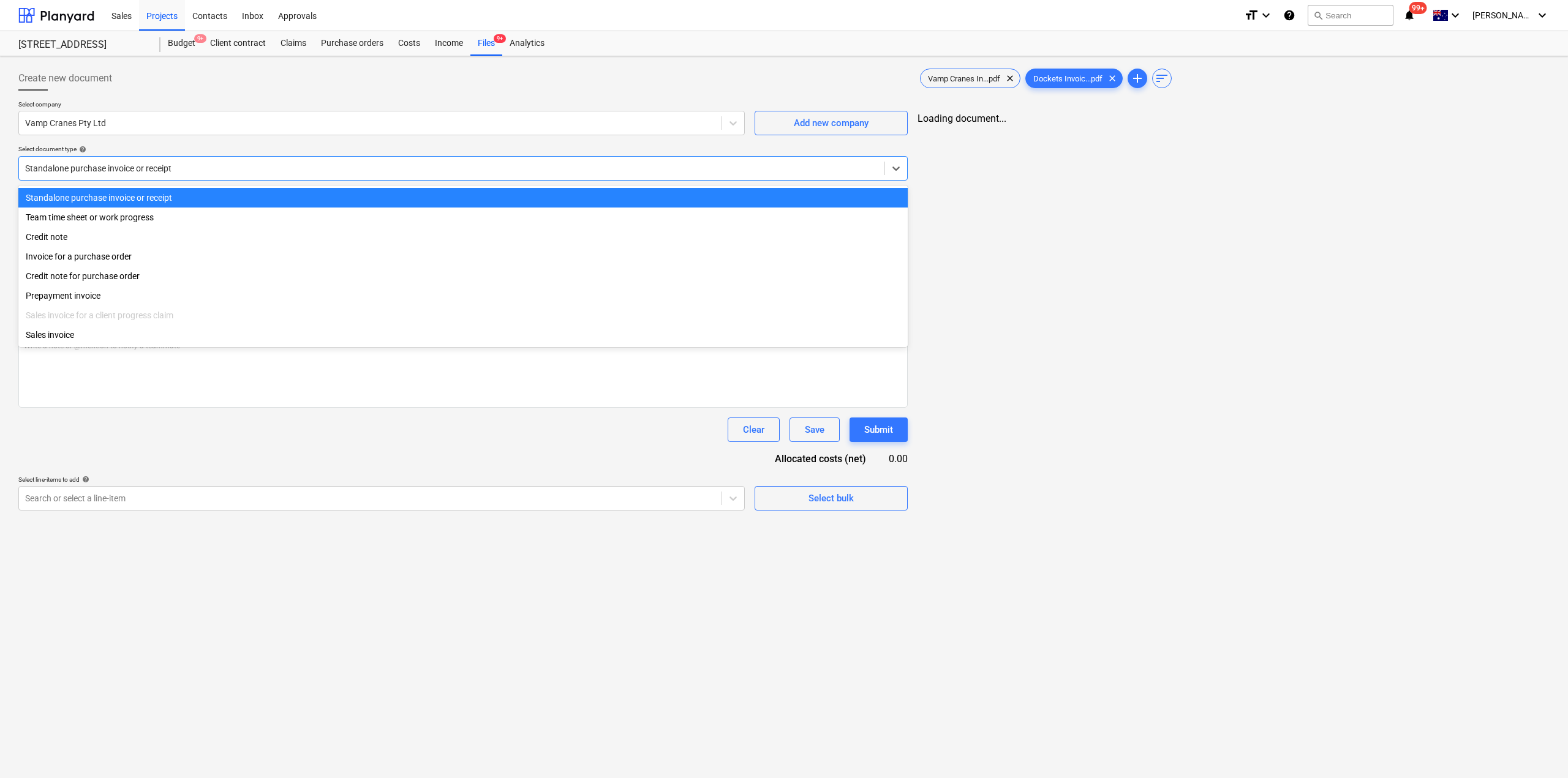
click at [290, 178] on div "Standalone purchase invoice or receipt" at bounding box center [463, 168] width 890 height 24
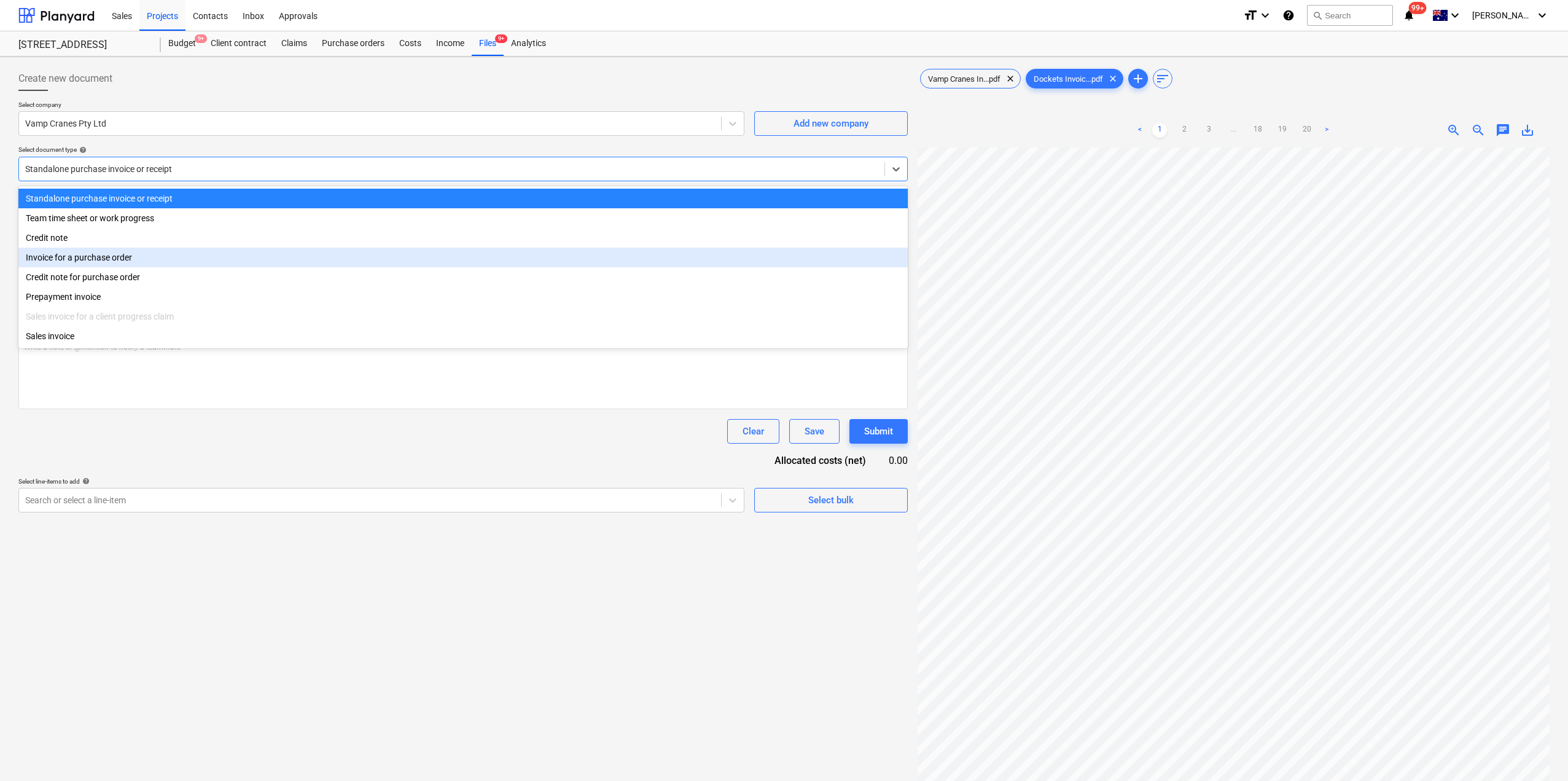
click at [128, 265] on div "Invoice for a purchase order" at bounding box center [463, 257] width 890 height 19
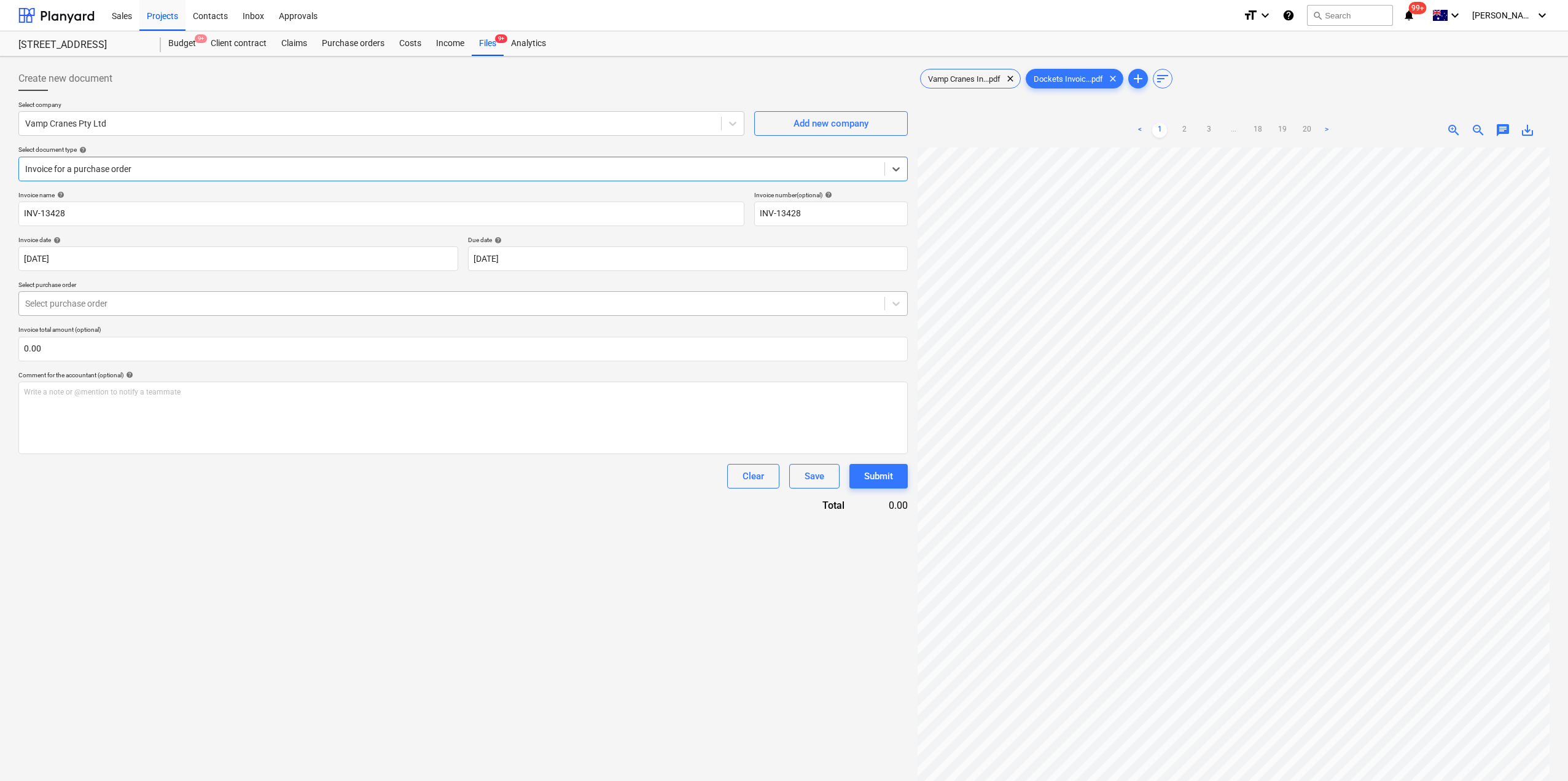
click at [135, 292] on div "Select purchase order" at bounding box center [463, 303] width 890 height 24
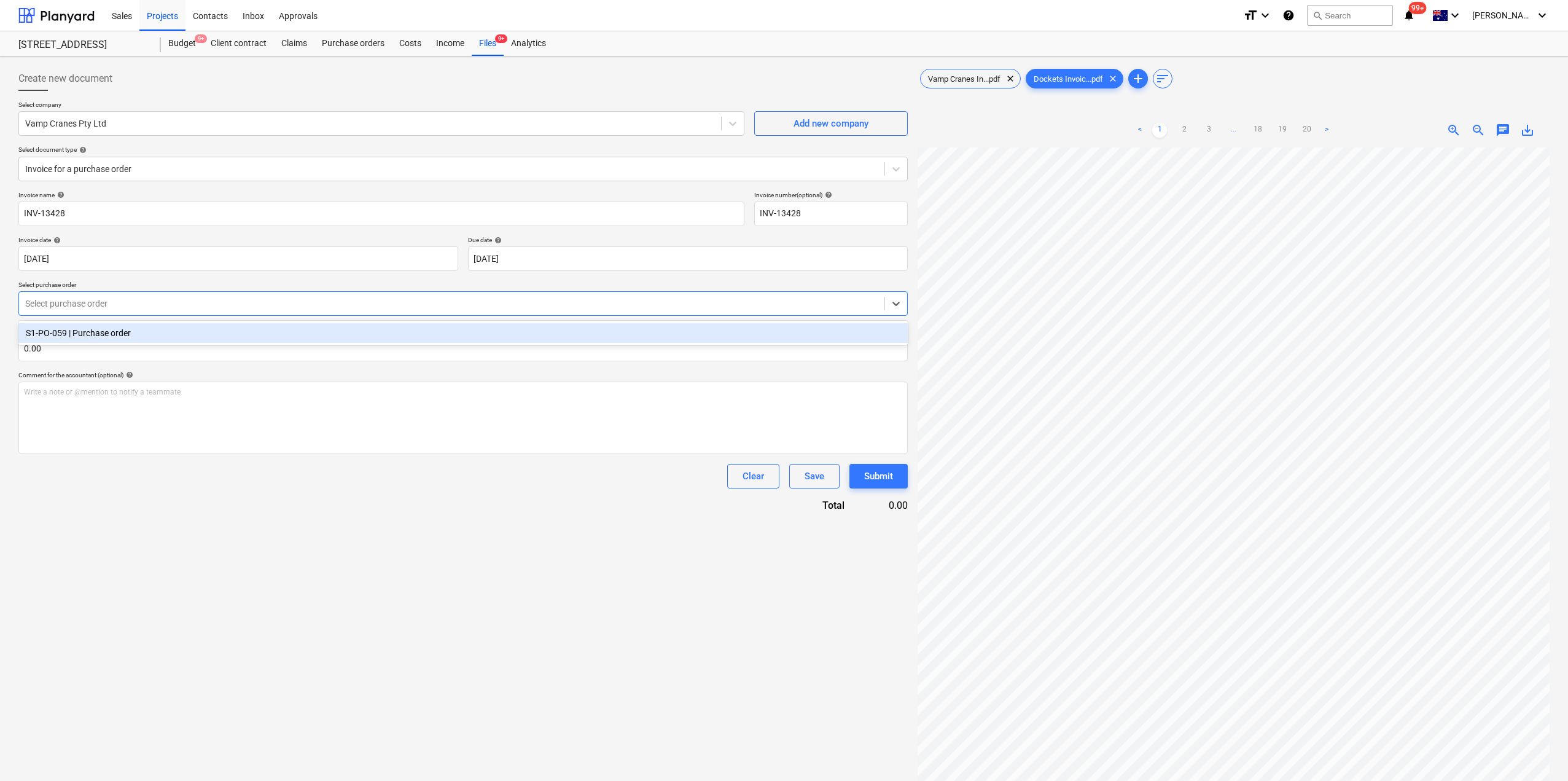
click at [132, 334] on div "S1-PO-059 | Purchase order" at bounding box center [463, 333] width 890 height 19
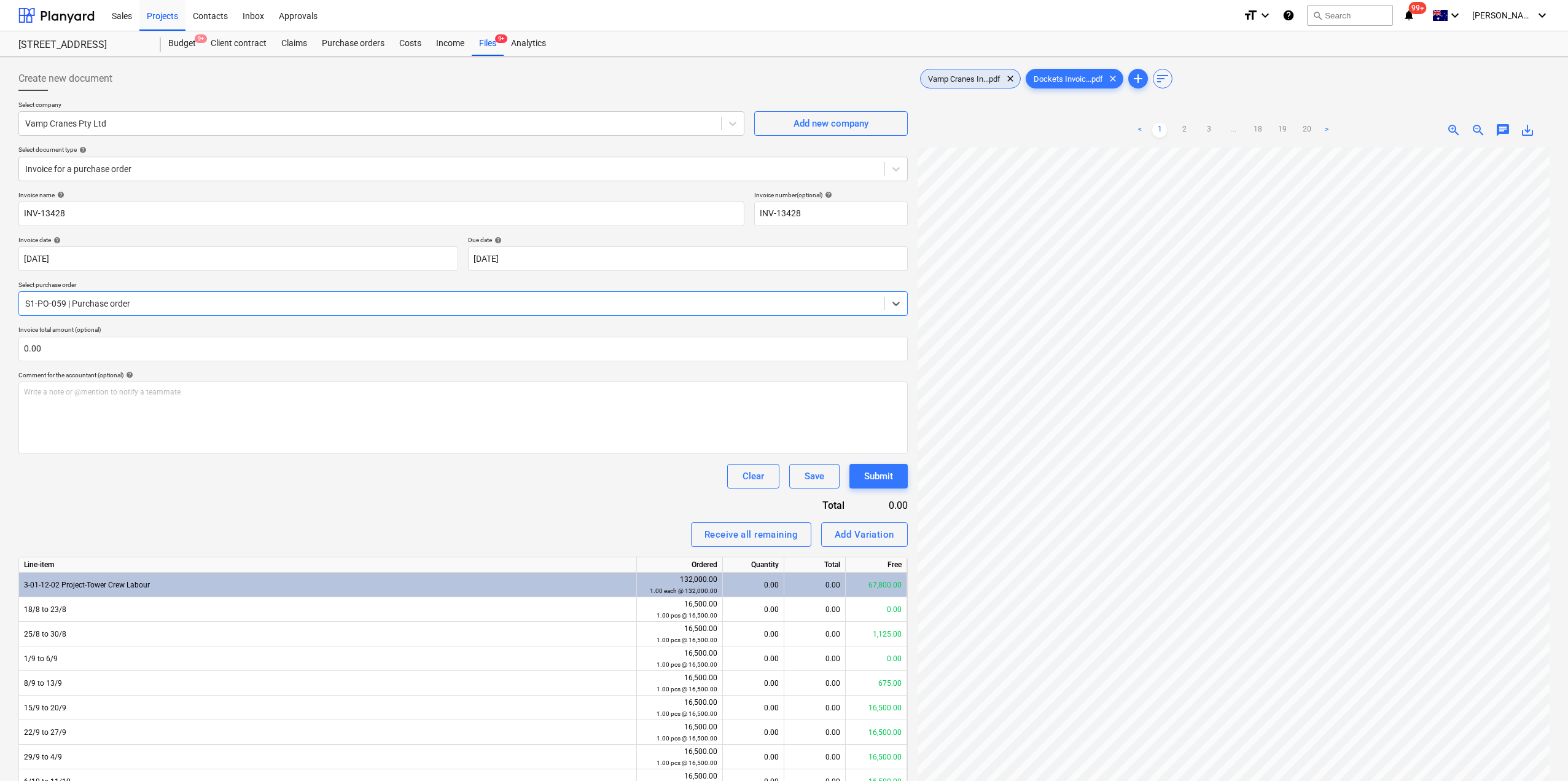
click at [982, 80] on span "Vamp Cranes In...pdf" at bounding box center [964, 79] width 87 height 9
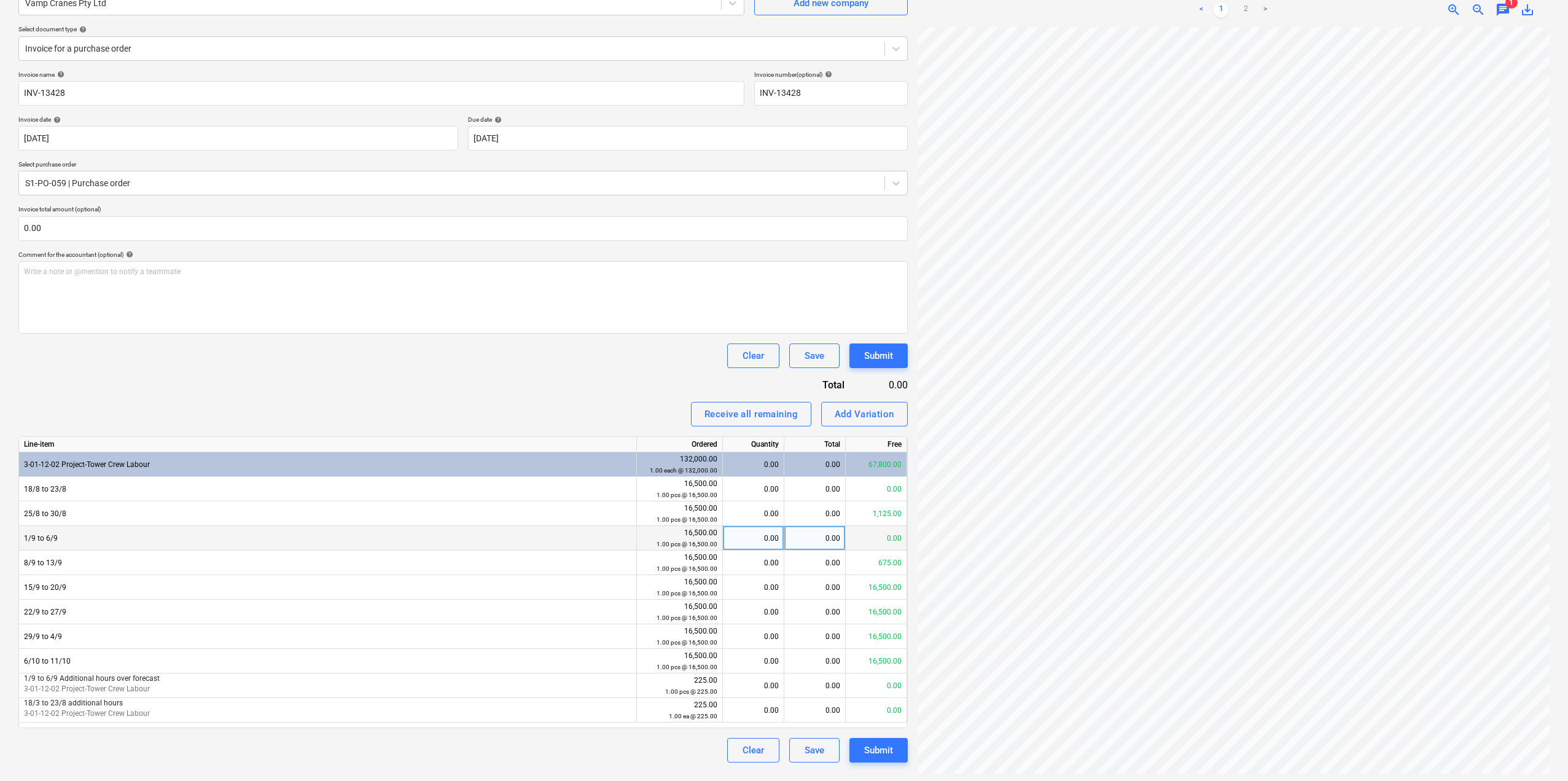
scroll to position [123, 0]
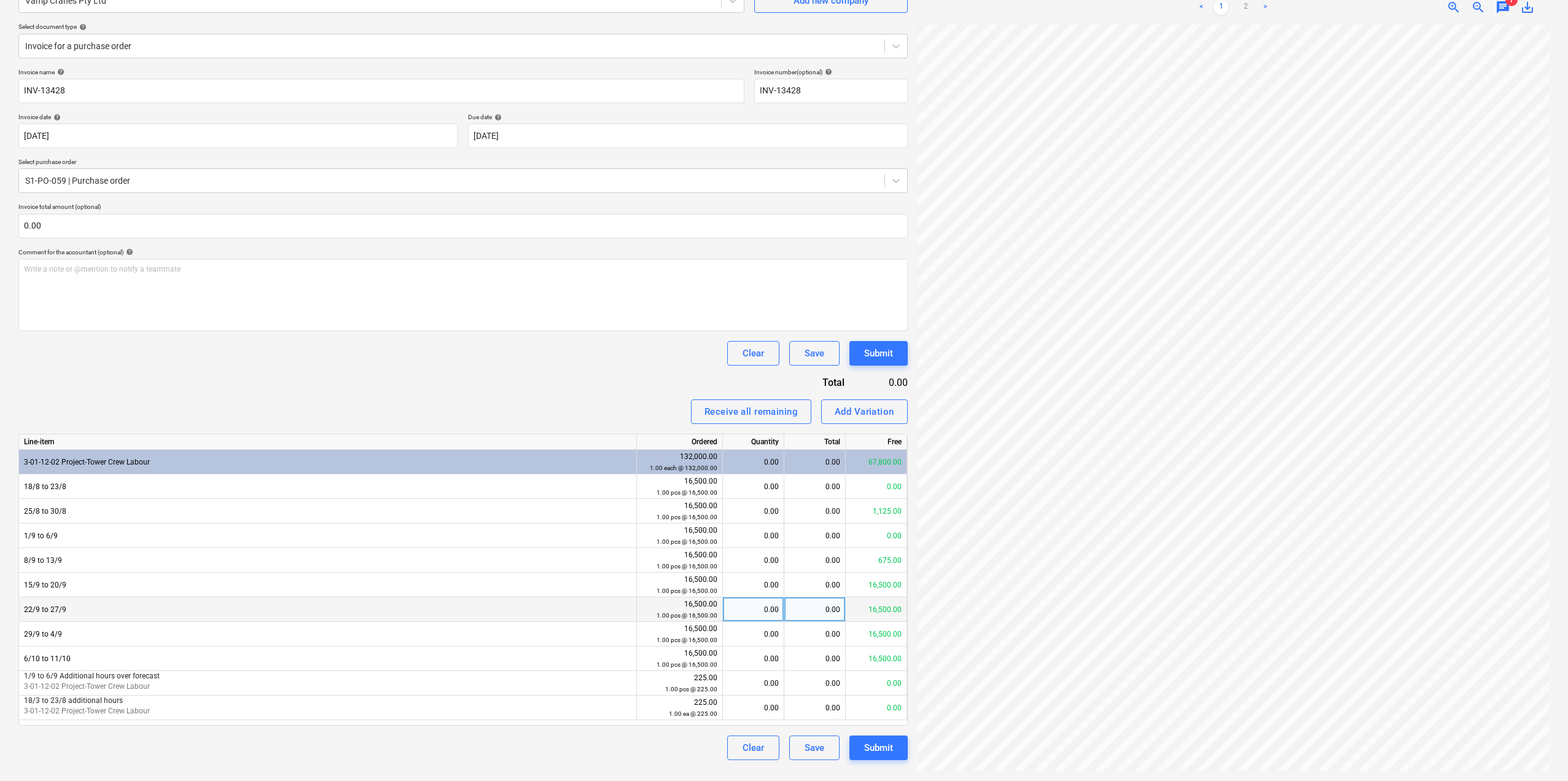
click at [763, 612] on div "0.00" at bounding box center [753, 609] width 51 height 24
type input "1"
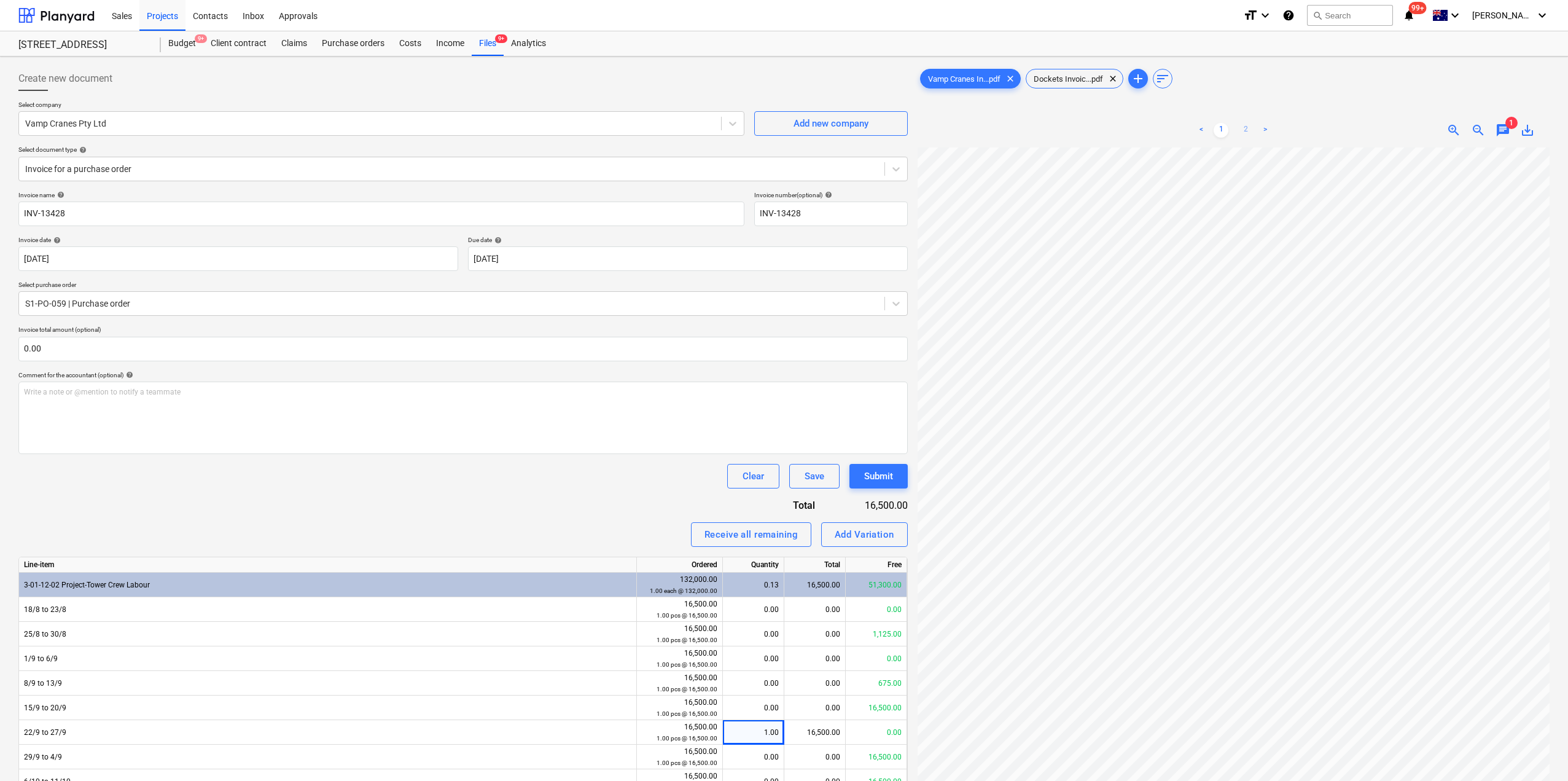
click at [1244, 130] on link "2" at bounding box center [1246, 130] width 15 height 15
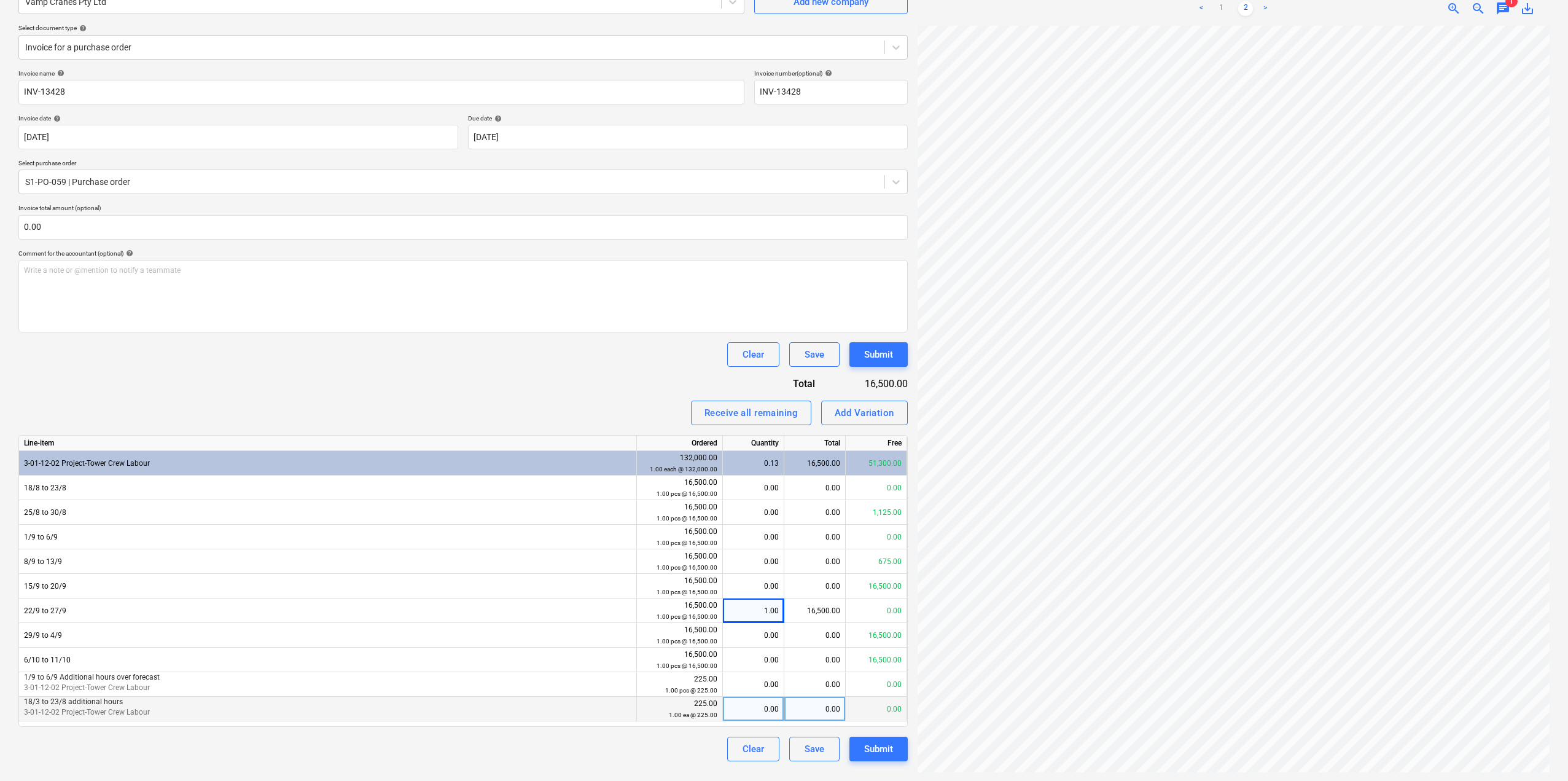
scroll to position [123, 0]
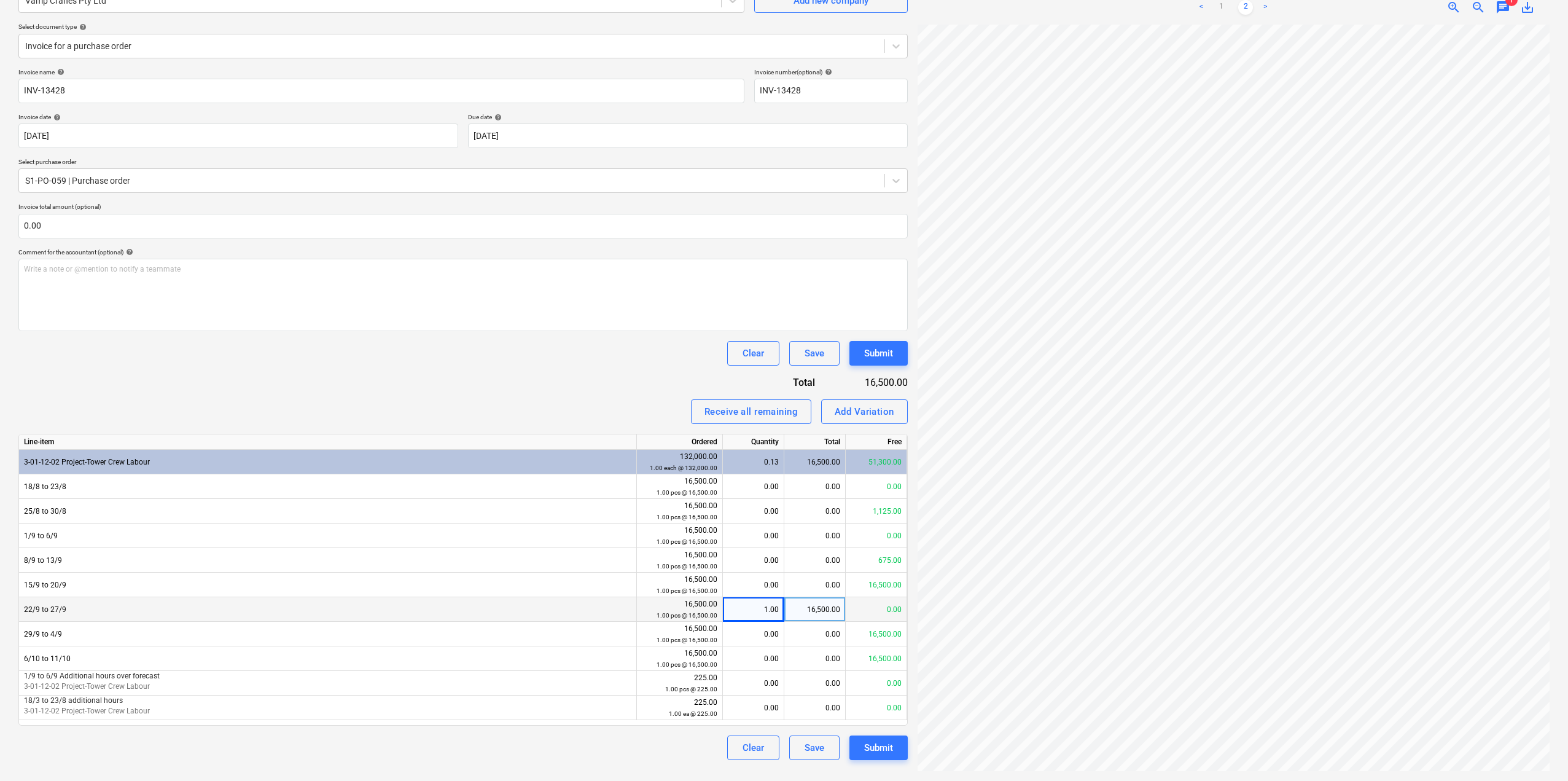
click at [757, 612] on div "1.00" at bounding box center [753, 609] width 51 height 24
click at [823, 614] on div "16,500.00" at bounding box center [815, 609] width 61 height 24
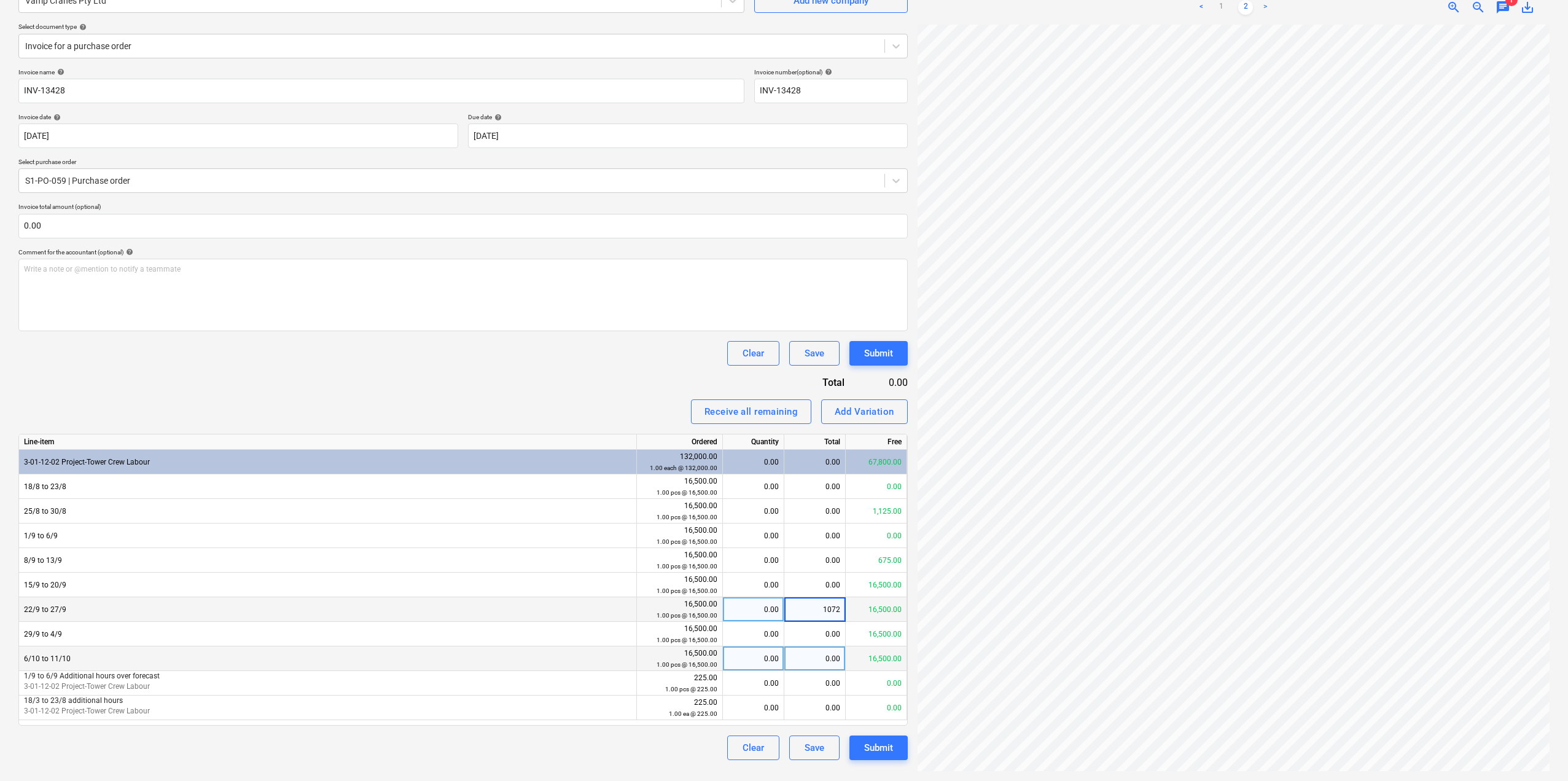
type input "10725"
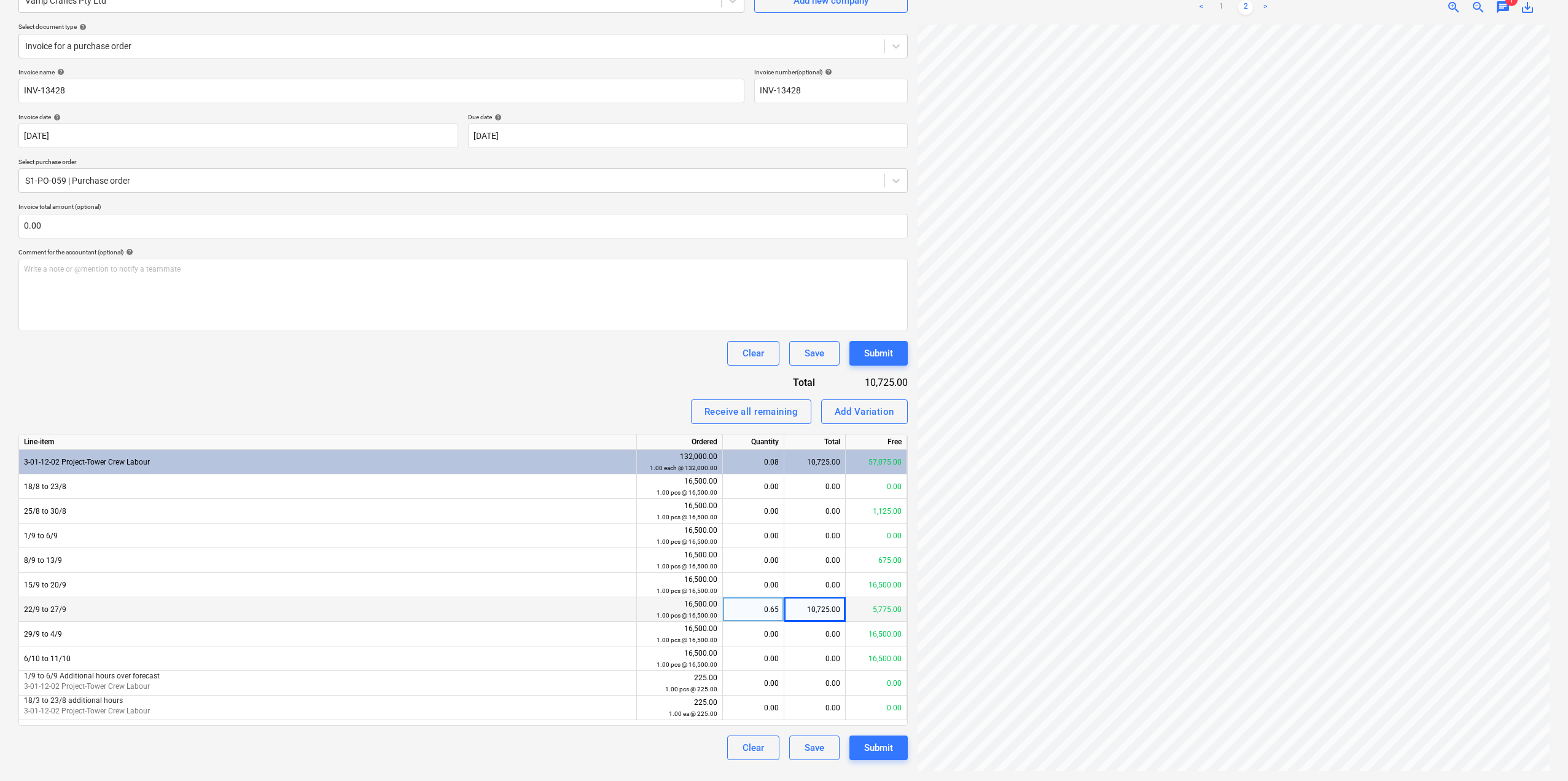
click at [385, 343] on div "Clear Save Submit" at bounding box center [463, 353] width 890 height 24
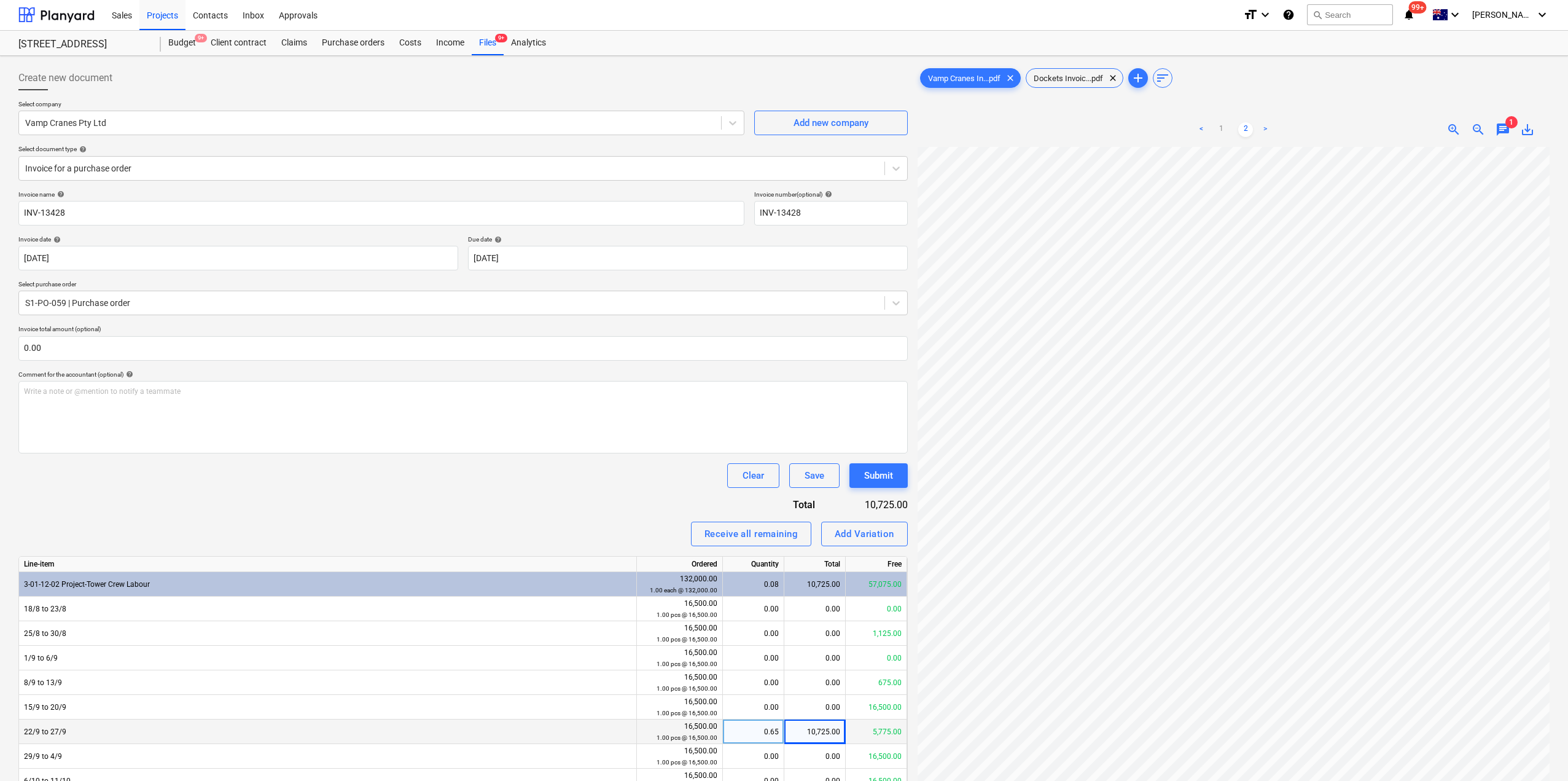
scroll to position [0, 0]
click at [1223, 135] on link "1" at bounding box center [1221, 130] width 15 height 15
click at [1245, 130] on link "2" at bounding box center [1246, 130] width 15 height 15
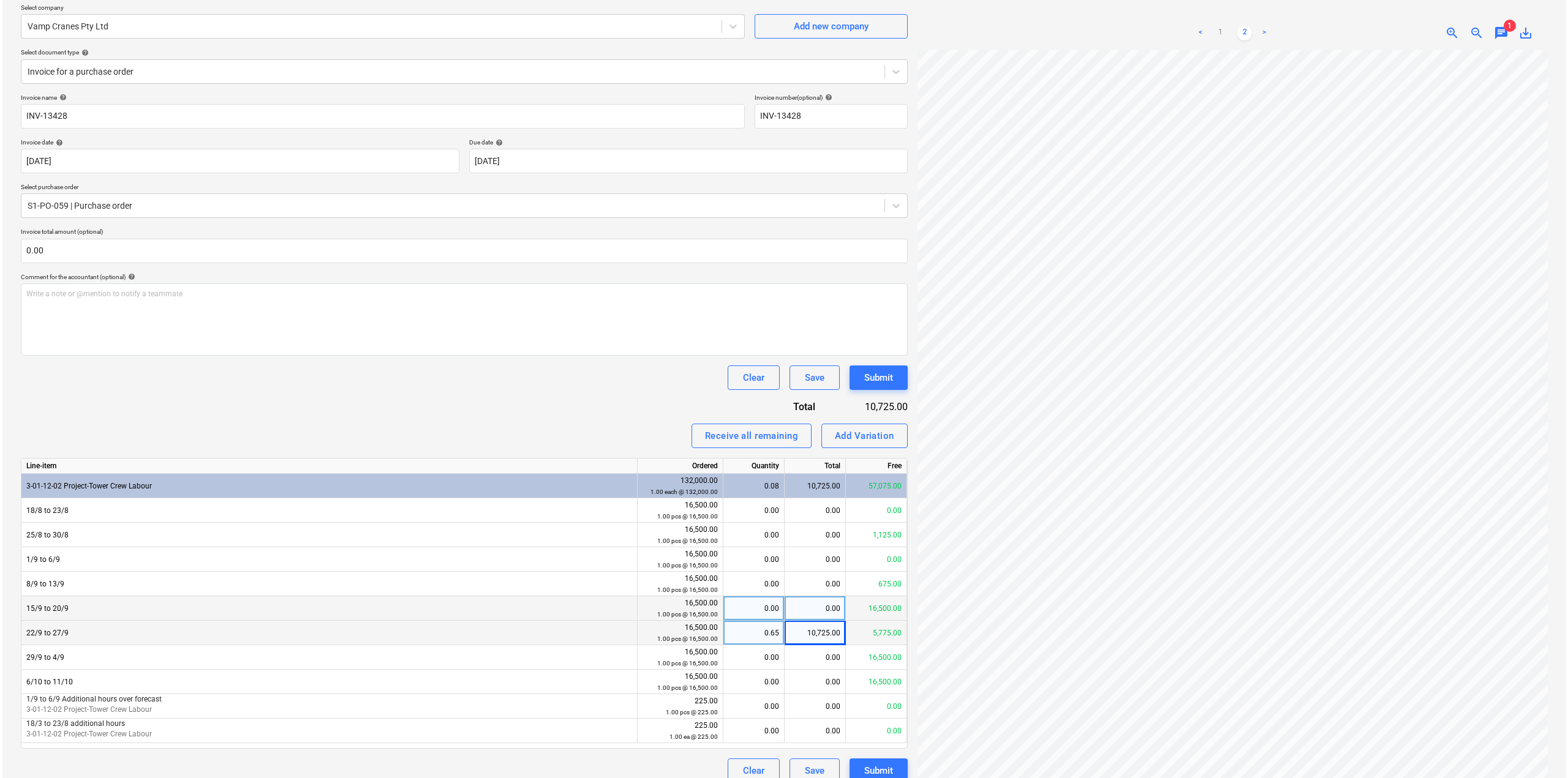
scroll to position [122, 0]
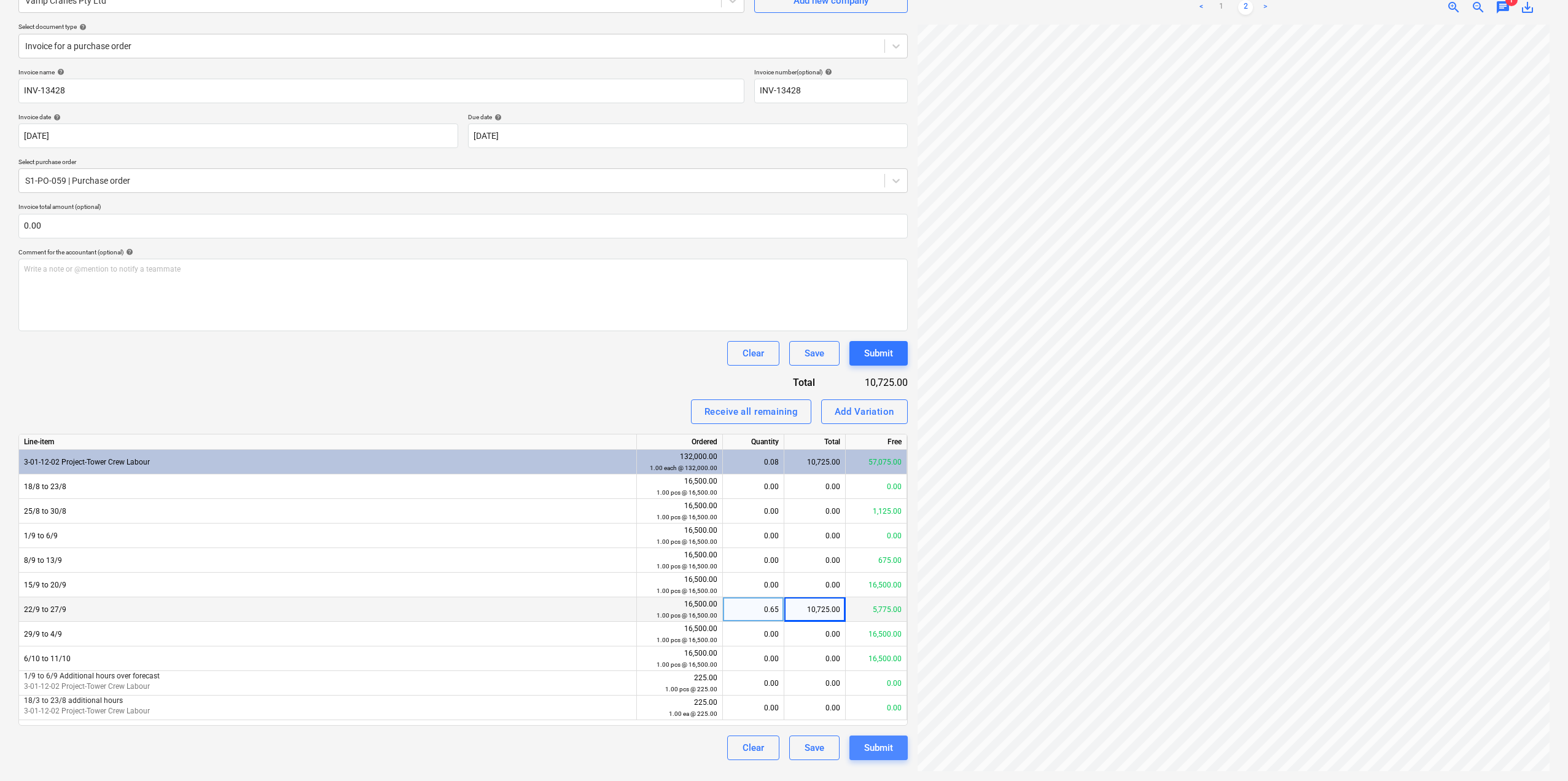
click at [883, 752] on div "Submit" at bounding box center [879, 748] width 29 height 16
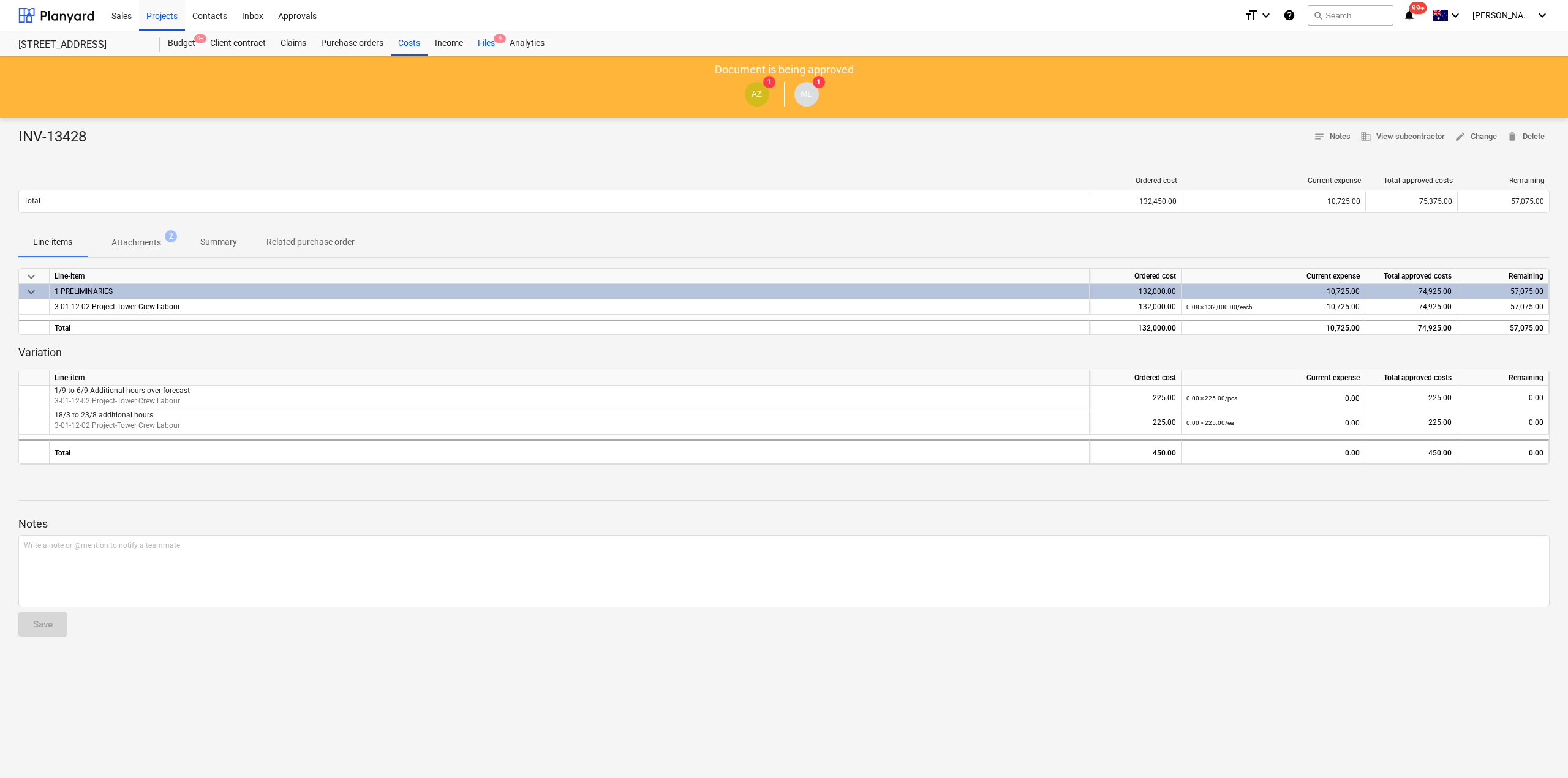
click at [480, 46] on div "Files 9" at bounding box center [486, 43] width 32 height 24
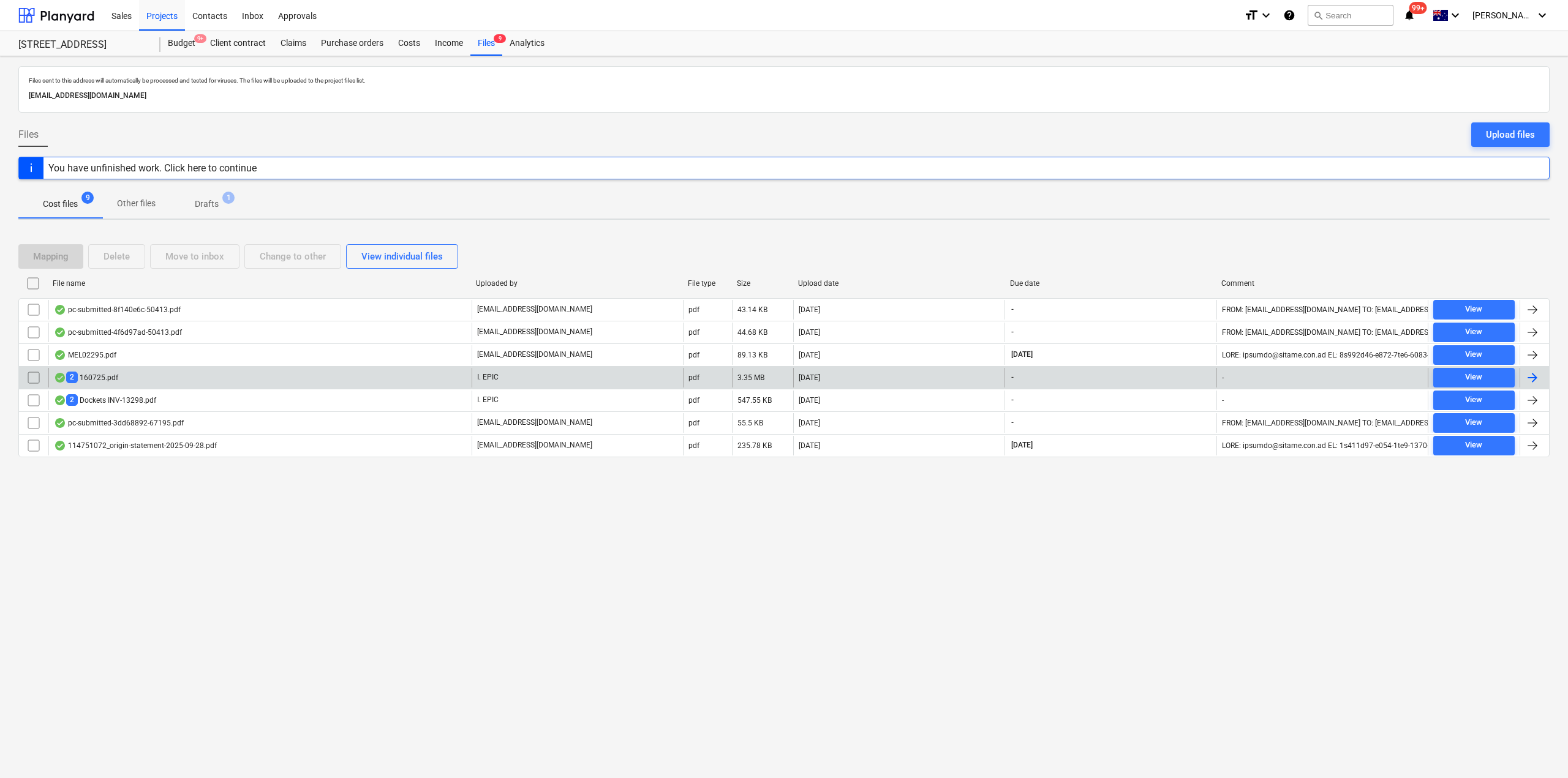
click at [162, 376] on div "2 160725.pdf" at bounding box center [260, 377] width 424 height 19
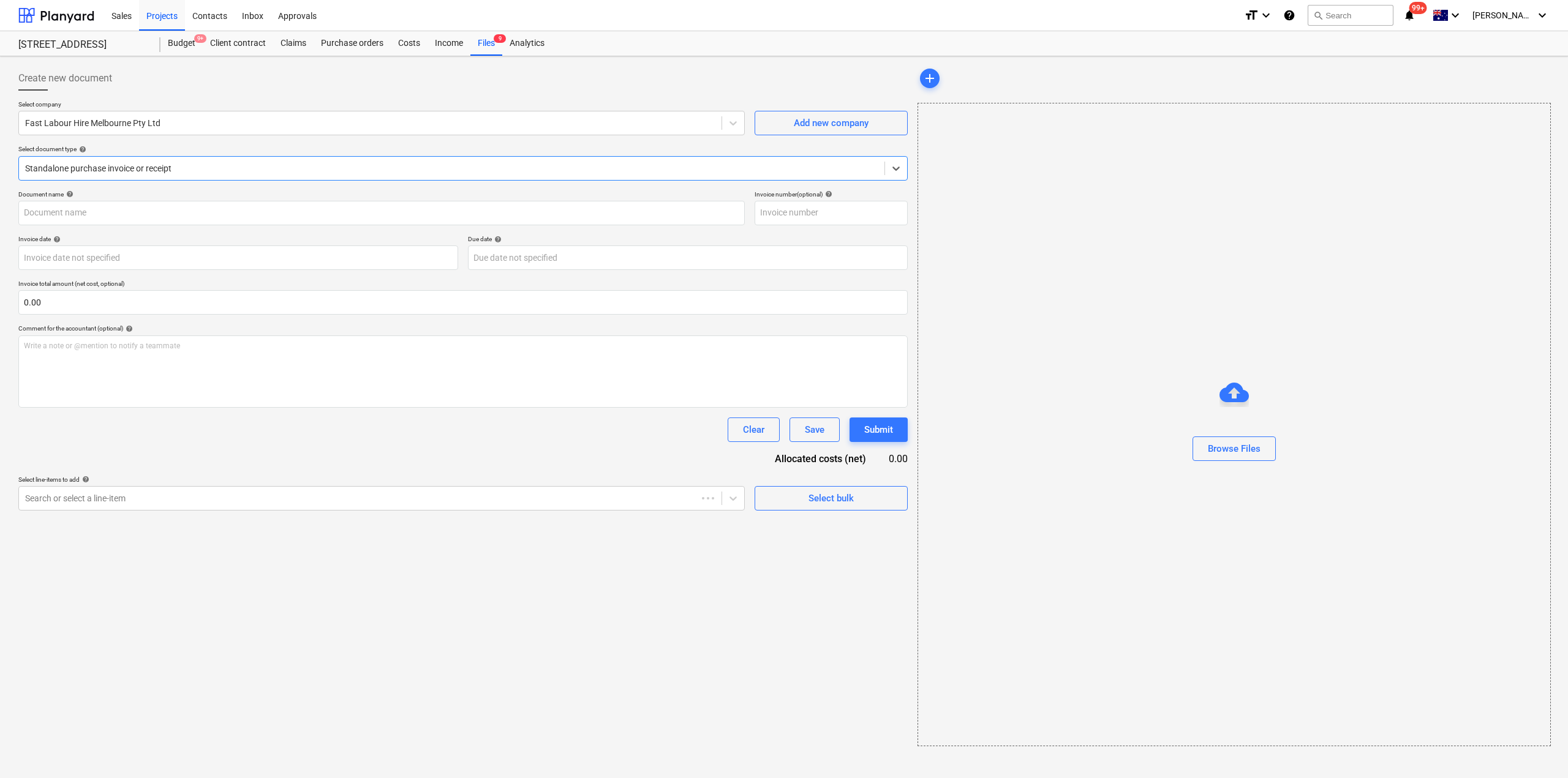
type input "160725"
type input "[DATE]"
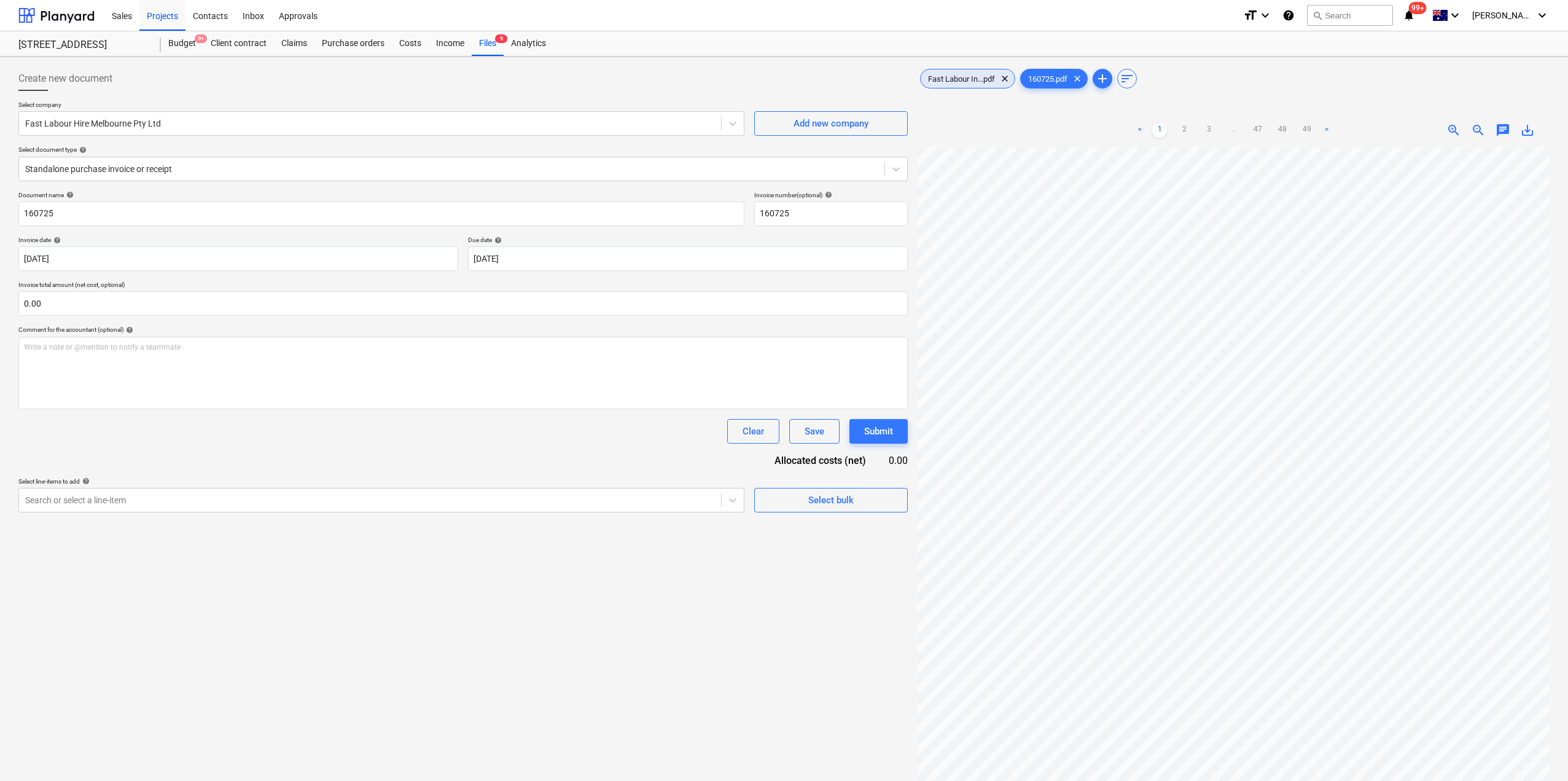
click at [960, 73] on div "Fast Labour In...pdf clear" at bounding box center [968, 78] width 95 height 19
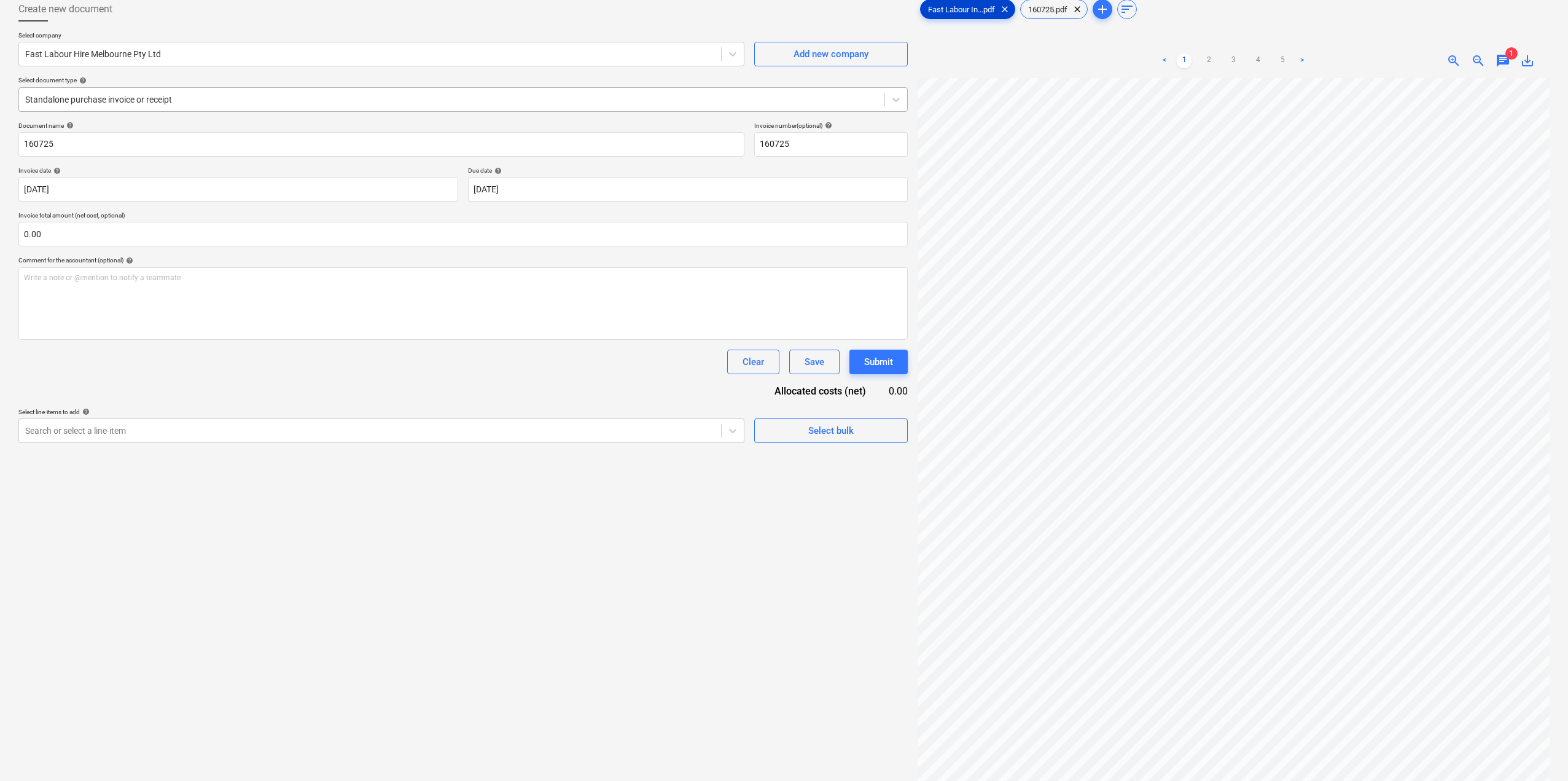
scroll to position [0, 0]
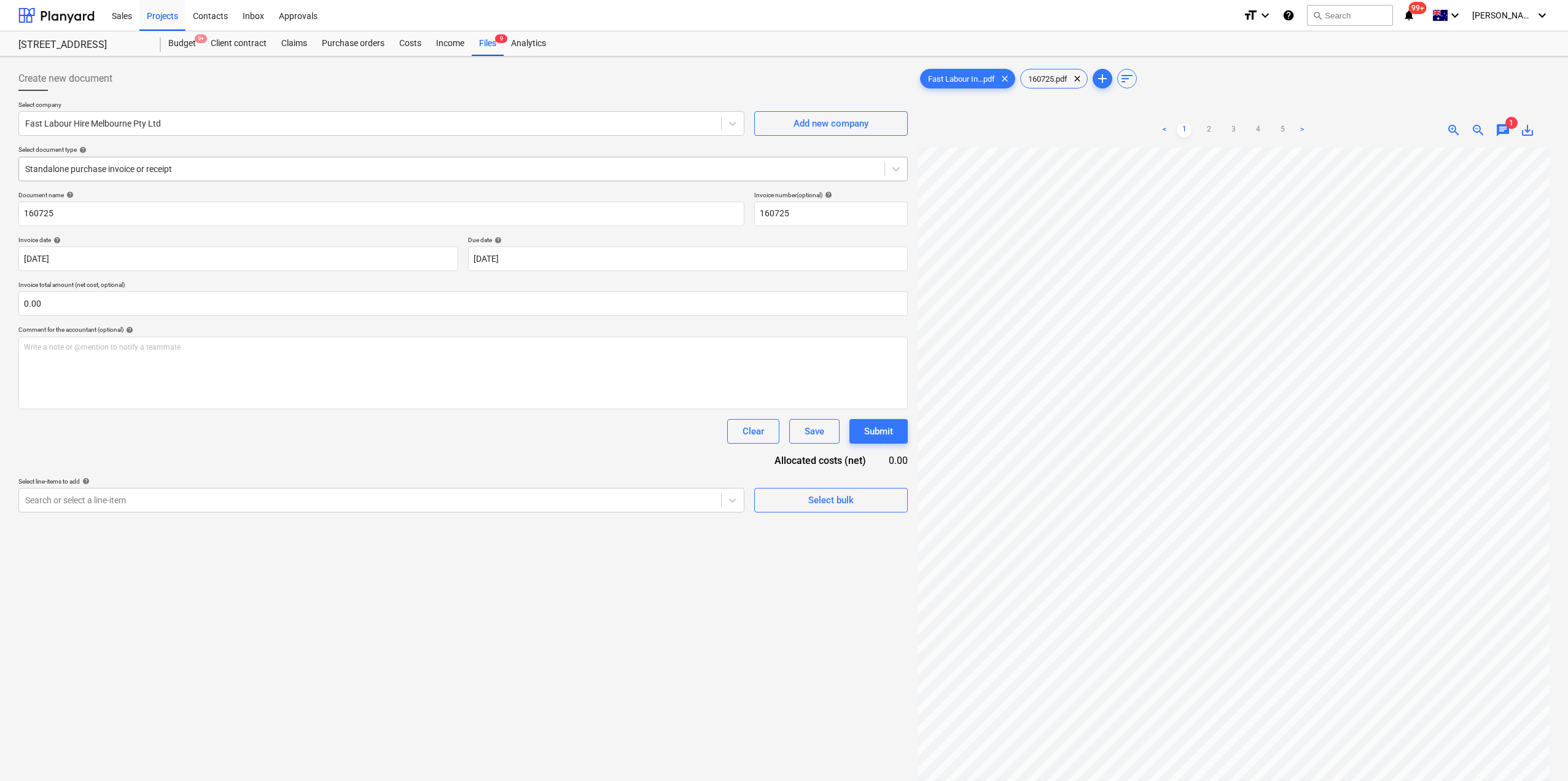
click at [156, 164] on div at bounding box center [452, 169] width 853 height 13
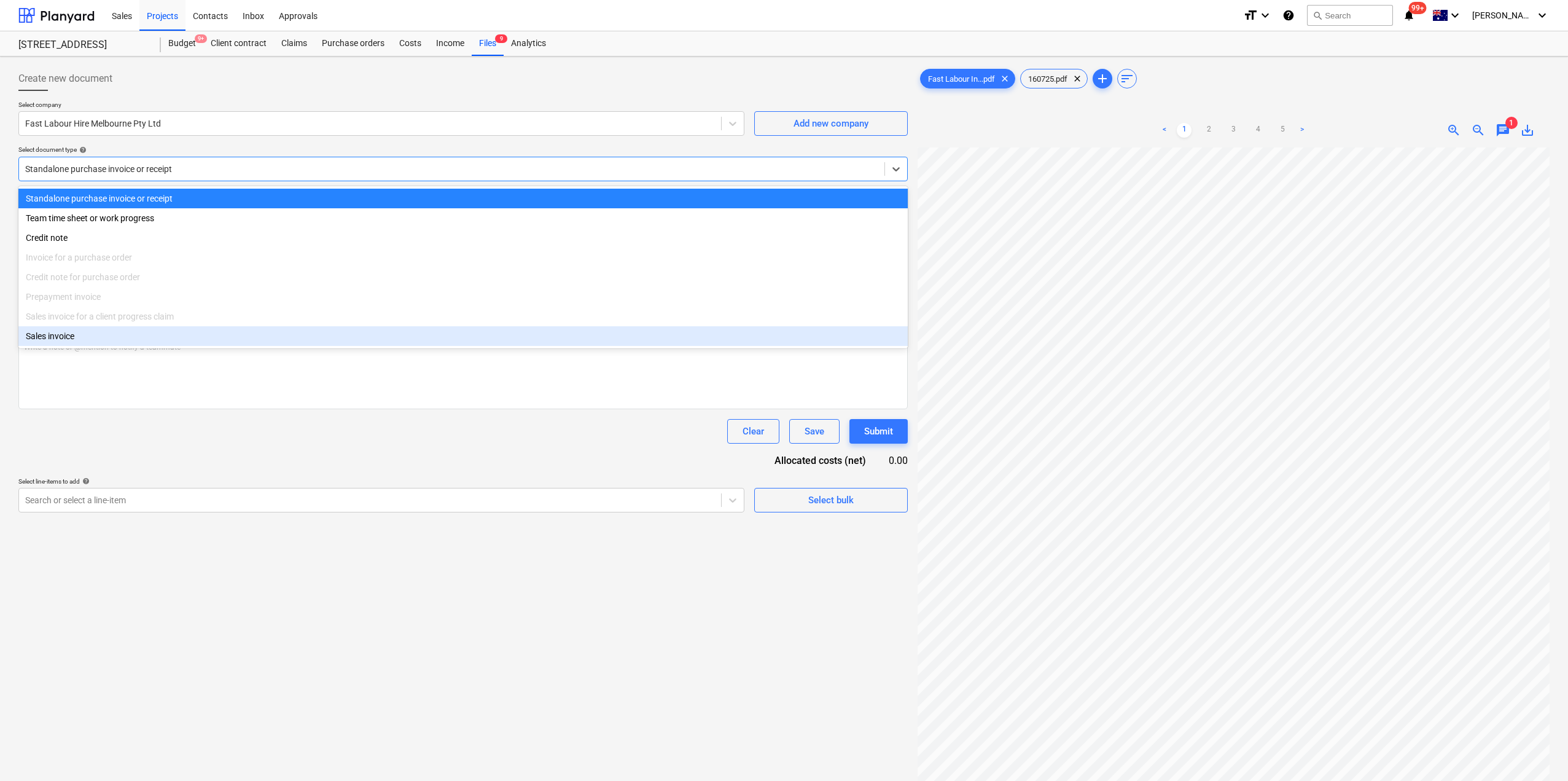
click at [374, 474] on div "Document name help 160725 Invoice number (optional) help 160725 Invoice date he…" at bounding box center [463, 352] width 890 height 322
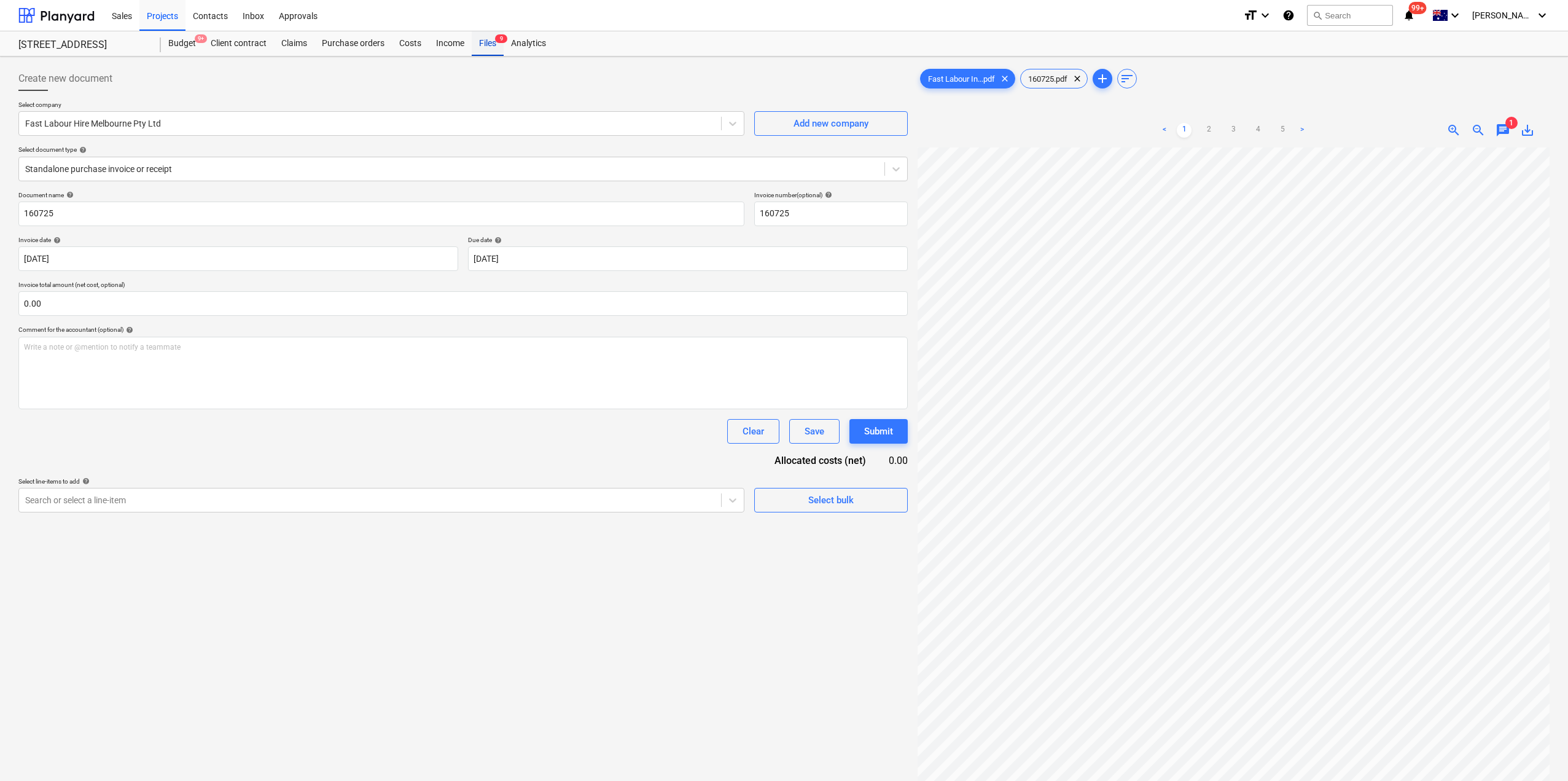
click at [477, 38] on div "Files 9" at bounding box center [487, 43] width 32 height 24
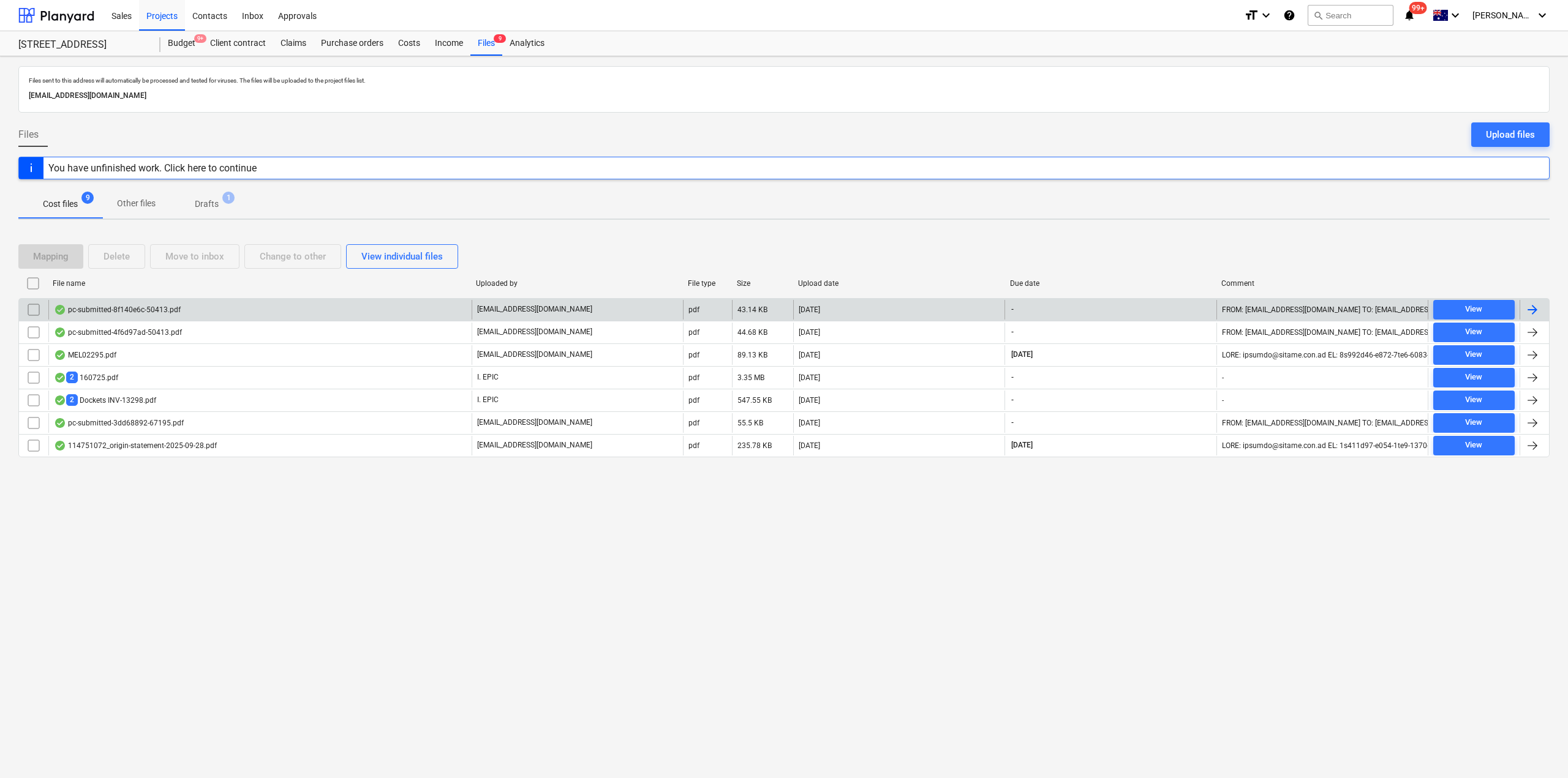
click at [162, 314] on div "pc-submitted-8f140e6c-50413.pdf" at bounding box center [117, 310] width 127 height 10
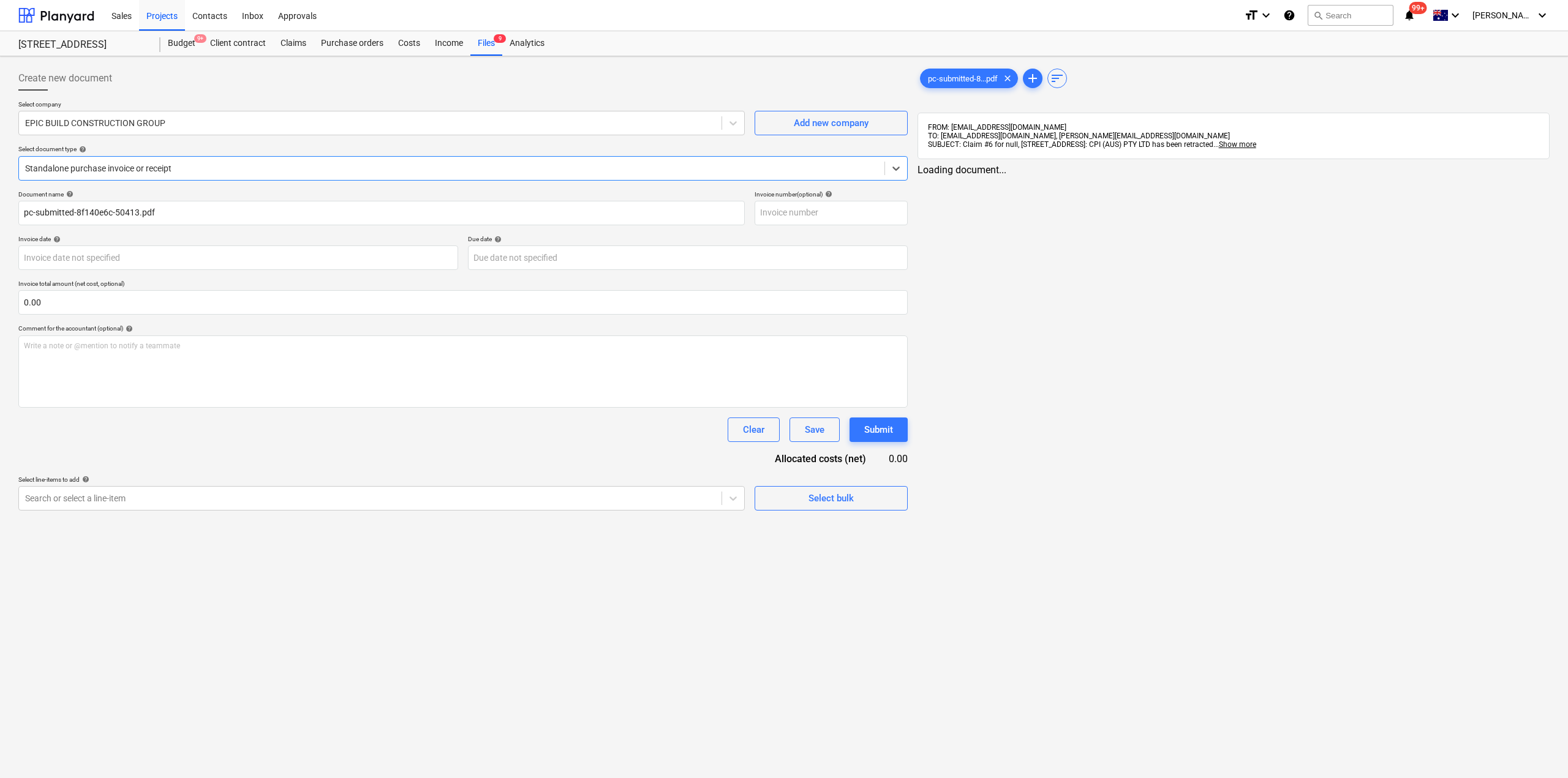
type input "pc-submitted-8f140e6c-50413.pdf"
click at [106, 172] on div at bounding box center [452, 169] width 853 height 12
click at [299, 517] on div "Create new document Select company EPIC BUILD CONSTRUCTION GROUP Add new compan…" at bounding box center [462, 504] width 896 height 886
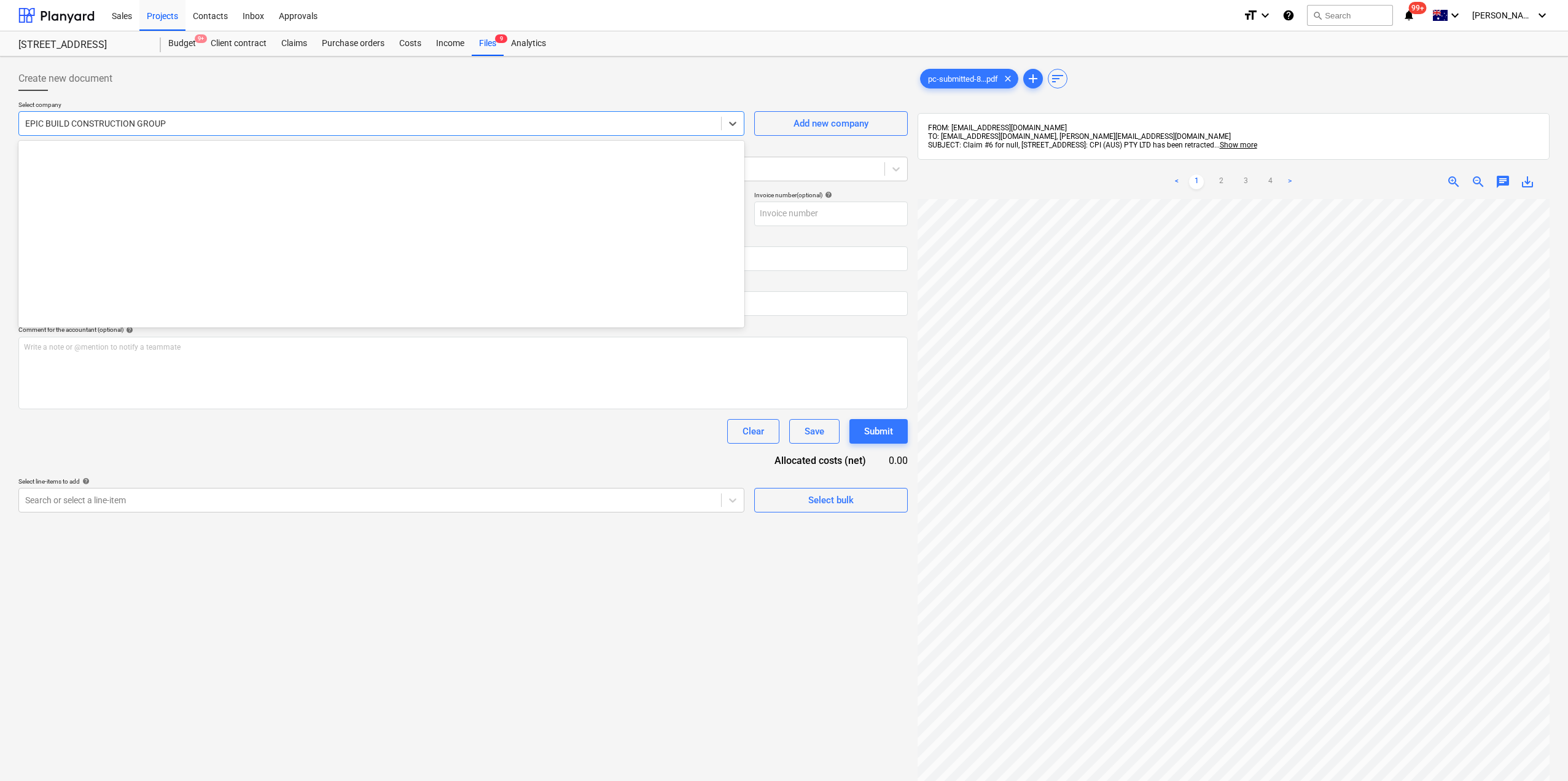
click at [99, 123] on div at bounding box center [370, 123] width 690 height 13
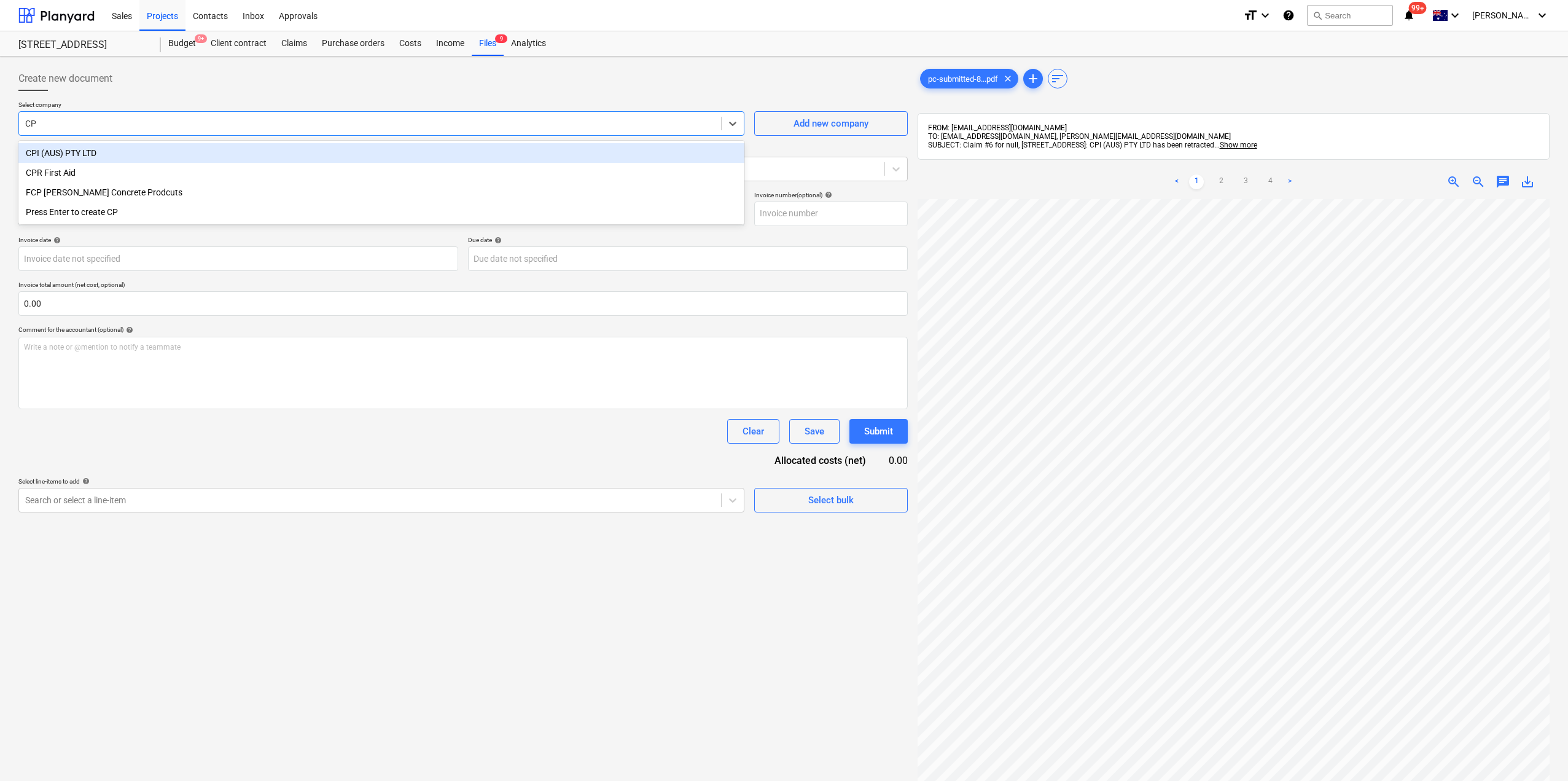
type input "CPI"
click at [73, 147] on div "CPI (AUS) PTY LTD" at bounding box center [381, 152] width 726 height 19
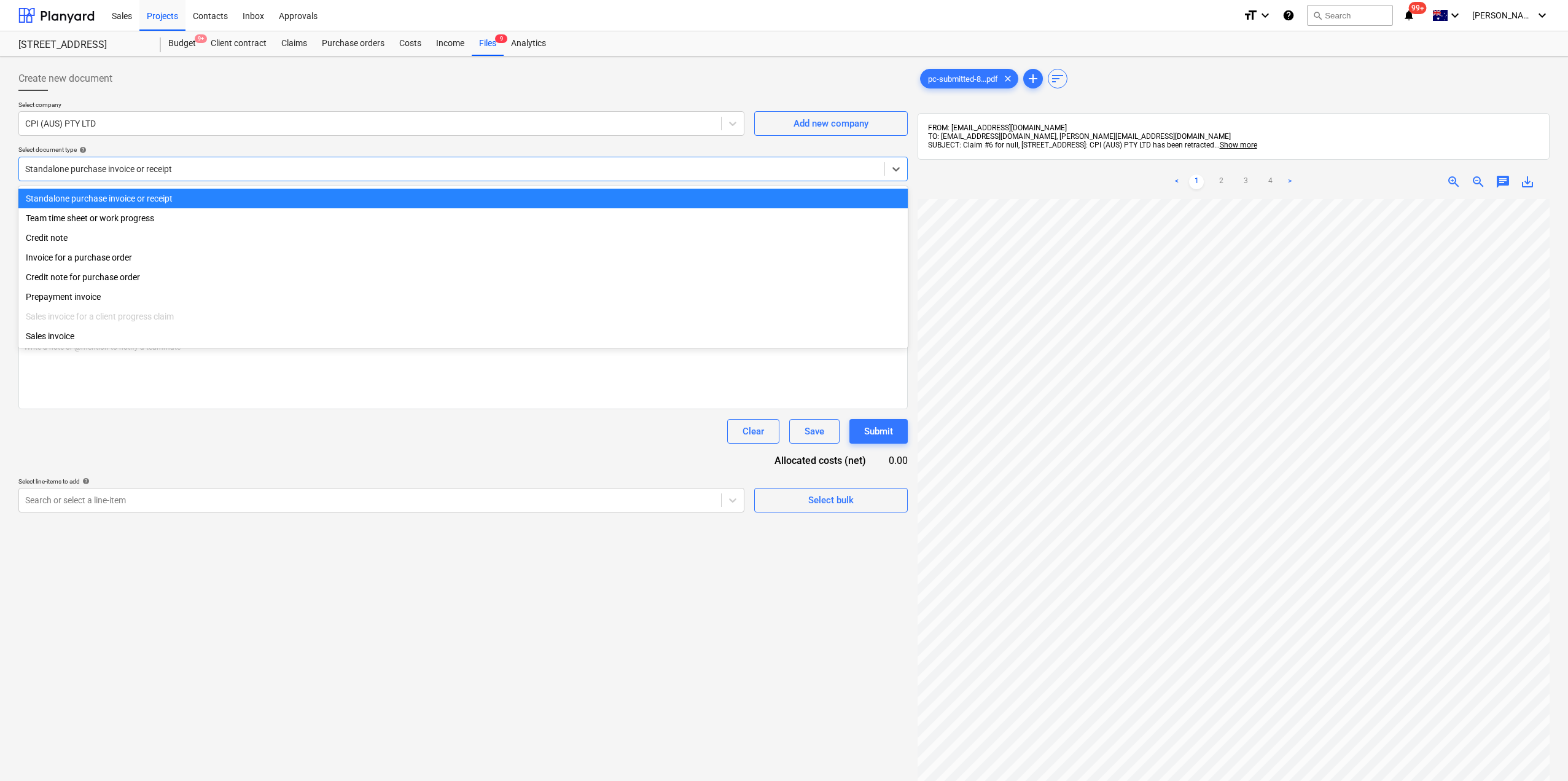
click at [120, 176] on div "Standalone purchase invoice or receipt" at bounding box center [452, 169] width 866 height 17
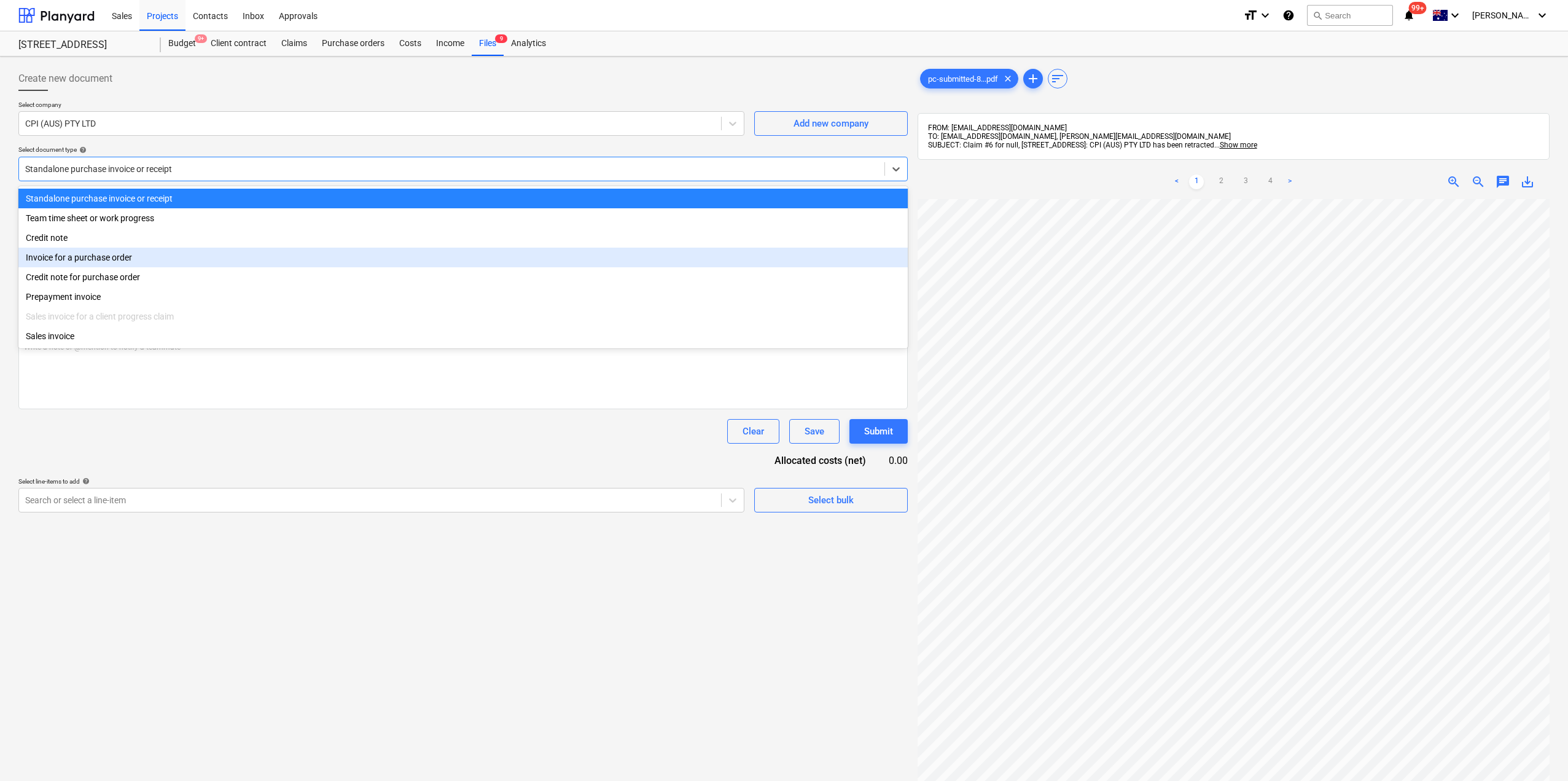
click at [92, 256] on div "Invoice for a purchase order" at bounding box center [463, 257] width 890 height 19
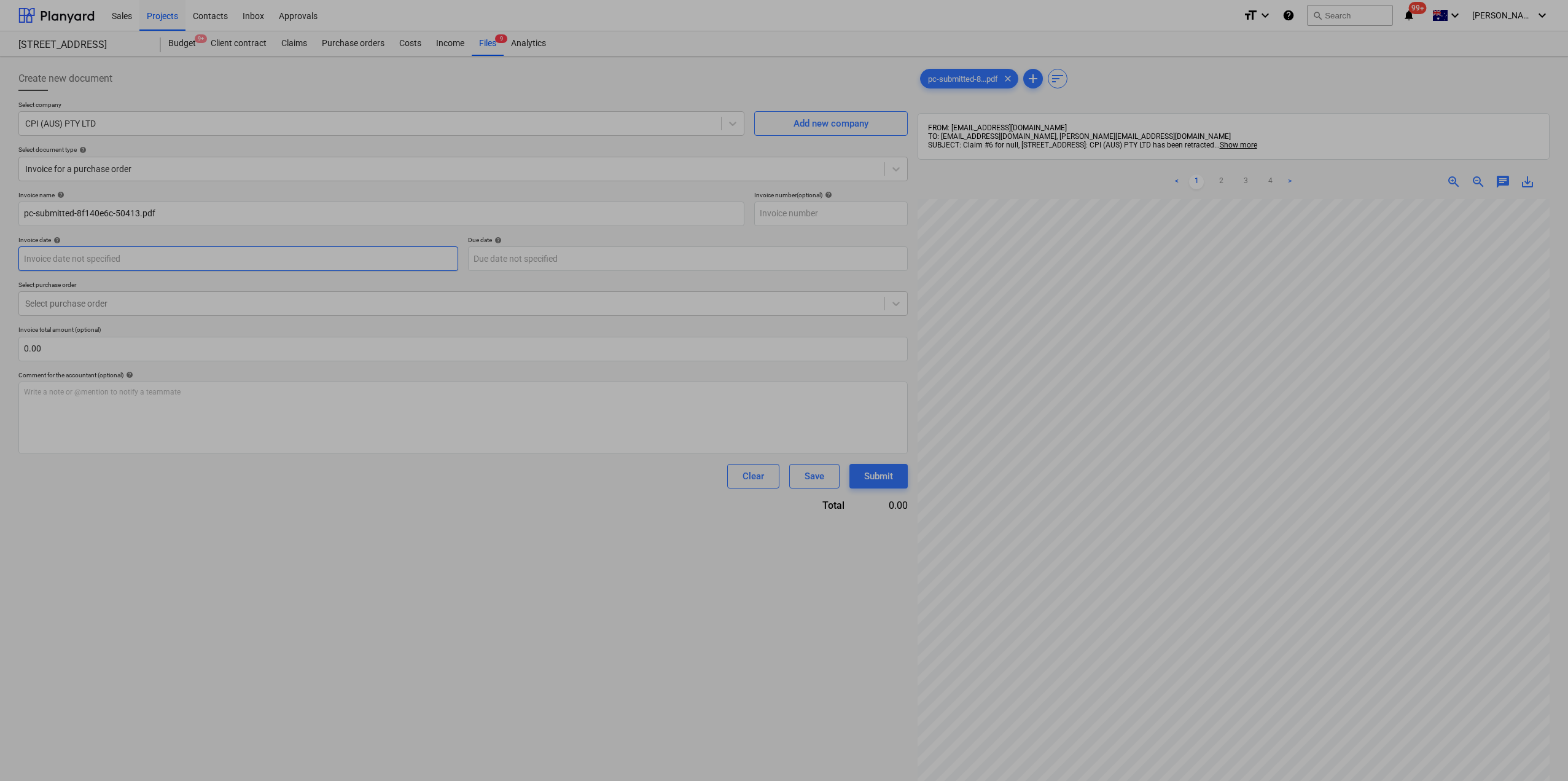
click at [133, 261] on body "Sales Projects Contacts Inbox Approvals format_size keyboard_arrow_down help se…" at bounding box center [784, 390] width 1568 height 781
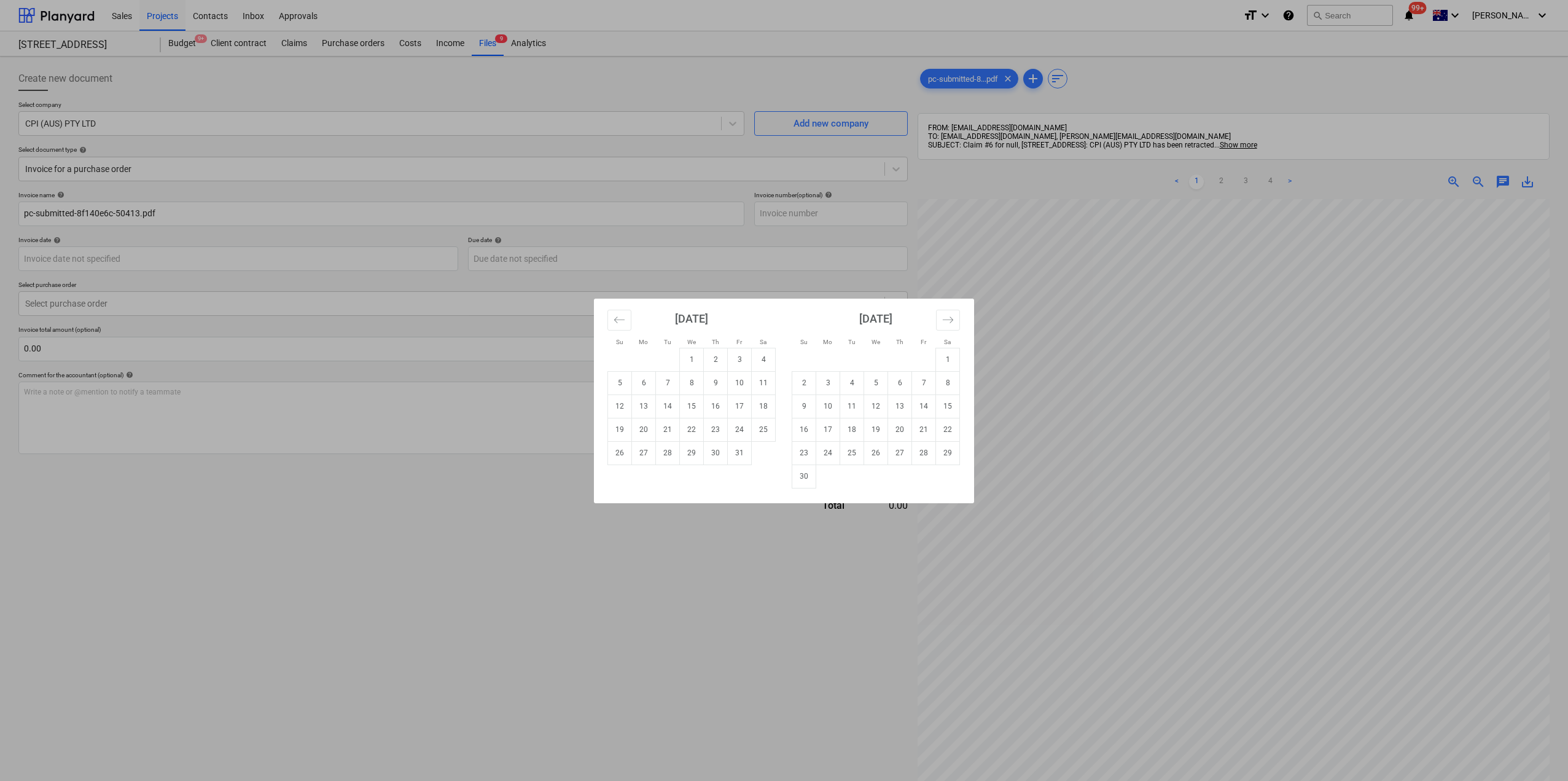
click at [134, 225] on div "Su Mo Tu We Th Fr Sa Su Mo Tu We Th Fr Sa [DATE] 1 2 3 4 5 6 7 8 9 10 11 12 13 …" at bounding box center [784, 390] width 1568 height 781
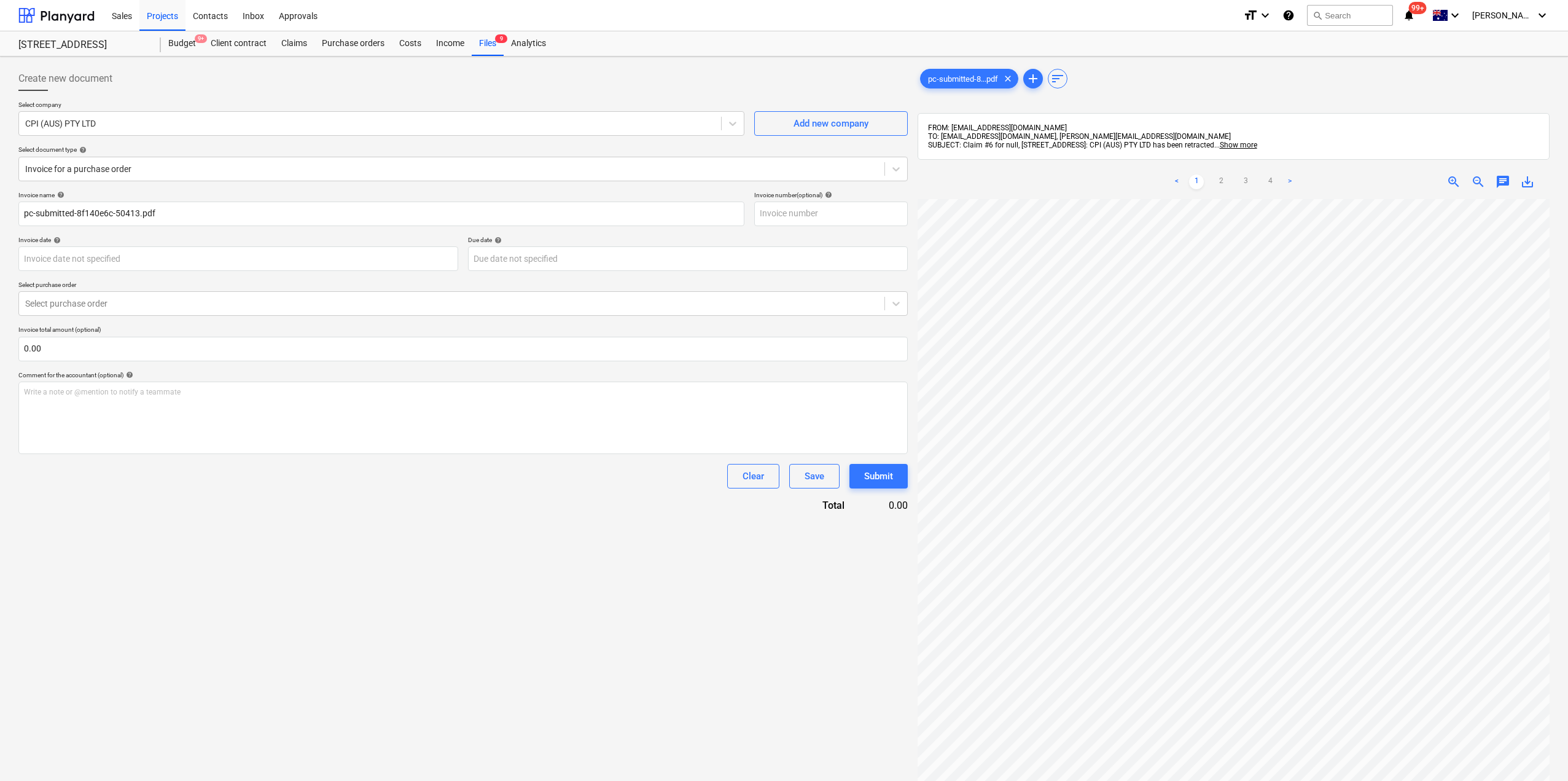
click at [140, 181] on div "Select company CPI (AUS) PTY LTD Add new company Select document type help Invo…" at bounding box center [463, 146] width 890 height 90
click at [139, 172] on div at bounding box center [452, 169] width 853 height 13
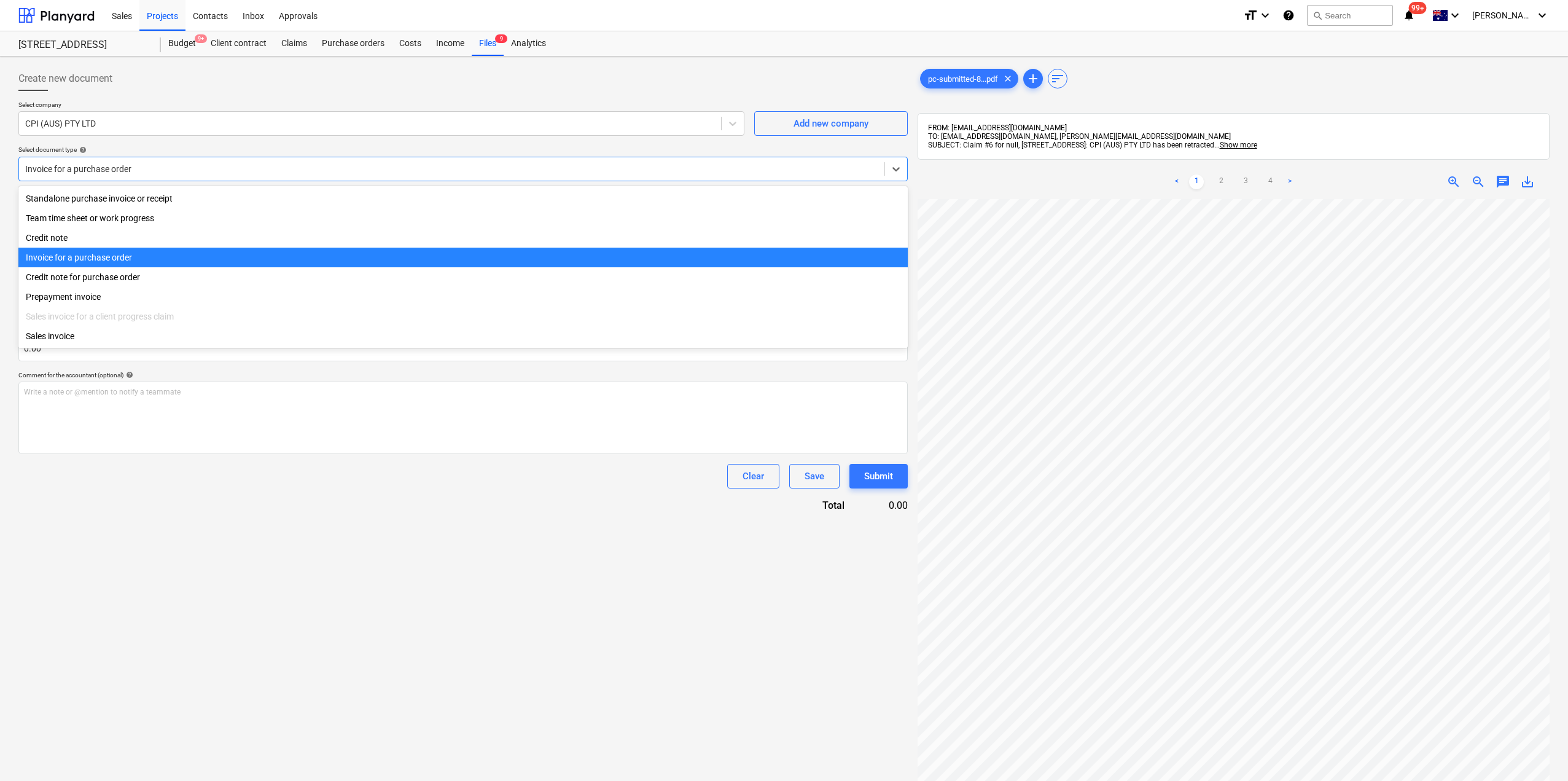
click at [106, 260] on div "Invoice for a purchase order" at bounding box center [463, 257] width 890 height 19
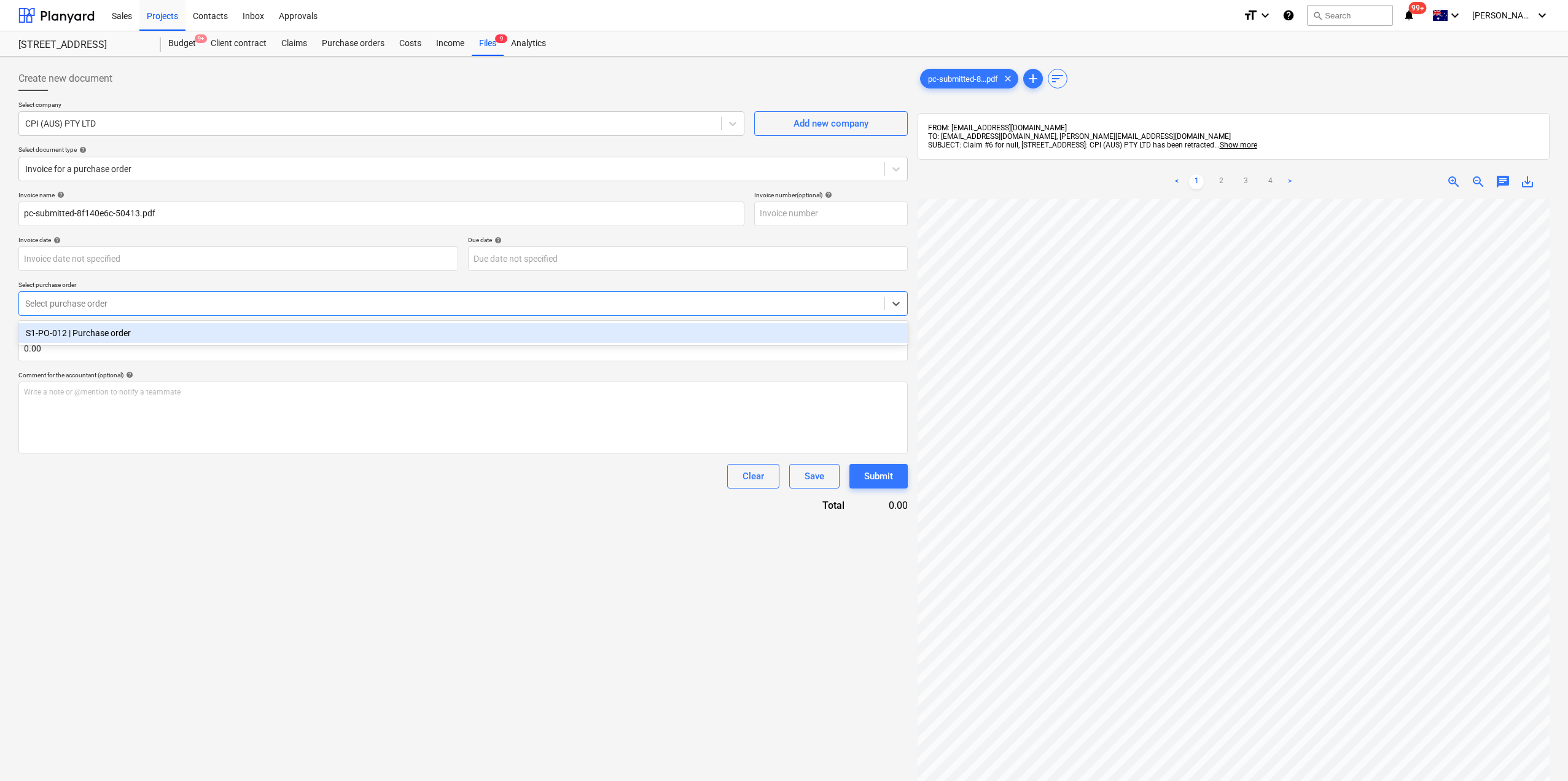
click at [98, 307] on div at bounding box center [452, 304] width 853 height 13
click at [100, 331] on div "S1-PO-012 | Purchase order" at bounding box center [463, 333] width 890 height 19
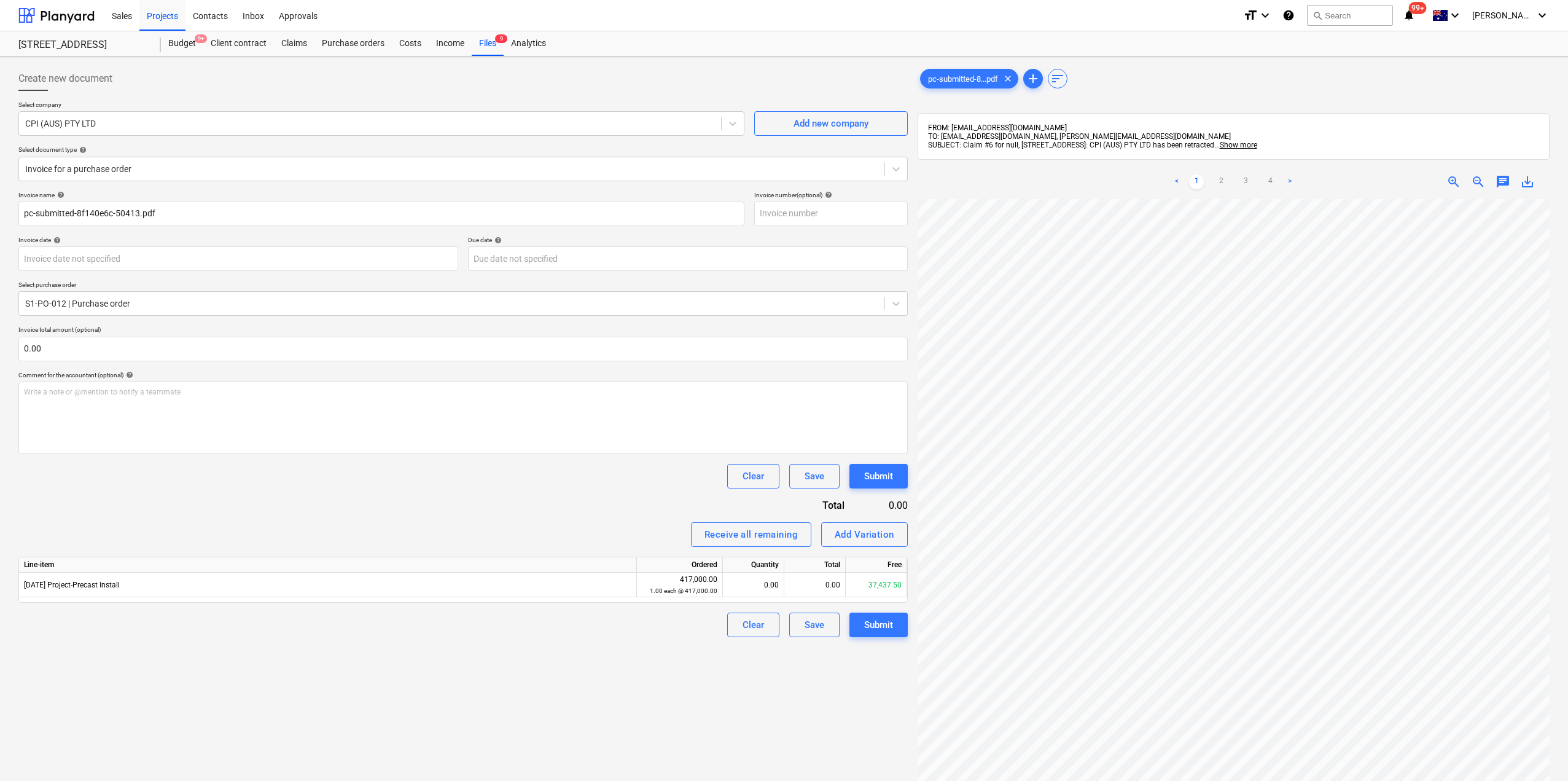
scroll to position [0, 280]
click at [757, 594] on div "0.00" at bounding box center [753, 585] width 51 height 24
type input "37437.5"
click at [725, 718] on div "Create new document Select company CPI (AUS) PTY LTD Add new company Select doc…" at bounding box center [463, 506] width 899 height 889
drag, startPoint x: 221, startPoint y: 682, endPoint x: 780, endPoint y: 577, distance: 568.8
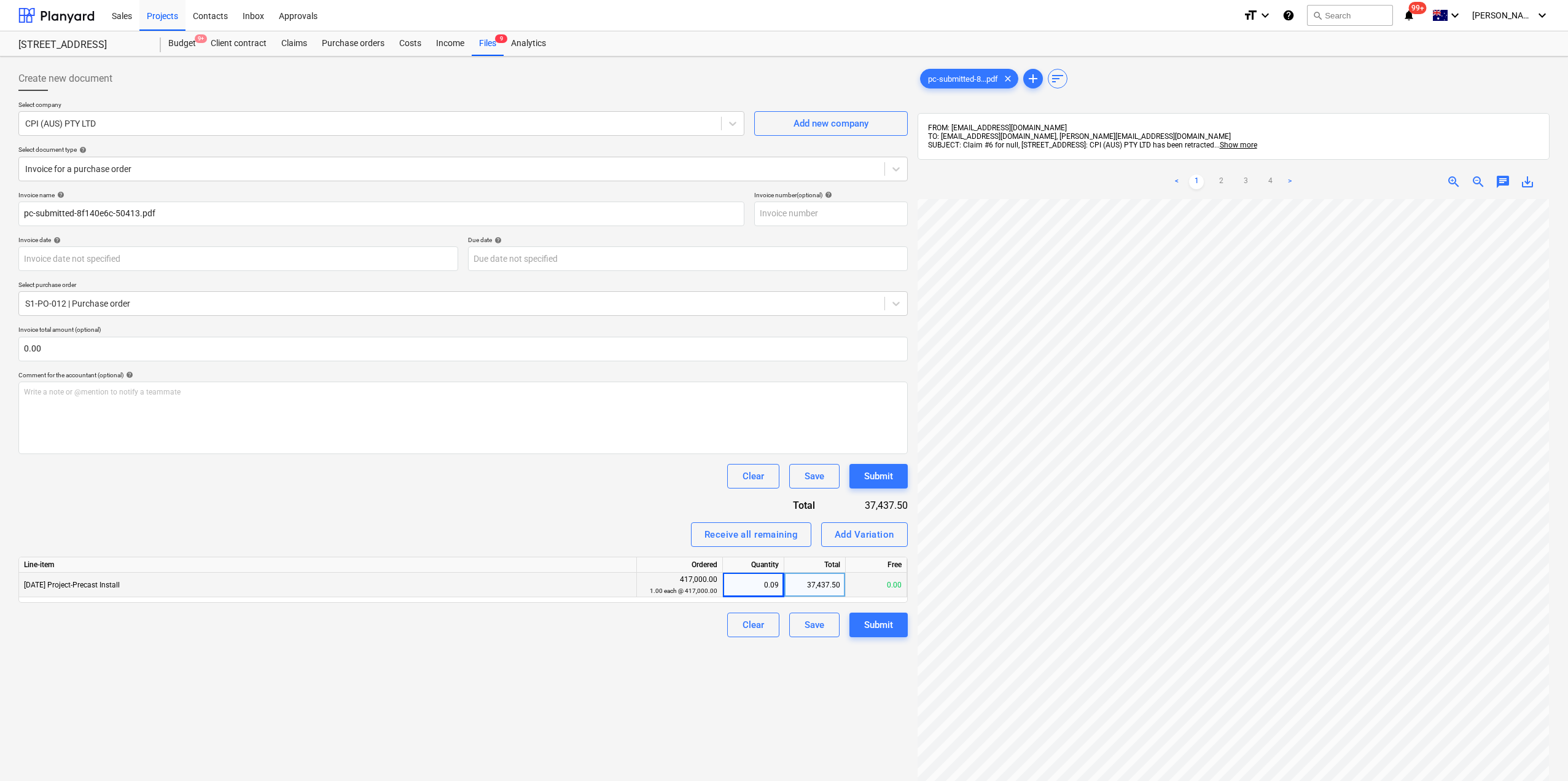
click at [259, 677] on div "Create new document Select company CPI (AUS) PTY LTD Add new company Select doc…" at bounding box center [463, 506] width 899 height 889
click at [863, 532] on div "Add Variation" at bounding box center [864, 534] width 60 height 16
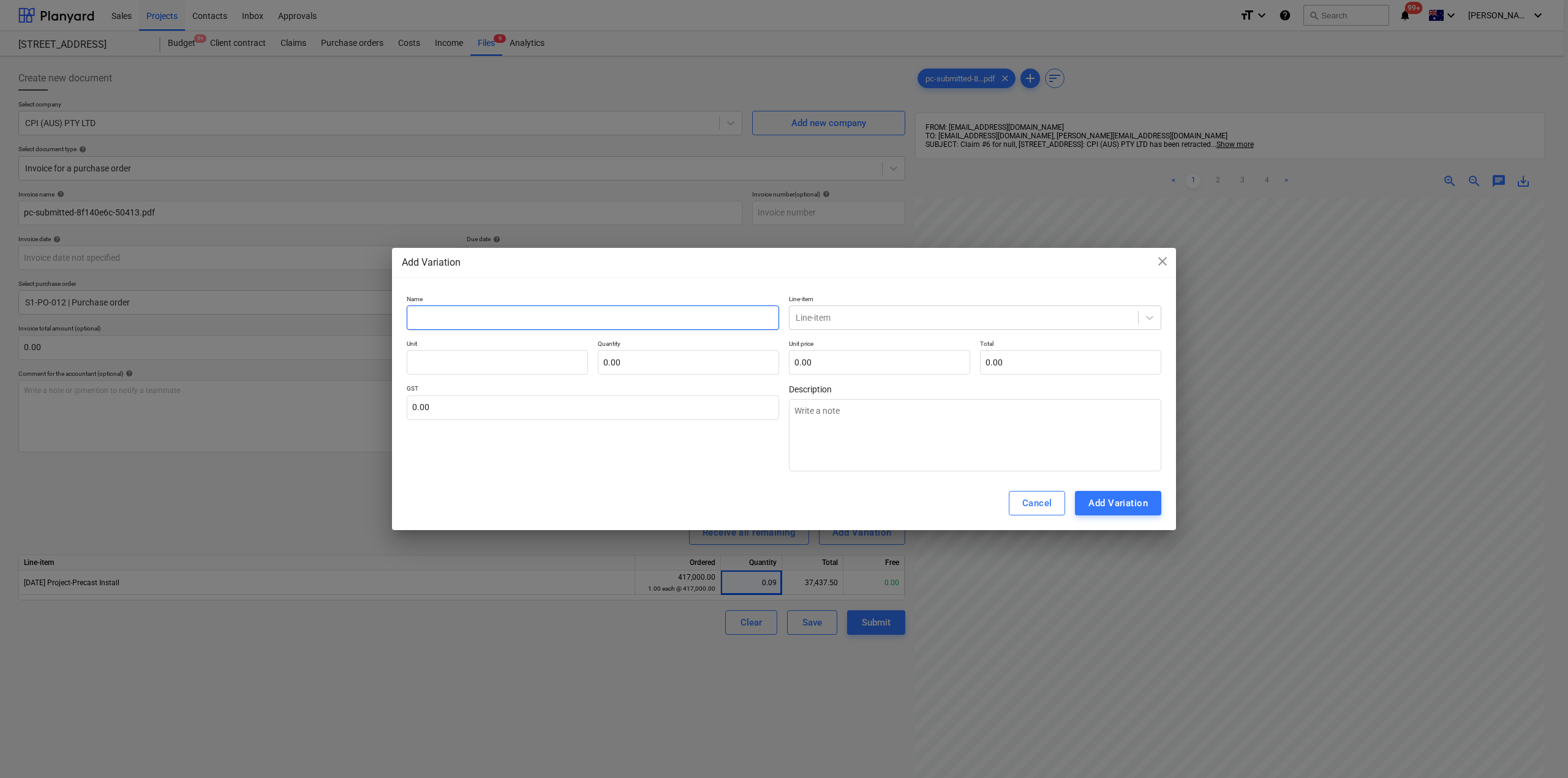
click at [477, 318] on input "text" at bounding box center [593, 317] width 372 height 24
type textarea "x"
type input "2"
type textarea "x"
type input "20"
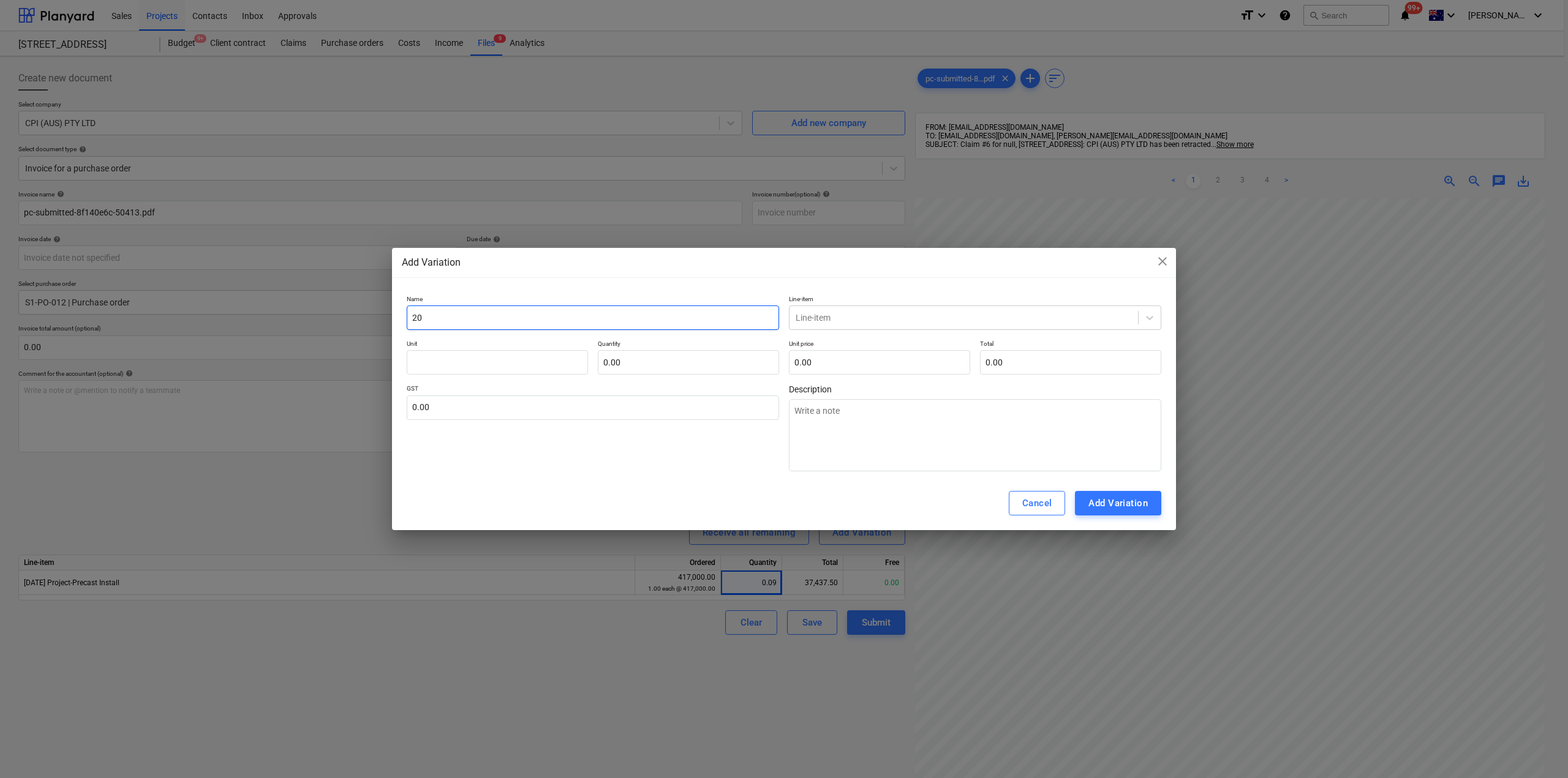
type textarea "x"
type input "20X"
type textarea "x"
type input "20X G"
type textarea "x"
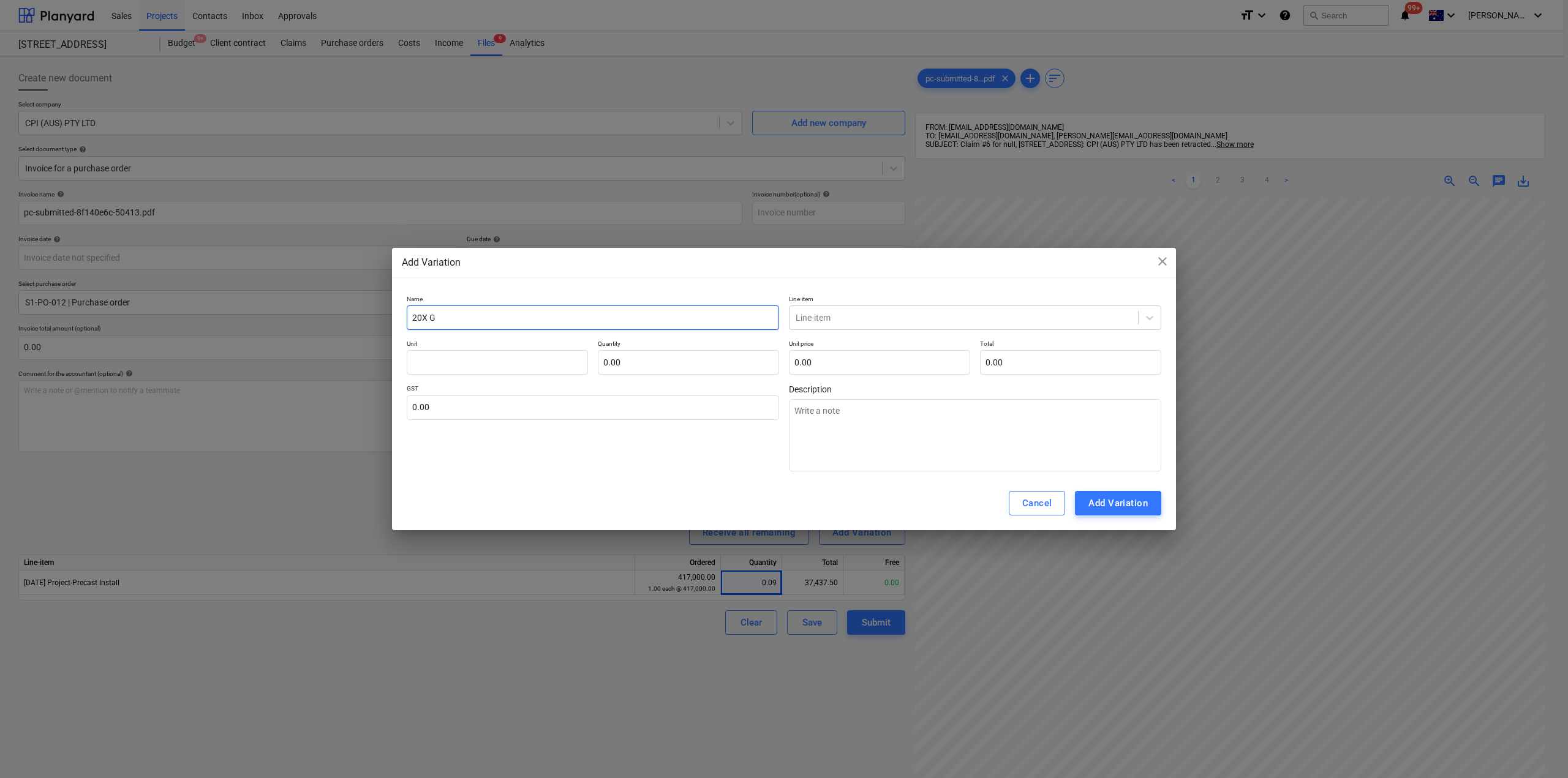
type input "20X GR"
type textarea "x"
type input "20X GRO"
type textarea "x"
type input "20X GROUT"
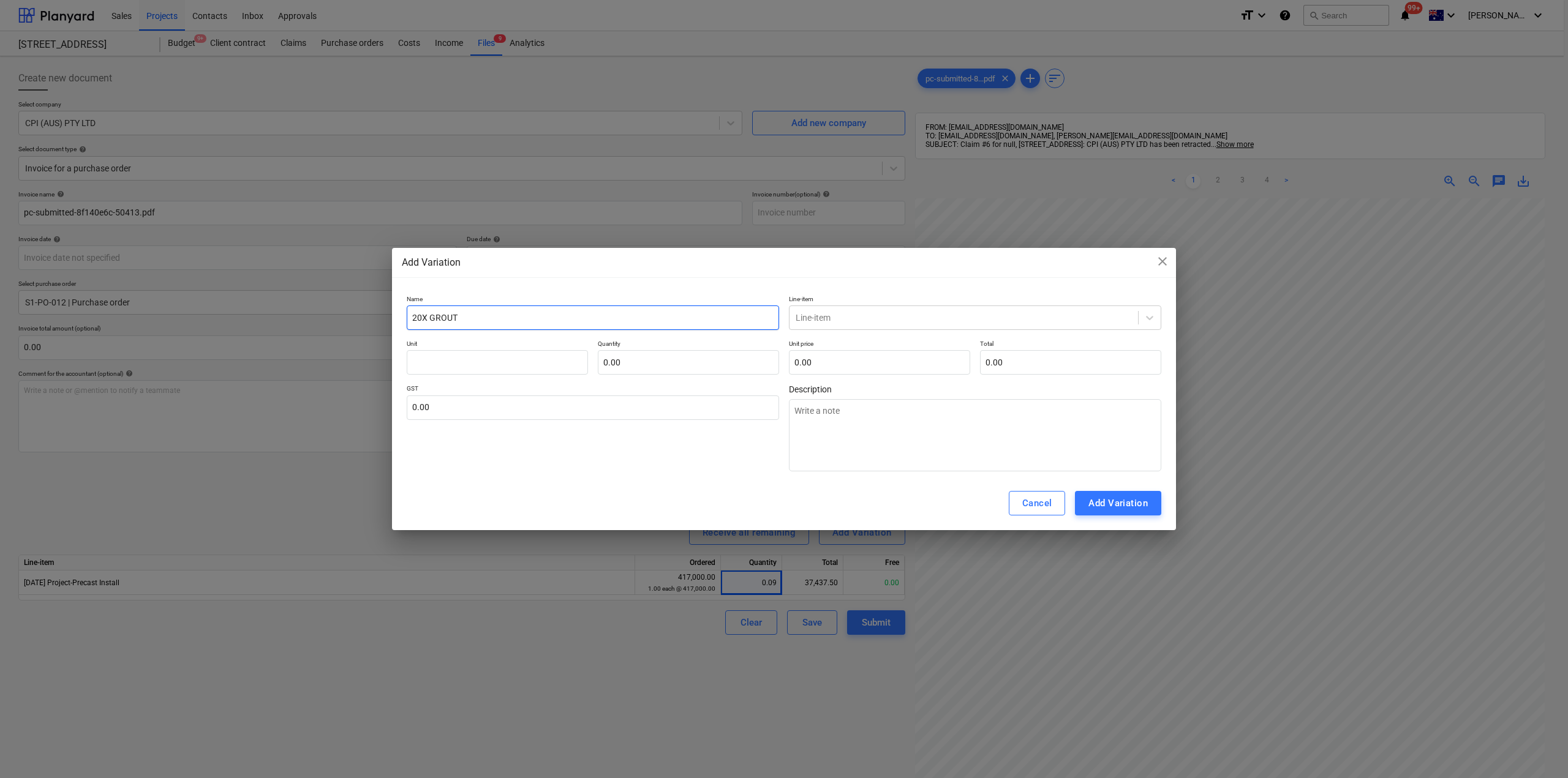
type textarea "x"
type input "20X GROUT"
type textarea "x"
type input "20X GROUT B"
type textarea "x"
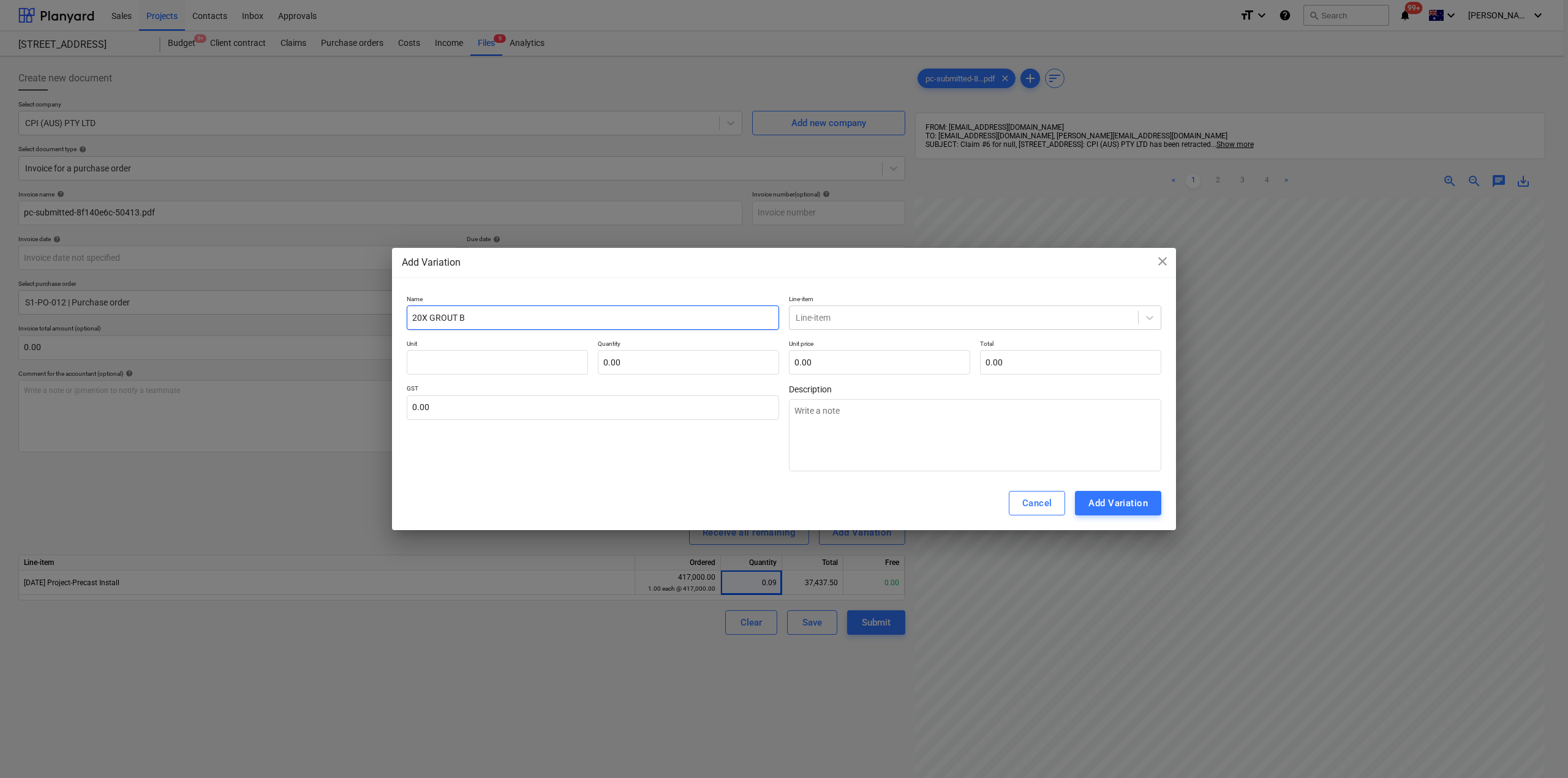
type input "20X [PERSON_NAME]"
type textarea "x"
type input "20X GROUT BAG"
type textarea "x"
type input "20X GROUT BAGS"
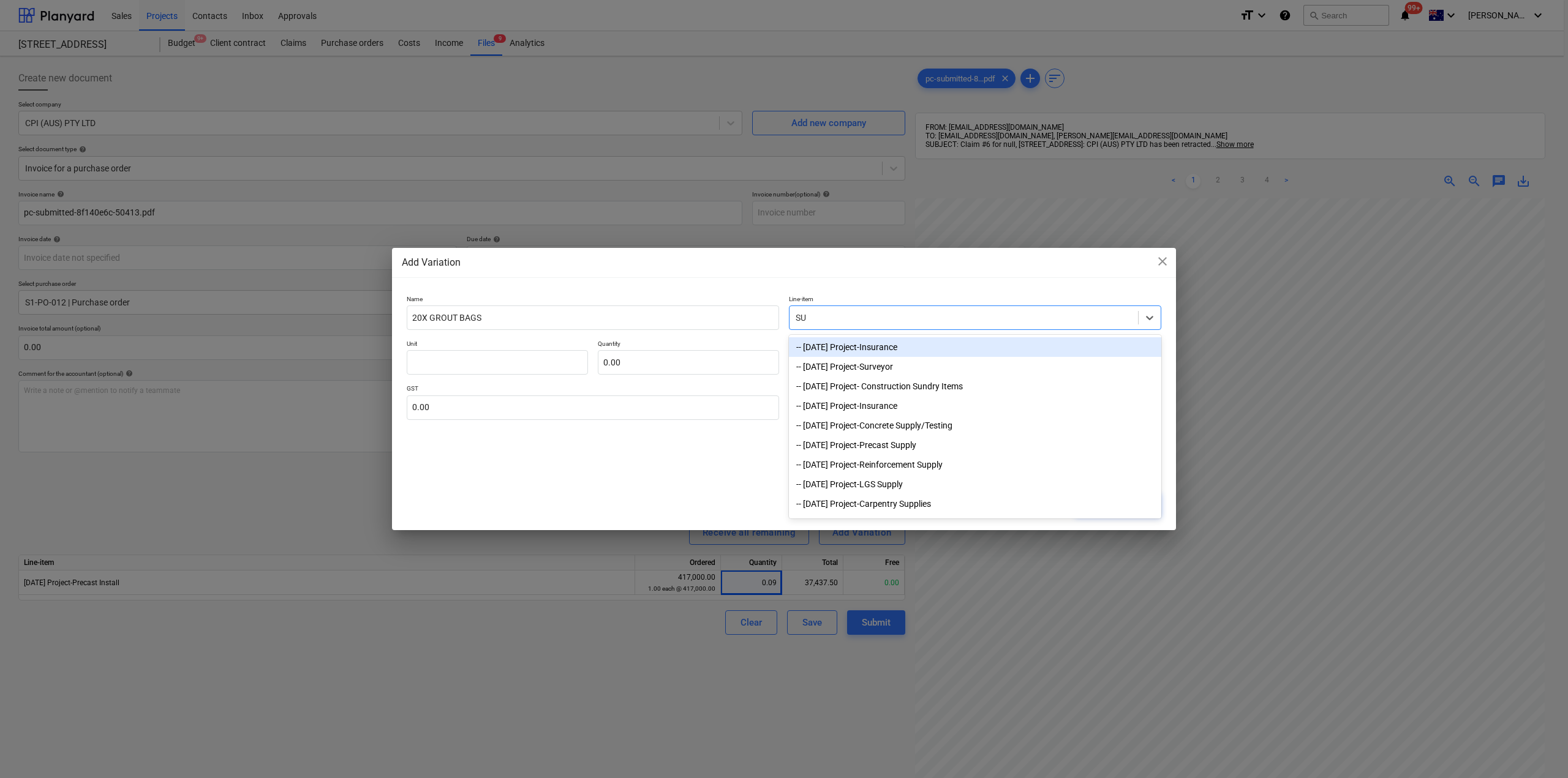
type input "SUN"
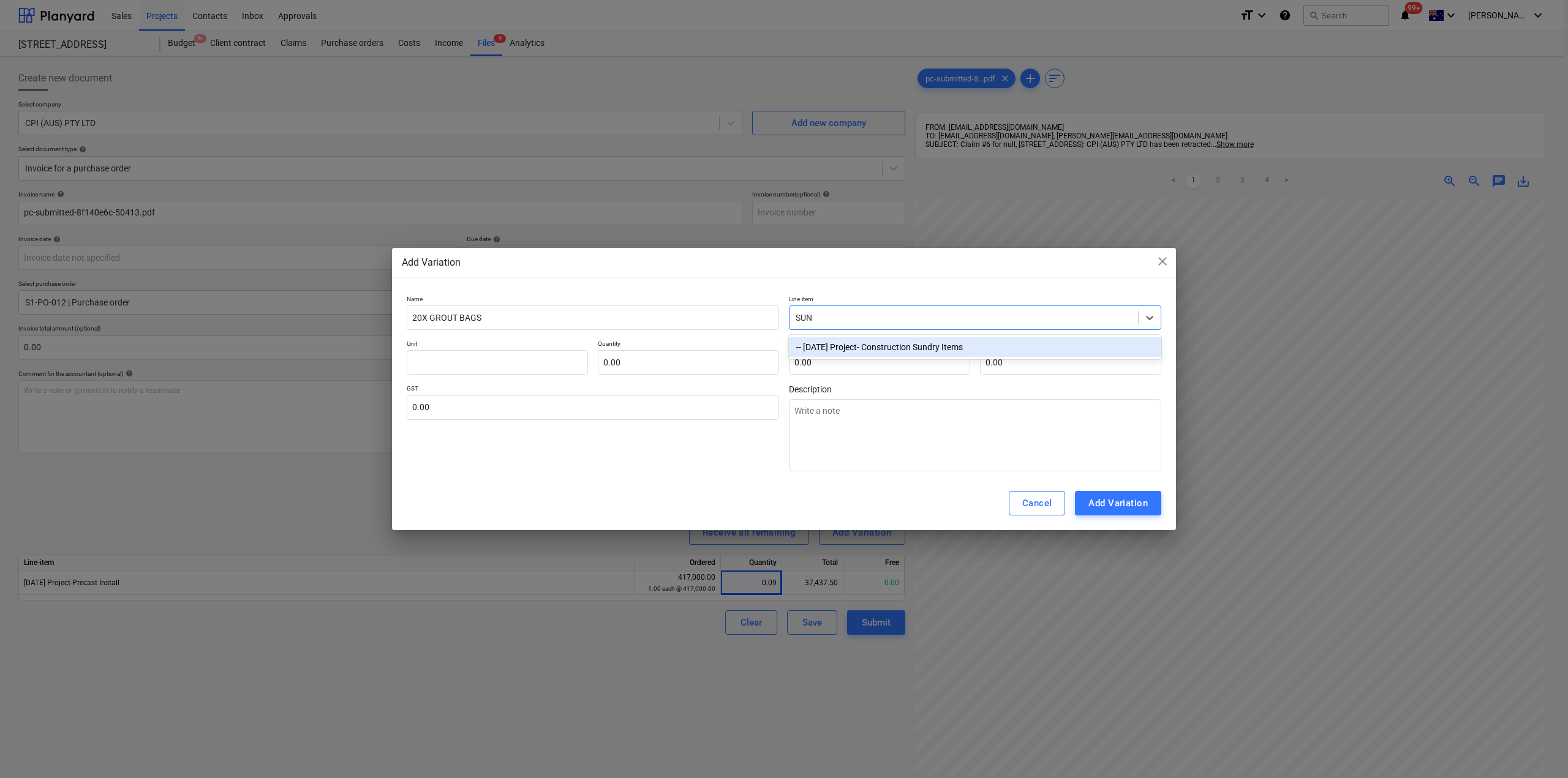
click at [826, 345] on div "-- [DATE] Project- Construction Sundry Items" at bounding box center [975, 347] width 372 height 19
type textarea "x"
click at [818, 362] on input "text" at bounding box center [880, 362] width 181 height 24
type input "0.00"
click at [684, 372] on input "text" at bounding box center [688, 362] width 181 height 24
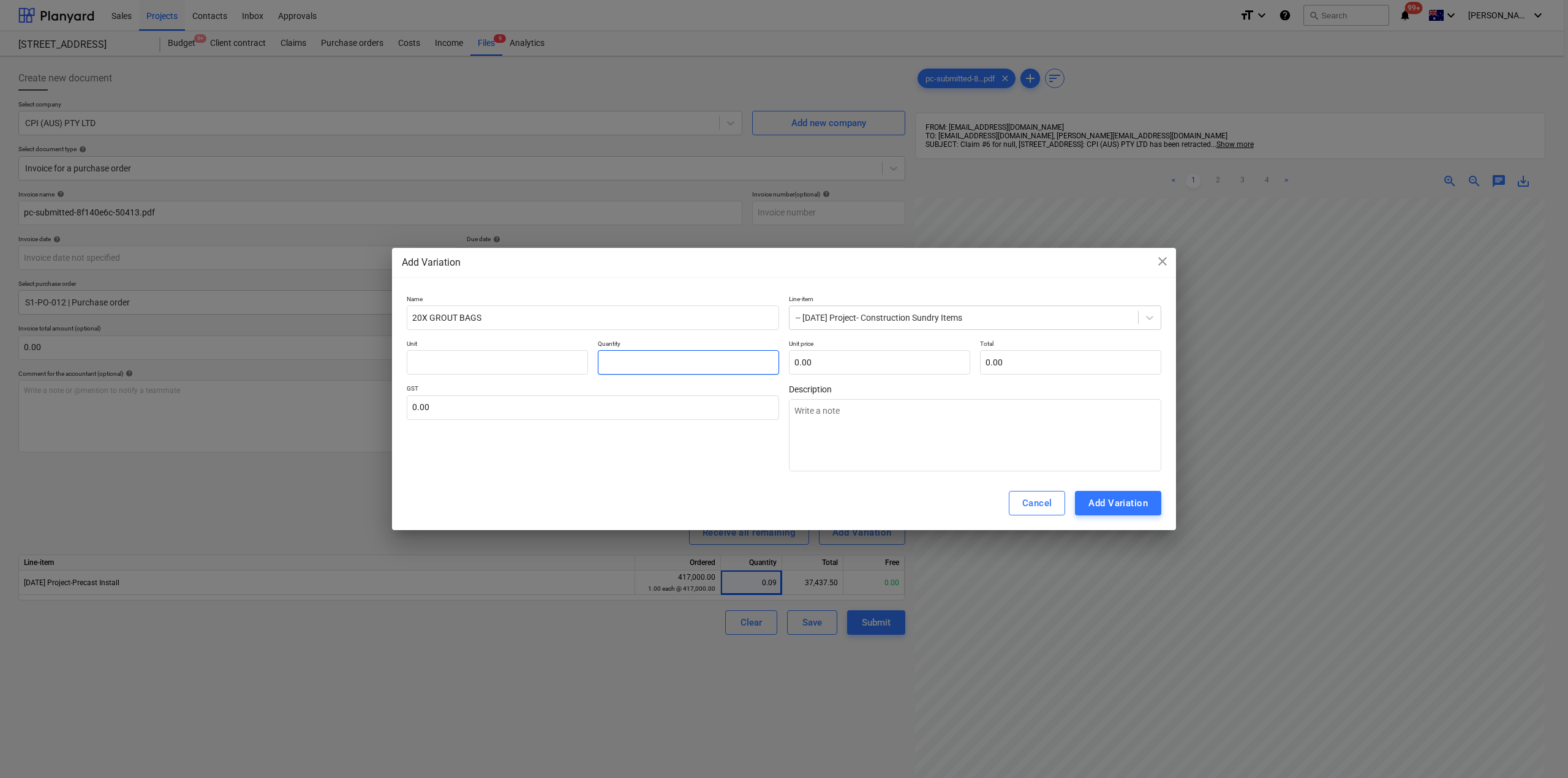
type textarea "x"
type input "1.00"
click at [821, 373] on input "text" at bounding box center [880, 362] width 181 height 24
type textarea "x"
type input "3"
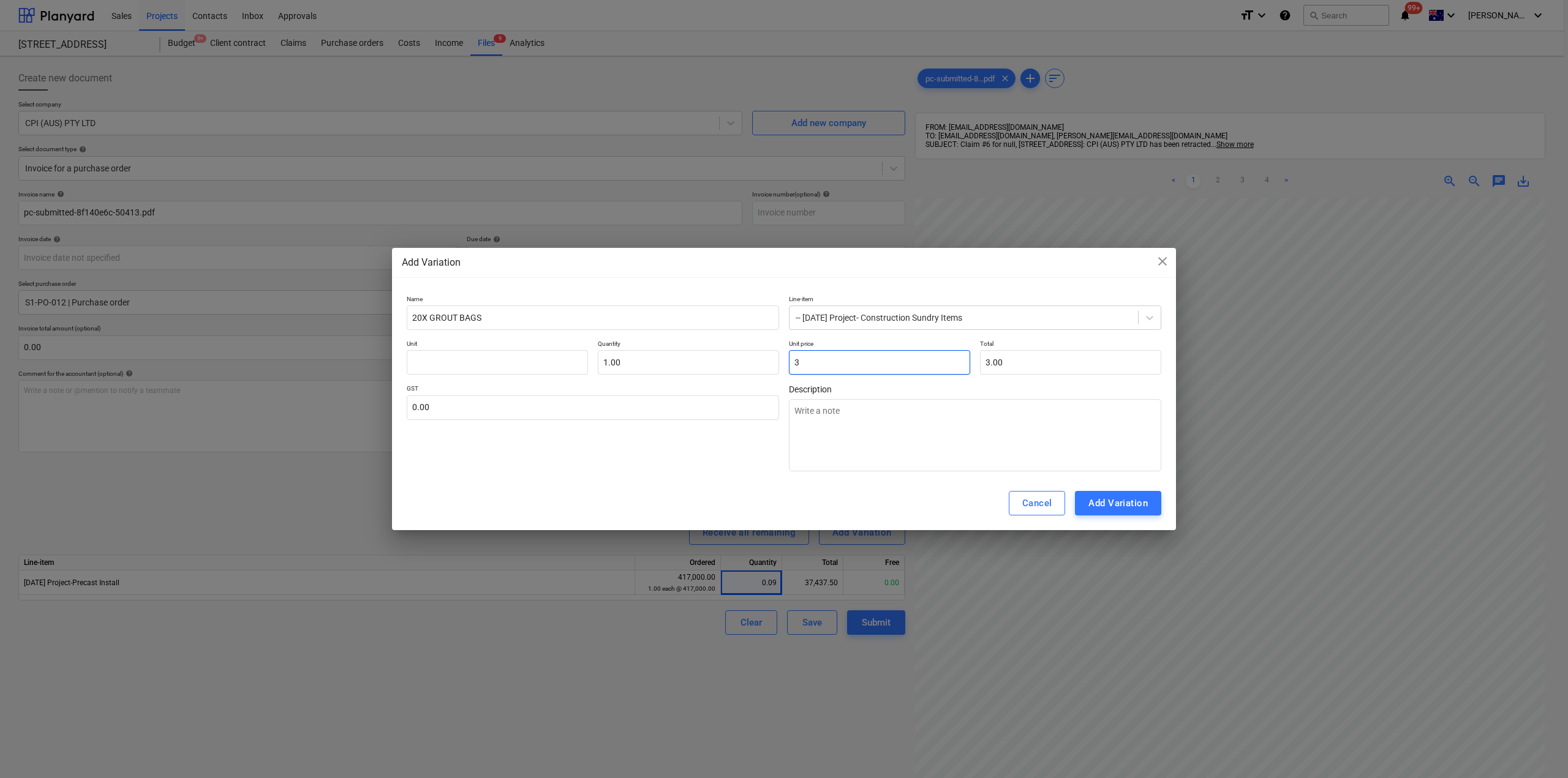
type input "3.00"
type textarea "x"
type input "30"
type input "30.00"
type textarea "x"
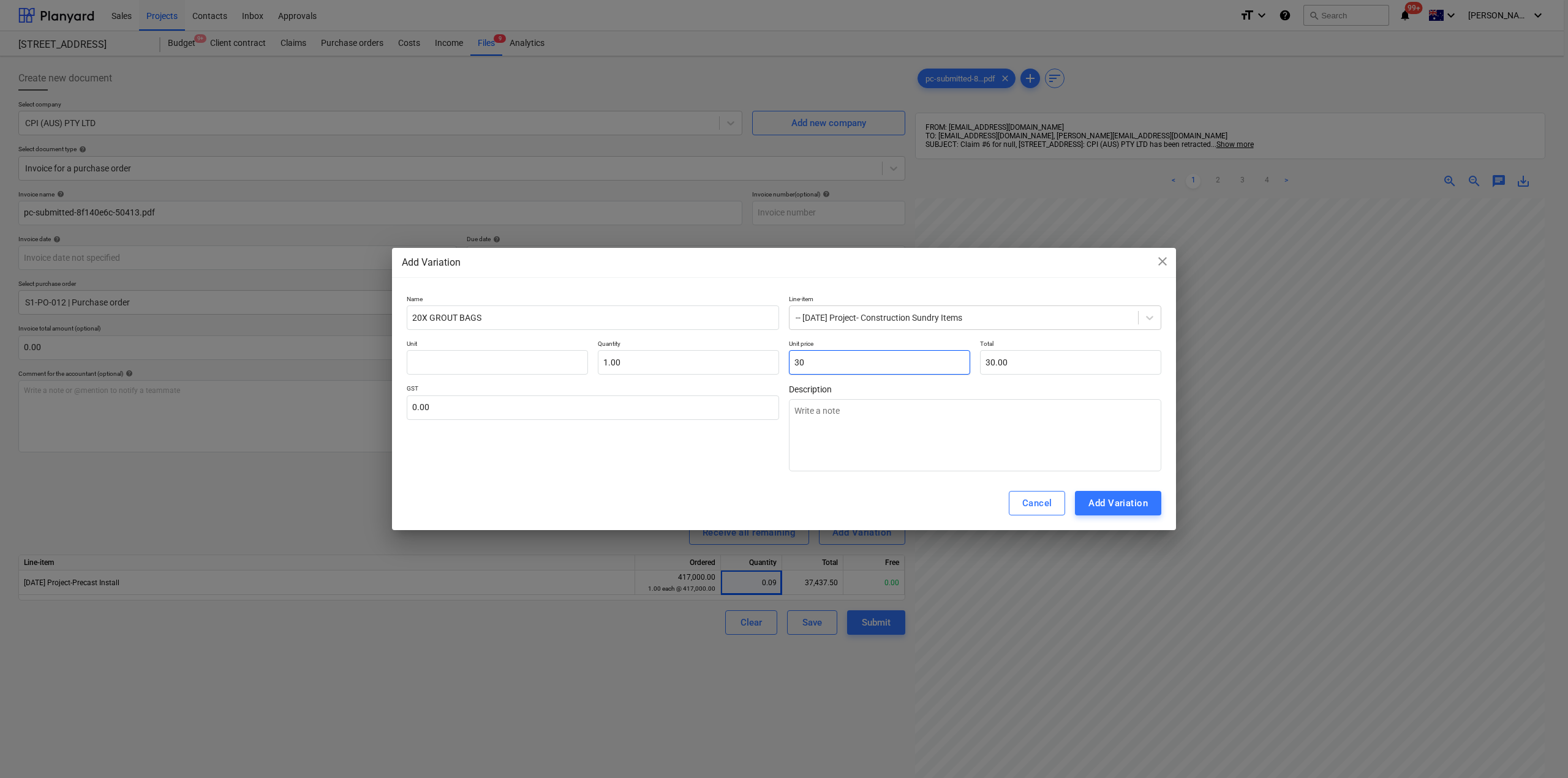
type input "300"
type input "300.00"
click at [467, 353] on input "text" at bounding box center [497, 362] width 181 height 24
type textarea "x"
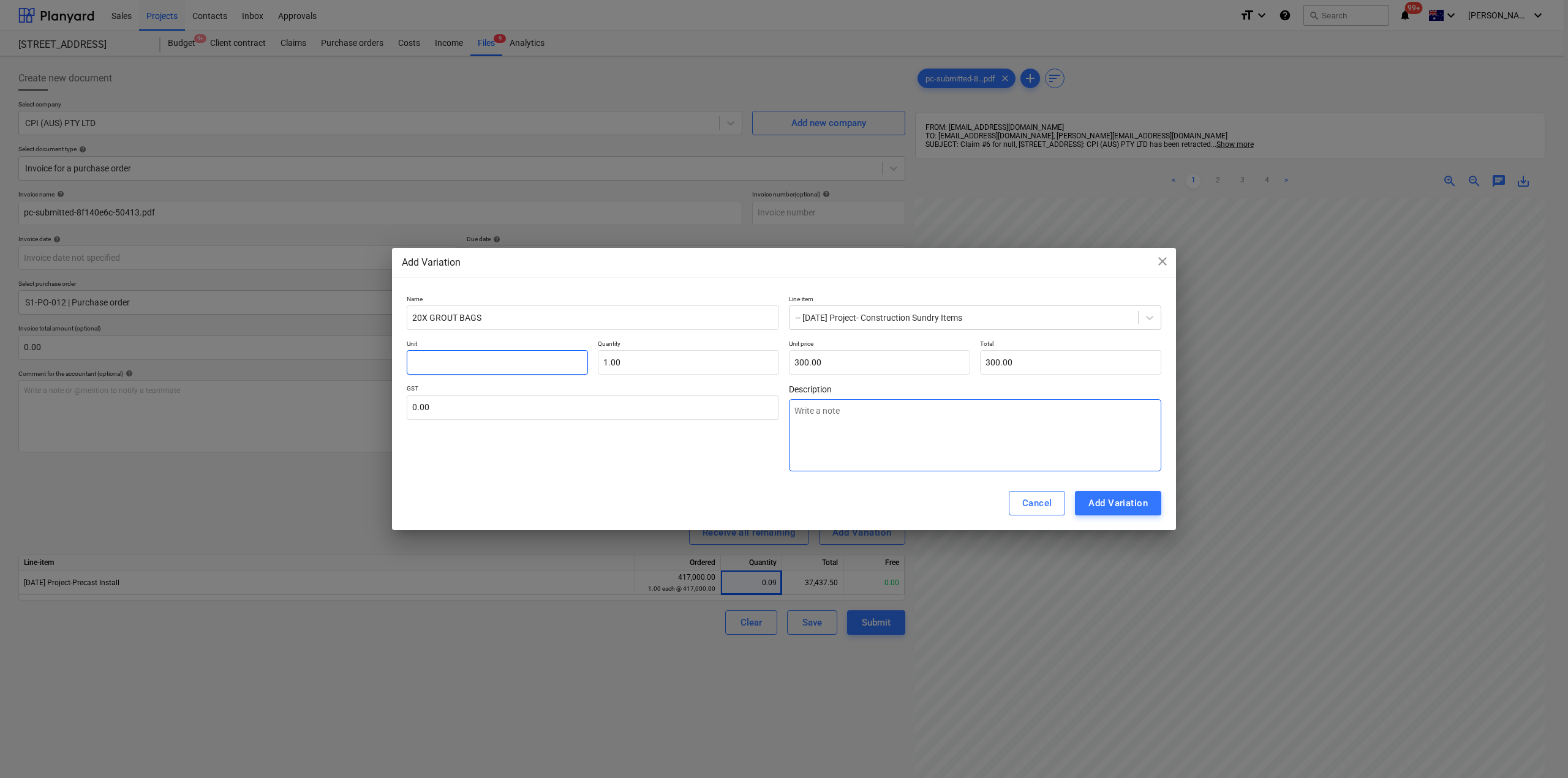
type input "E"
type textarea "x"
type input "EA"
click at [871, 445] on textarea at bounding box center [975, 435] width 372 height 72
click at [1131, 504] on div "Add Variation" at bounding box center [1118, 503] width 59 height 16
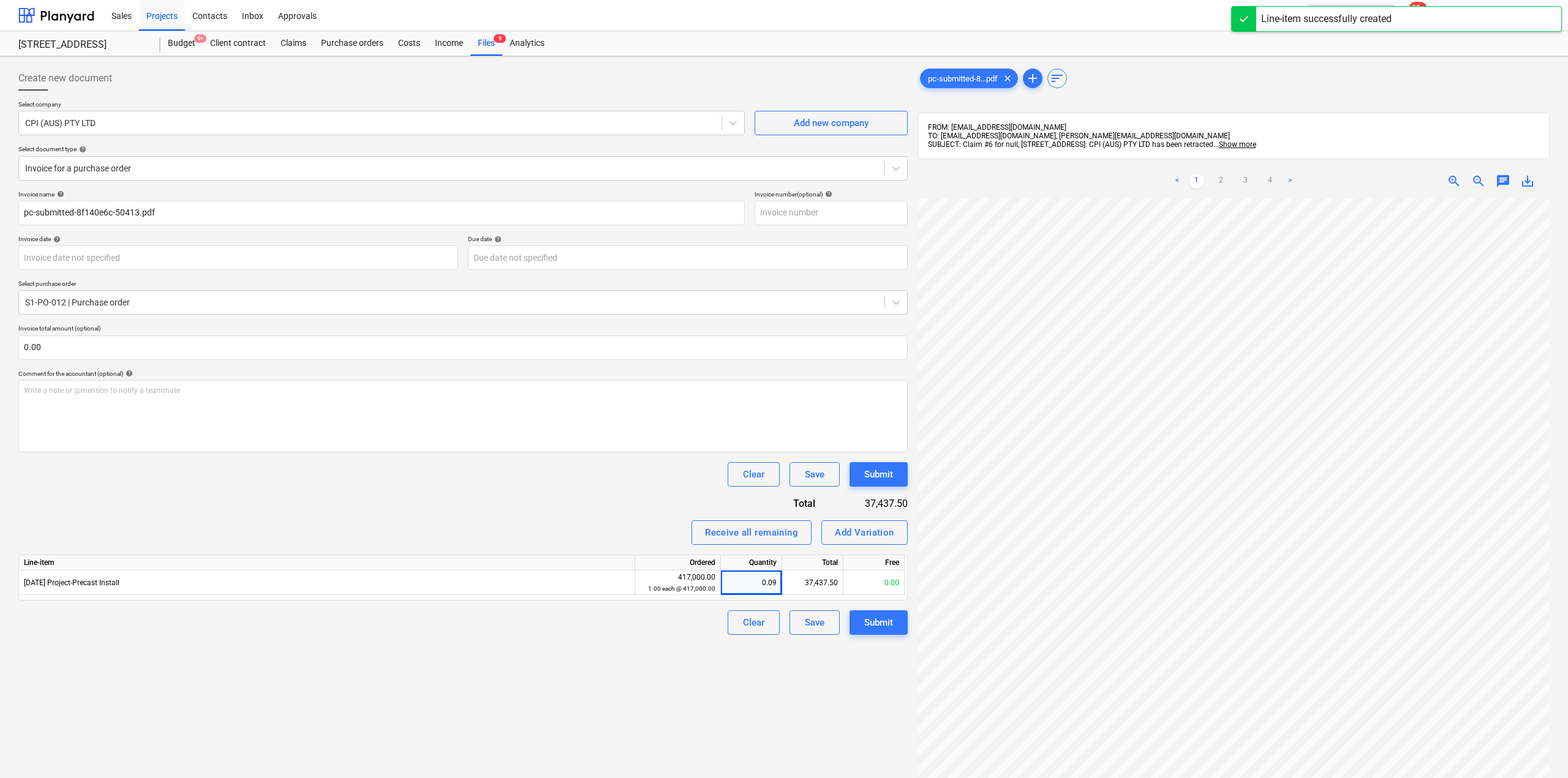
scroll to position [0, 277]
click at [755, 608] on div "0.00" at bounding box center [751, 607] width 51 height 24
click at [660, 696] on div "Create new document Select company CPI (AUS) PTY LTD Add new company Select doc…" at bounding box center [462, 504] width 896 height 886
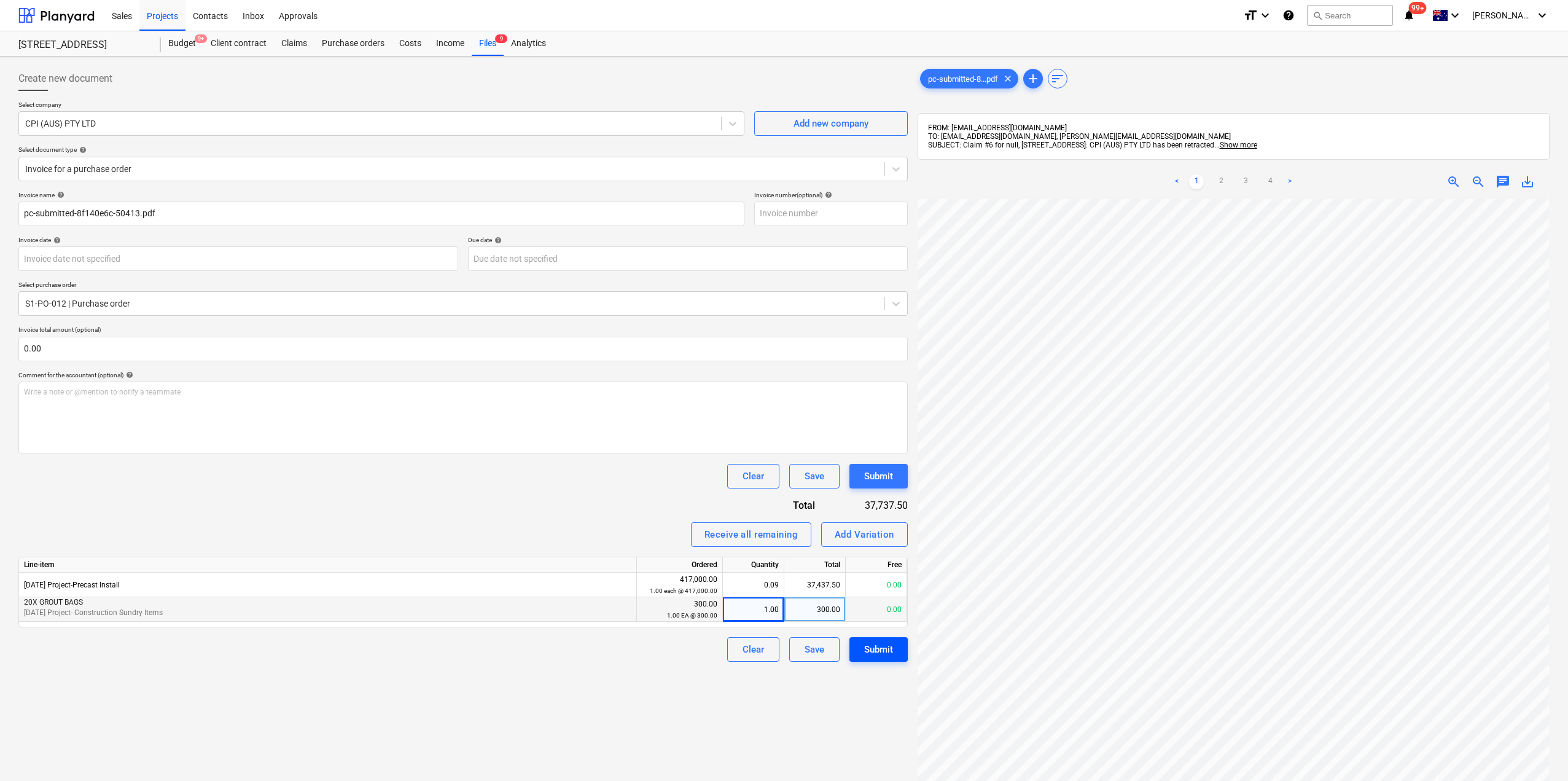
click at [873, 649] on div "Submit" at bounding box center [879, 649] width 29 height 16
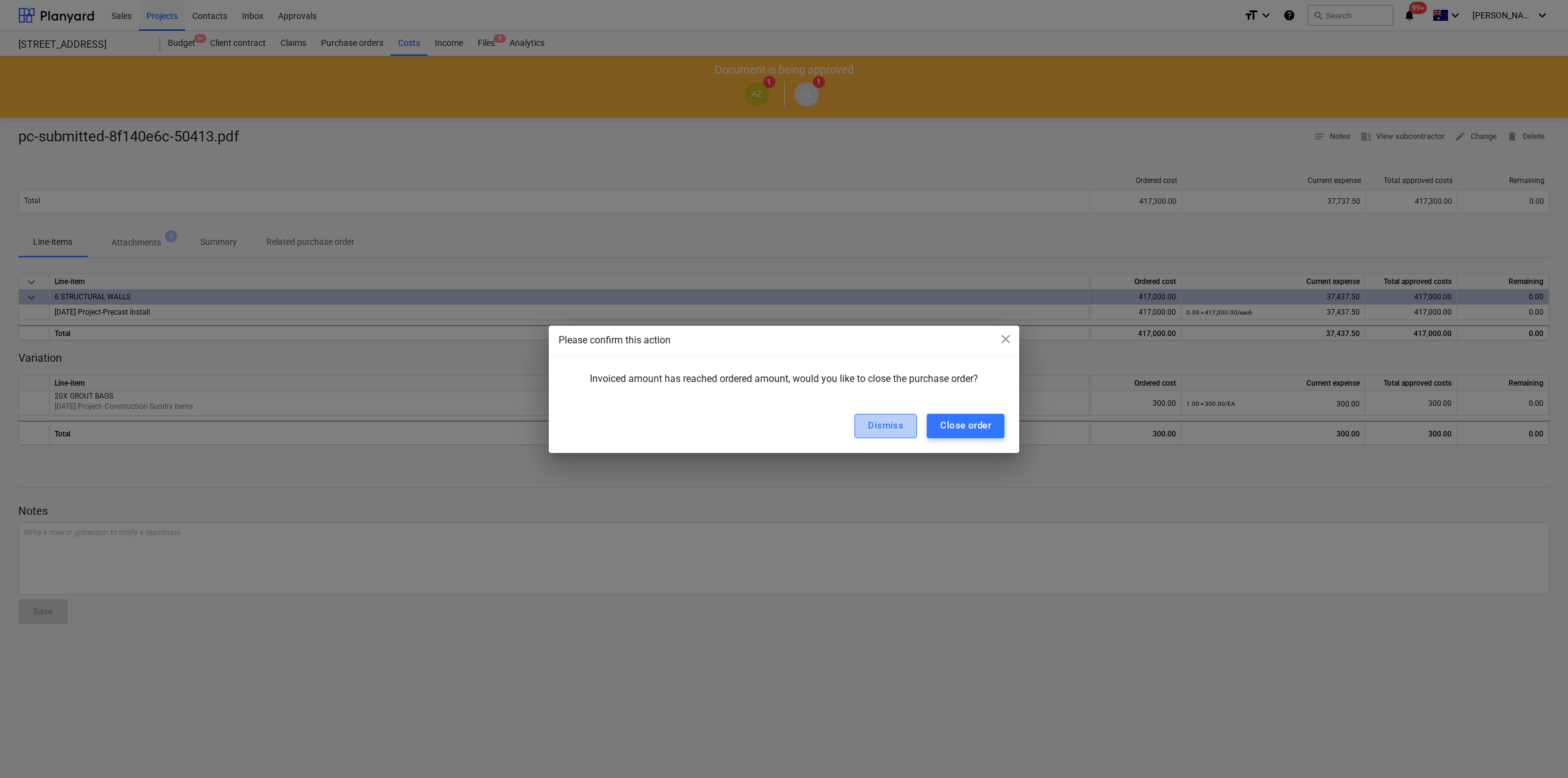
click at [895, 433] on div "Dismiss" at bounding box center [885, 425] width 36 height 16
